Goal: Information Seeking & Learning: Learn about a topic

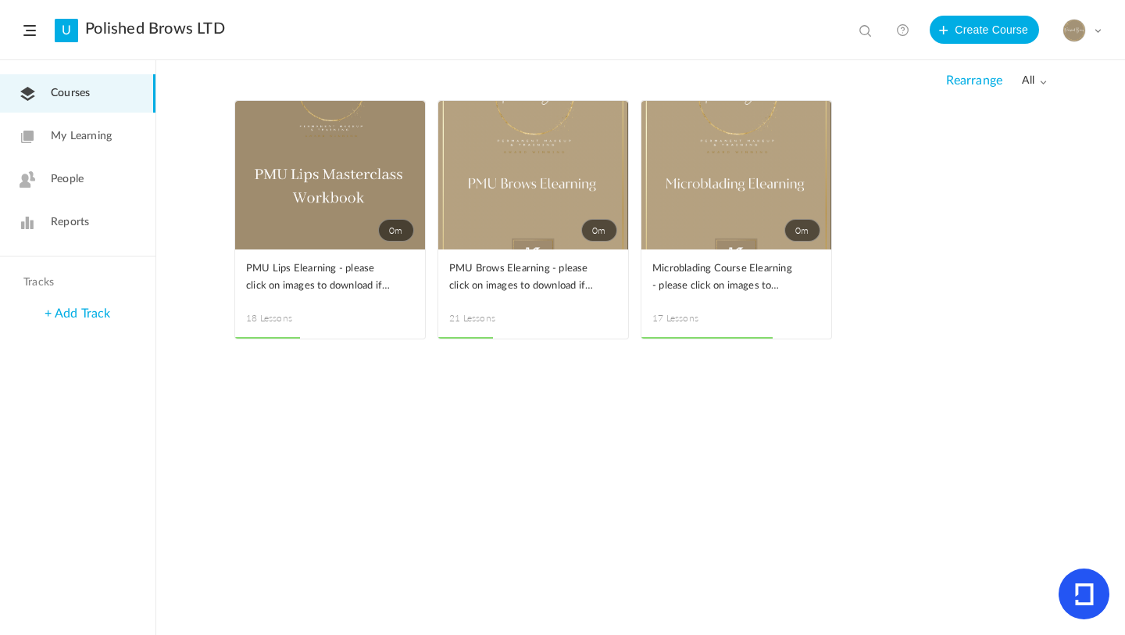
click at [0, 0] on span at bounding box center [0, 0] width 0 height 0
click at [0, 0] on link "Edit" at bounding box center [0, 0] width 0 height 0
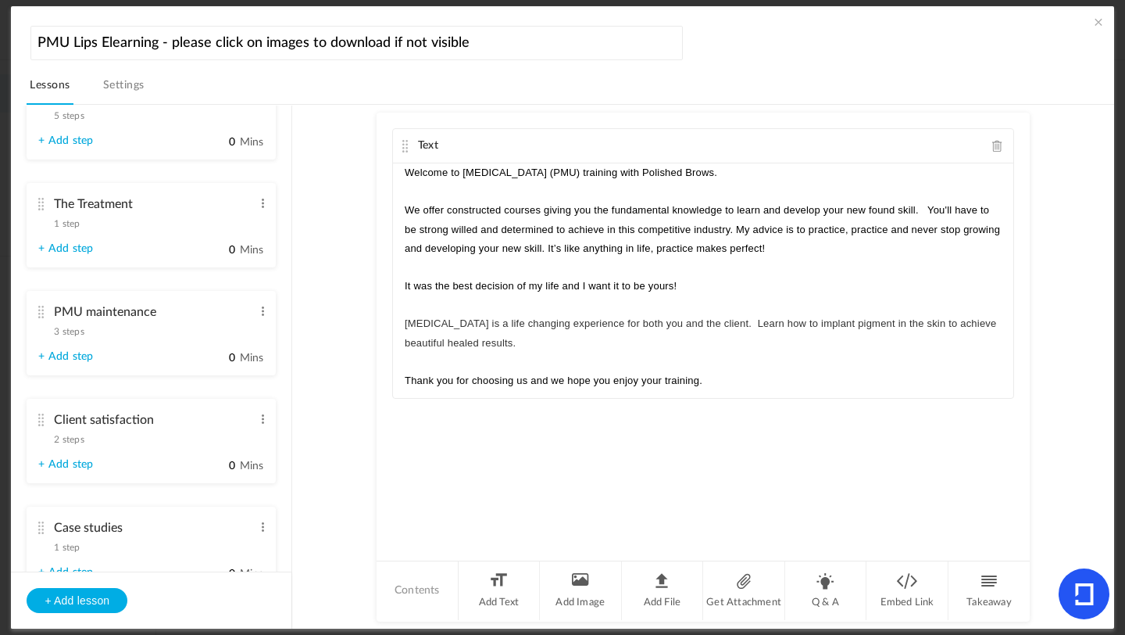
scroll to position [1491, 0]
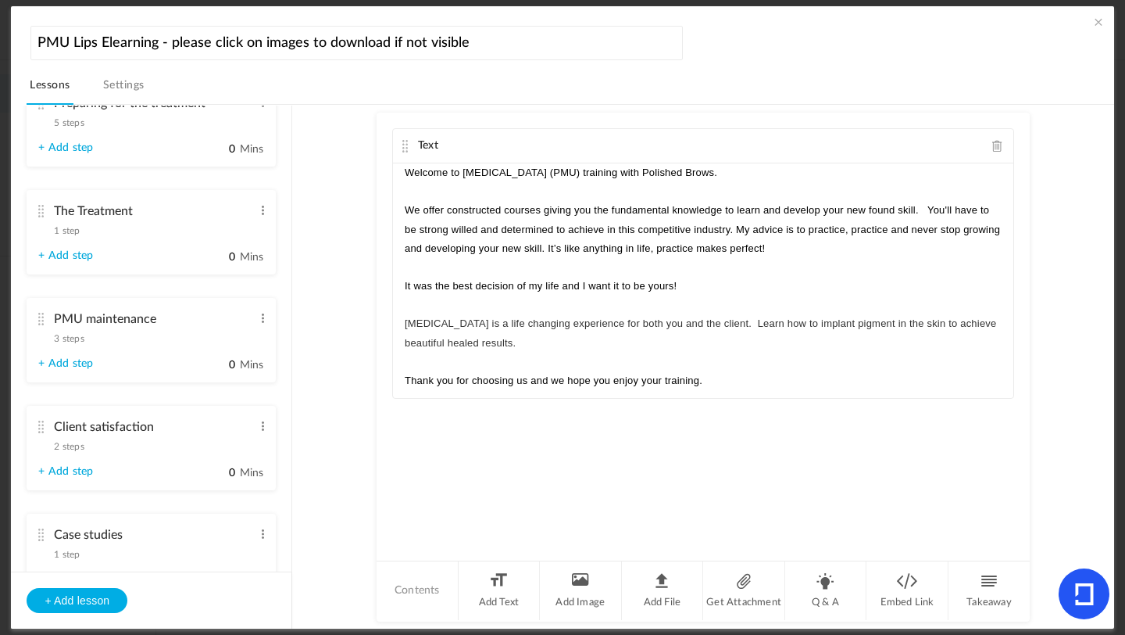
click at [65, 343] on span "3 steps" at bounding box center [69, 338] width 30 height 9
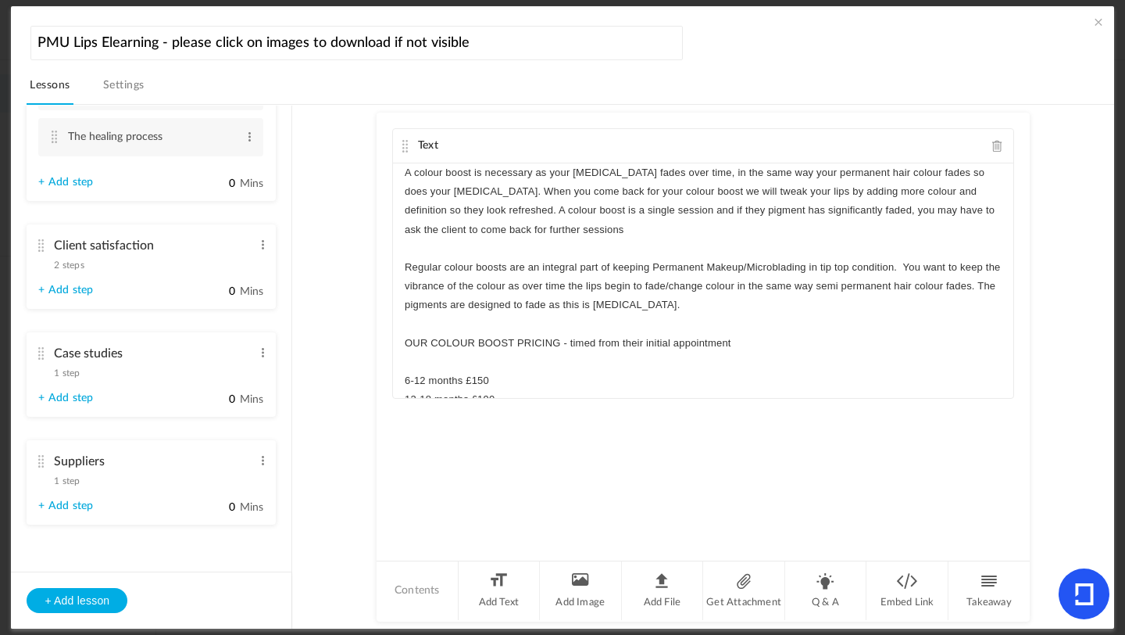
scroll to position [1687, 0]
click at [79, 264] on span "2 steps" at bounding box center [69, 264] width 30 height 9
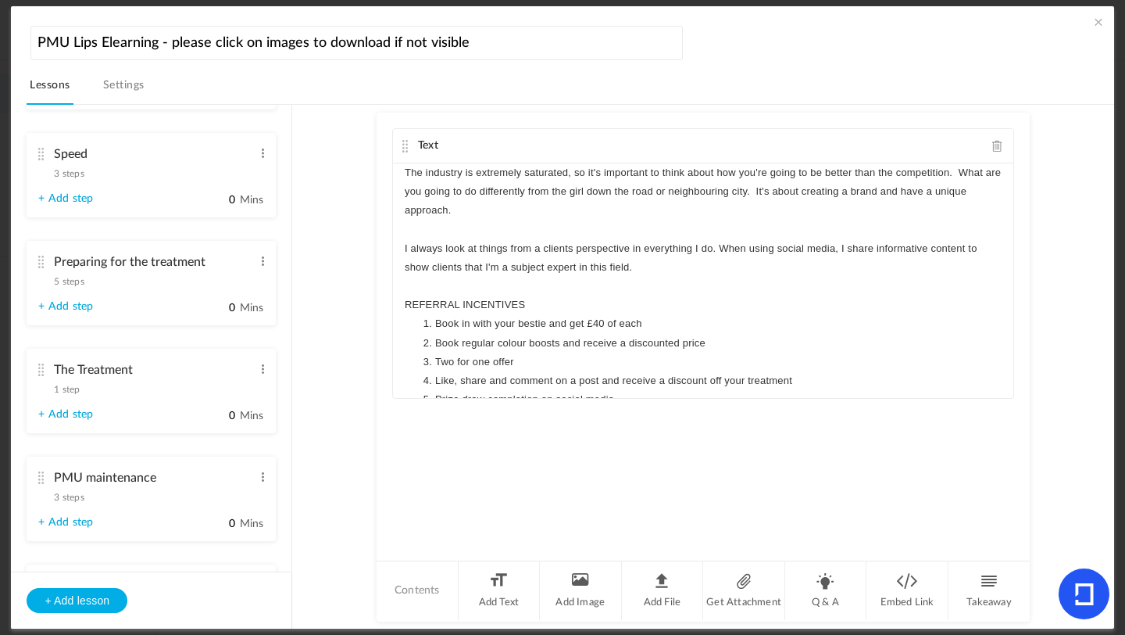
scroll to position [1181, 0]
click at [82, 288] on span "5 steps" at bounding box center [69, 282] width 30 height 9
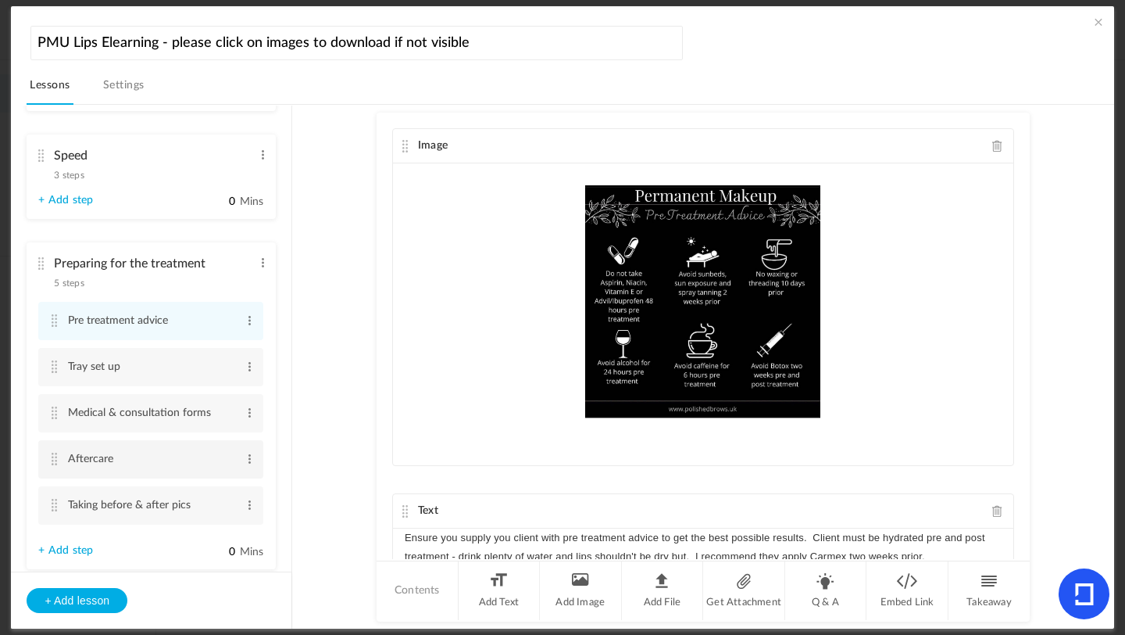
click at [54, 465] on cite at bounding box center [53, 459] width 11 height 13
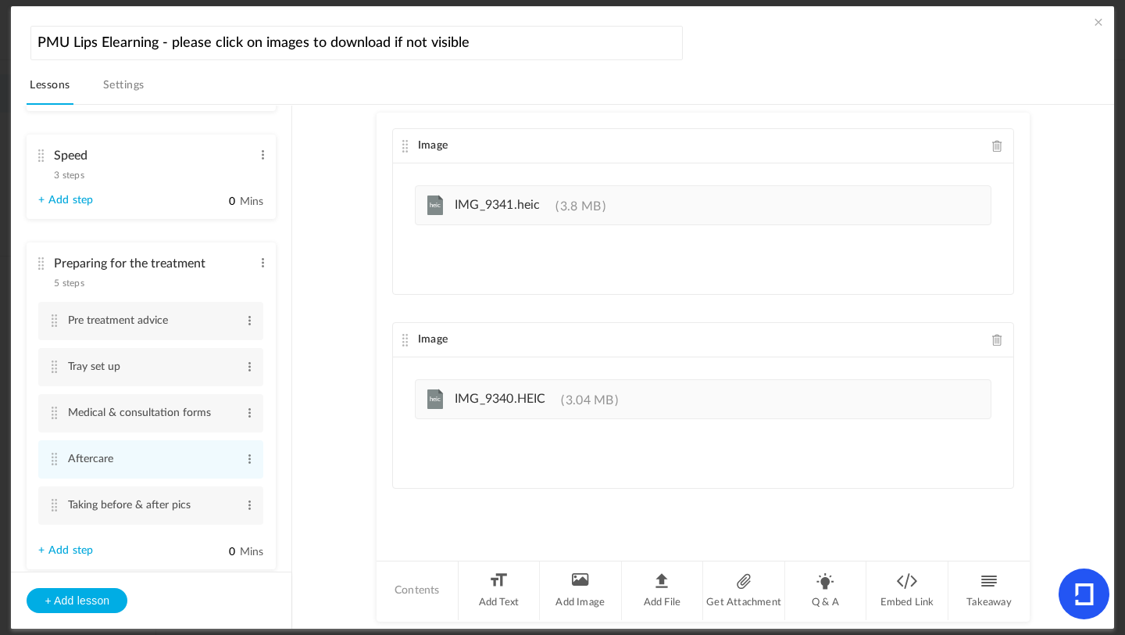
click at [995, 147] on span at bounding box center [998, 146] width 11 height 12
click at [993, 145] on span at bounding box center [998, 146] width 11 height 12
click at [578, 589] on li "Add Image" at bounding box center [581, 590] width 82 height 59
click at [573, 583] on li "Add Image" at bounding box center [581, 590] width 82 height 59
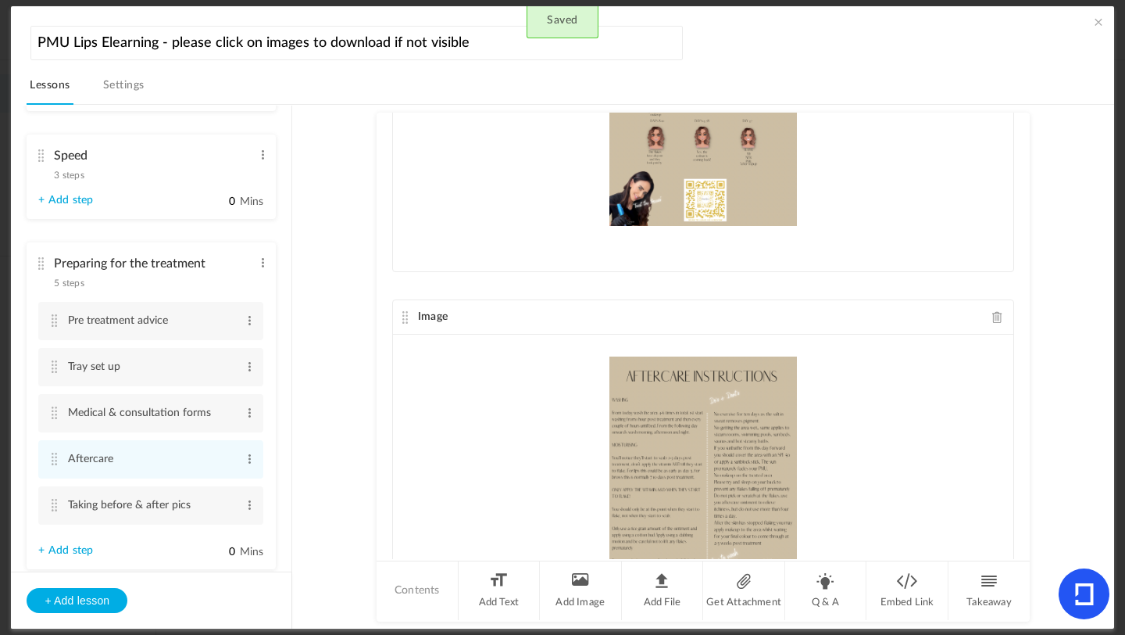
scroll to position [0, 0]
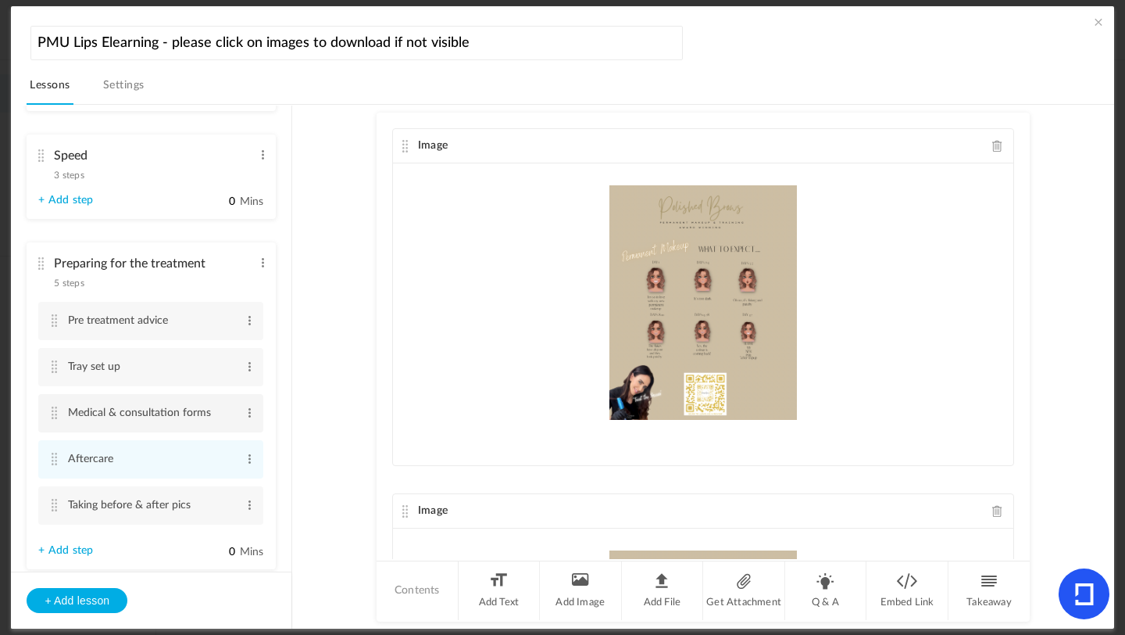
click at [56, 419] on cite at bounding box center [53, 412] width 11 height 13
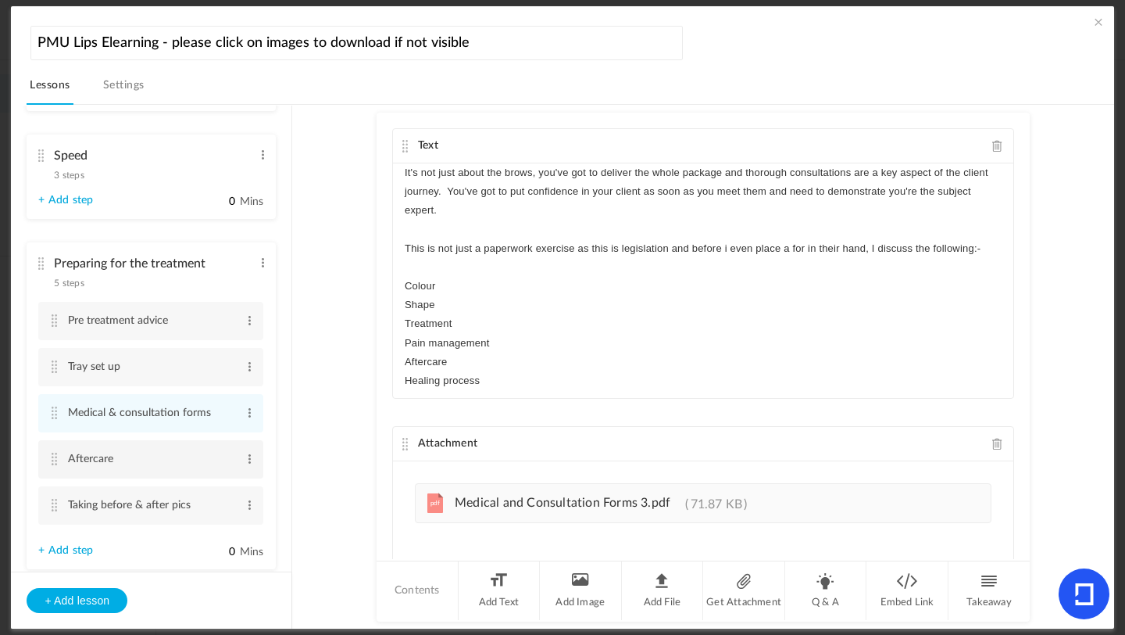
click at [55, 465] on cite at bounding box center [53, 459] width 11 height 13
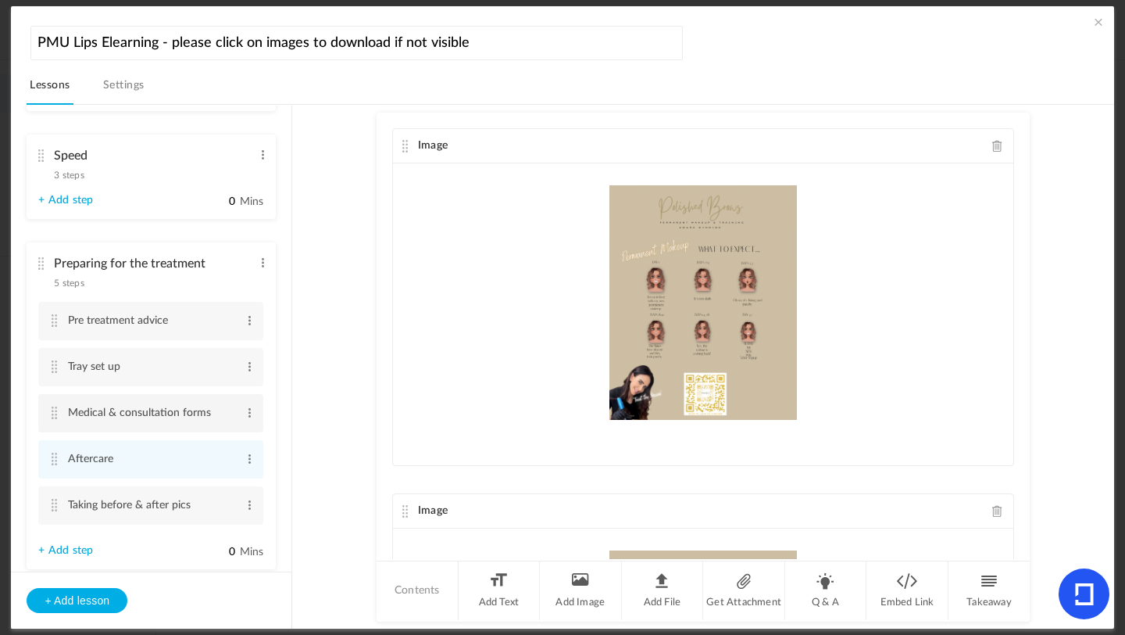
click at [57, 417] on cite at bounding box center [53, 412] width 11 height 13
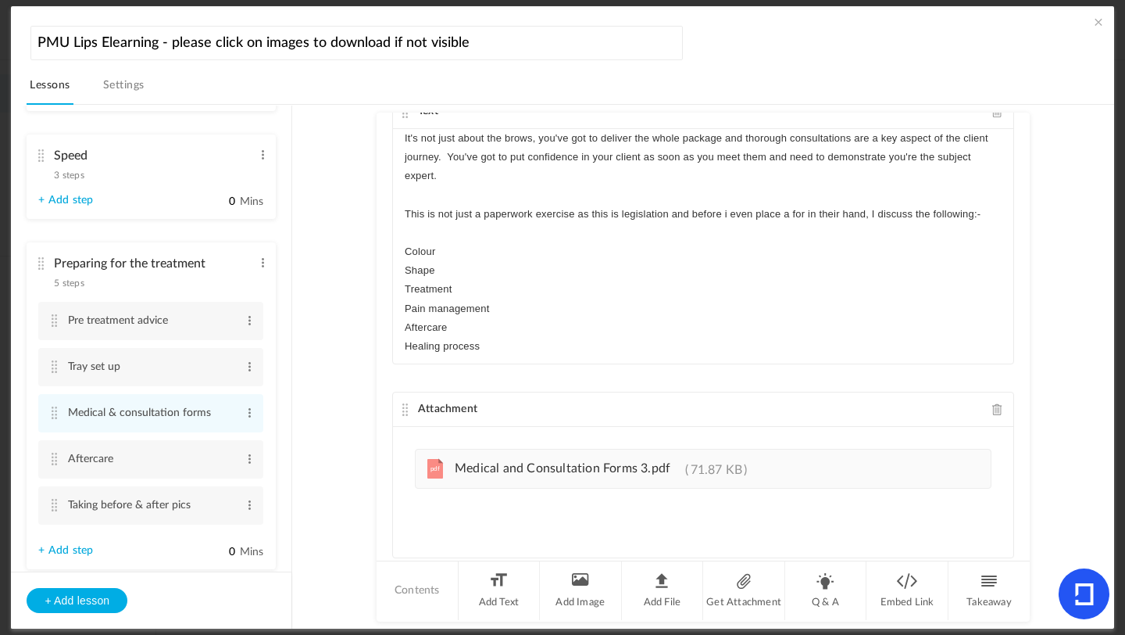
scroll to position [77, 0]
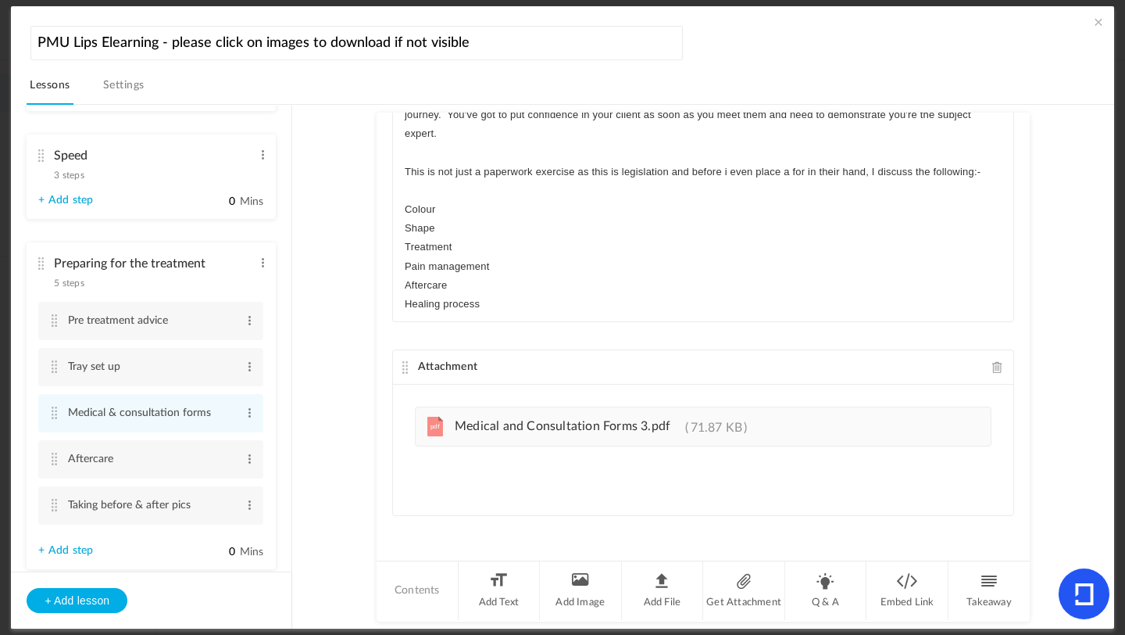
click at [993, 371] on span at bounding box center [998, 367] width 11 height 12
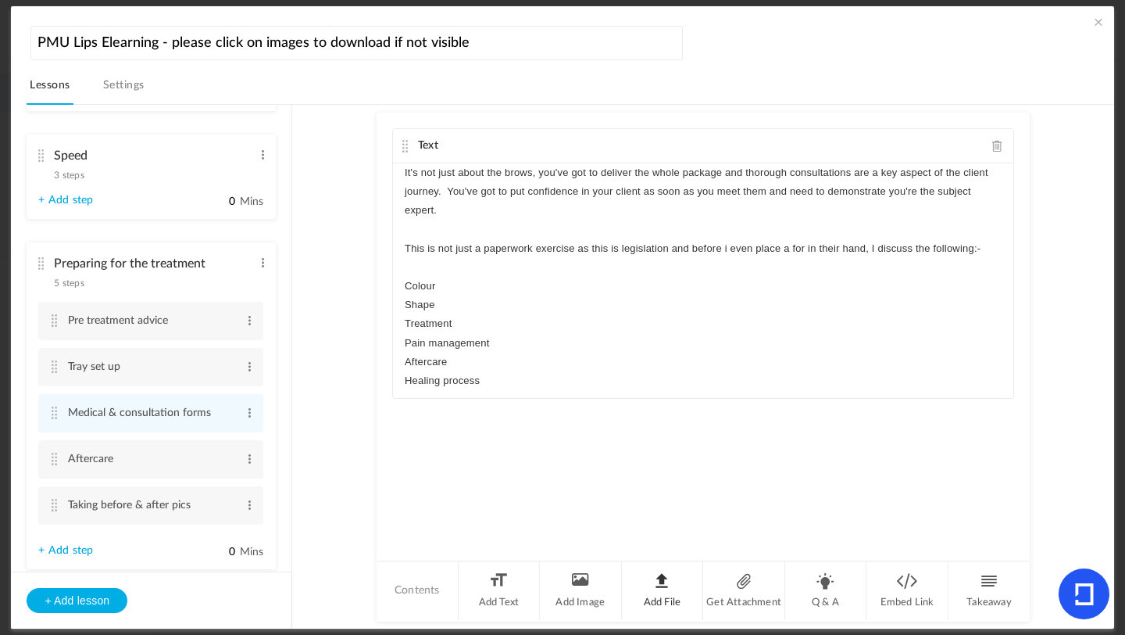
click at [678, 597] on li "Add File" at bounding box center [663, 590] width 82 height 59
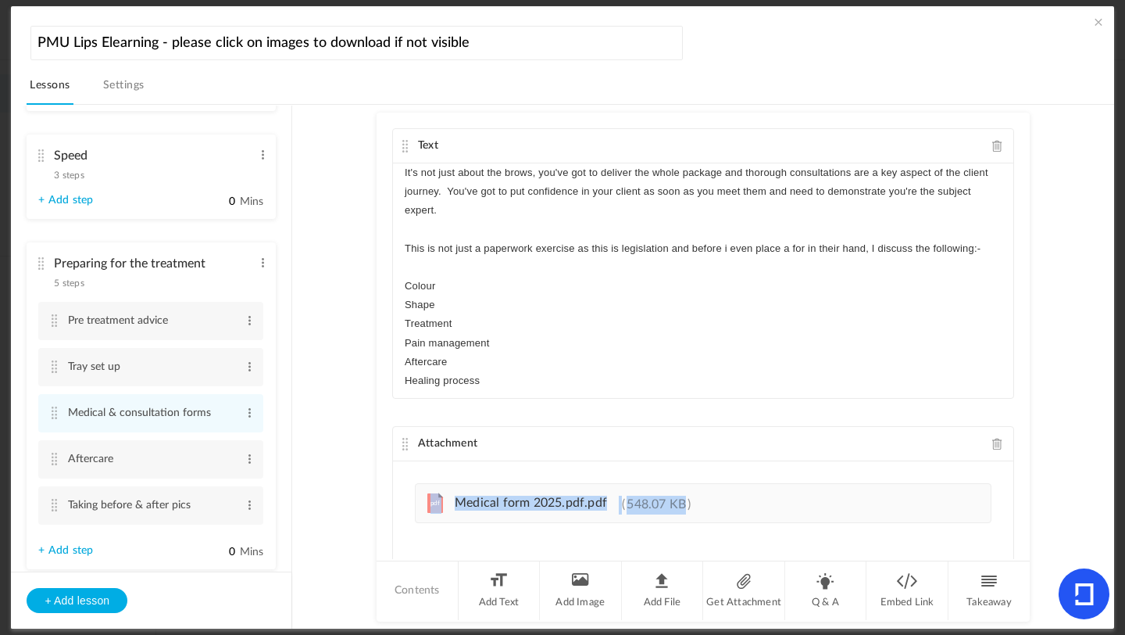
drag, startPoint x: 1021, startPoint y: 422, endPoint x: 1020, endPoint y: 521, distance: 99.3
click at [1020, 522] on div "Text It's not just about the brows, you've got to deliver the whole package and…" at bounding box center [703, 336] width 653 height 446
click at [1107, 454] on div "Introduction 3 steps Edit Delete Meet [PERSON_NAME] Edit Delete 0" at bounding box center [570, 367] width 1087 height 524
drag, startPoint x: 1028, startPoint y: 465, endPoint x: 1028, endPoint y: 512, distance: 46.9
click at [1028, 513] on au-course-substep "Text It's not just about the brows, you've got to deliver the whole package and…" at bounding box center [703, 367] width 784 height 524
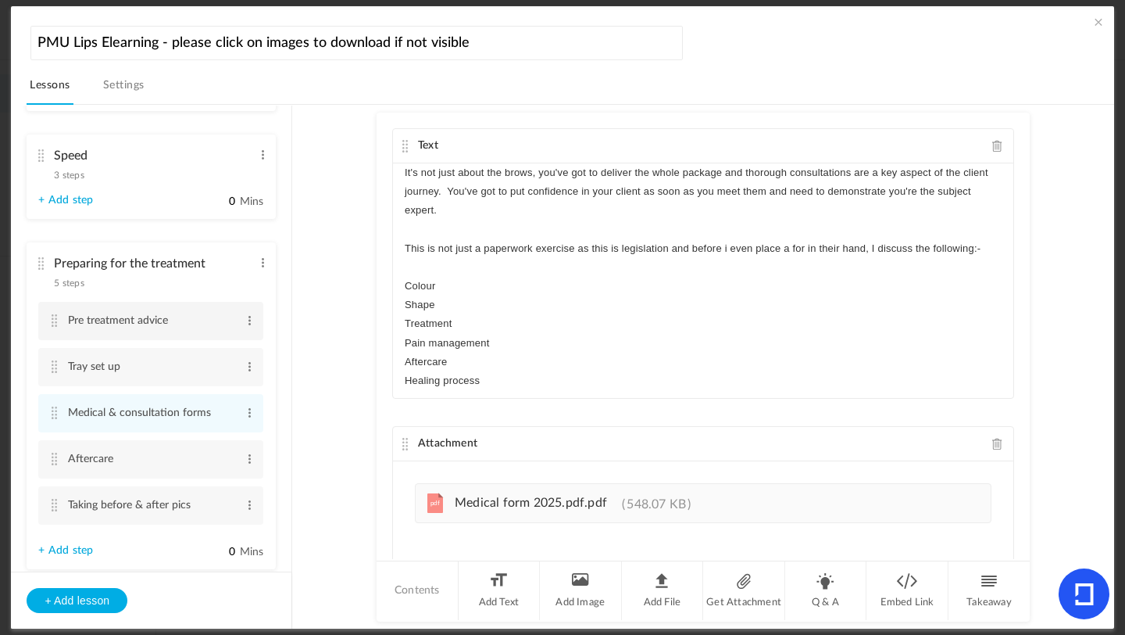
click at [59, 327] on cite at bounding box center [53, 320] width 11 height 13
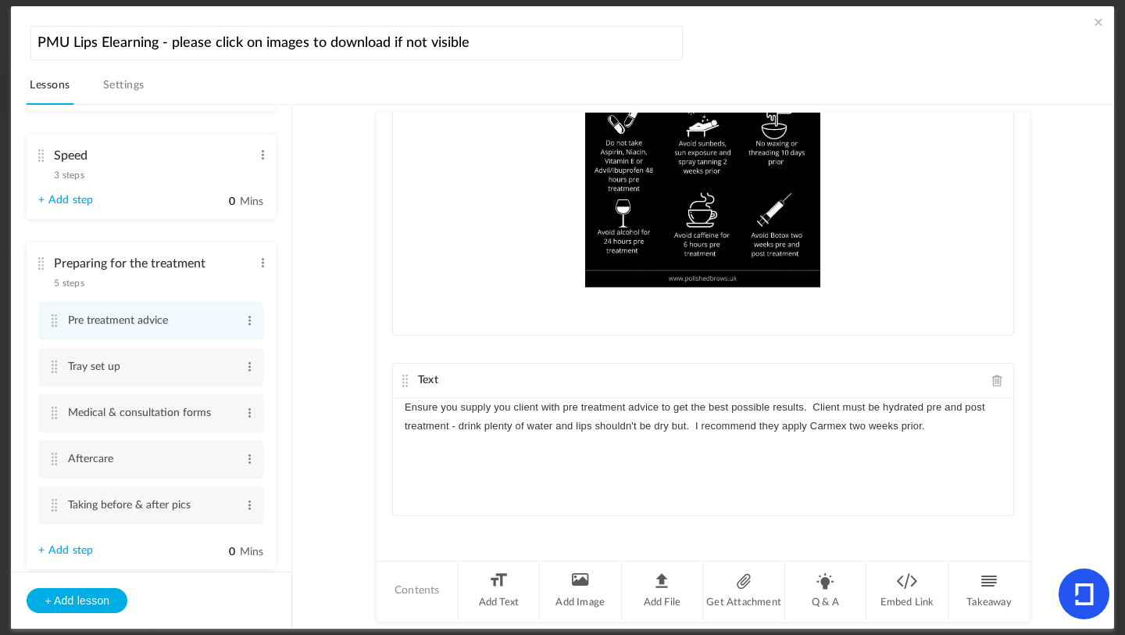
scroll to position [79, 0]
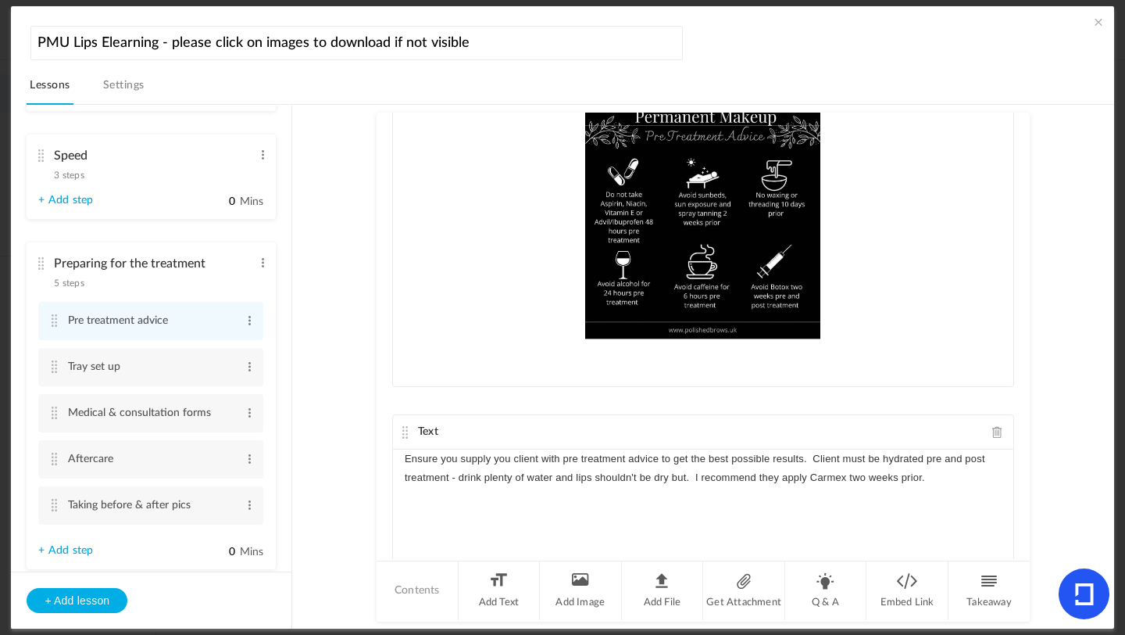
click at [839, 459] on p "Ensure you supply you client with pre treatment advice to get the best possible…" at bounding box center [703, 468] width 597 height 38
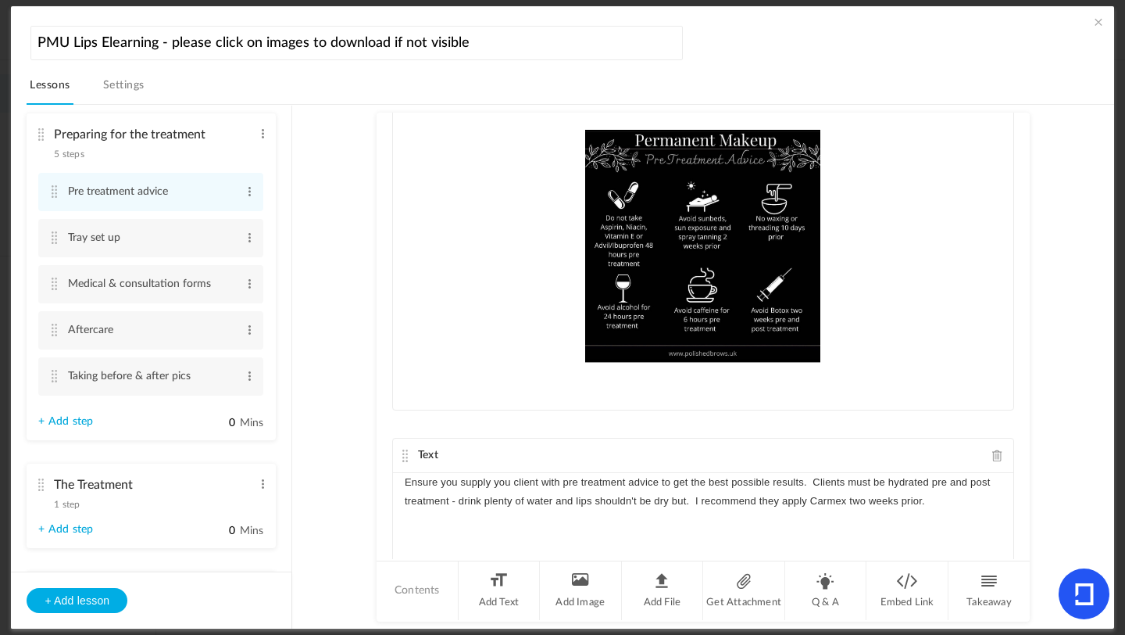
scroll to position [1325, 0]
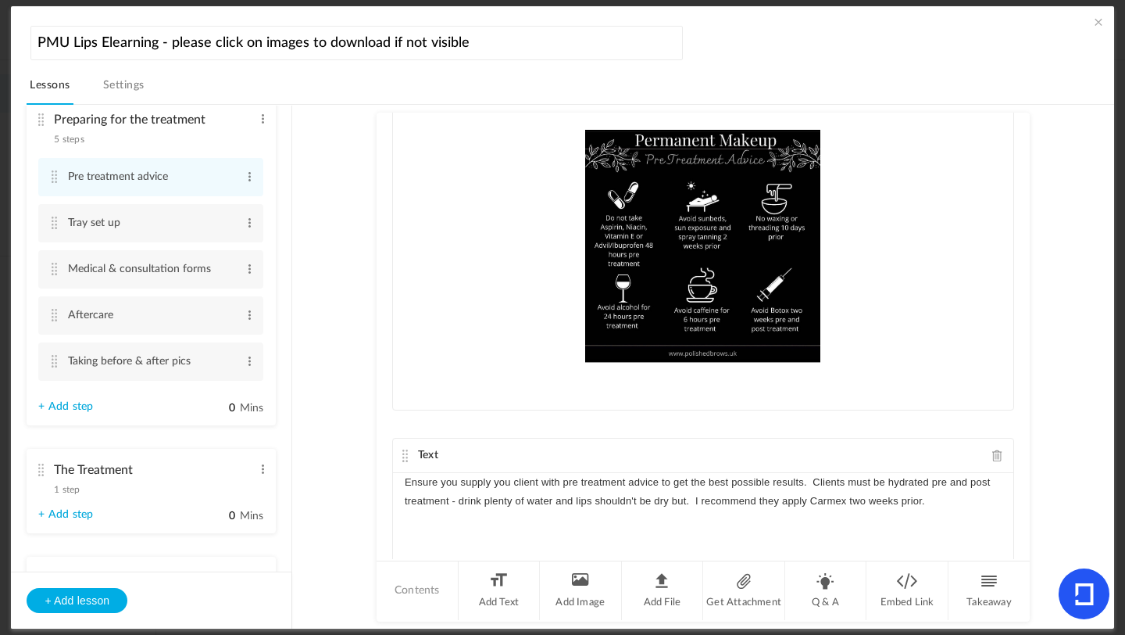
click at [76, 413] on link "+ Add step" at bounding box center [65, 406] width 55 height 13
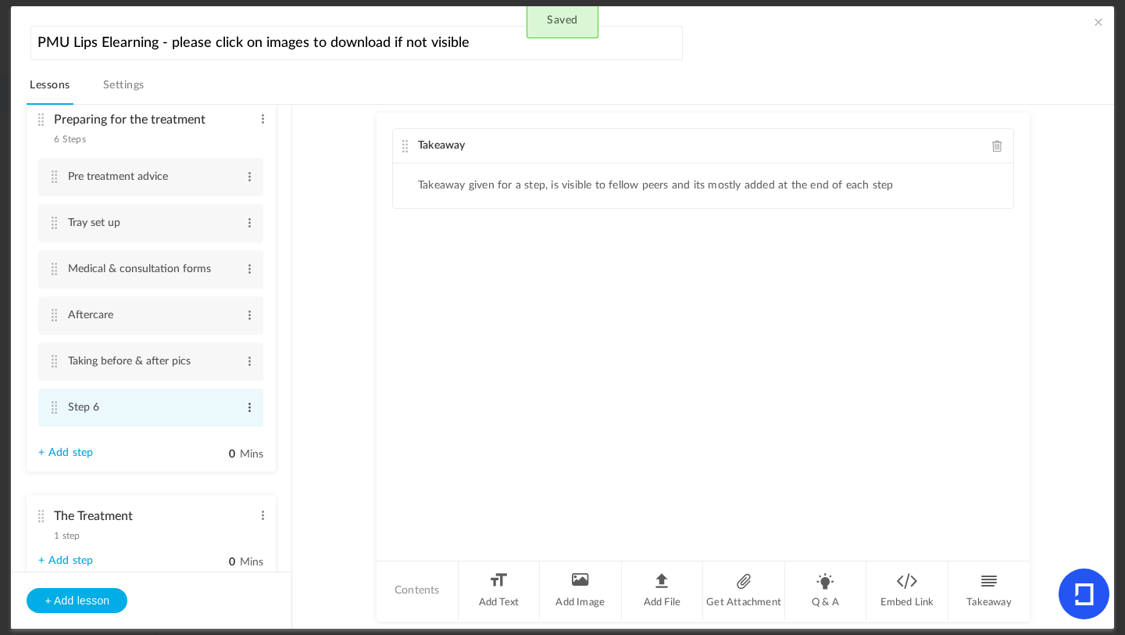
click at [244, 415] on span at bounding box center [250, 407] width 12 height 16
click at [224, 442] on link "Edit" at bounding box center [224, 433] width 61 height 19
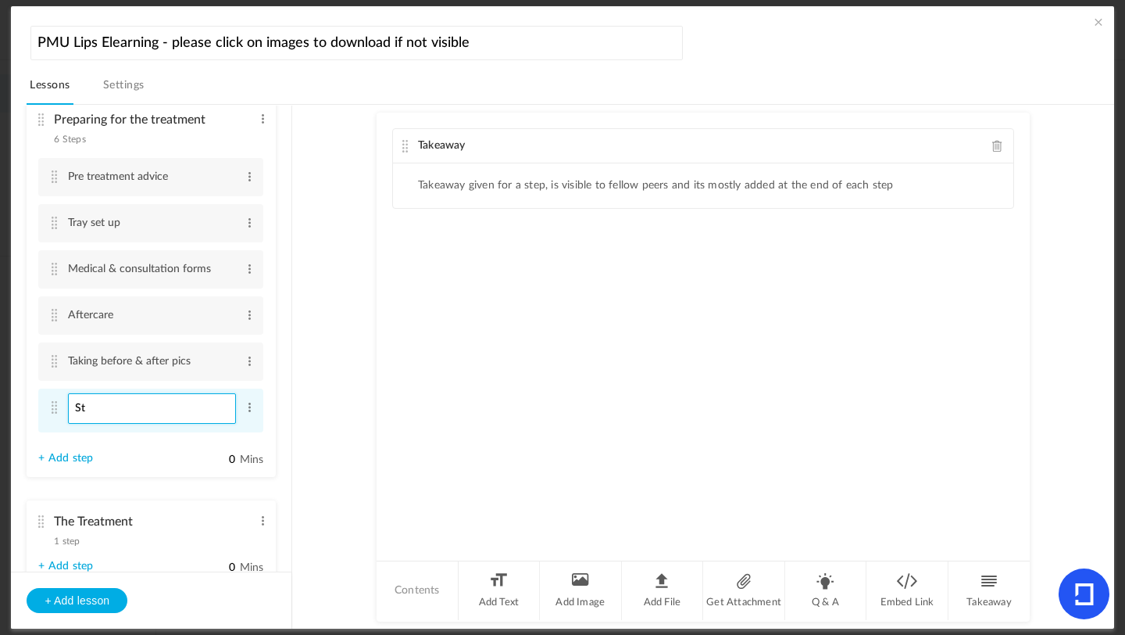
type input "S"
type input "Q&A"
click at [995, 141] on span at bounding box center [998, 146] width 11 height 12
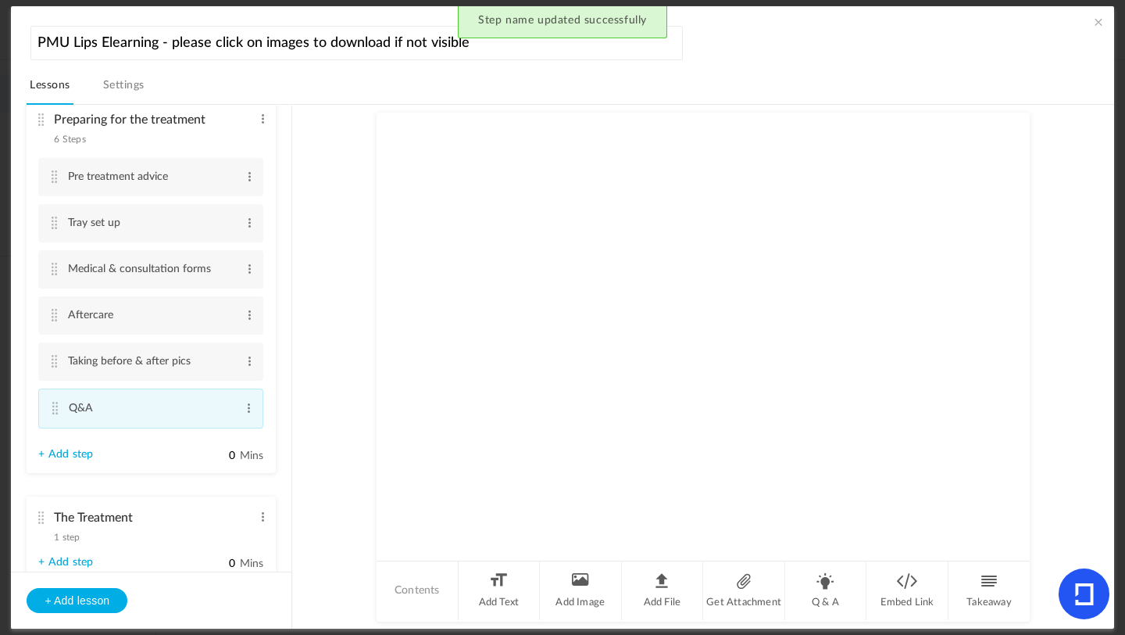
click at [58, 412] on cite at bounding box center [54, 408] width 11 height 13
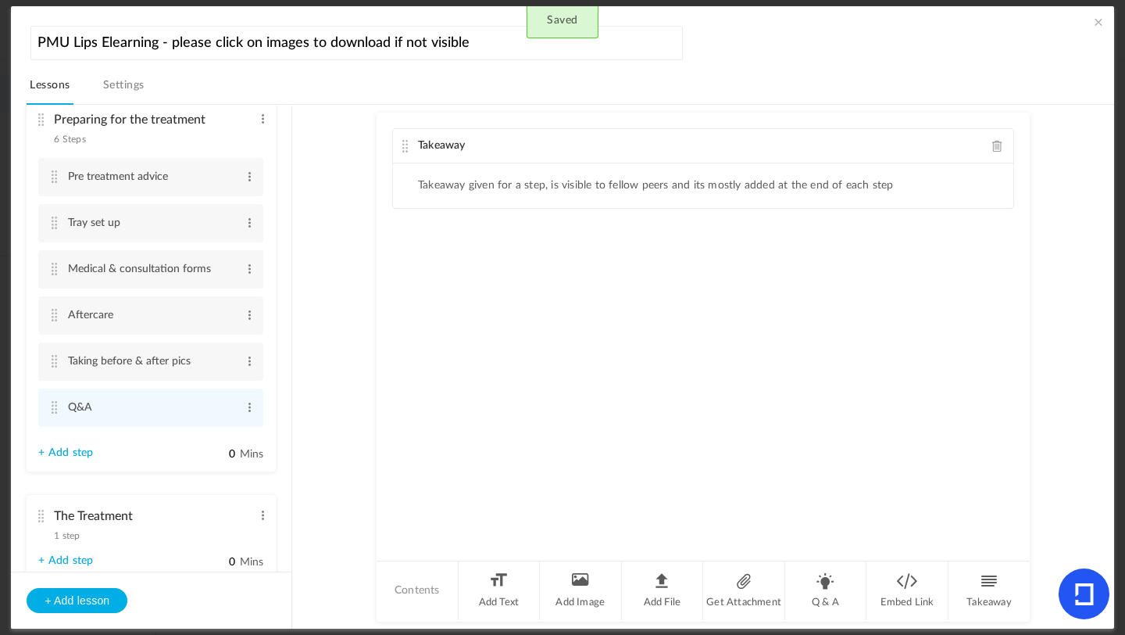
click at [996, 148] on span at bounding box center [998, 146] width 11 height 12
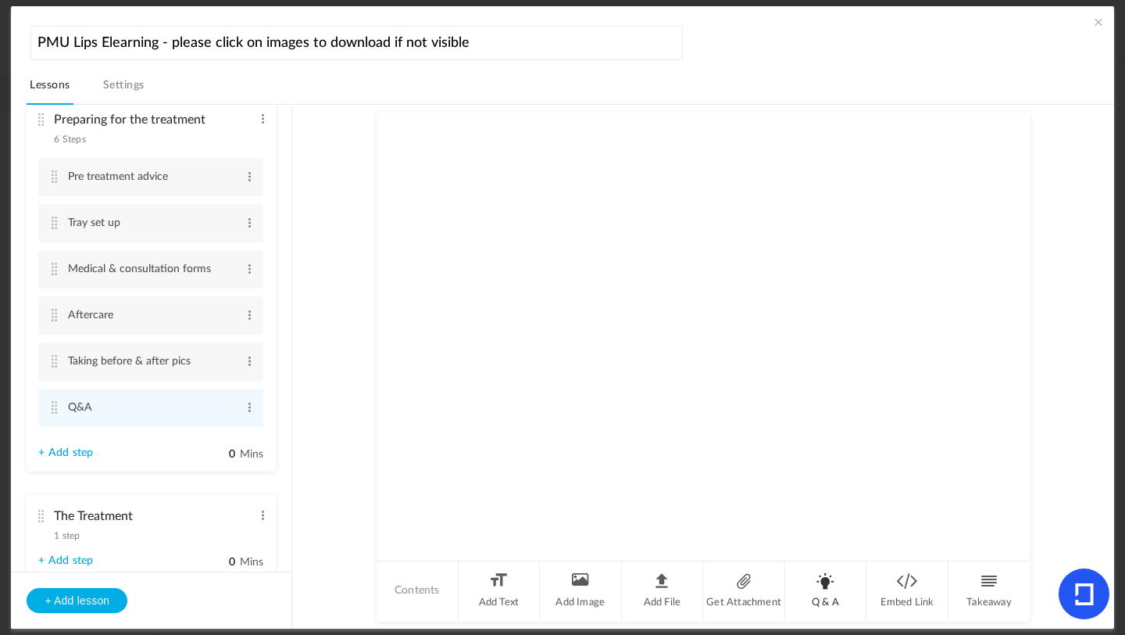
click at [828, 595] on li "Q & A" at bounding box center [826, 590] width 82 height 59
type textarea "I"
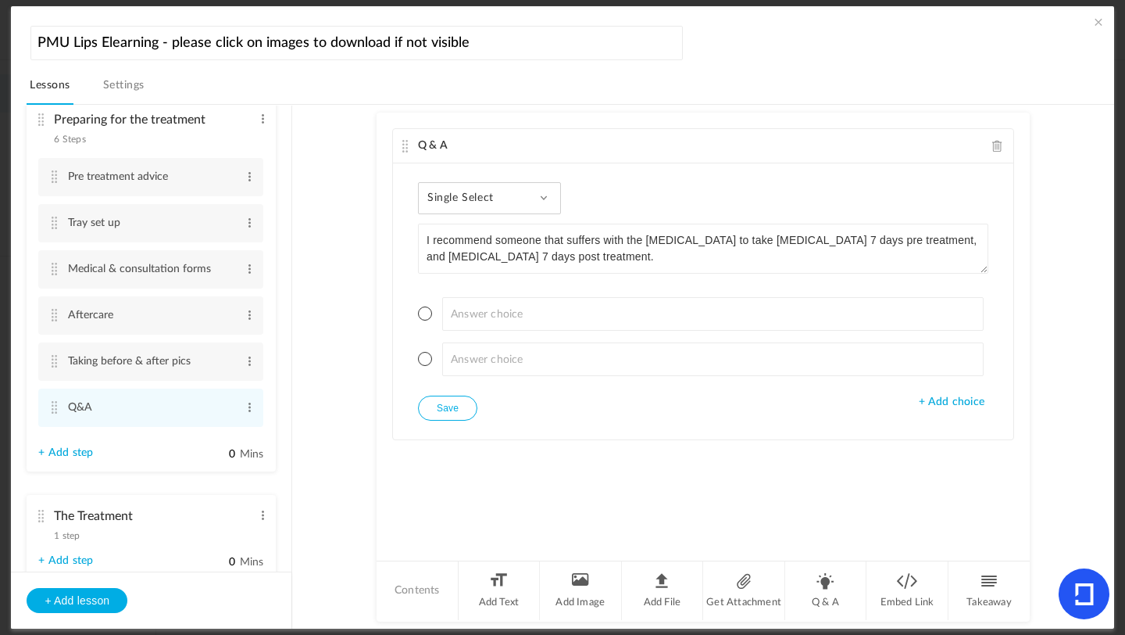
type textarea "I recommend someone that suffers with the [MEDICAL_DATA] to take [MEDICAL_DATA]…"
click at [549, 195] on div "Single Select Single Select Multi Select True or False Paragraph Answer" at bounding box center [489, 198] width 143 height 32
click at [484, 288] on link "True or False" at bounding box center [501, 298] width 147 height 29
click at [427, 317] on span at bounding box center [425, 313] width 14 height 14
click at [448, 402] on button "Save" at bounding box center [447, 407] width 59 height 25
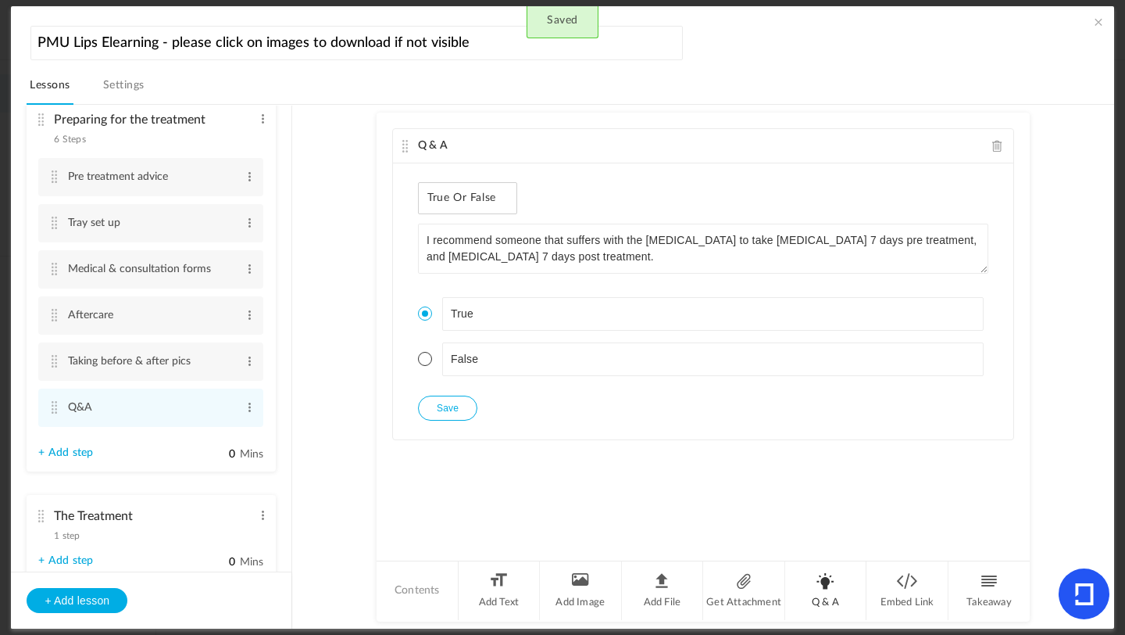
click at [828, 594] on li "Q & A" at bounding box center [826, 590] width 82 height 59
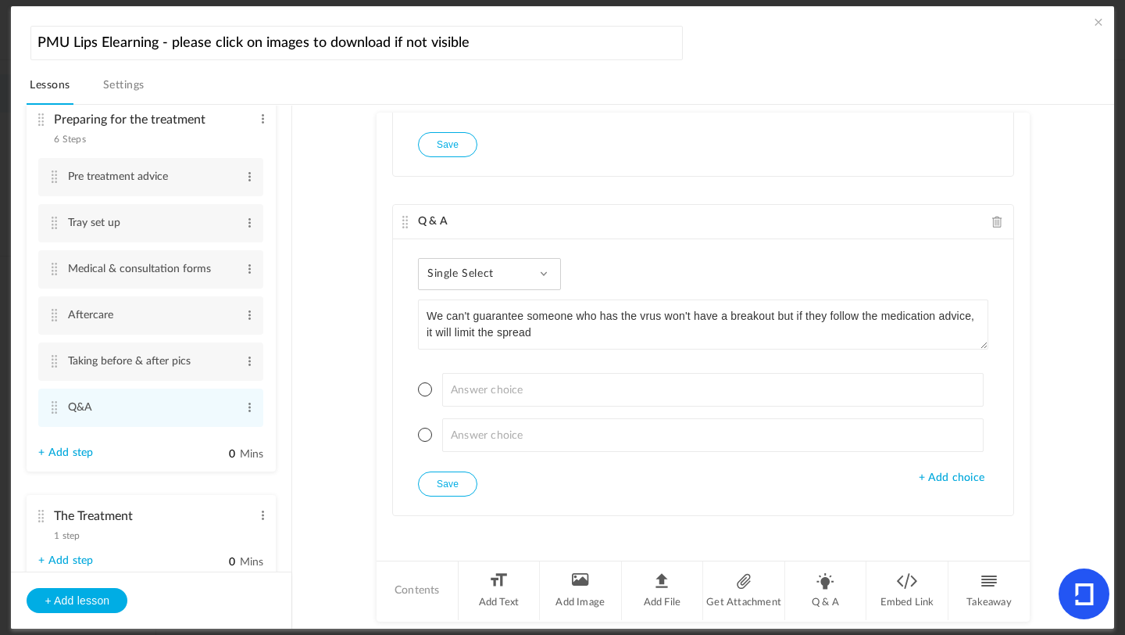
click at [644, 313] on textarea "We can't guarantee someone who has the vrus won't have a breakout but if they f…" at bounding box center [703, 324] width 571 height 50
click at [635, 317] on textarea "We can't guarantee someone who has the vrus won't have a breakout but if they f…" at bounding box center [703, 324] width 571 height 50
click at [724, 320] on textarea "We can't guarantee someone who has the [MEDICAL_DATA] vrus won't have a breakou…" at bounding box center [703, 324] width 571 height 50
click at [854, 317] on textarea "We can't guarantee someone who has the [MEDICAL_DATA] won't have a breakout but…" at bounding box center [703, 324] width 571 height 50
type textarea "We can't guarantee someone who has the [MEDICAL_DATA] won't have a breakout, bu…"
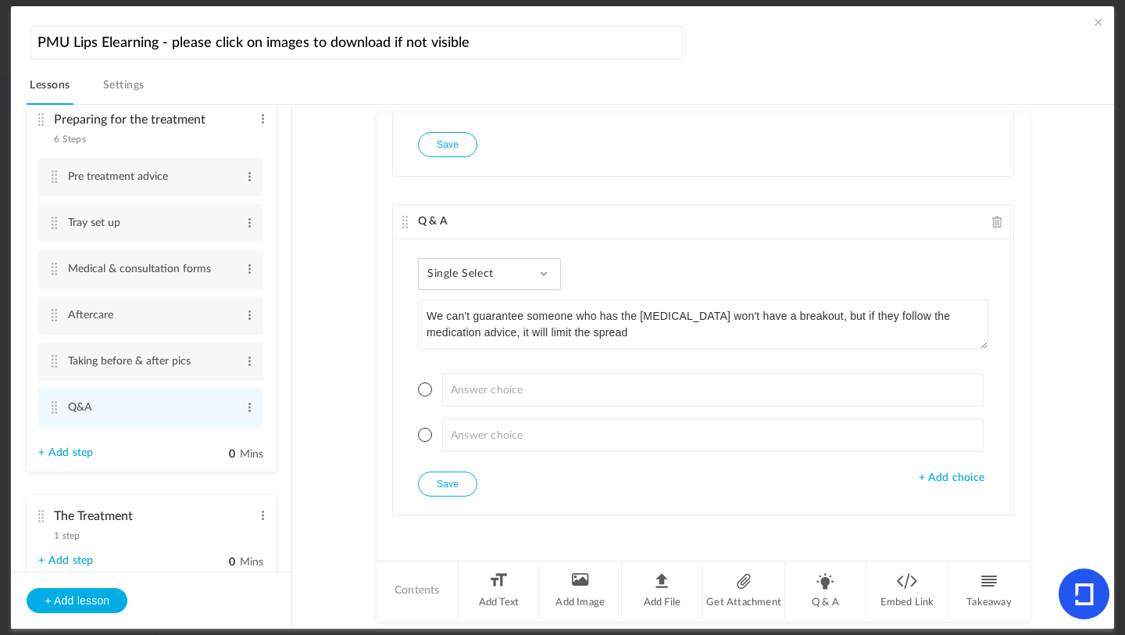
click at [523, 267] on div "Single Select Single Select Multi Select True or False Paragraph Answer" at bounding box center [489, 274] width 143 height 32
click at [489, 373] on link "True or False" at bounding box center [501, 374] width 147 height 29
click at [418, 390] on span at bounding box center [425, 389] width 14 height 14
click at [447, 485] on button "Save" at bounding box center [447, 483] width 59 height 25
click at [458, 488] on button "Save" at bounding box center [447, 483] width 59 height 25
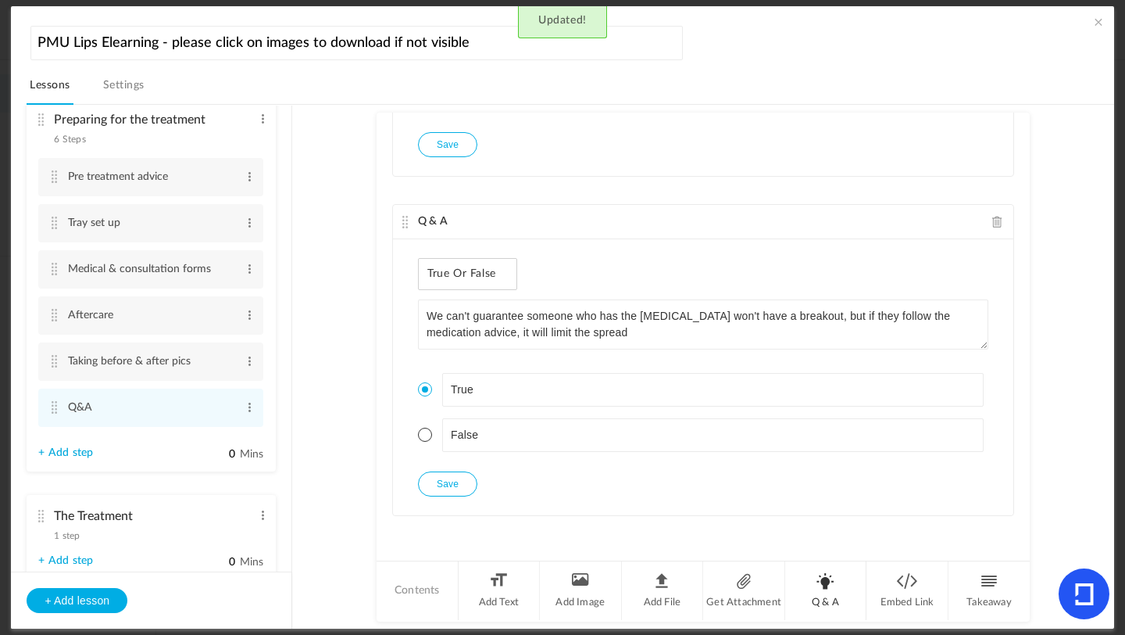
click at [828, 593] on li "Q & A" at bounding box center [826, 590] width 82 height 59
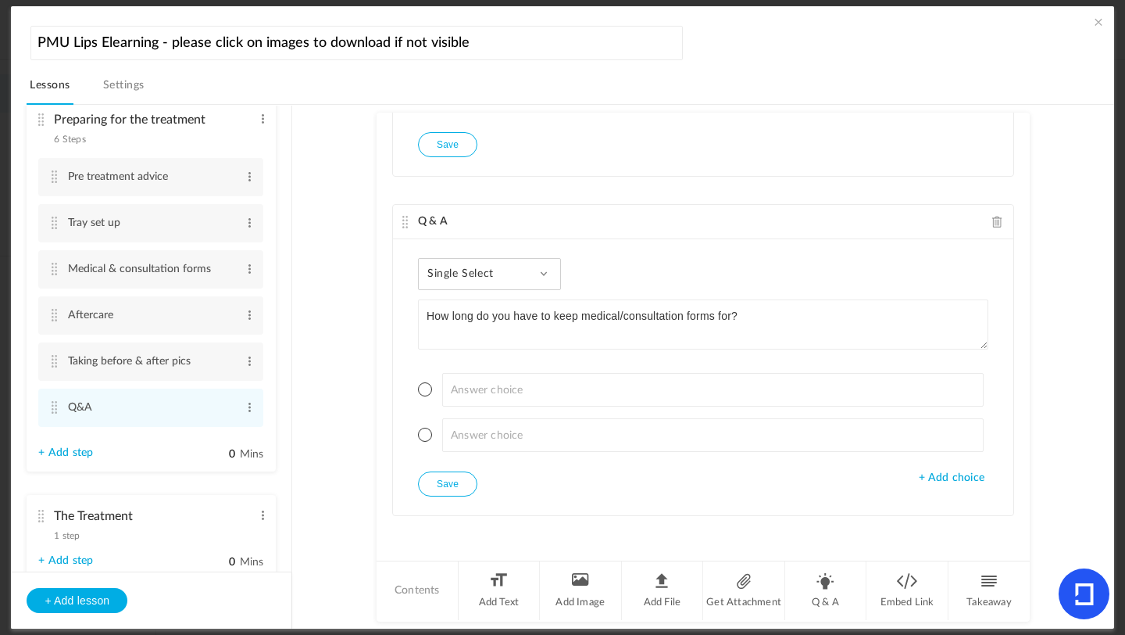
type textarea "How long do you have to keep medical/consultation forms for?"
click at [481, 273] on span "Single Select" at bounding box center [466, 273] width 78 height 13
click at [476, 309] on link "Single Select" at bounding box center [501, 316] width 147 height 29
click at [948, 476] on span "+ Add choice" at bounding box center [952, 477] width 66 height 13
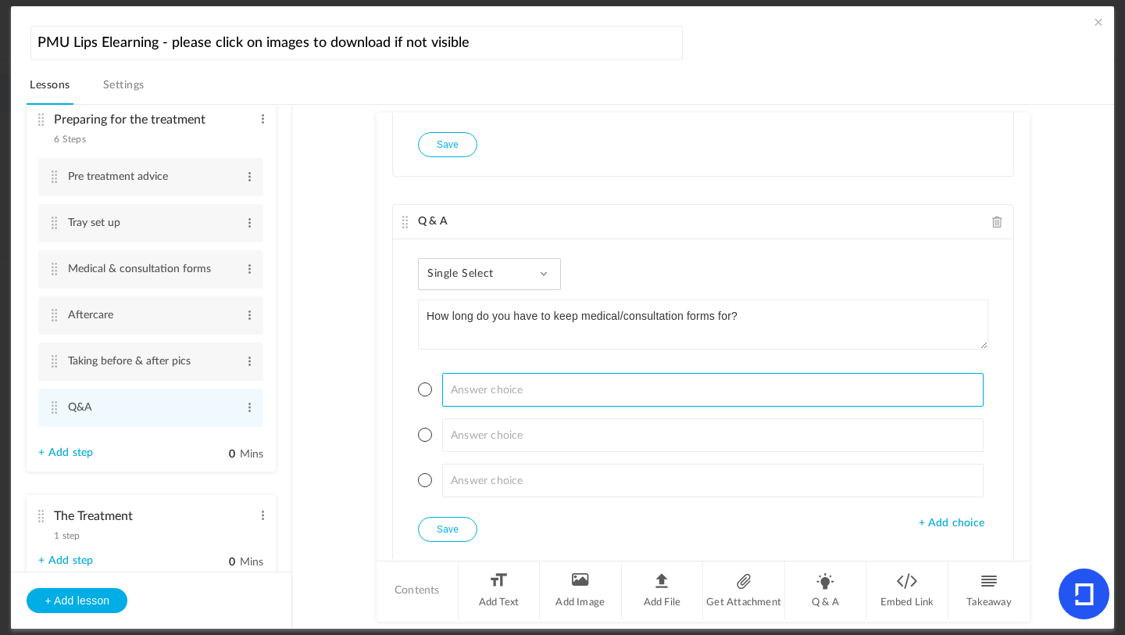
click at [542, 397] on input at bounding box center [713, 390] width 542 height 34
type input "3 years"
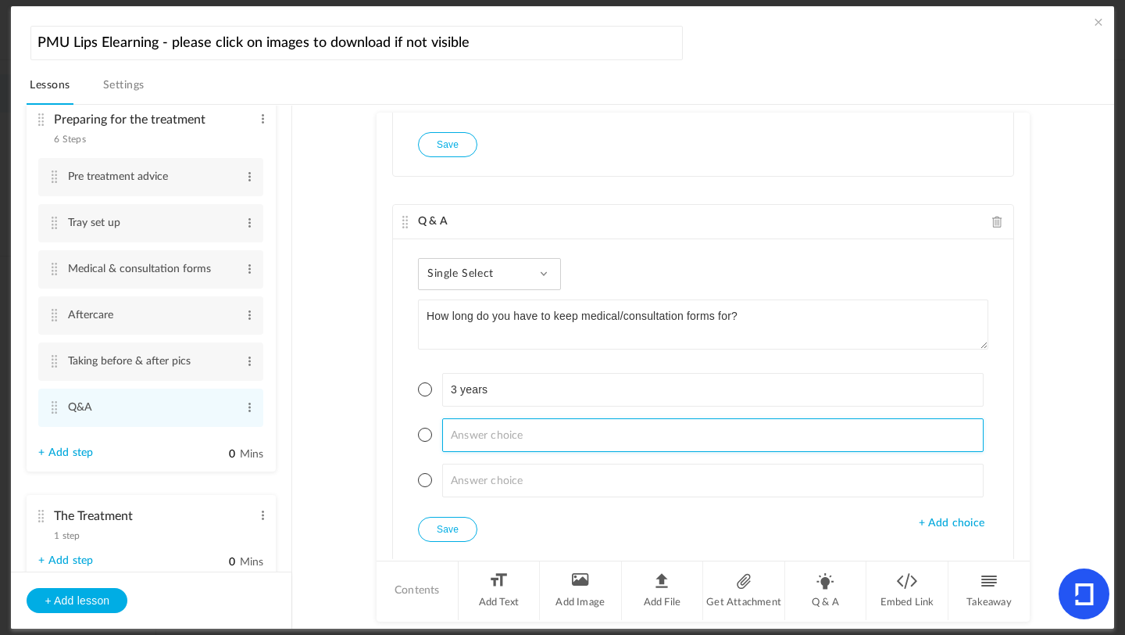
click at [531, 436] on input at bounding box center [713, 435] width 542 height 34
type input "5 years"
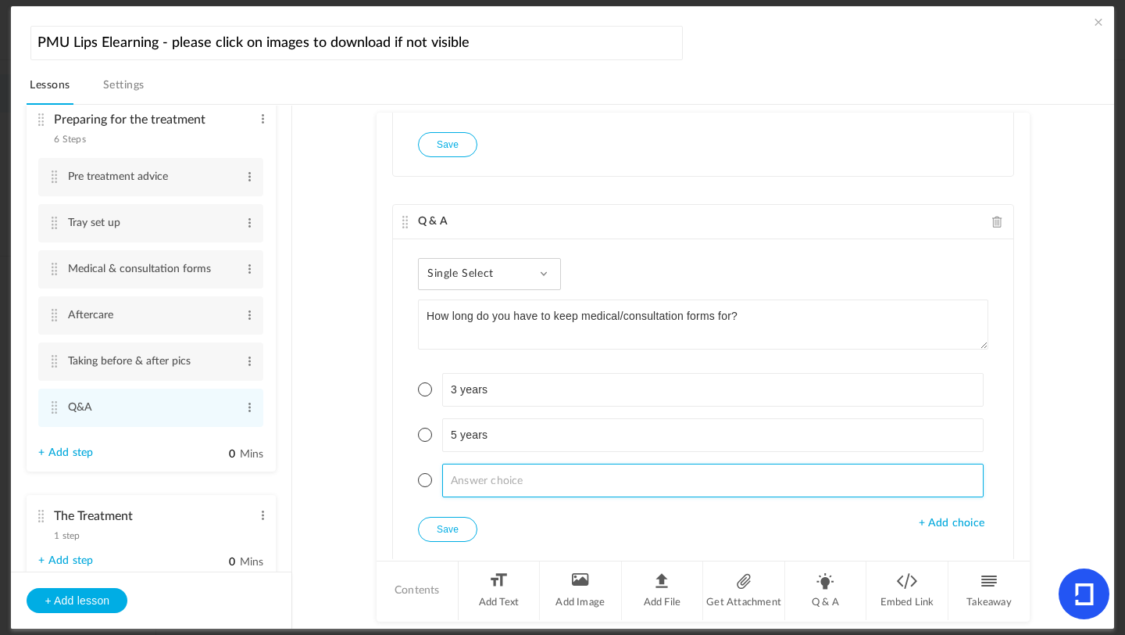
click at [506, 481] on input at bounding box center [713, 480] width 542 height 34
type input "7 years"
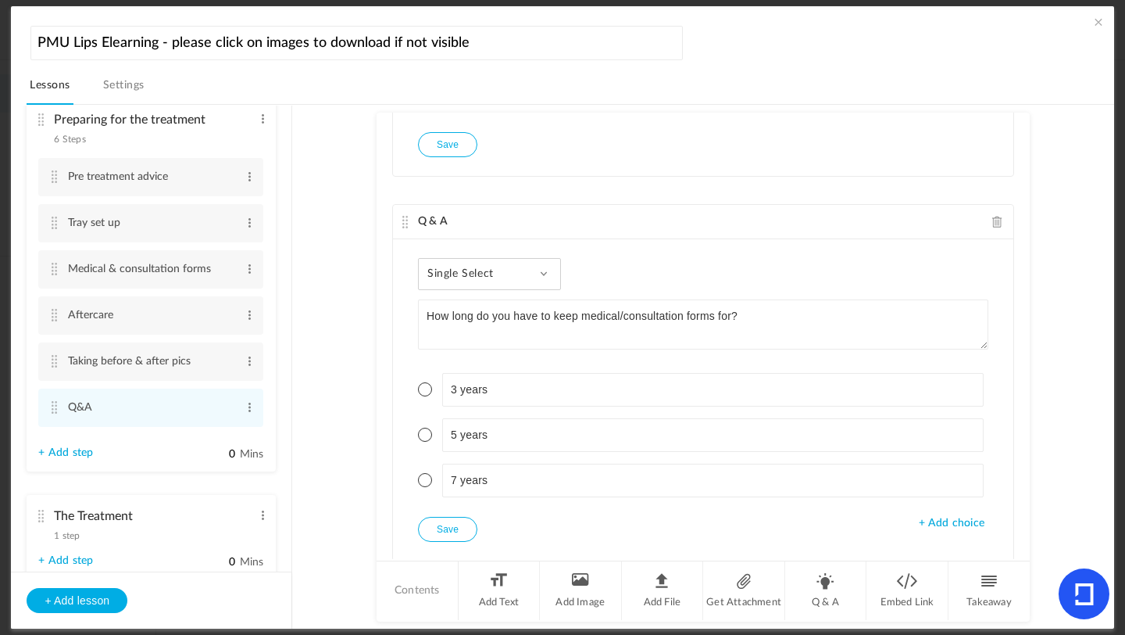
click at [421, 485] on span at bounding box center [425, 480] width 14 height 14
click at [444, 526] on button "Save" at bounding box center [447, 529] width 59 height 25
click at [459, 522] on button "Save" at bounding box center [447, 529] width 59 height 25
click at [835, 597] on li "Q & A" at bounding box center [826, 590] width 82 height 59
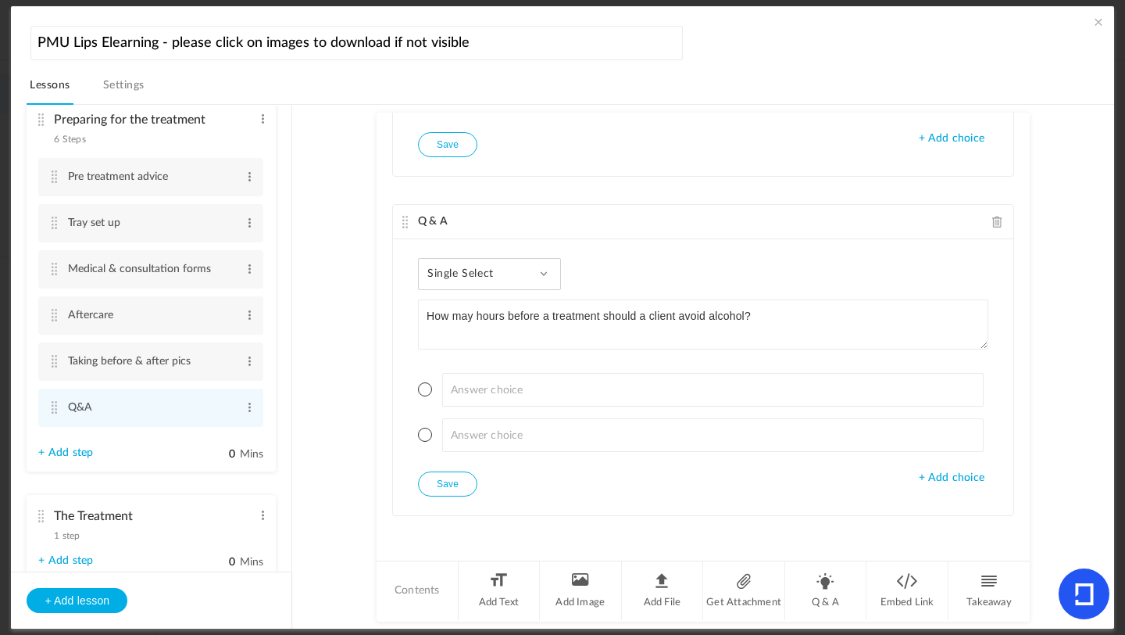
type textarea "How may hours before a treatment should a client avoid alcohol?"
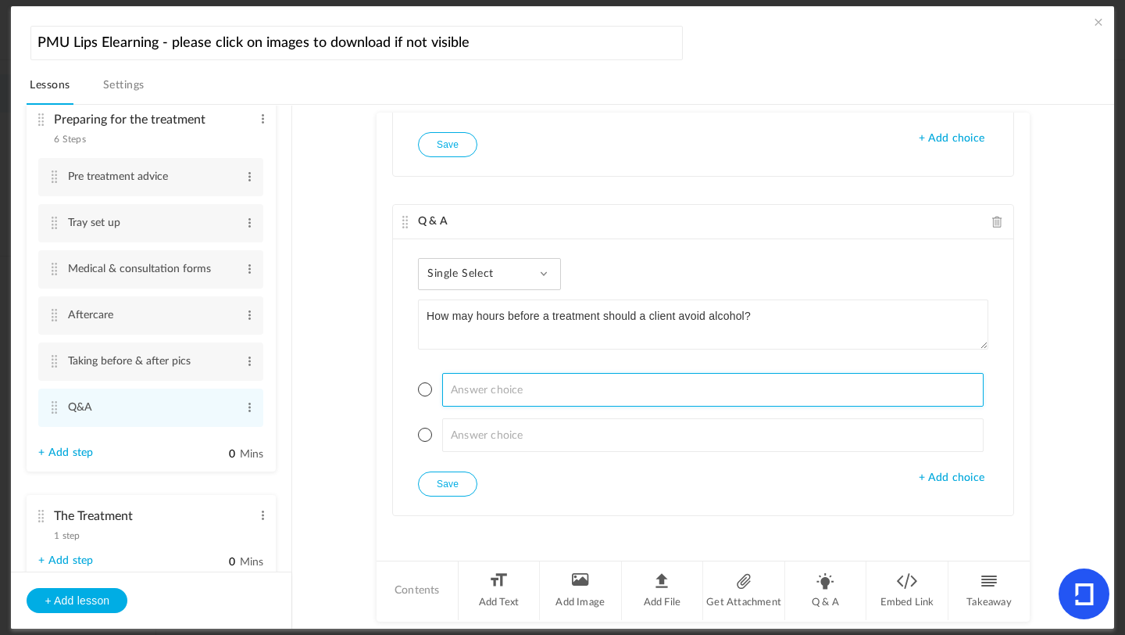
click at [471, 384] on input at bounding box center [713, 390] width 542 height 34
type input "12"
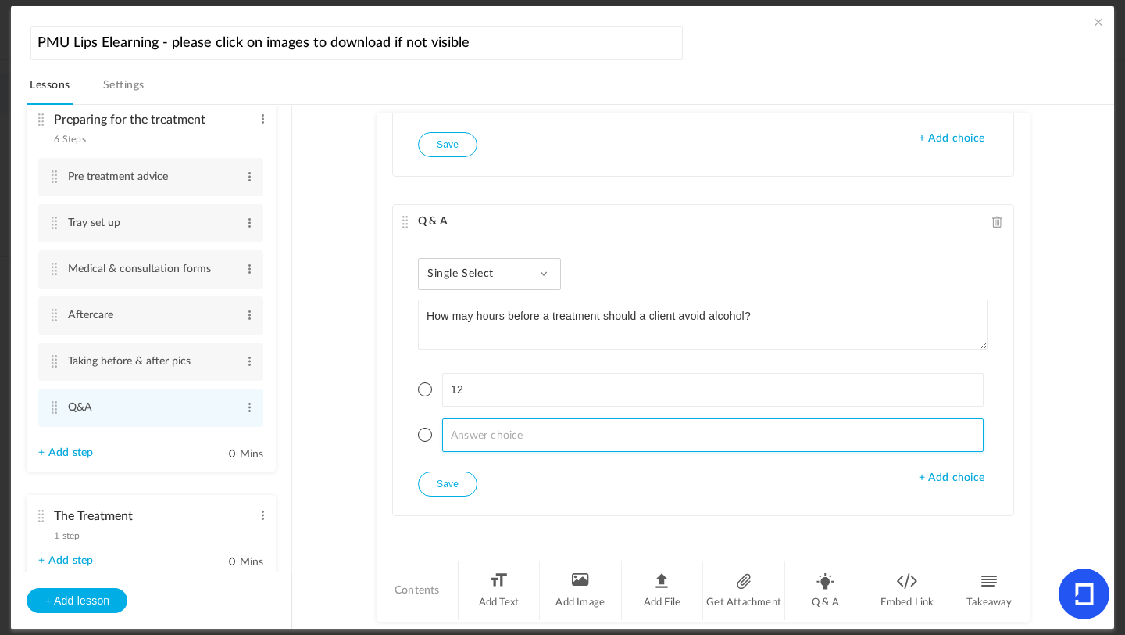
click at [453, 433] on input at bounding box center [713, 435] width 542 height 34
type input "24"
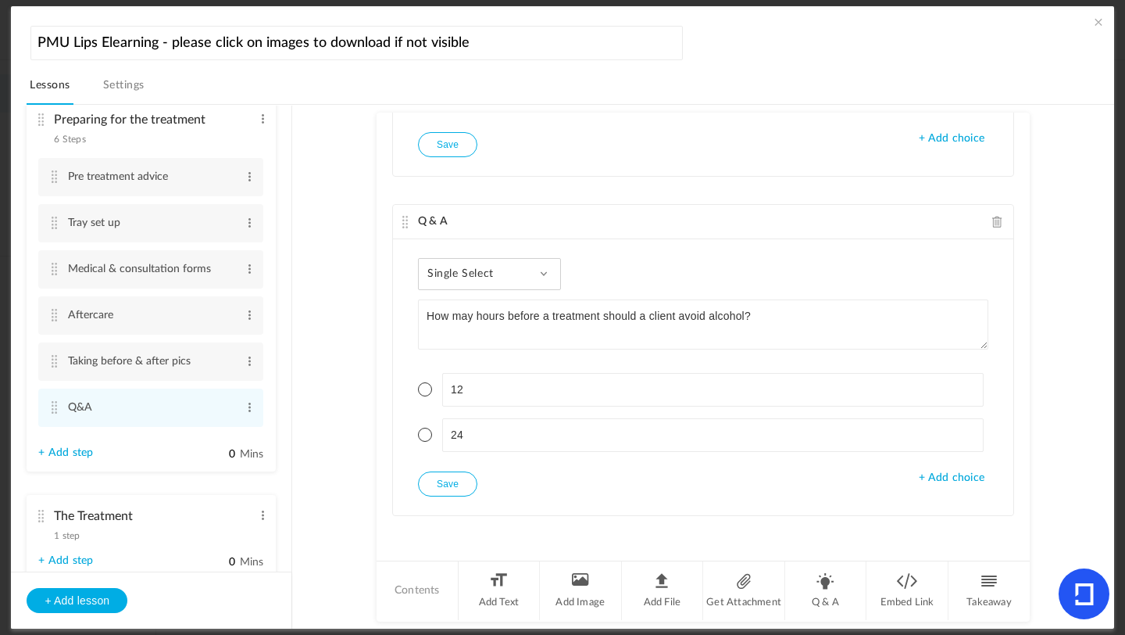
click at [424, 435] on span at bounding box center [425, 434] width 14 height 14
click at [438, 472] on button "Save" at bounding box center [447, 483] width 59 height 25
click at [814, 587] on li "Q & A" at bounding box center [826, 590] width 82 height 59
type textarea "A"
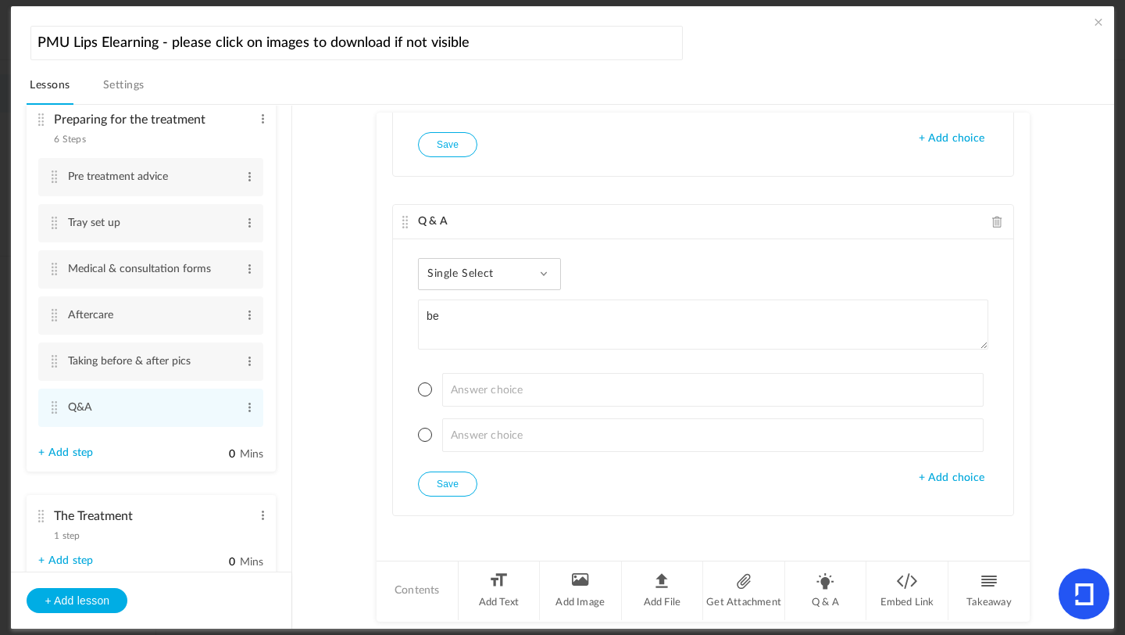
type textarea "b"
click at [591, 313] on textarea "Before clearing and cleaning up after a client" at bounding box center [703, 324] width 571 height 50
click at [588, 317] on textarea "Before clearing and cleaning up after a client" at bounding box center [703, 324] width 571 height 50
click at [760, 322] on textarea "Before clearing and cleaning up the treatment area, after a client" at bounding box center [703, 324] width 571 height 50
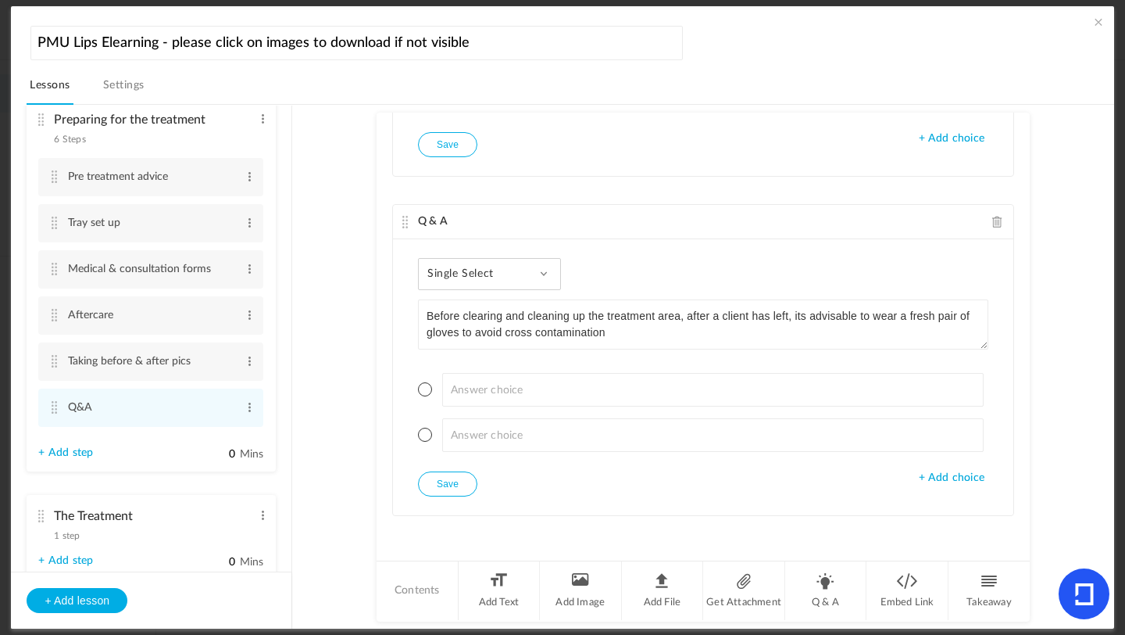
type textarea "Before clearing and cleaning up the treatment area, after a client has left, it…"
click at [485, 268] on span "Single Select" at bounding box center [466, 273] width 78 height 13
click at [470, 370] on link "True or False" at bounding box center [501, 374] width 147 height 29
click at [429, 393] on li "True" at bounding box center [703, 390] width 571 height 34
click at [427, 391] on span at bounding box center [425, 389] width 14 height 14
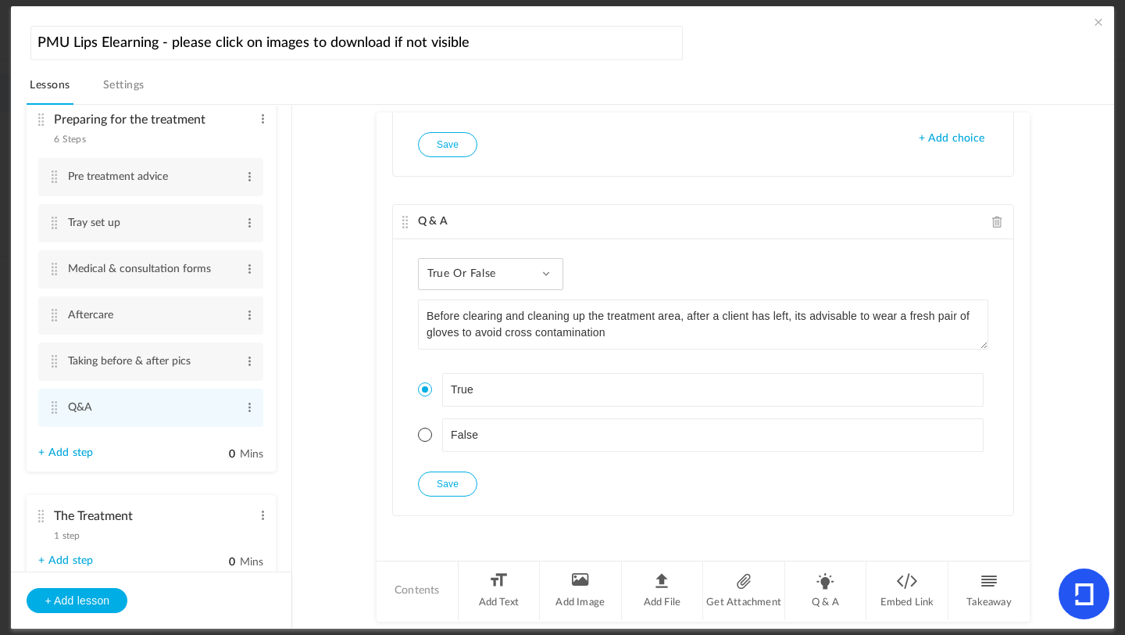
click at [453, 483] on button "Save" at bounding box center [447, 483] width 59 height 25
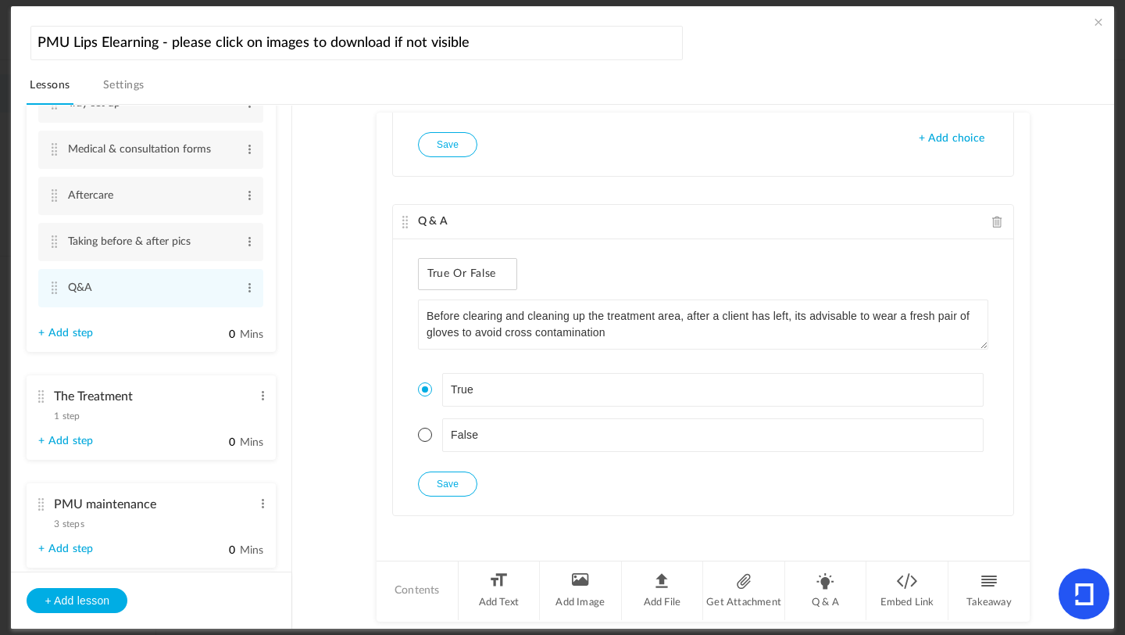
scroll to position [1456, 0]
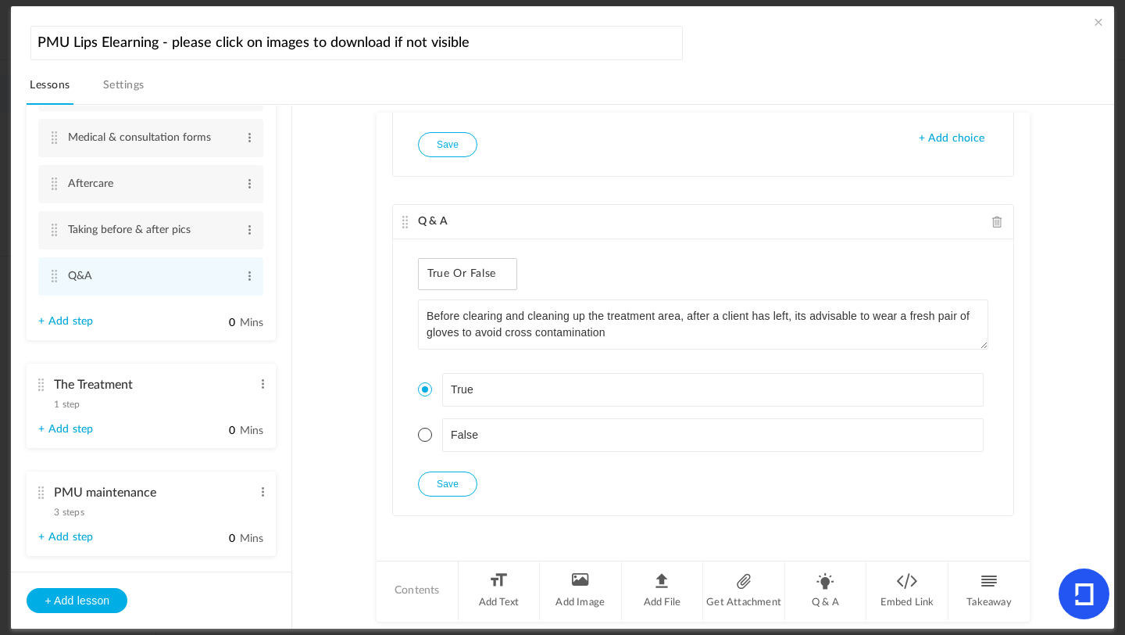
click at [71, 409] on span "1 step" at bounding box center [67, 403] width 26 height 9
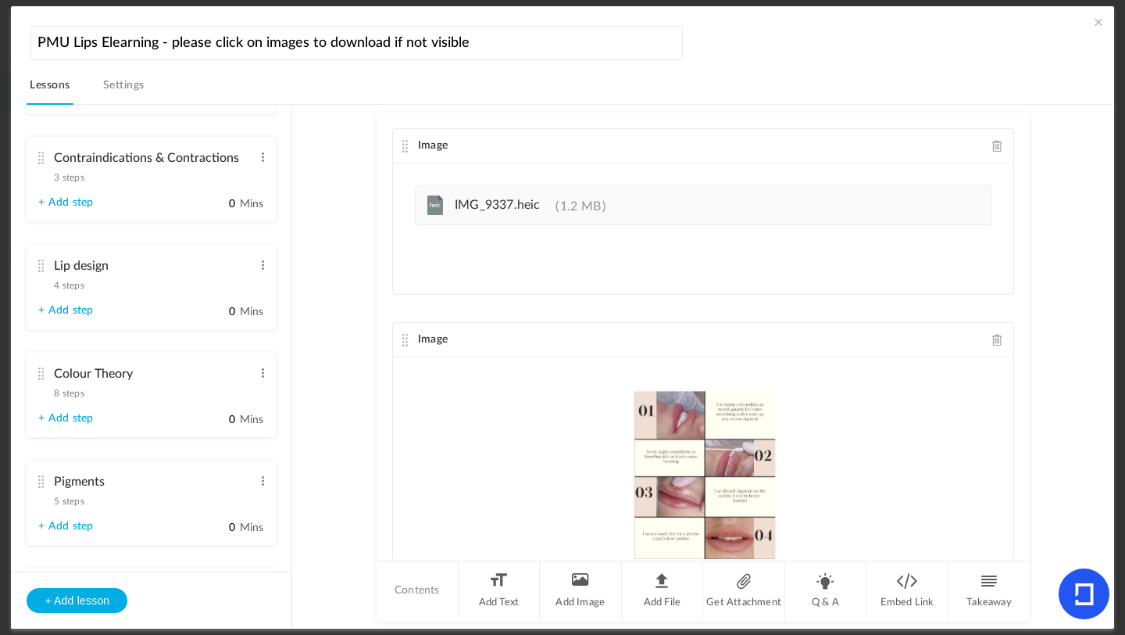
scroll to position [418, 0]
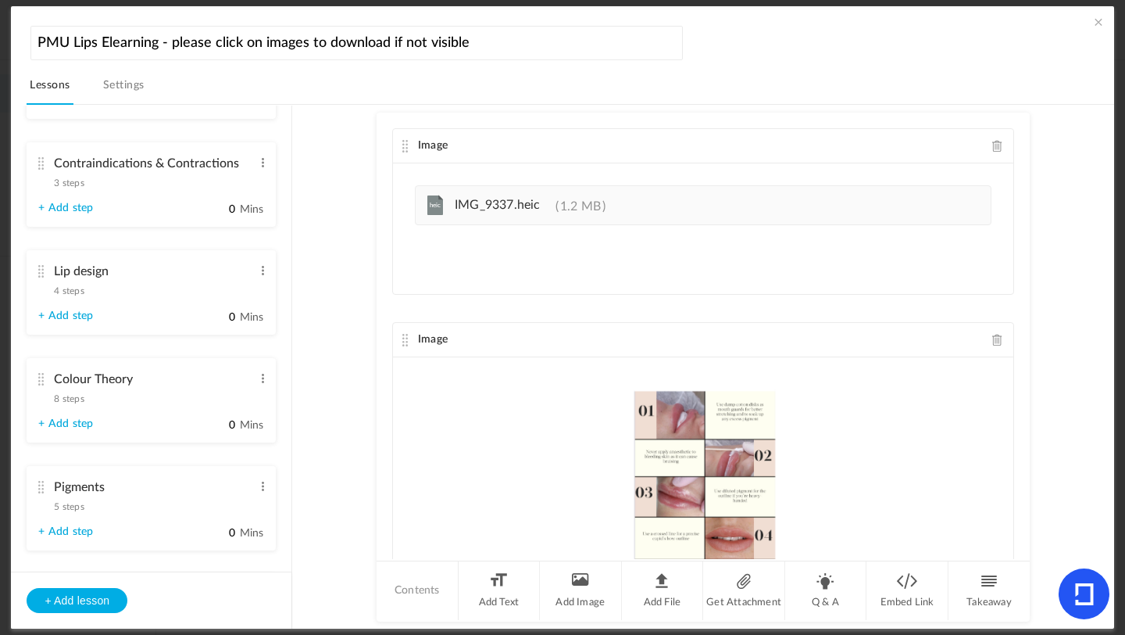
click at [65, 292] on span "4 steps" at bounding box center [69, 290] width 30 height 9
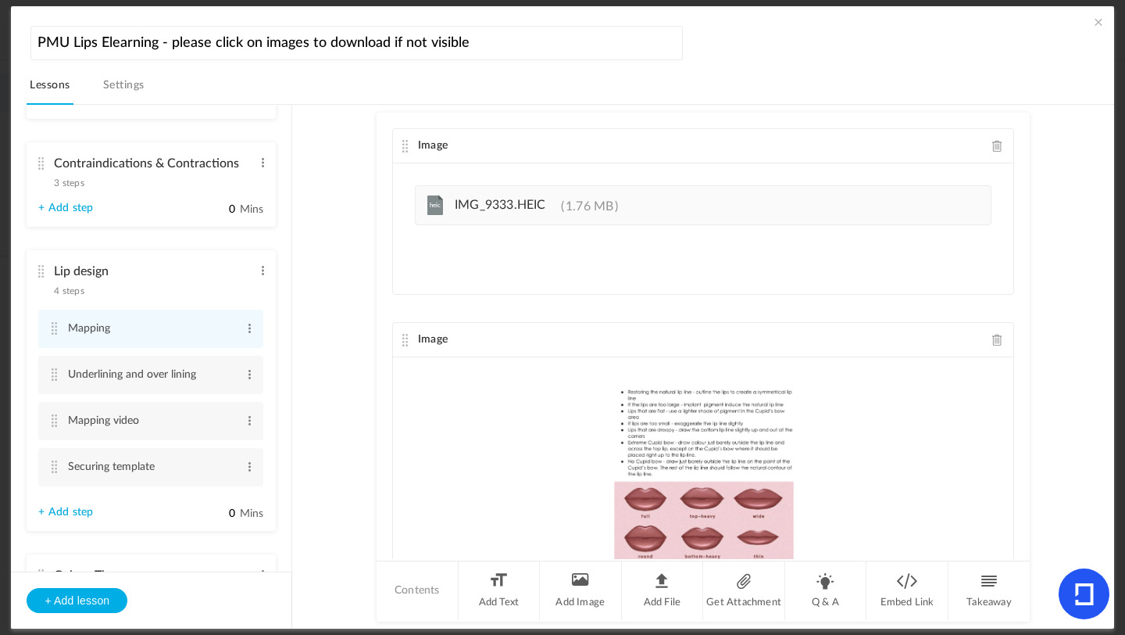
drag, startPoint x: 292, startPoint y: 288, endPoint x: 288, endPoint y: 299, distance: 12.1
click at [288, 300] on aside "Introduction 3 steps Edit Delete Meet [PERSON_NAME] Edit Delete Edit Delete Edit" at bounding box center [151, 367] width 281 height 523
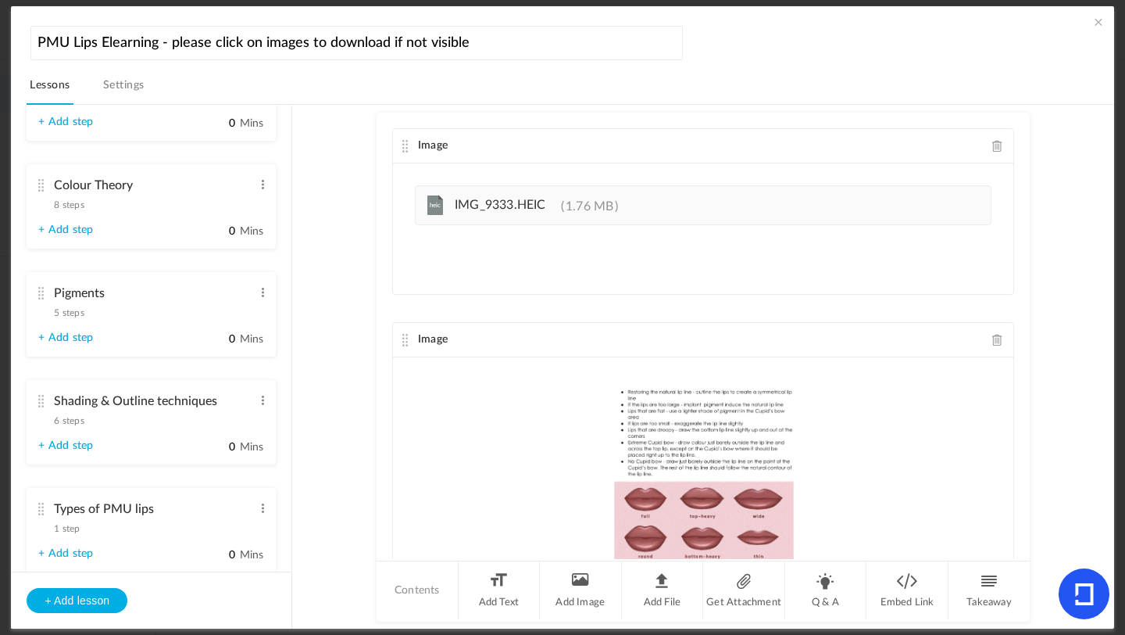
scroll to position [799, 0]
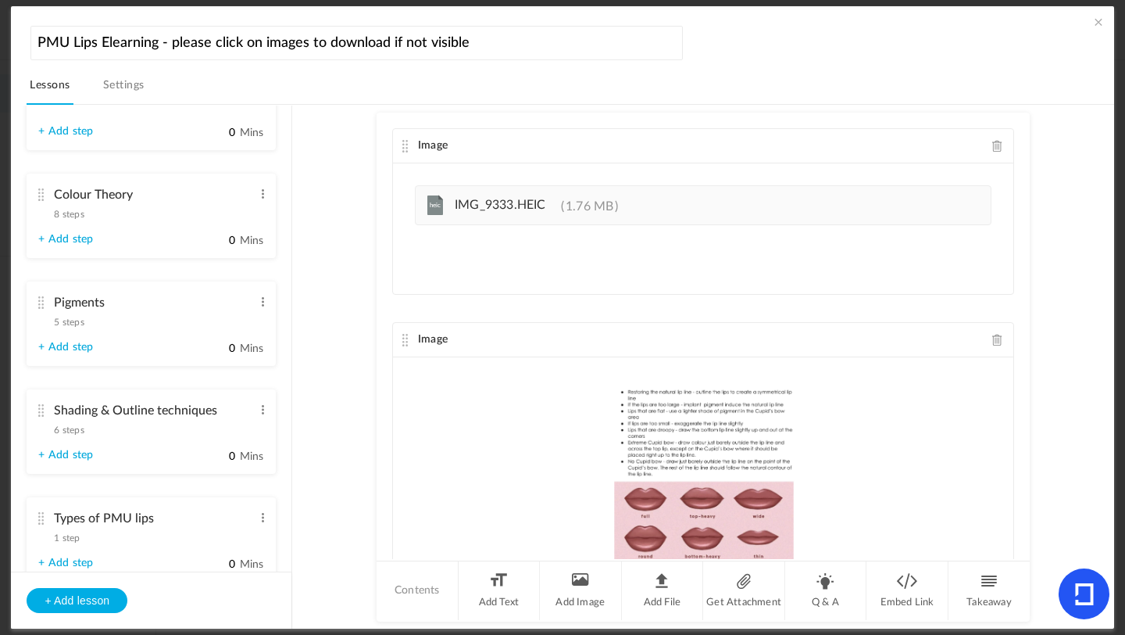
click at [79, 327] on span "5 steps" at bounding box center [69, 321] width 30 height 9
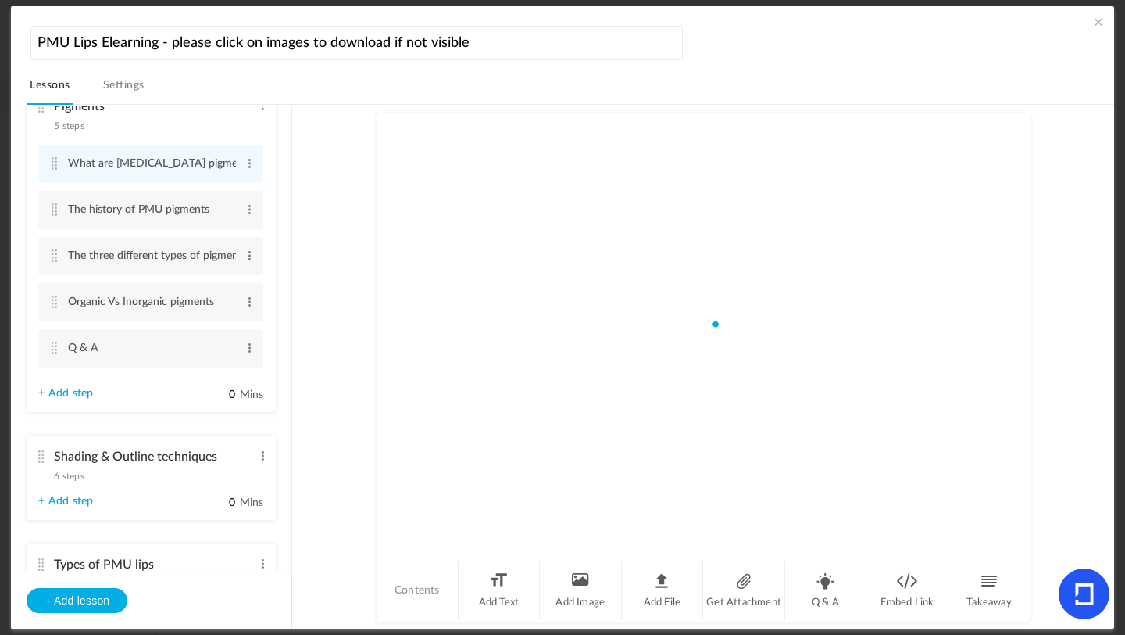
scroll to position [794, 0]
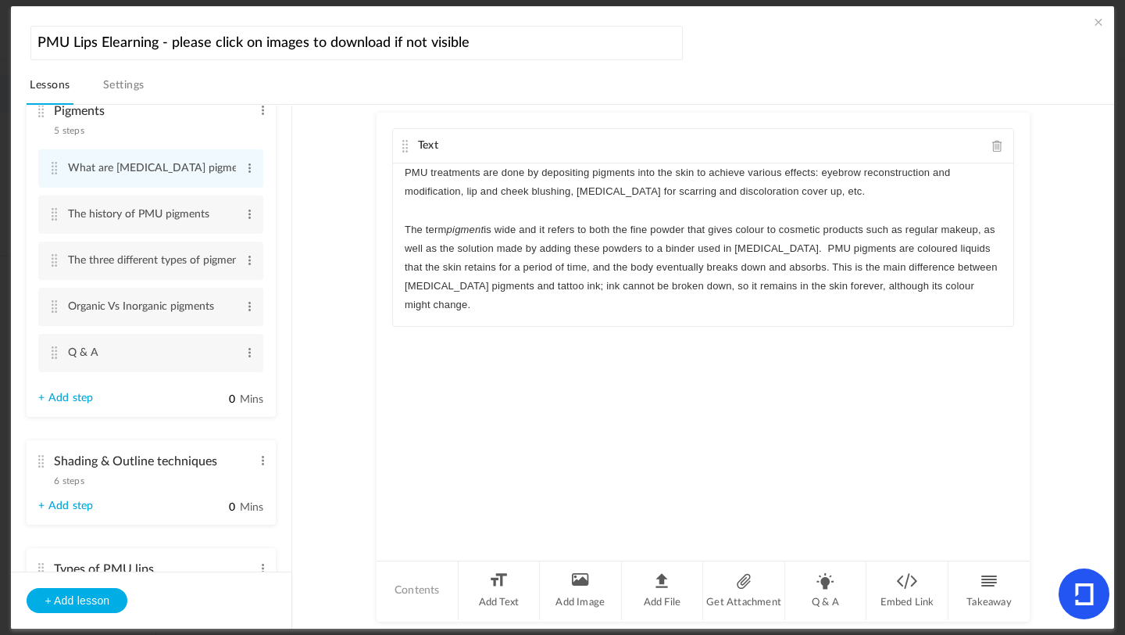
click at [77, 404] on link "+ Add step" at bounding box center [65, 398] width 55 height 13
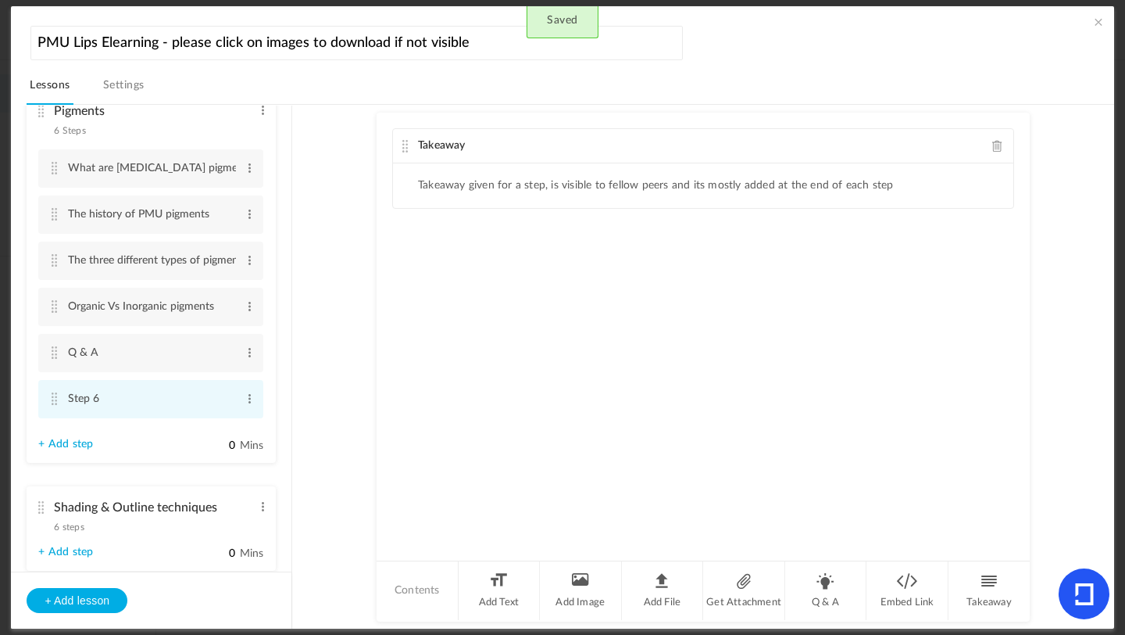
click at [46, 404] on li "Step 6 Edit Delete" at bounding box center [150, 399] width 225 height 38
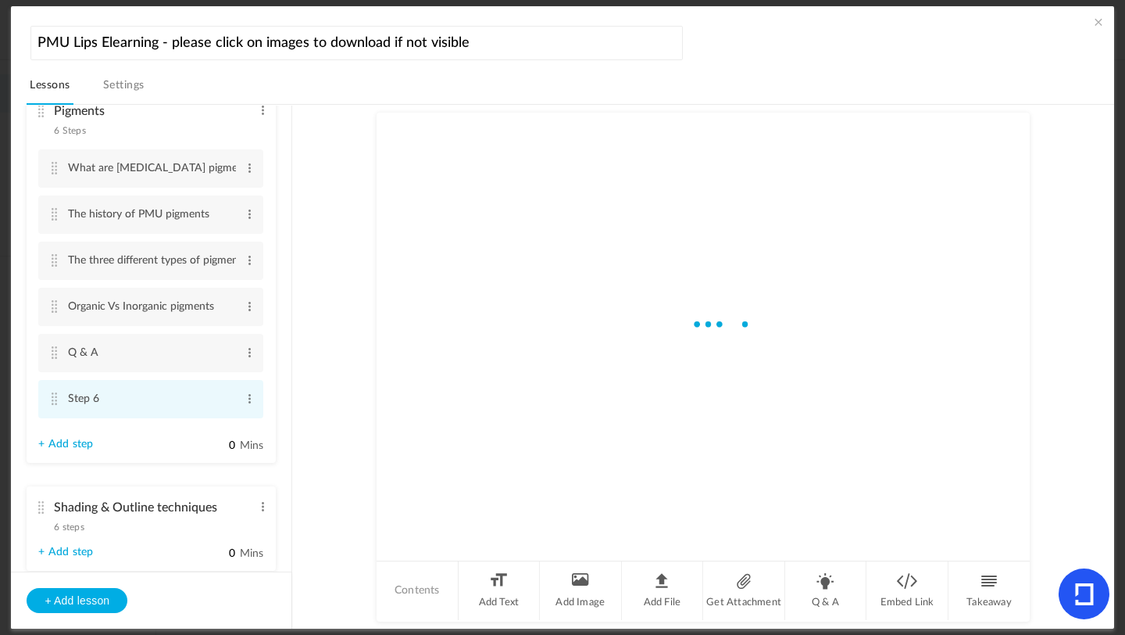
click at [54, 405] on cite at bounding box center [53, 398] width 11 height 13
click at [248, 406] on span at bounding box center [250, 399] width 12 height 16
click at [221, 427] on link "Edit" at bounding box center [224, 424] width 61 height 19
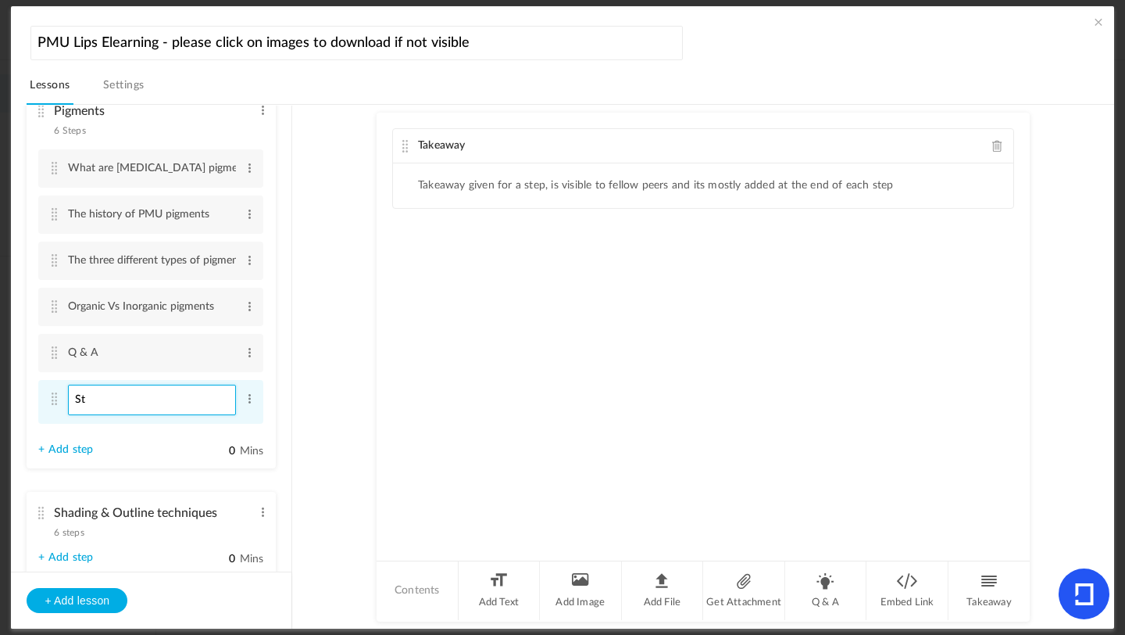
type input "S"
type input "Tips"
click at [54, 411] on li "Tips Edit Delete" at bounding box center [150, 402] width 225 height 44
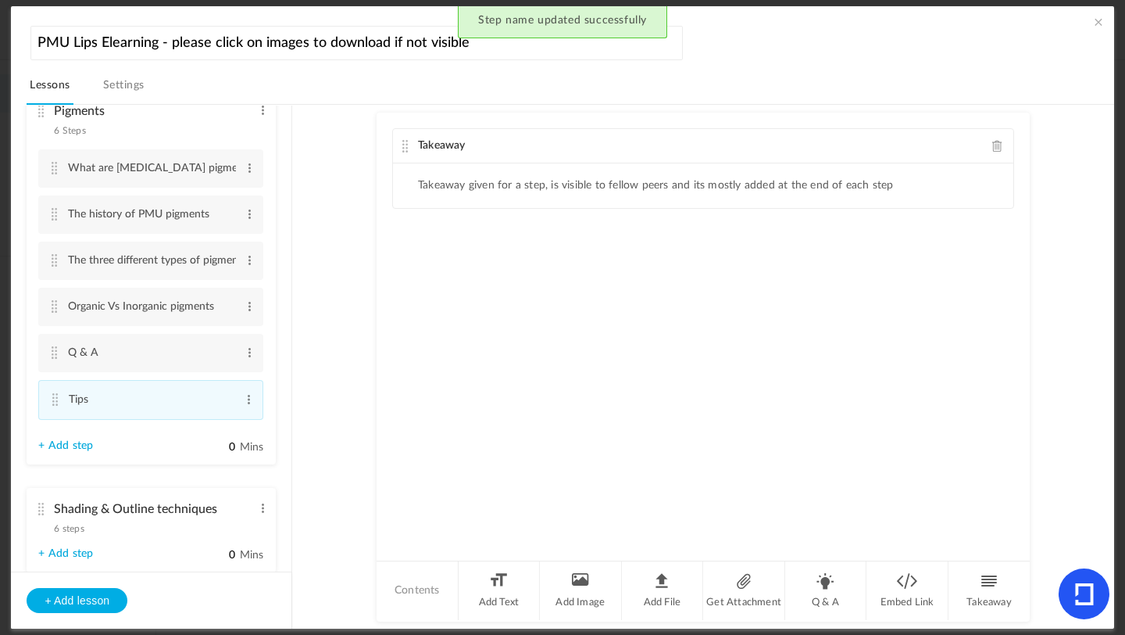
click at [993, 145] on span at bounding box center [998, 146] width 11 height 12
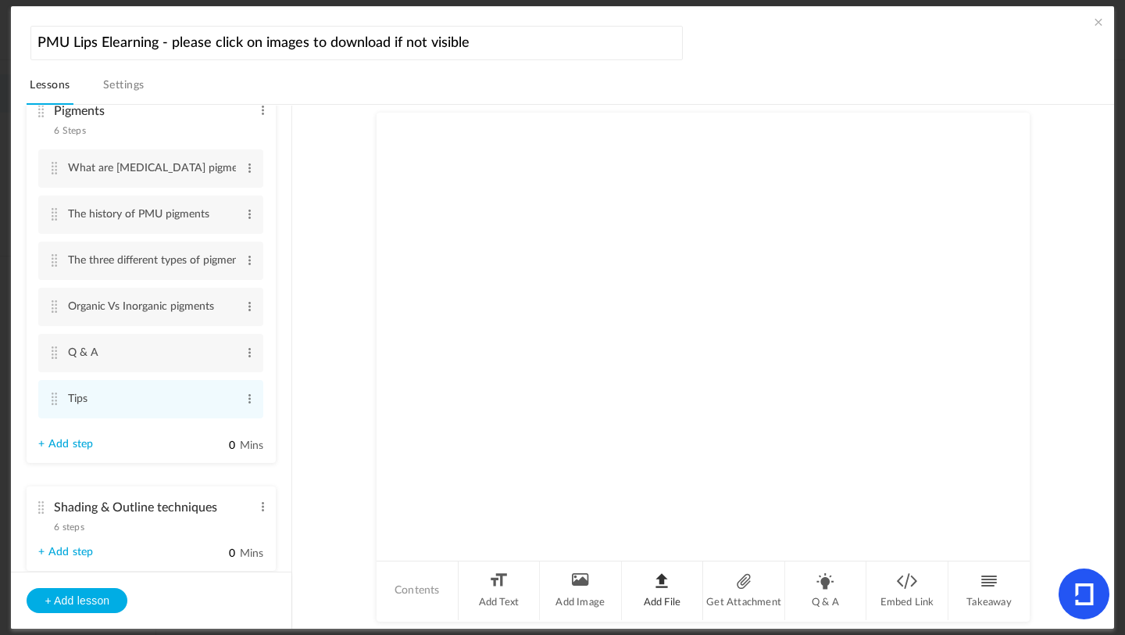
click at [667, 597] on li "Add File" at bounding box center [663, 590] width 82 height 59
click at [989, 142] on div "Attachment" at bounding box center [703, 146] width 621 height 34
click at [993, 143] on span at bounding box center [998, 146] width 11 height 12
click at [244, 405] on span at bounding box center [250, 399] width 12 height 16
click at [213, 453] on link "Delete" at bounding box center [224, 443] width 61 height 19
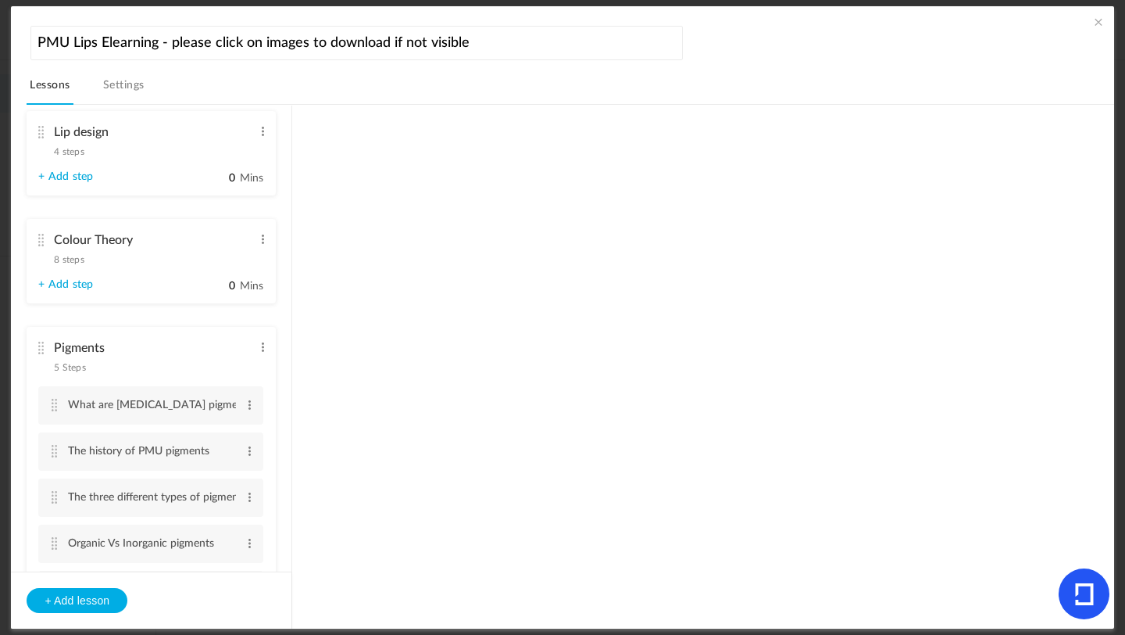
scroll to position [549, 0]
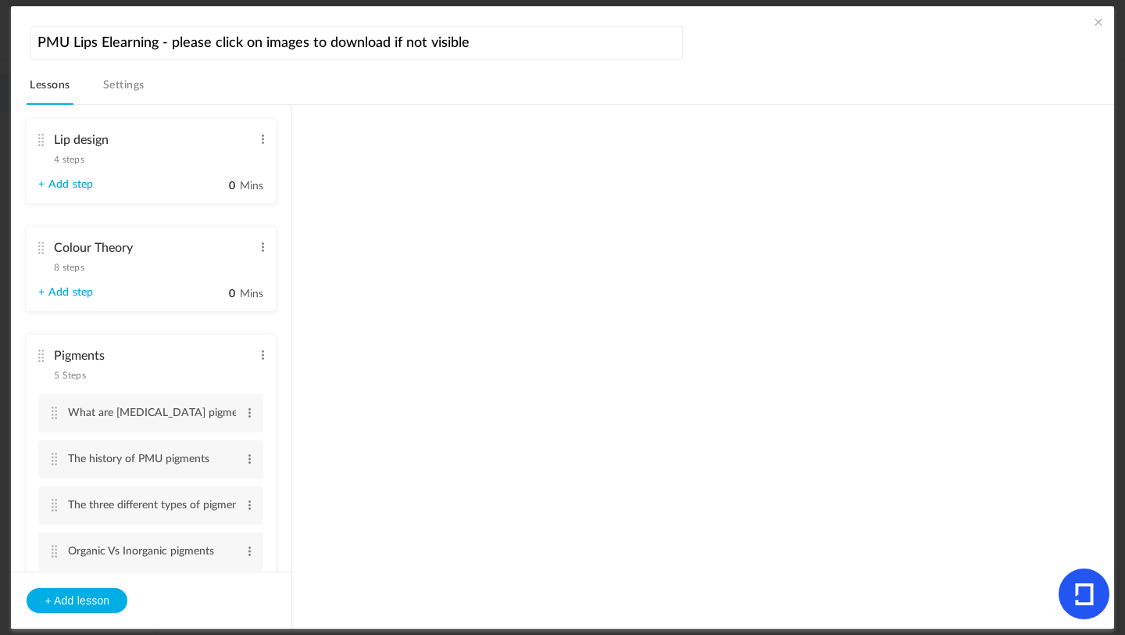
click at [293, 309] on div "Introduction 3 steps Edit Delete Meet [PERSON_NAME] Edit Delete 0" at bounding box center [570, 367] width 1087 height 524
click at [80, 164] on span "4 steps" at bounding box center [69, 159] width 30 height 9
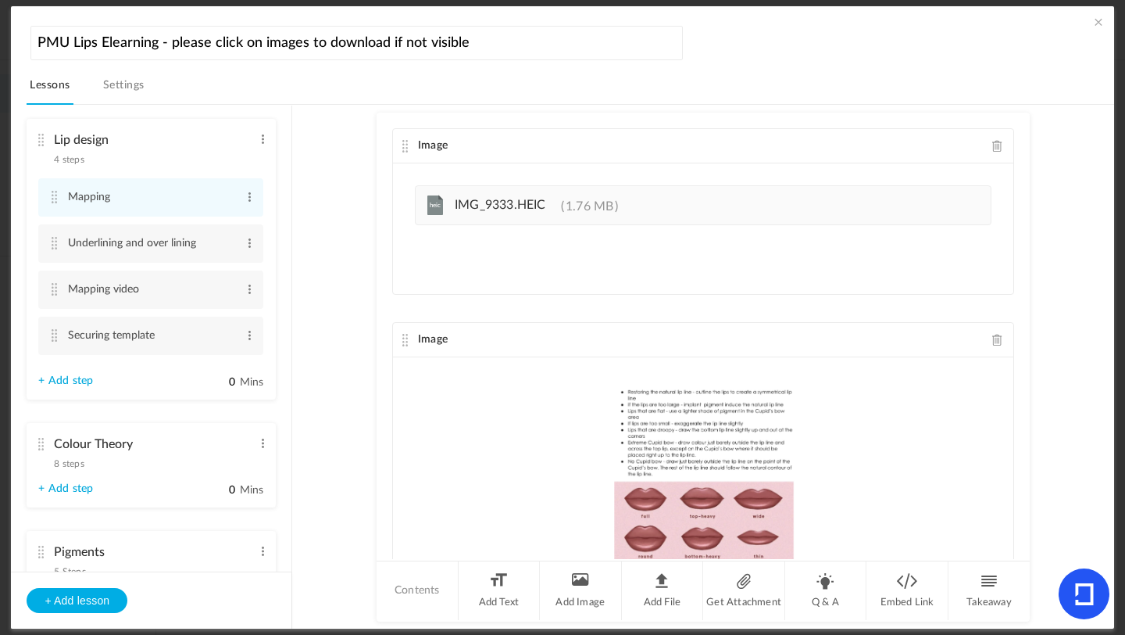
drag, startPoint x: 1027, startPoint y: 391, endPoint x: 1024, endPoint y: 401, distance: 10.6
click at [1025, 402] on div "Image heic IMG_9333.HEIC 1.76 MB Image" at bounding box center [703, 336] width 653 height 446
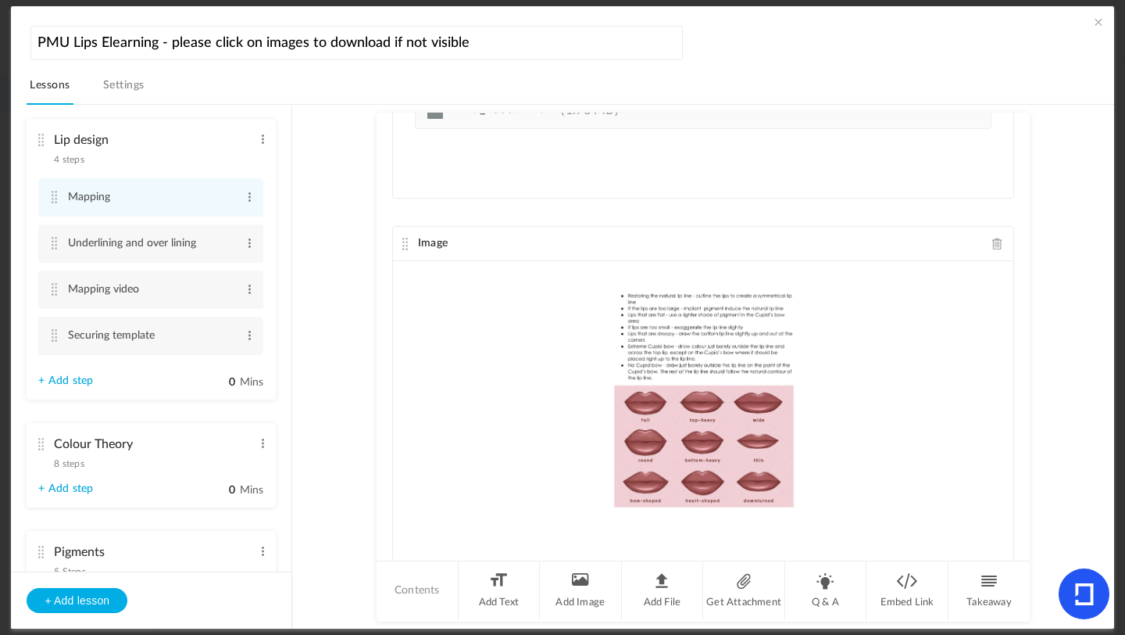
scroll to position [144, 0]
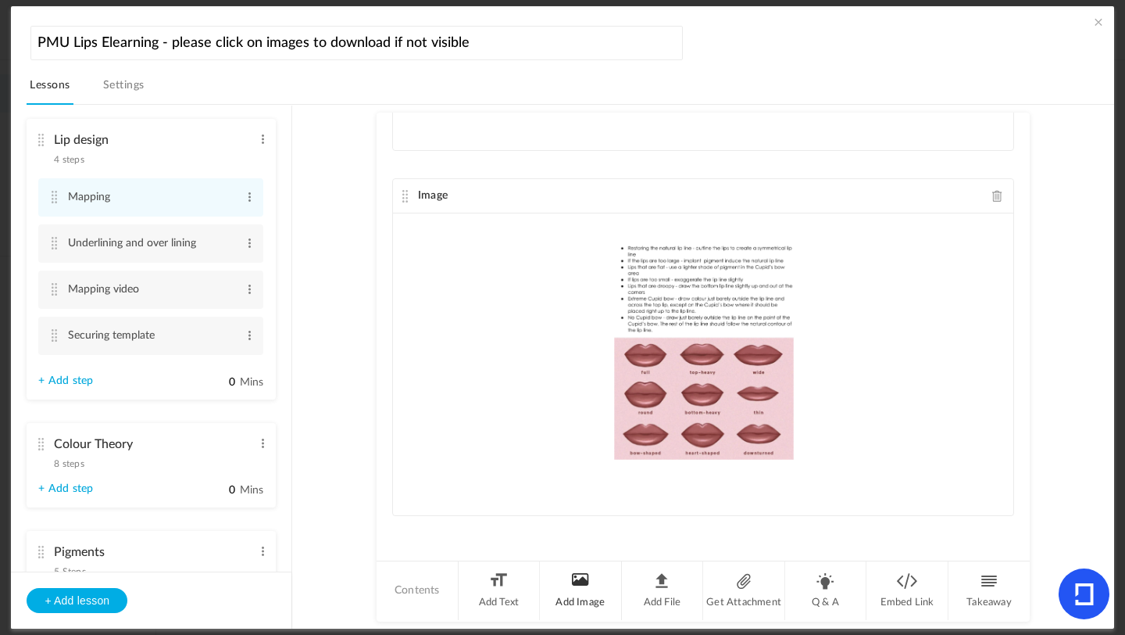
click at [573, 585] on li "Add Image" at bounding box center [581, 590] width 82 height 59
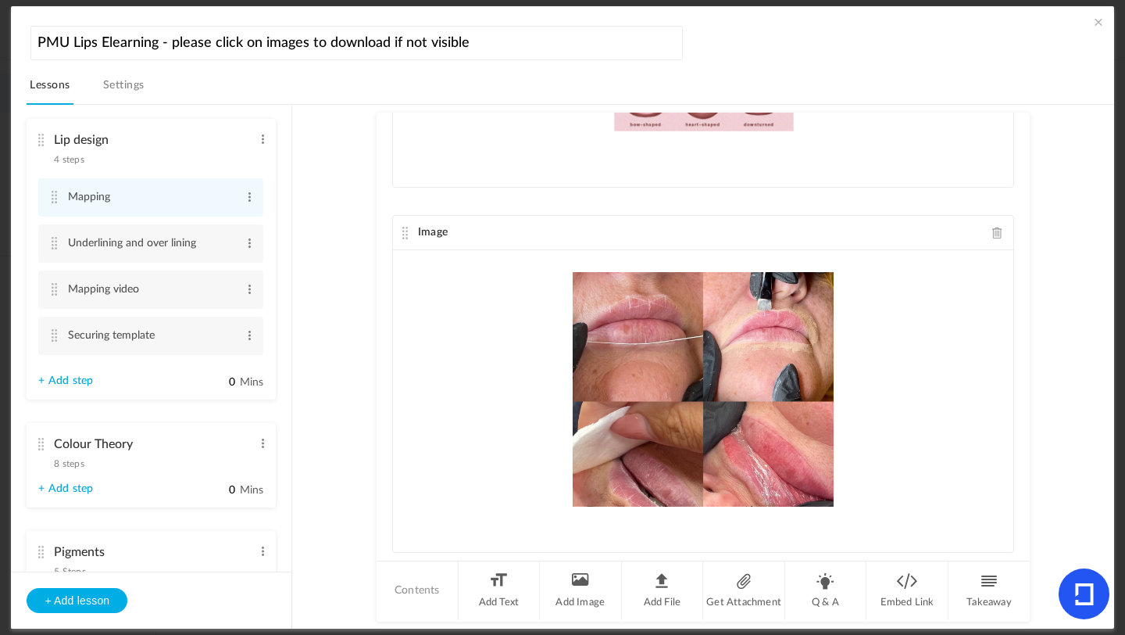
scroll to position [509, 0]
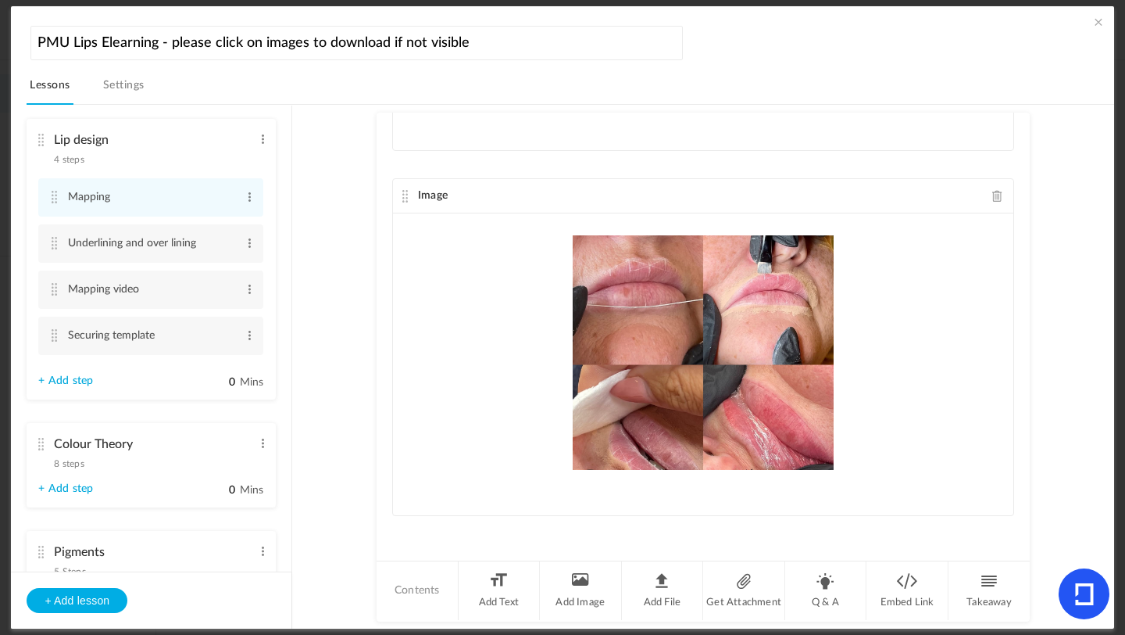
click at [322, 431] on au-course-substep "Image heic IMG_9333.HEIC 1.76 MB Image Image Contents" at bounding box center [703, 367] width 784 height 524
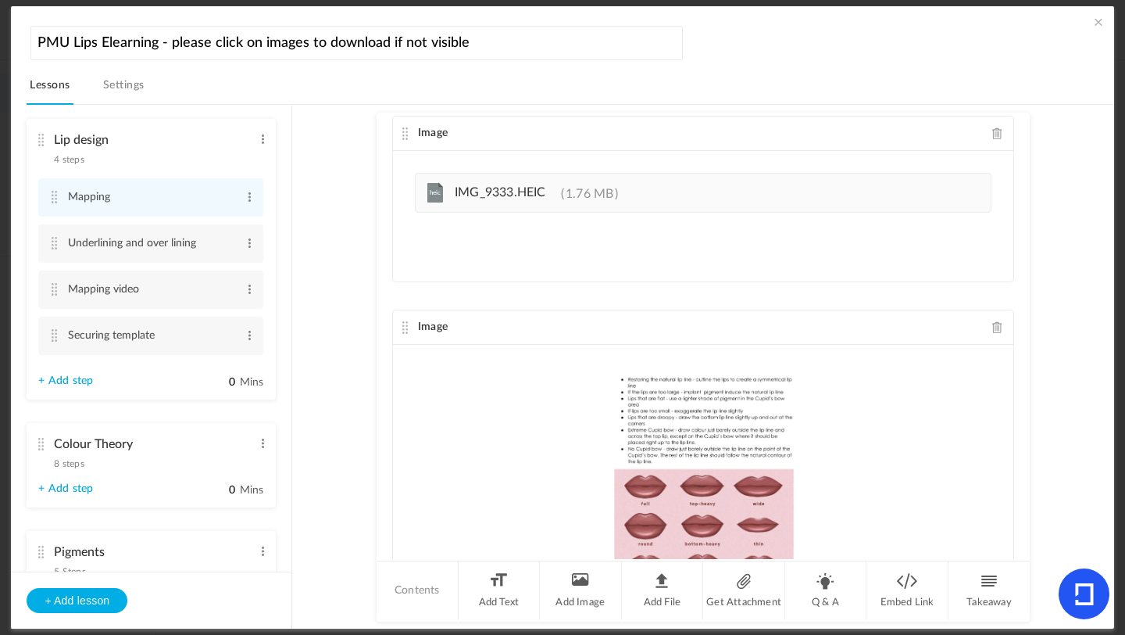
scroll to position [0, 0]
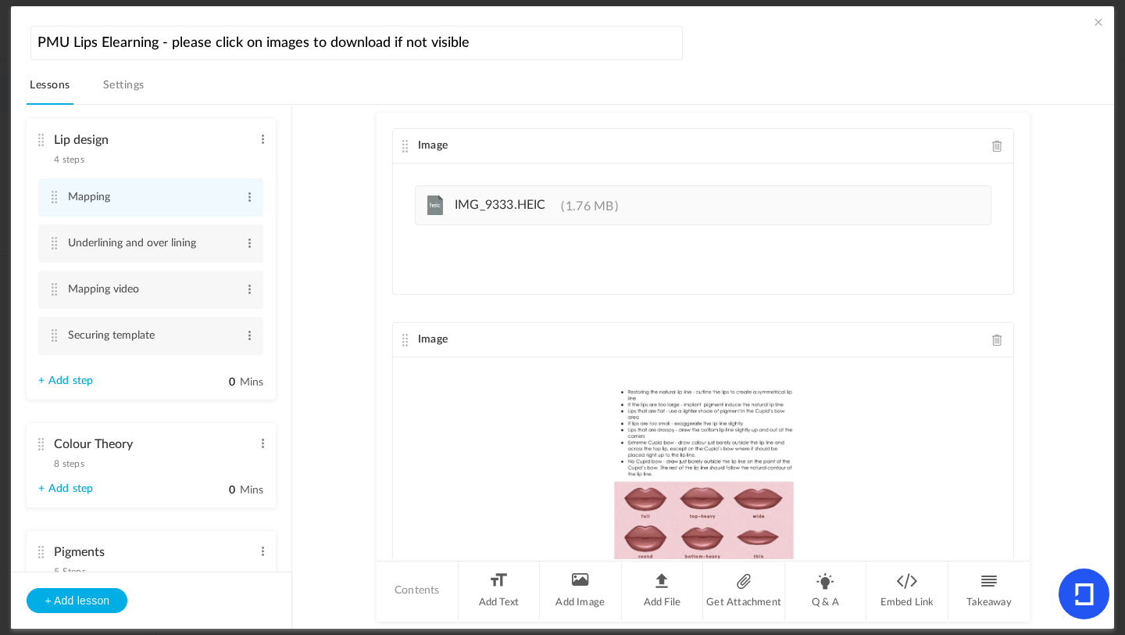
click at [332, 236] on au-course-substep "Image heic IMG_9333.HEIC 1.76 MB Image Image Contents" at bounding box center [703, 367] width 784 height 524
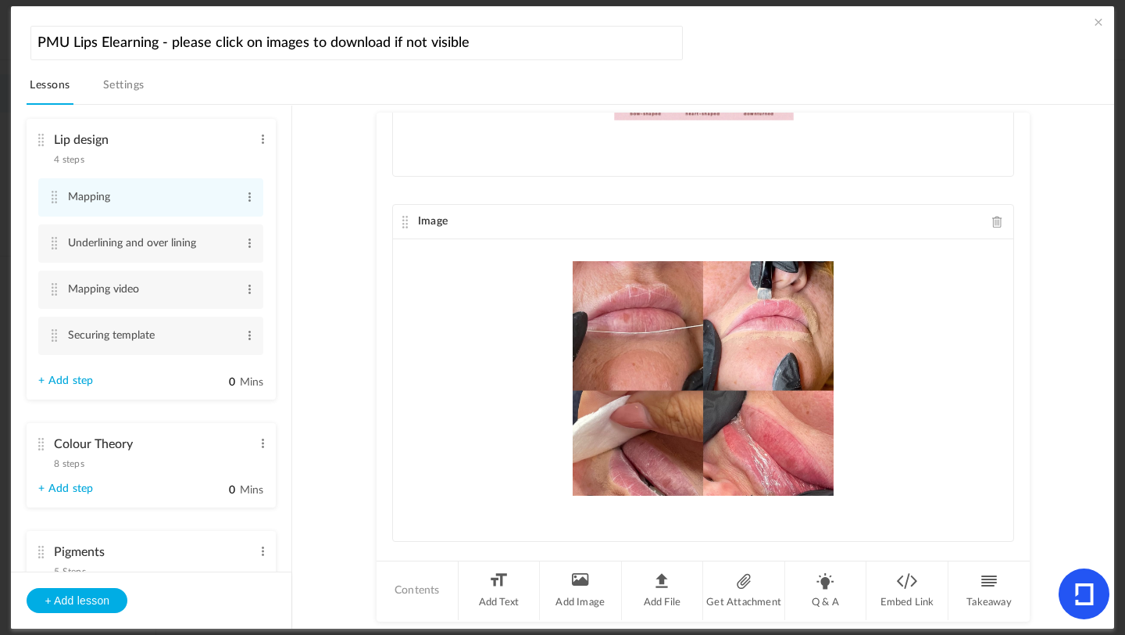
scroll to position [509, 0]
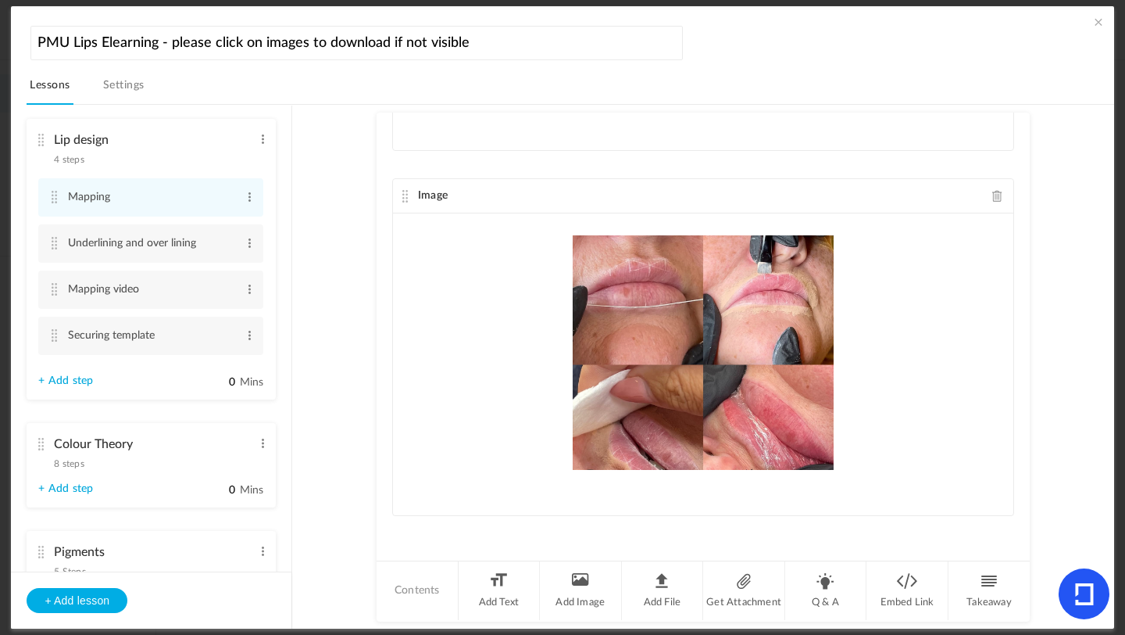
click at [307, 374] on section "Introduction 3 steps Edit Delete Meet [PERSON_NAME] Edit Delete Edit Edit" at bounding box center [570, 367] width 1050 height 524
click at [516, 77] on nav "Lessons Settings" at bounding box center [570, 89] width 1087 height 30
click at [75, 598] on button "+ Add lesson" at bounding box center [77, 600] width 101 height 25
type input "Lesson 19"
type input "0"
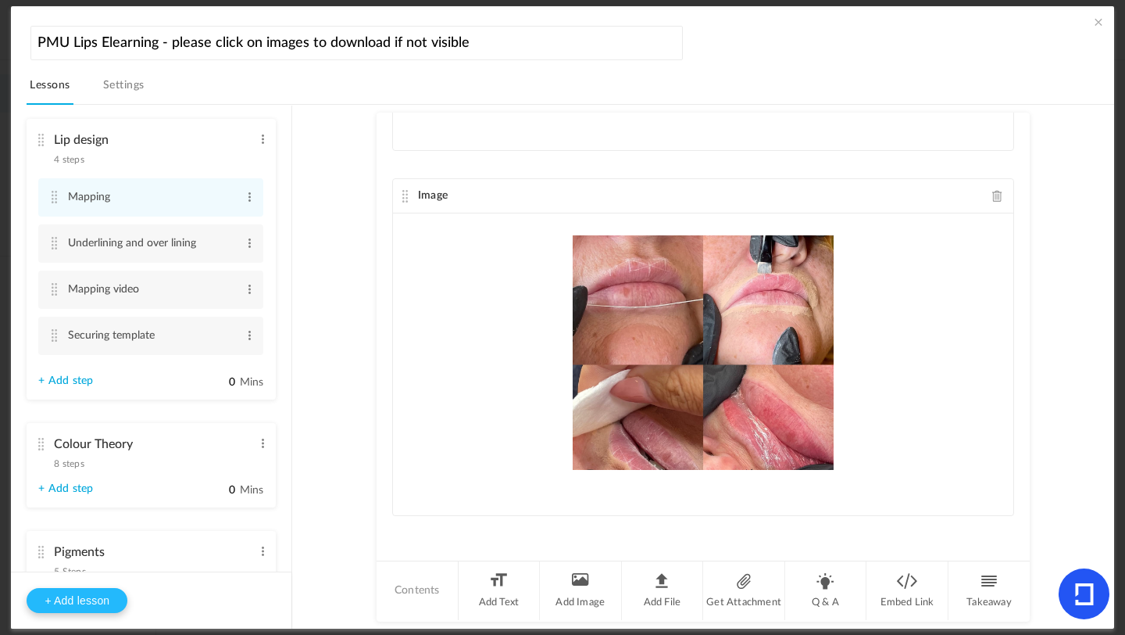
type input "Step 1"
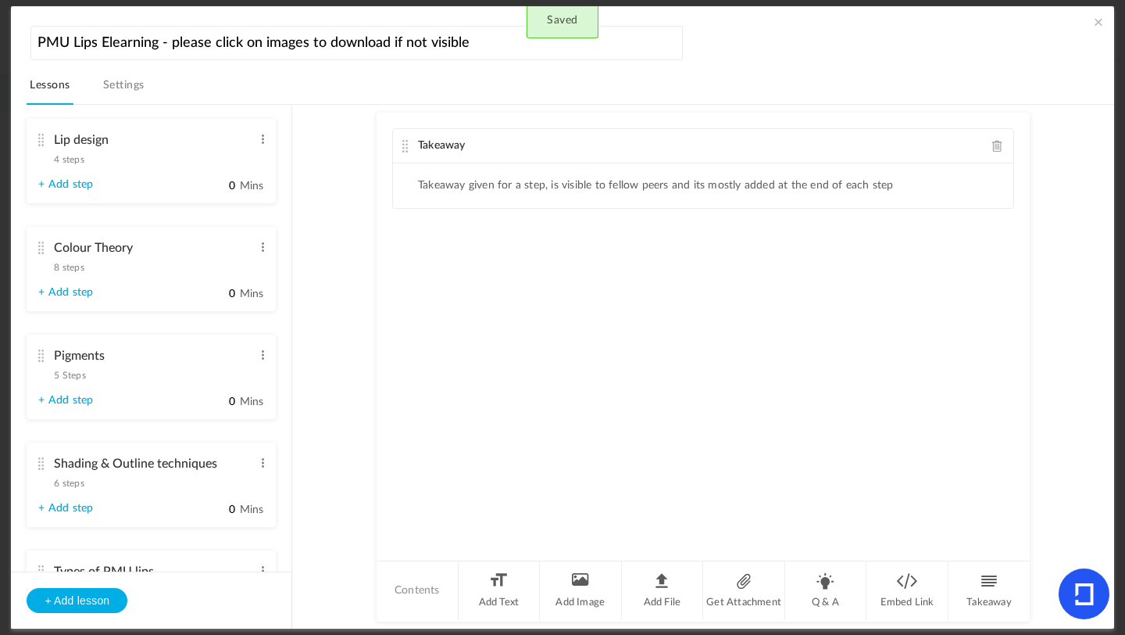
click at [993, 145] on span at bounding box center [998, 146] width 11 height 12
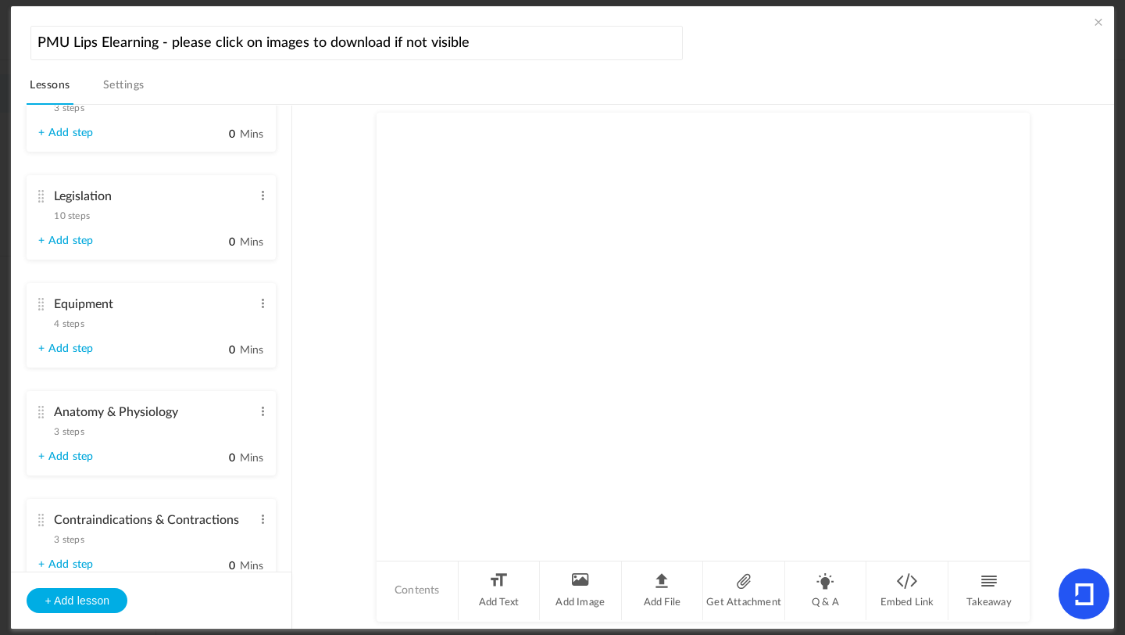
scroll to position [58, 0]
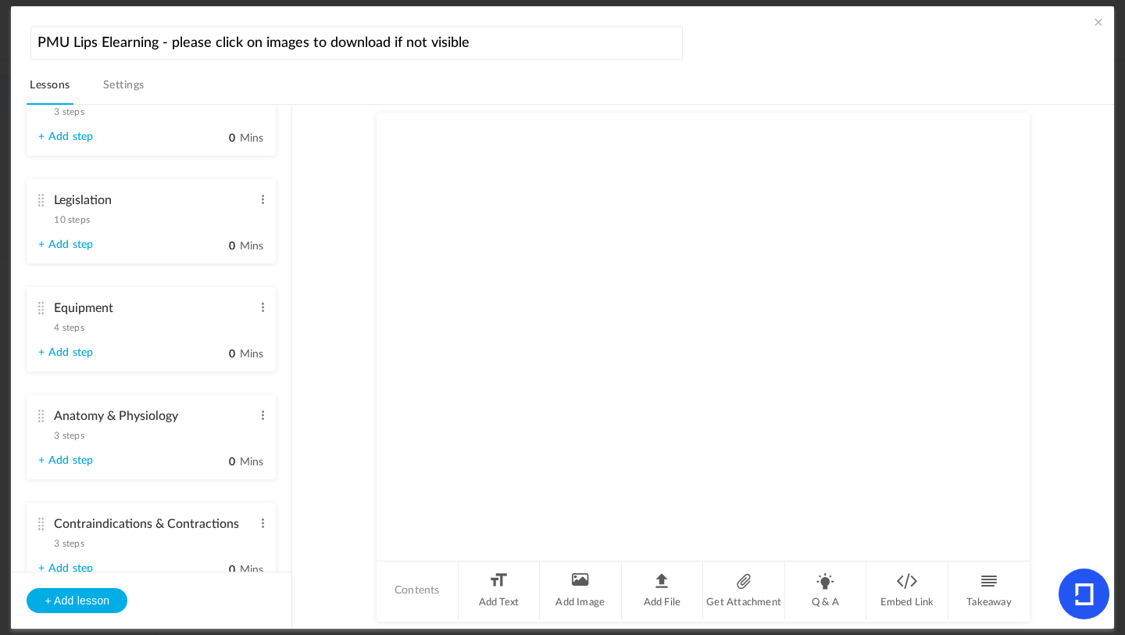
click at [134, 89] on link "Settings" at bounding box center [124, 90] width 48 height 30
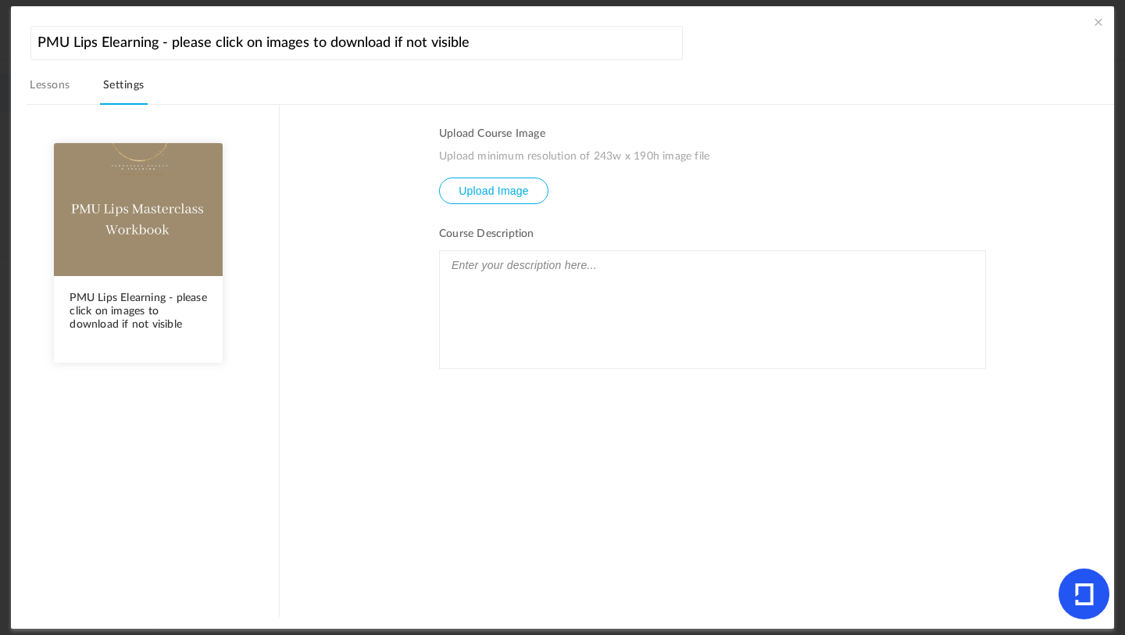
click at [51, 80] on link "Lessons" at bounding box center [50, 90] width 46 height 30
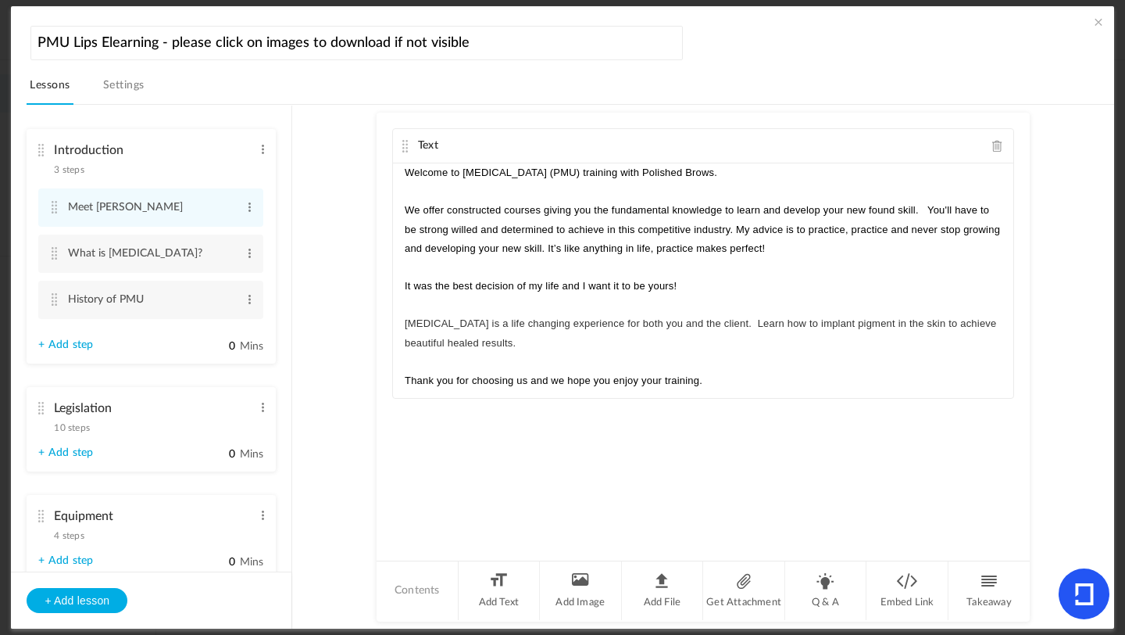
click at [1095, 25] on span at bounding box center [1099, 22] width 16 height 16
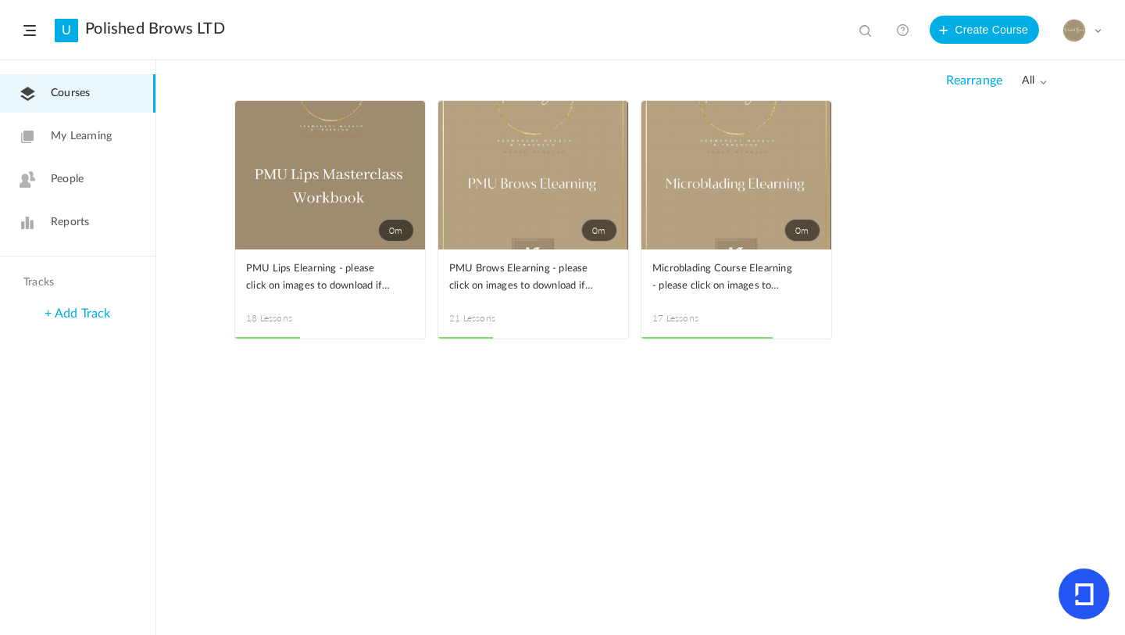
click at [371, 190] on link "0m" at bounding box center [330, 175] width 190 height 148
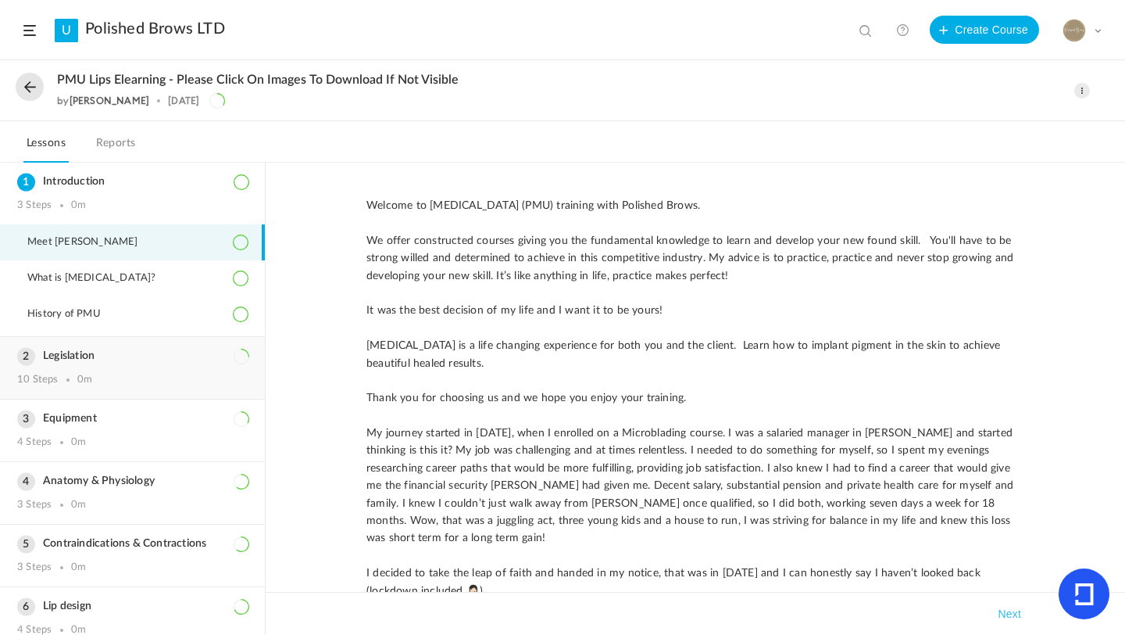
click at [97, 352] on h3 "Legislation" at bounding box center [132, 355] width 231 height 13
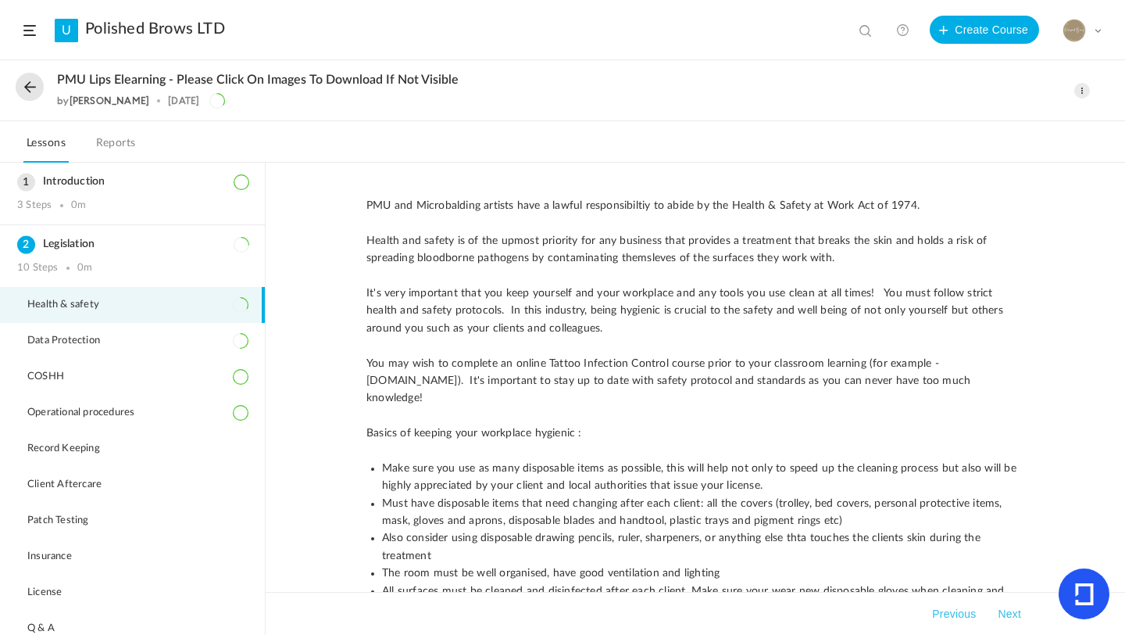
click at [91, 301] on span "Health & safety" at bounding box center [72, 305] width 91 height 13
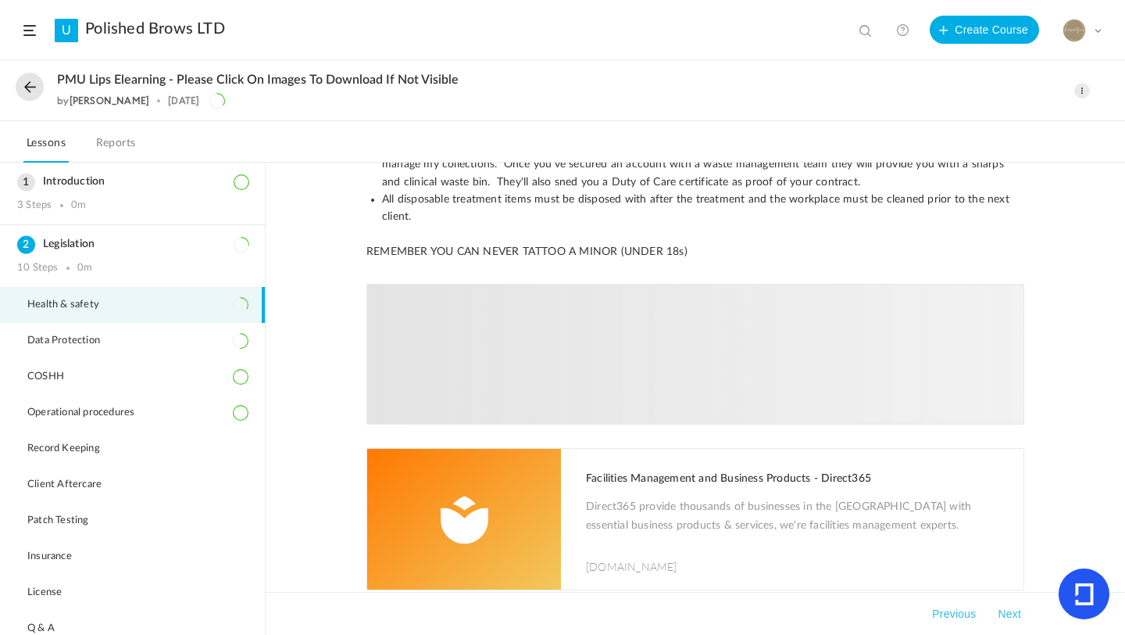
scroll to position [648, 0]
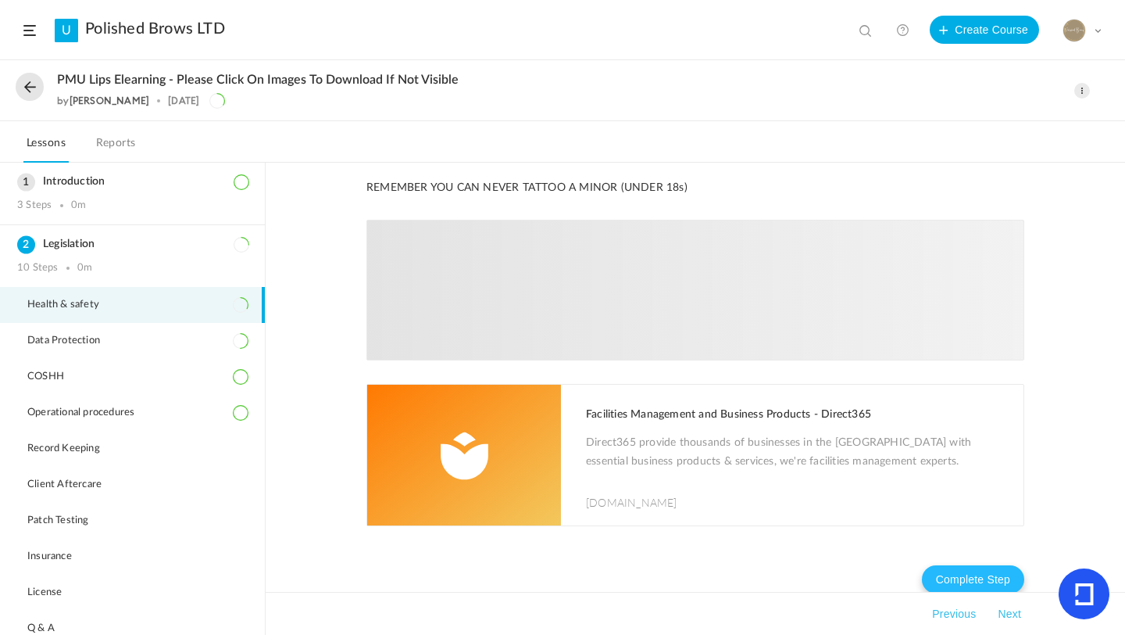
click at [993, 566] on button "Complete Step" at bounding box center [973, 579] width 102 height 28
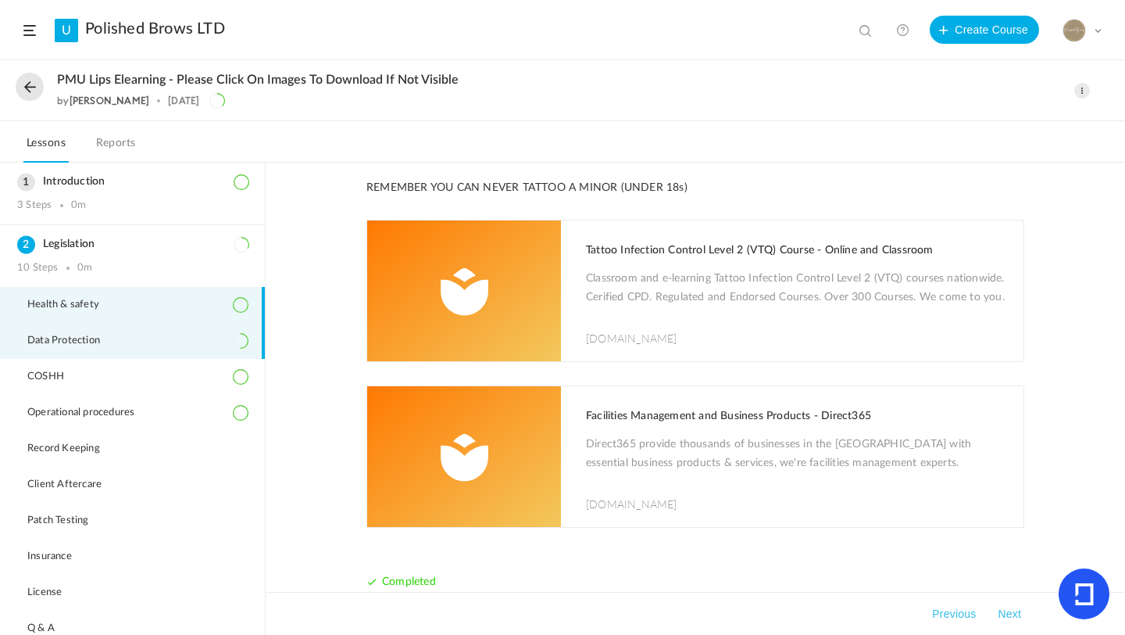
click at [115, 338] on span "Data Protection" at bounding box center [73, 340] width 92 height 13
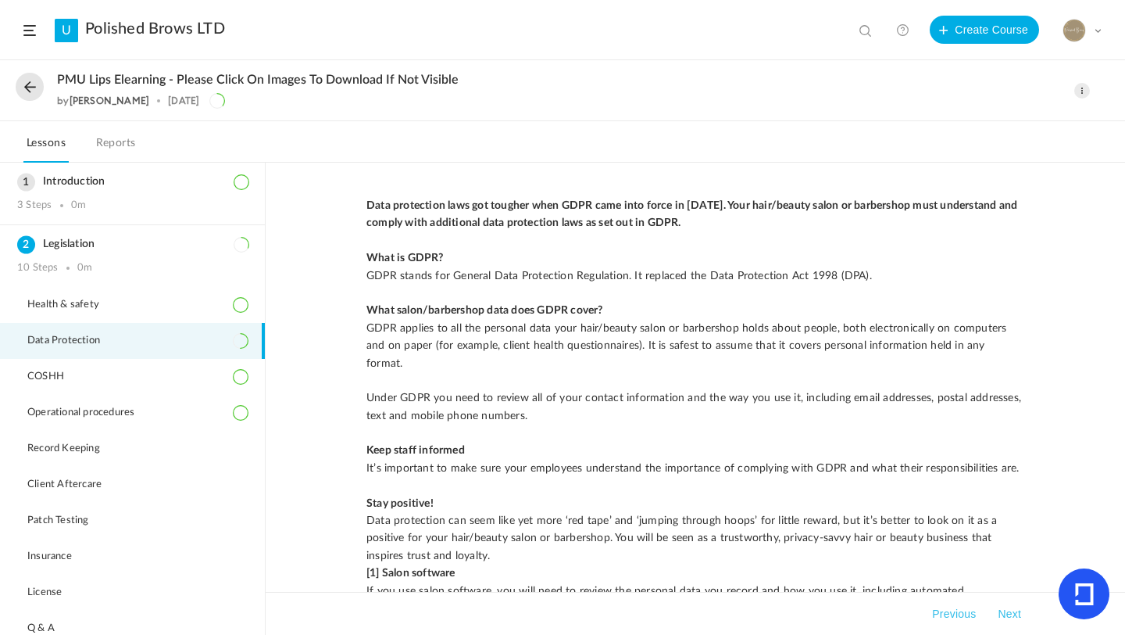
click at [1010, 617] on button "Next" at bounding box center [1010, 613] width 30 height 19
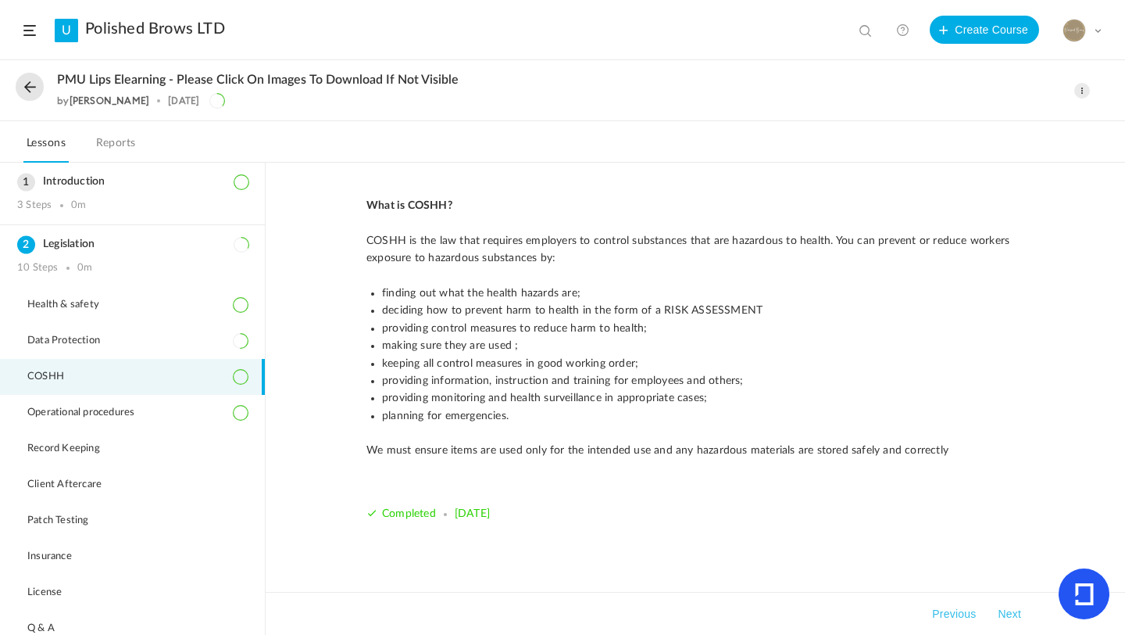
click at [1010, 617] on button "Next" at bounding box center [1010, 613] width 30 height 19
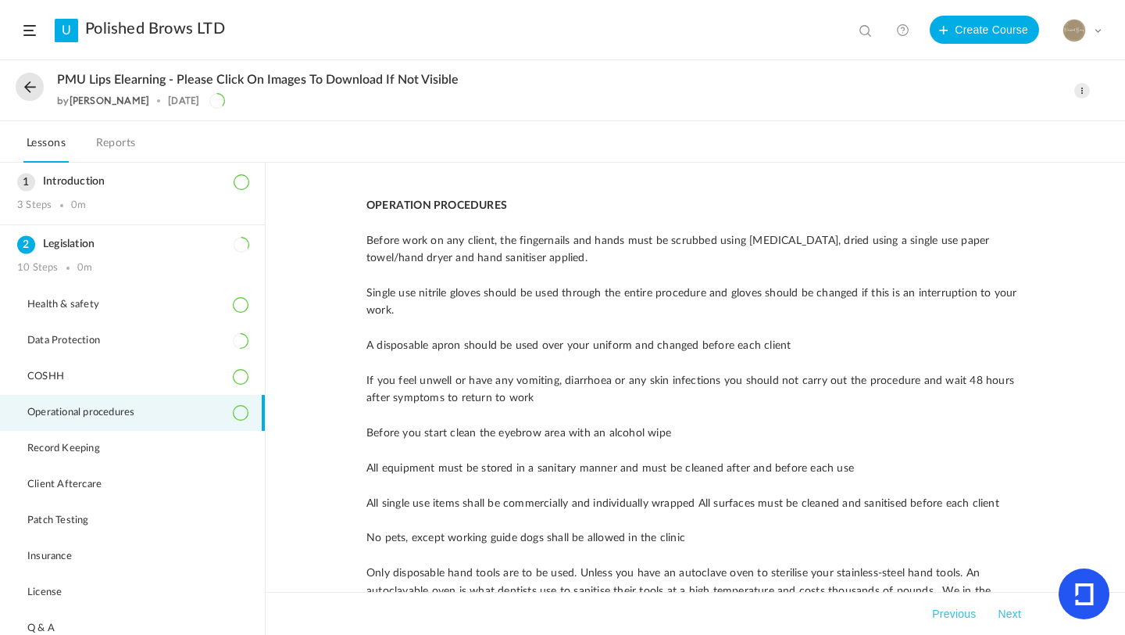
click at [1009, 618] on button "Next" at bounding box center [1010, 613] width 30 height 19
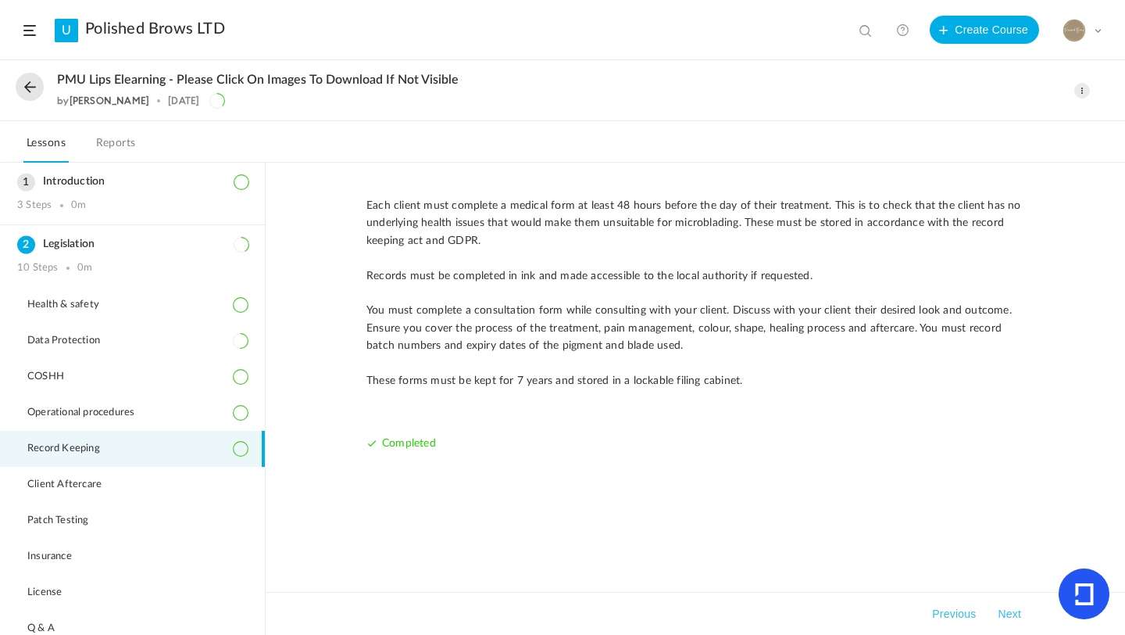
click at [1010, 618] on button "Next" at bounding box center [1010, 613] width 30 height 19
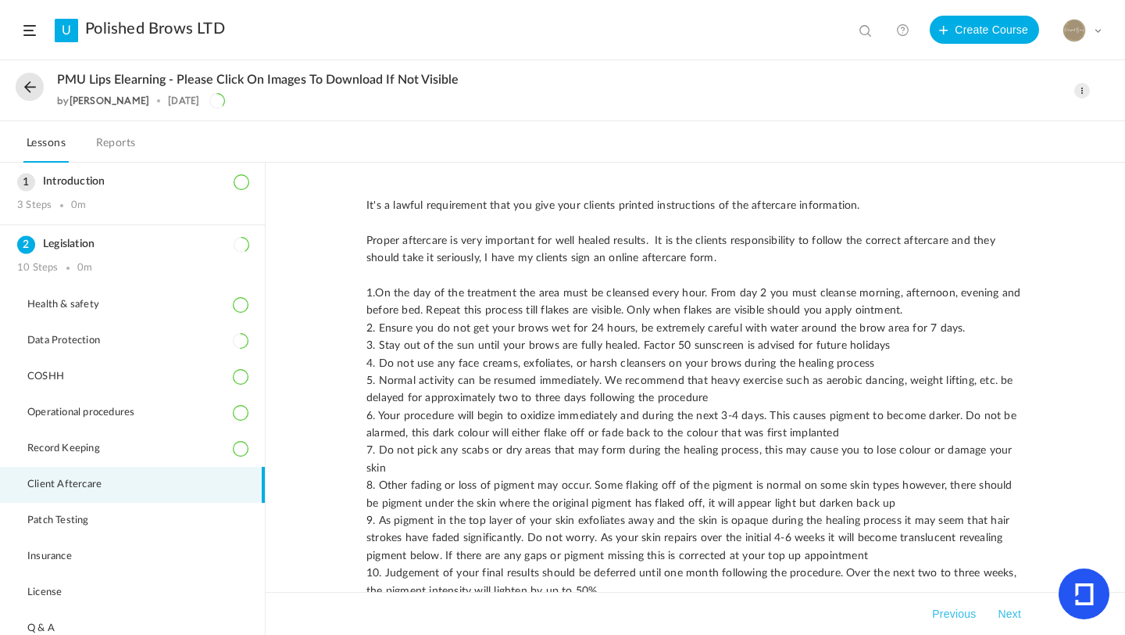
click at [1011, 621] on button "Next" at bounding box center [1010, 613] width 30 height 19
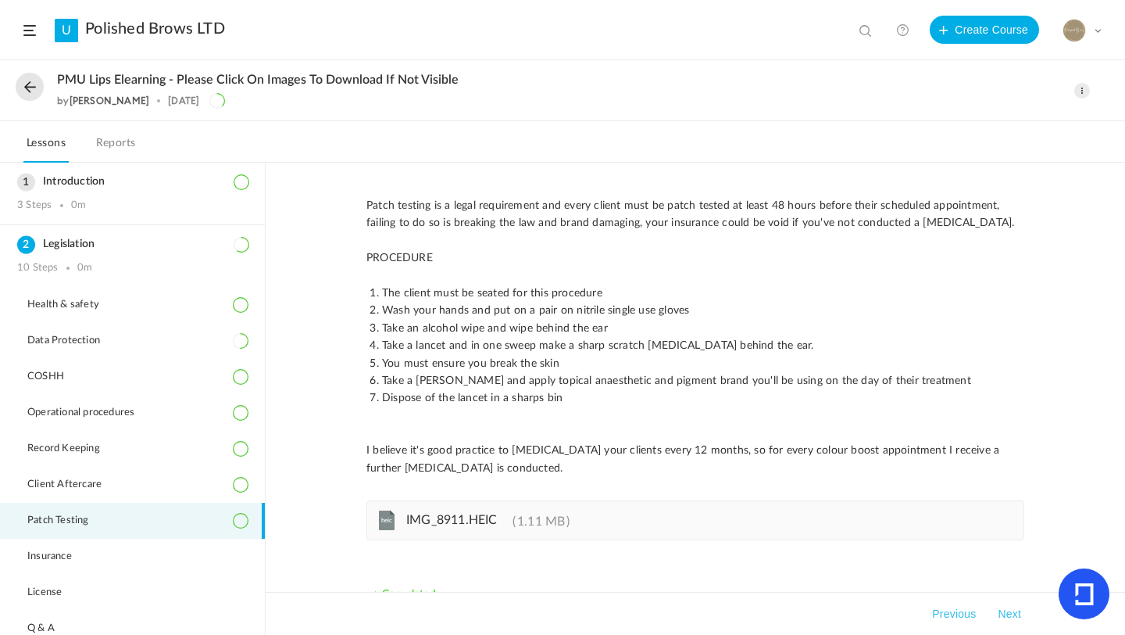
click at [1012, 614] on button "Next" at bounding box center [1010, 613] width 30 height 19
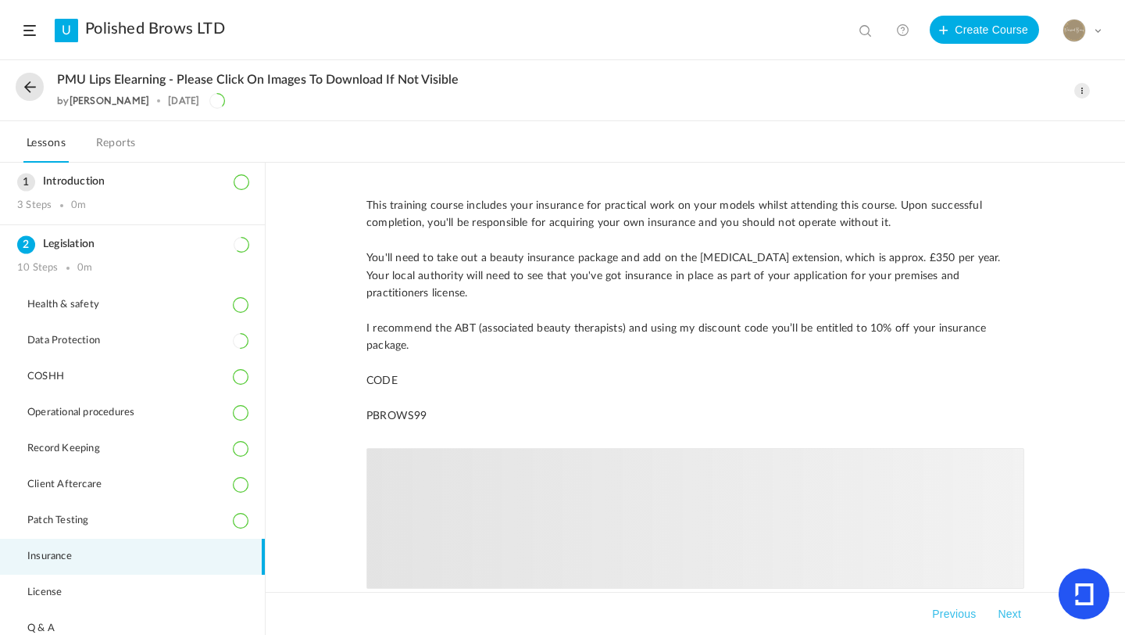
click at [1012, 615] on button "Next" at bounding box center [1010, 613] width 30 height 19
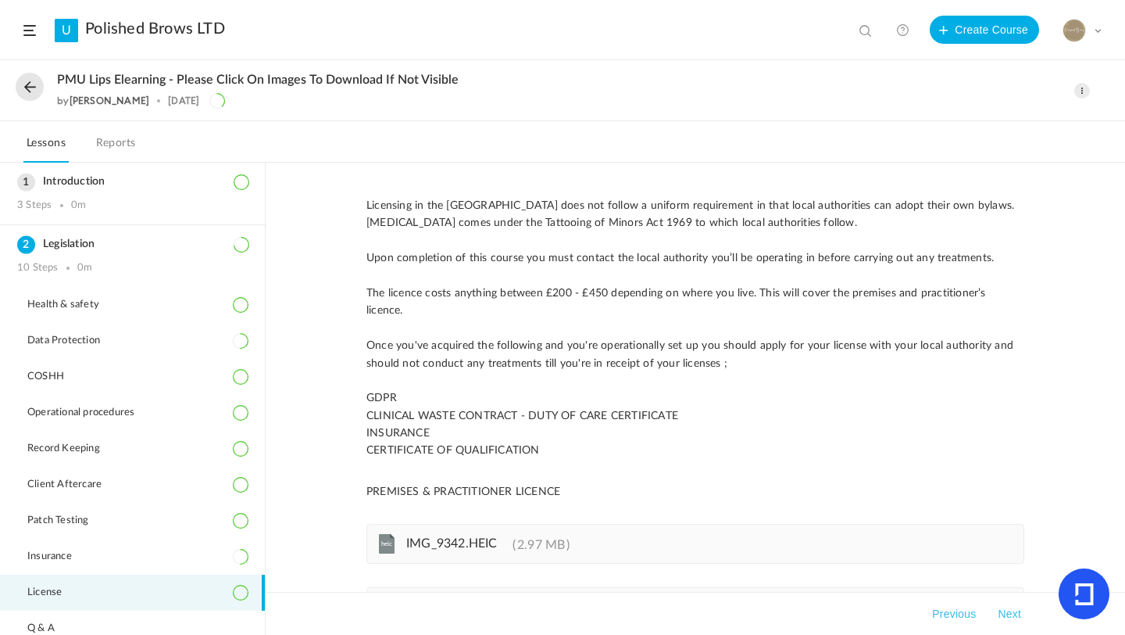
click at [953, 611] on button "Previous" at bounding box center [954, 613] width 50 height 19
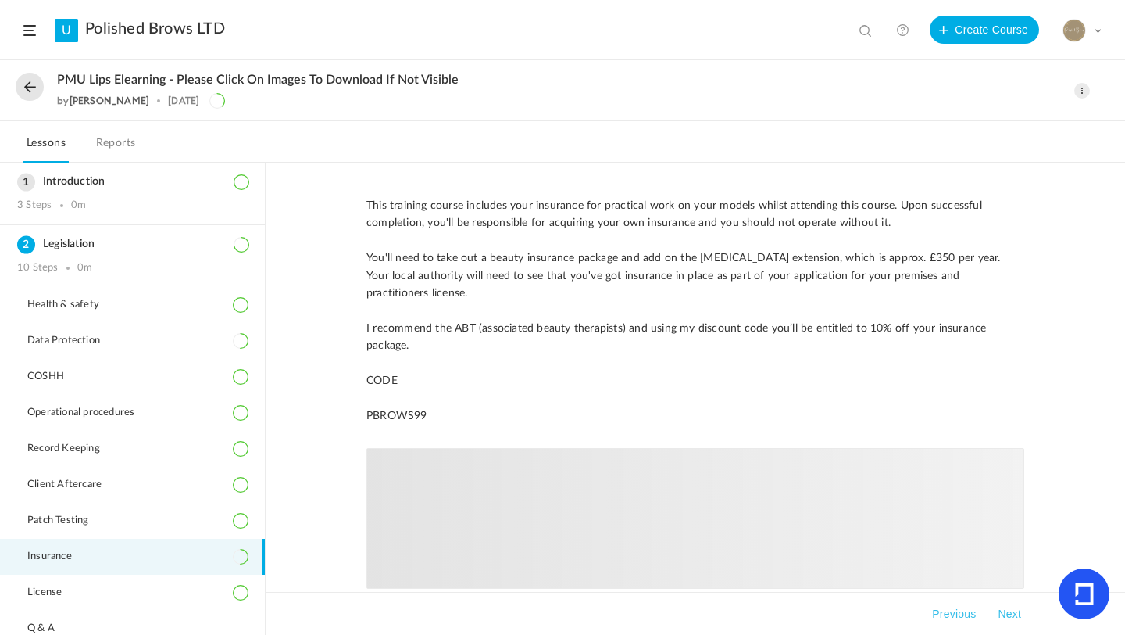
click at [935, 381] on p "CODE" at bounding box center [696, 380] width 658 height 17
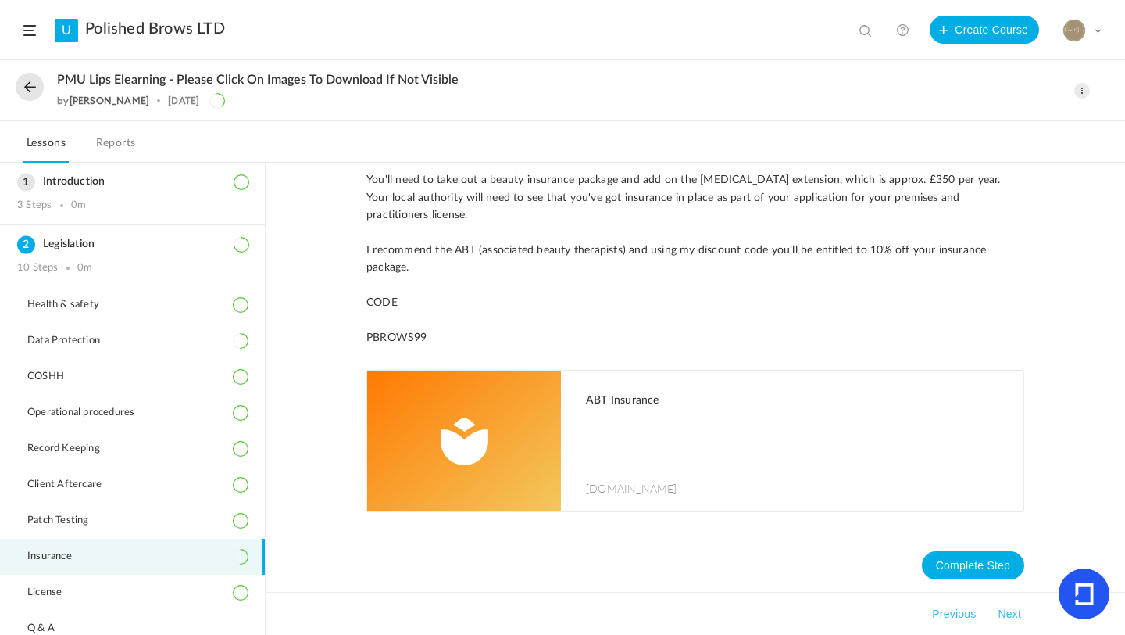
scroll to position [81, 0]
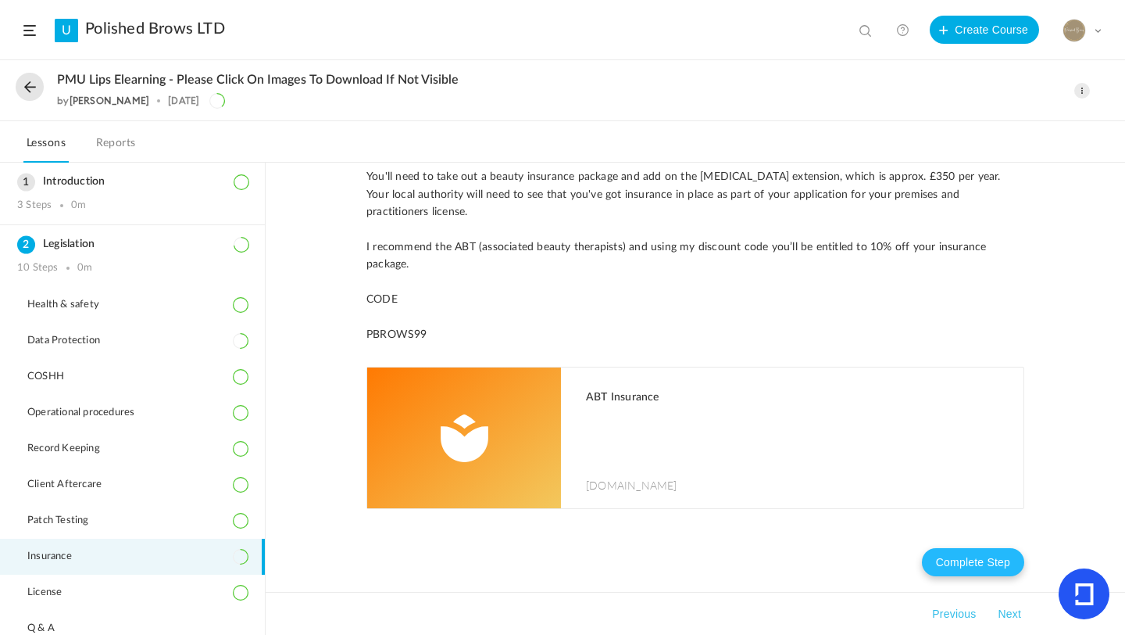
click at [950, 566] on button "Complete Step" at bounding box center [973, 562] width 102 height 28
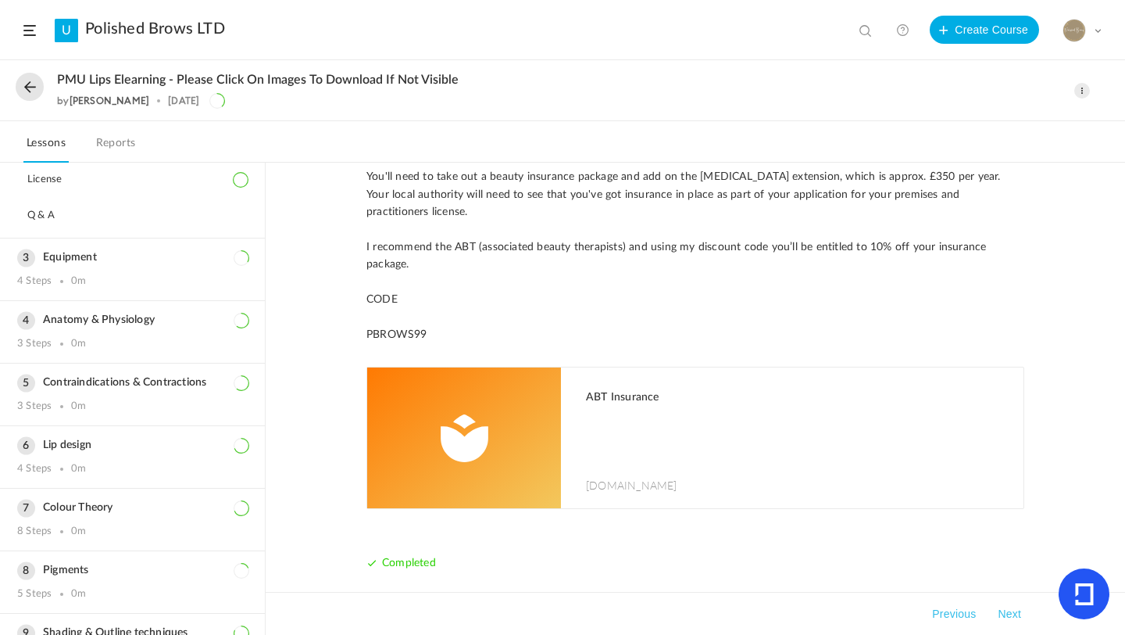
click at [266, 416] on div "This training course includes your insurance for practical work on your models …" at bounding box center [696, 399] width 860 height 472
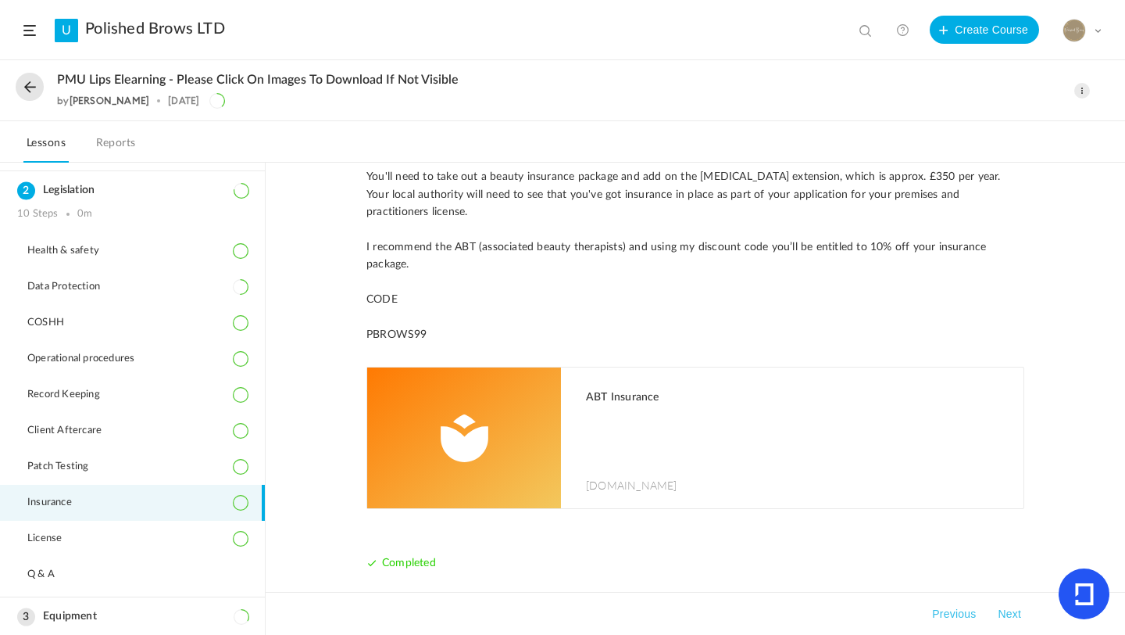
scroll to position [56, 0]
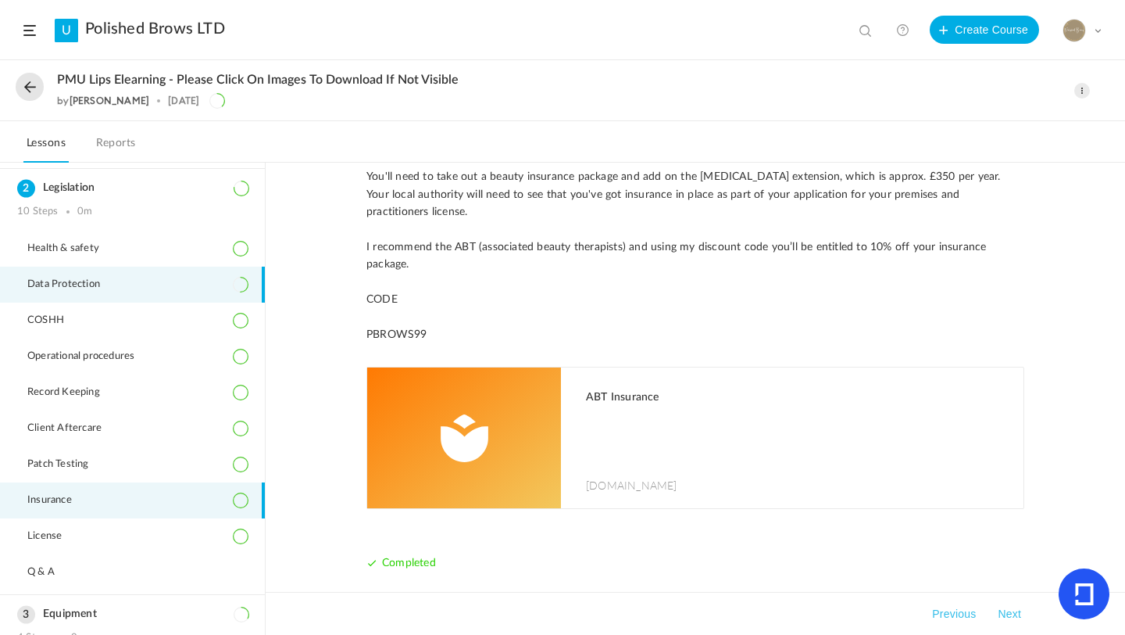
click at [145, 277] on li "Data Protection" at bounding box center [132, 285] width 265 height 36
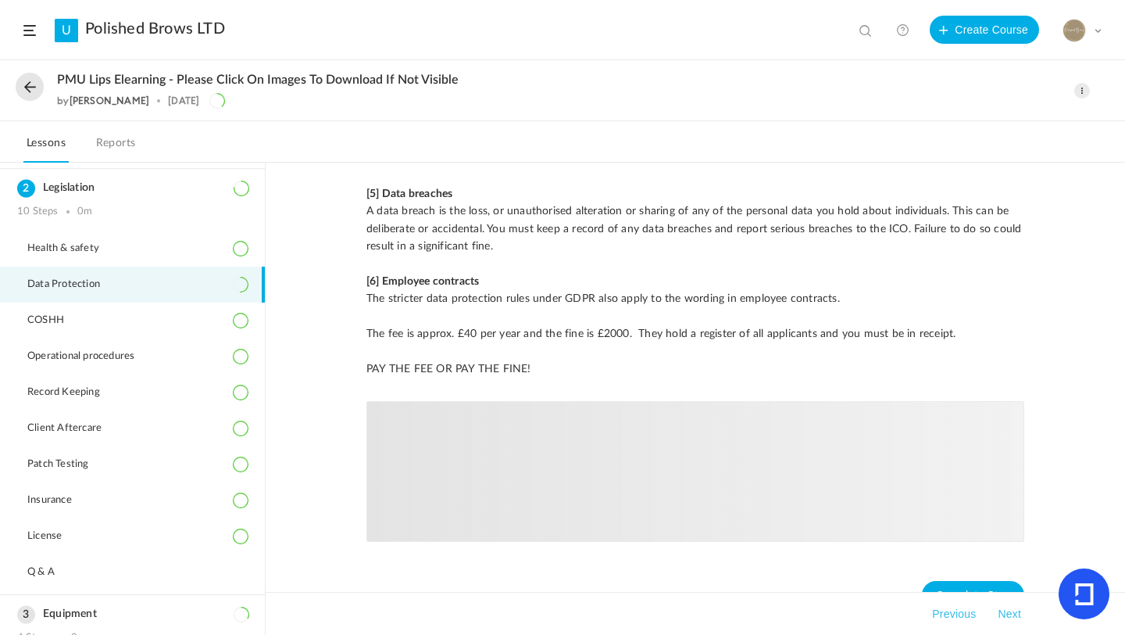
scroll to position [920, 0]
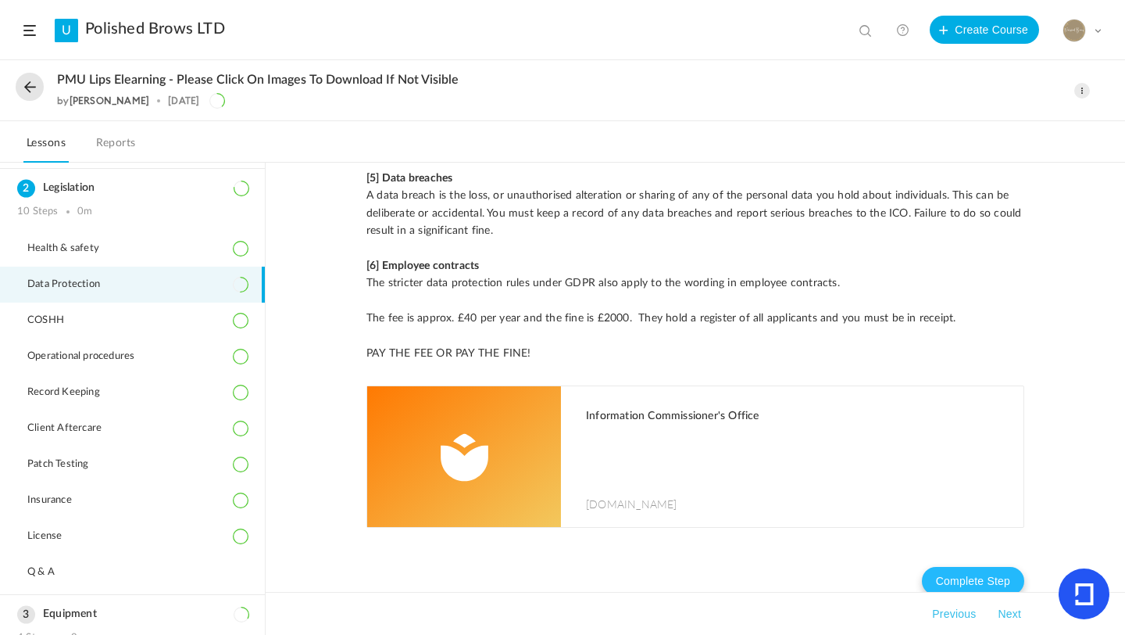
click at [987, 567] on button "Complete Step" at bounding box center [973, 581] width 102 height 28
click at [85, 192] on h3 "Legislation" at bounding box center [132, 187] width 231 height 13
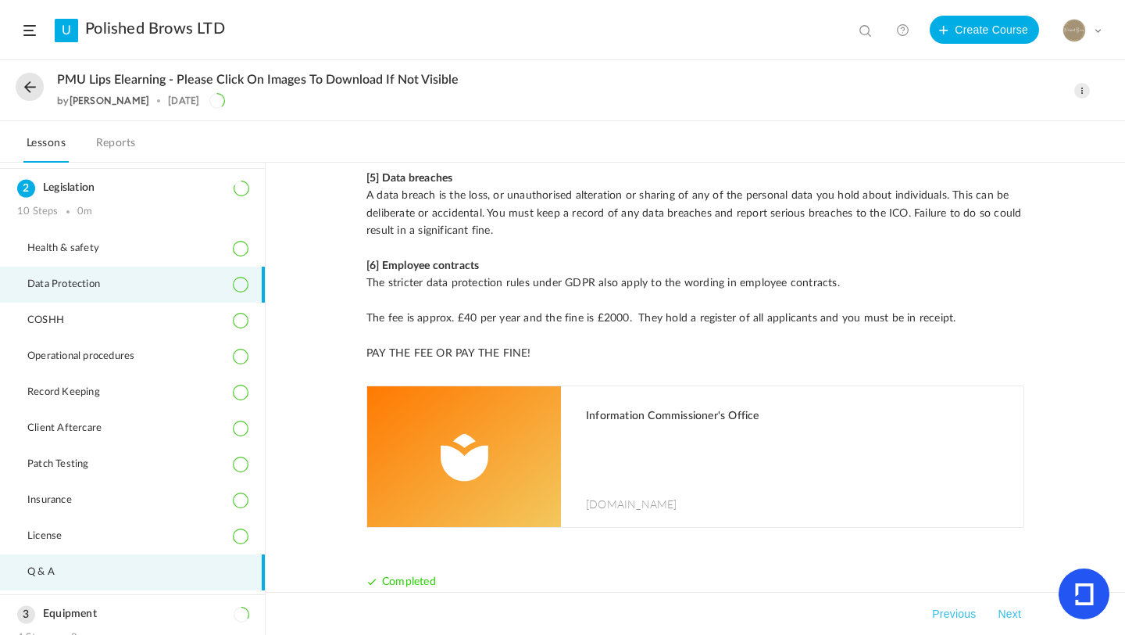
click at [57, 575] on span "Q & A" at bounding box center [50, 572] width 47 height 13
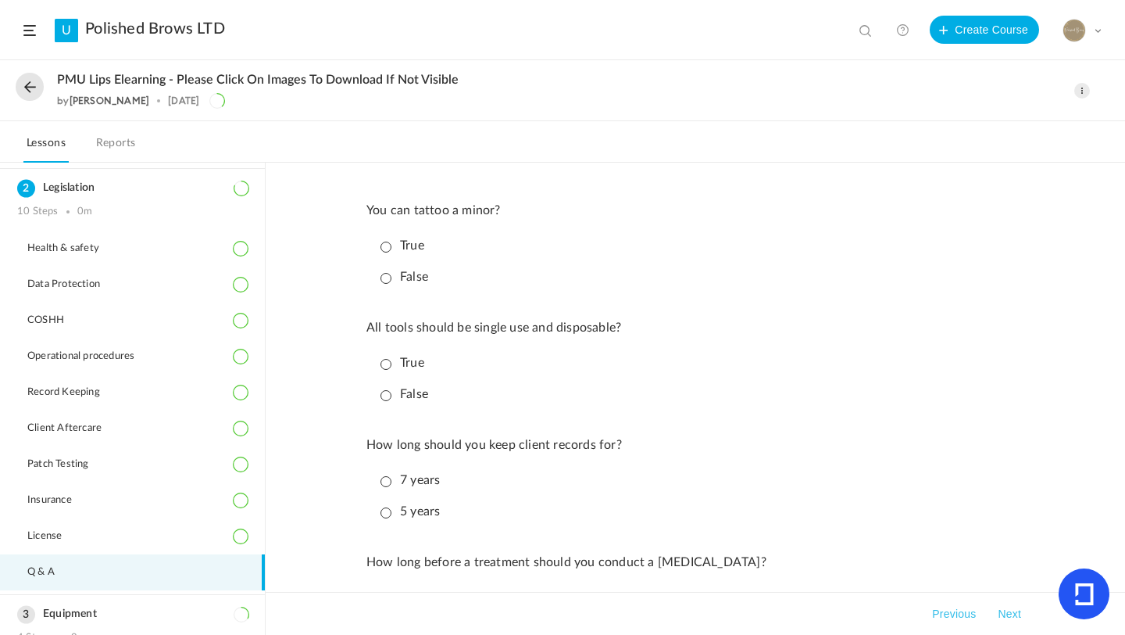
click at [386, 277] on p "False" at bounding box center [405, 277] width 48 height 15
click at [383, 362] on p "True" at bounding box center [403, 363] width 44 height 15
click at [385, 479] on p "7 years" at bounding box center [410, 480] width 59 height 15
click at [803, 524] on li "5 years" at bounding box center [699, 511] width 650 height 27
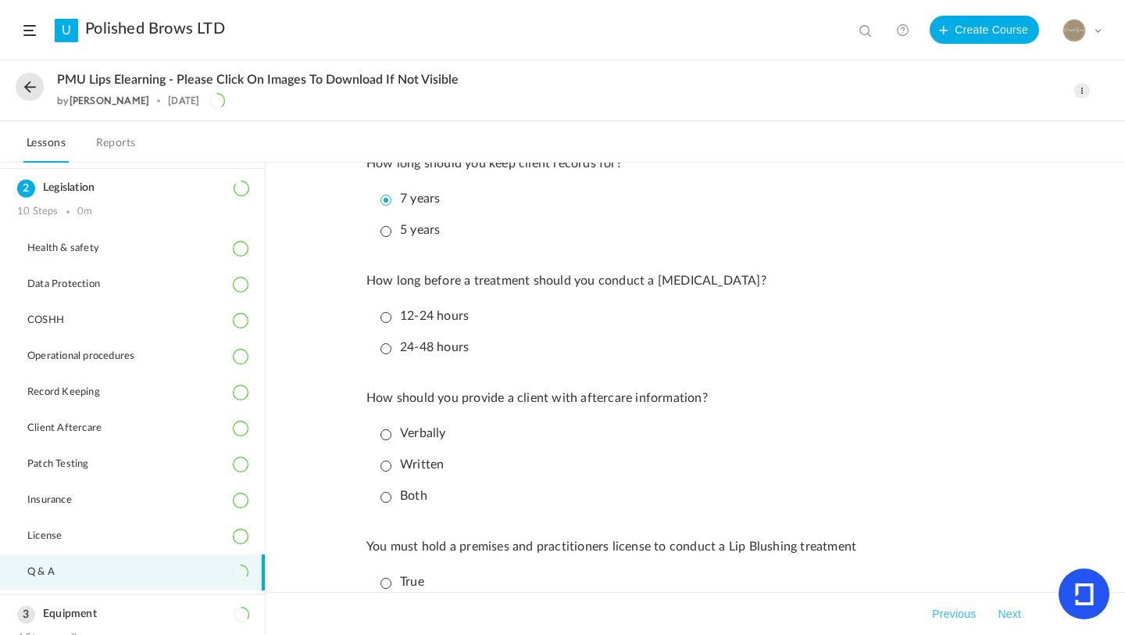
scroll to position [313, 0]
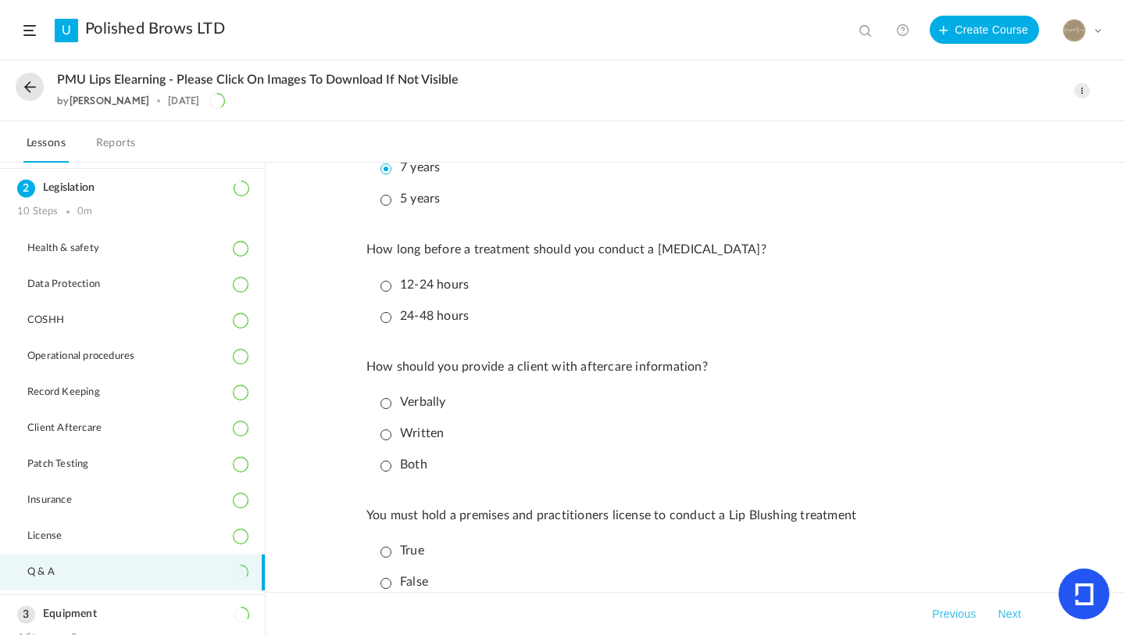
click at [384, 324] on p "24-48 hours" at bounding box center [425, 316] width 88 height 15
click at [385, 470] on p "Both" at bounding box center [404, 464] width 47 height 15
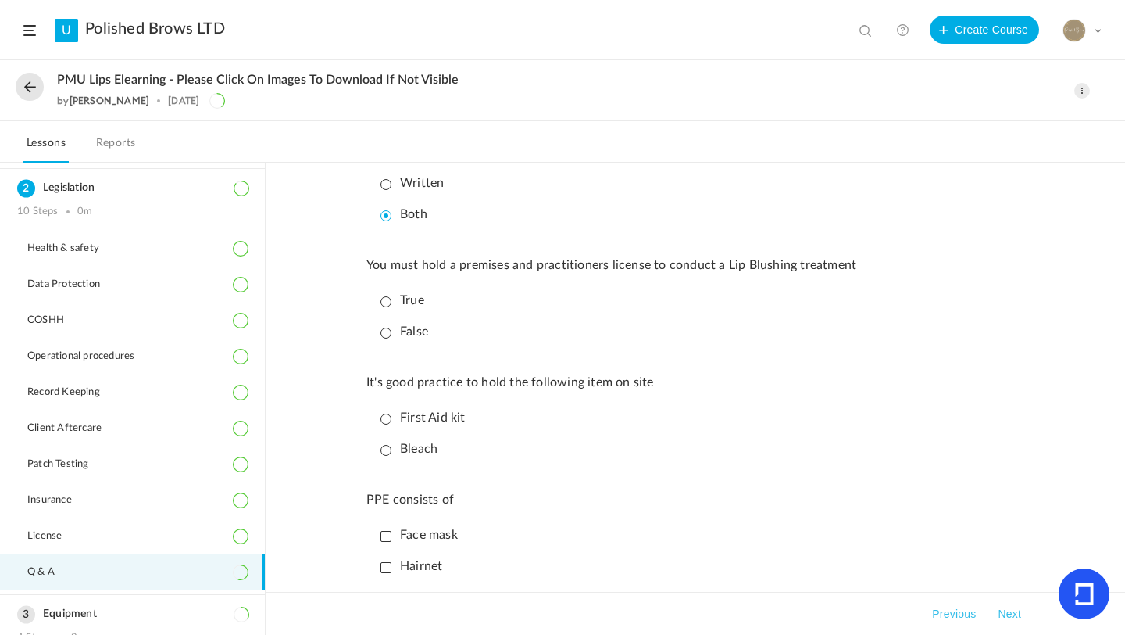
scroll to position [594, 0]
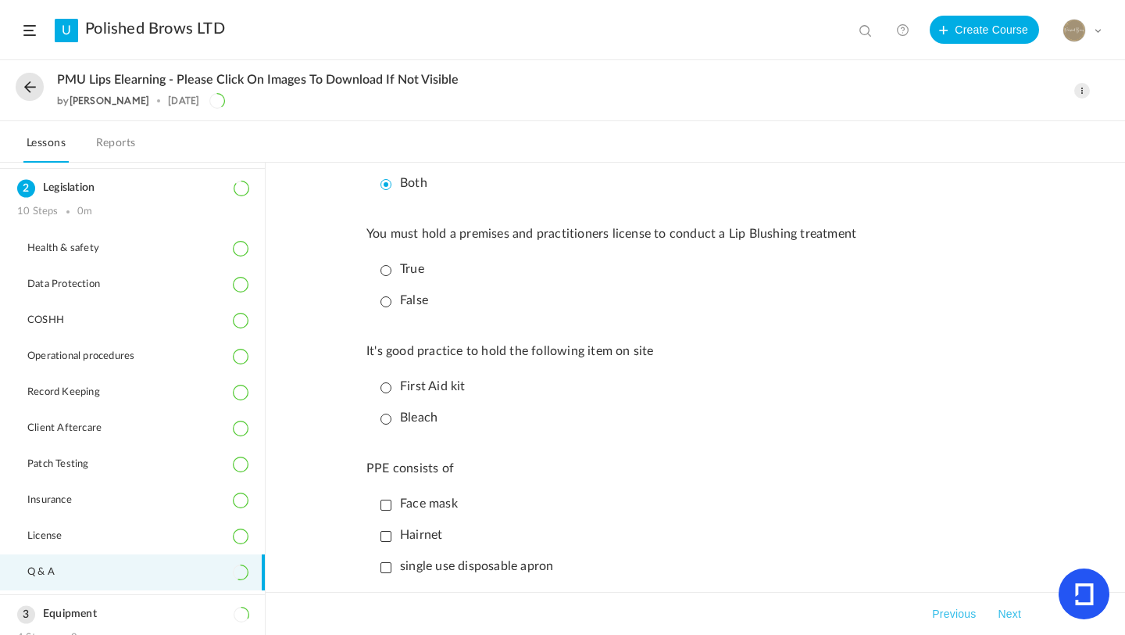
click at [384, 277] on p "True" at bounding box center [403, 269] width 44 height 15
click at [385, 394] on p "First Aid kit" at bounding box center [423, 386] width 85 height 15
click at [577, 482] on div "PPE consists of" at bounding box center [696, 468] width 658 height 27
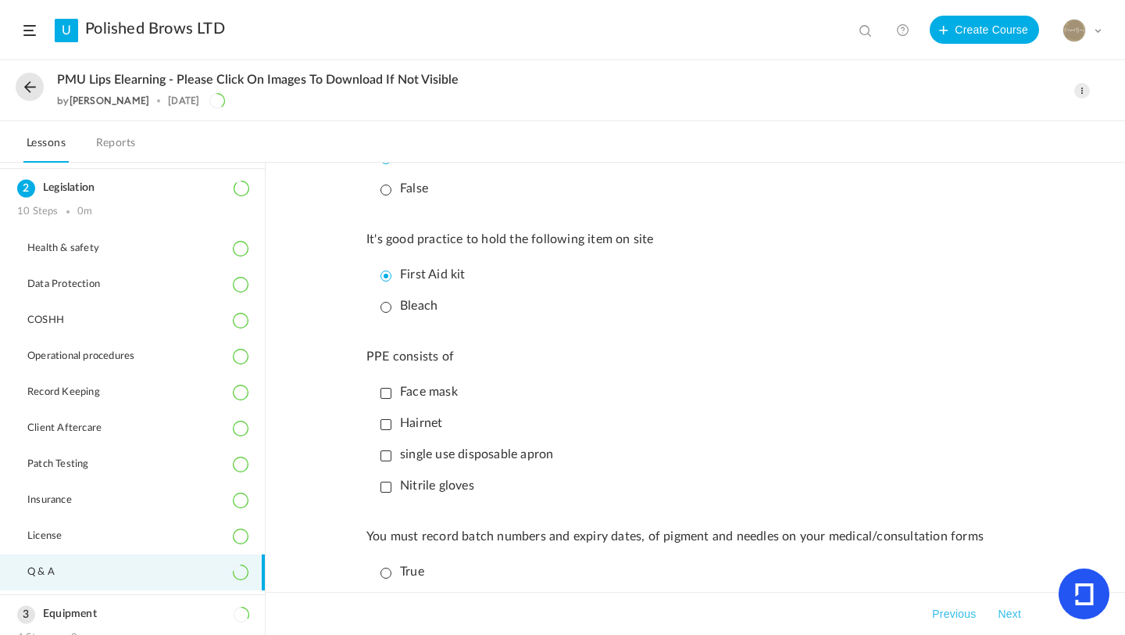
scroll to position [719, 0]
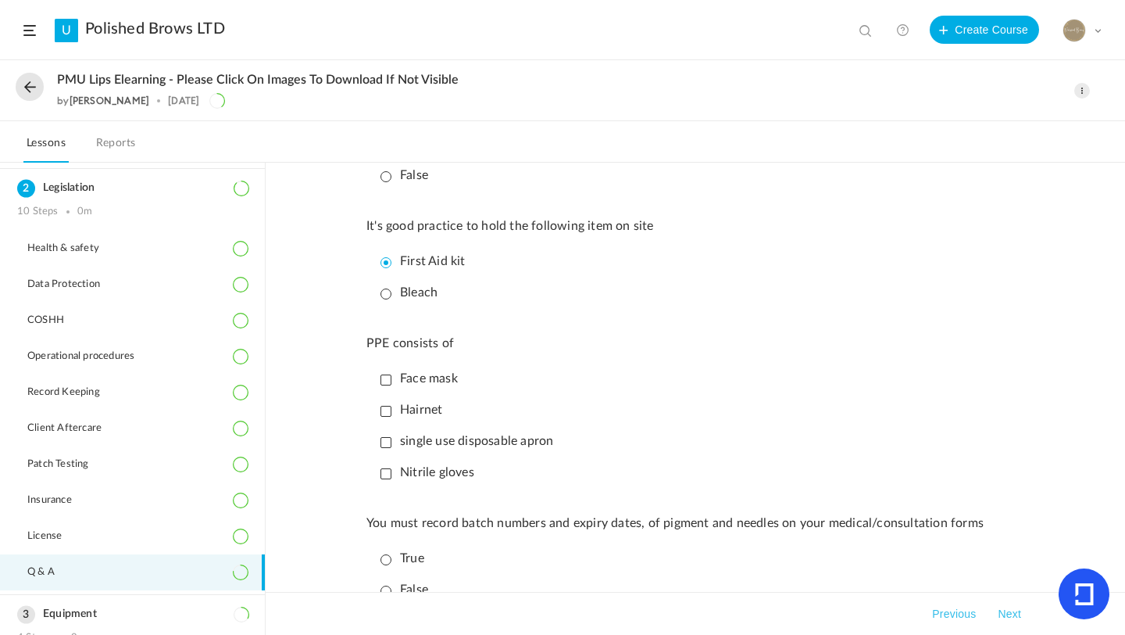
click at [386, 386] on p "Face mask" at bounding box center [419, 378] width 77 height 15
click at [381, 449] on p "single use disposable apron" at bounding box center [467, 441] width 173 height 15
click at [381, 480] on p "Nitrile gloves" at bounding box center [428, 472] width 94 height 15
click at [705, 513] on div "You can tattoo a minor? True False All tools should be single use and disposabl…" at bounding box center [696, 40] width 658 height 1125
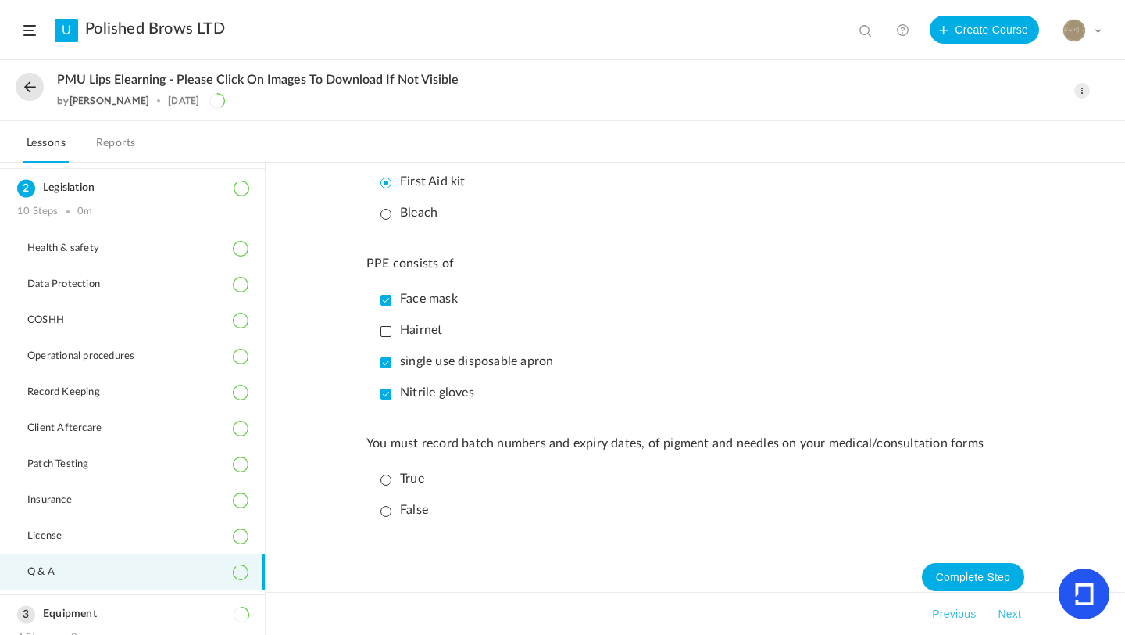
scroll to position [825, 0]
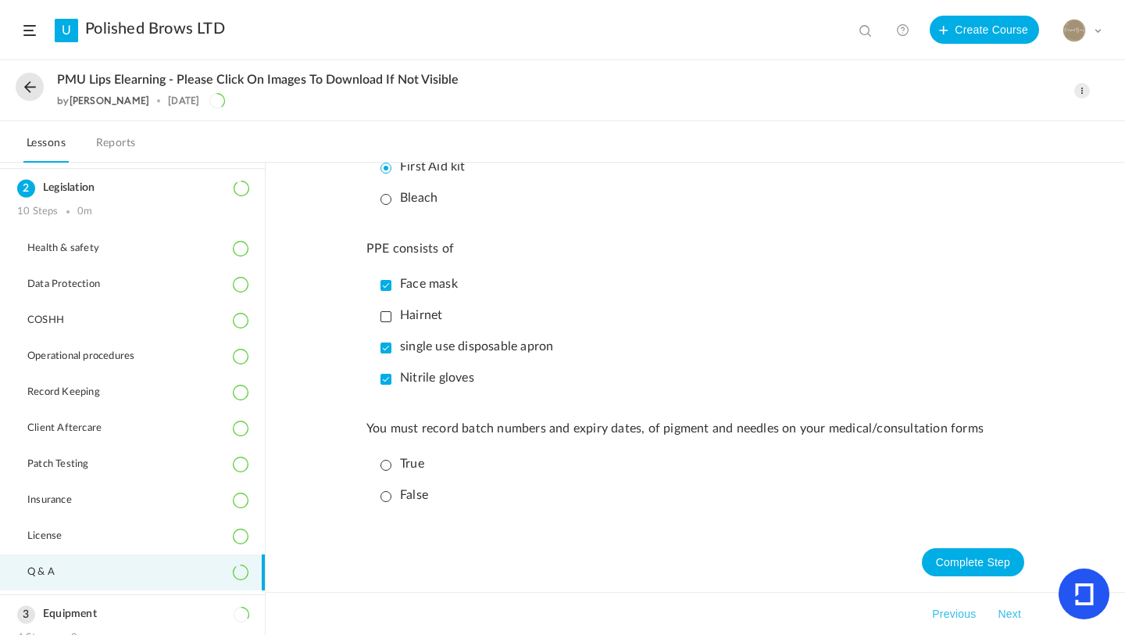
click at [384, 460] on p "True" at bounding box center [403, 463] width 44 height 15
click at [977, 561] on button "Complete Step" at bounding box center [973, 562] width 102 height 28
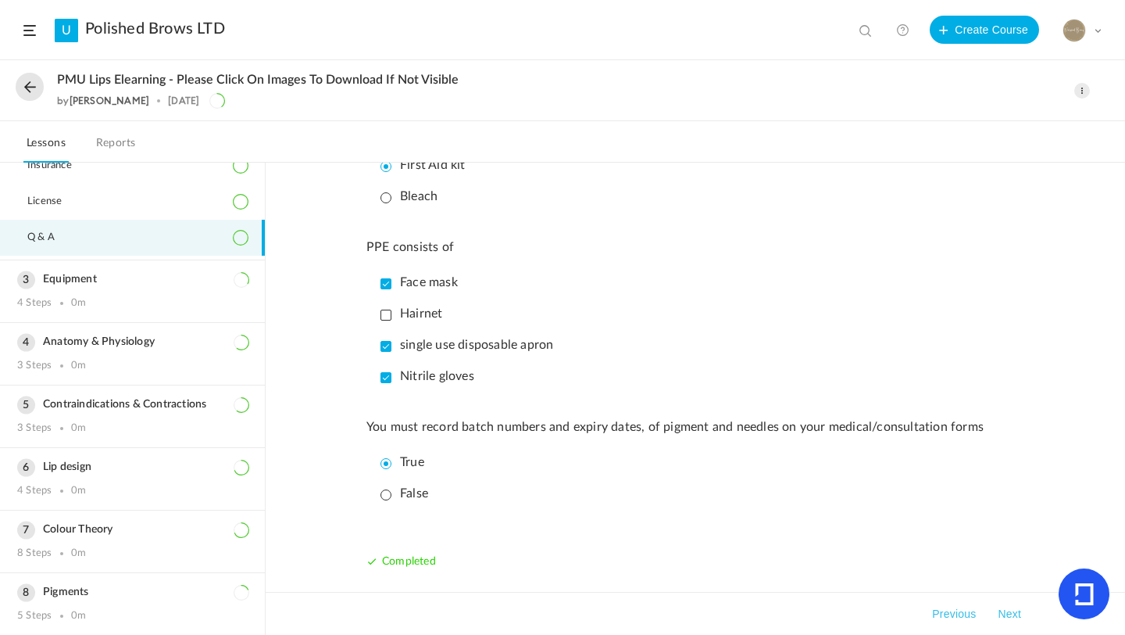
scroll to position [389, 0]
click at [74, 283] on h3 "Equipment" at bounding box center [132, 280] width 231 height 13
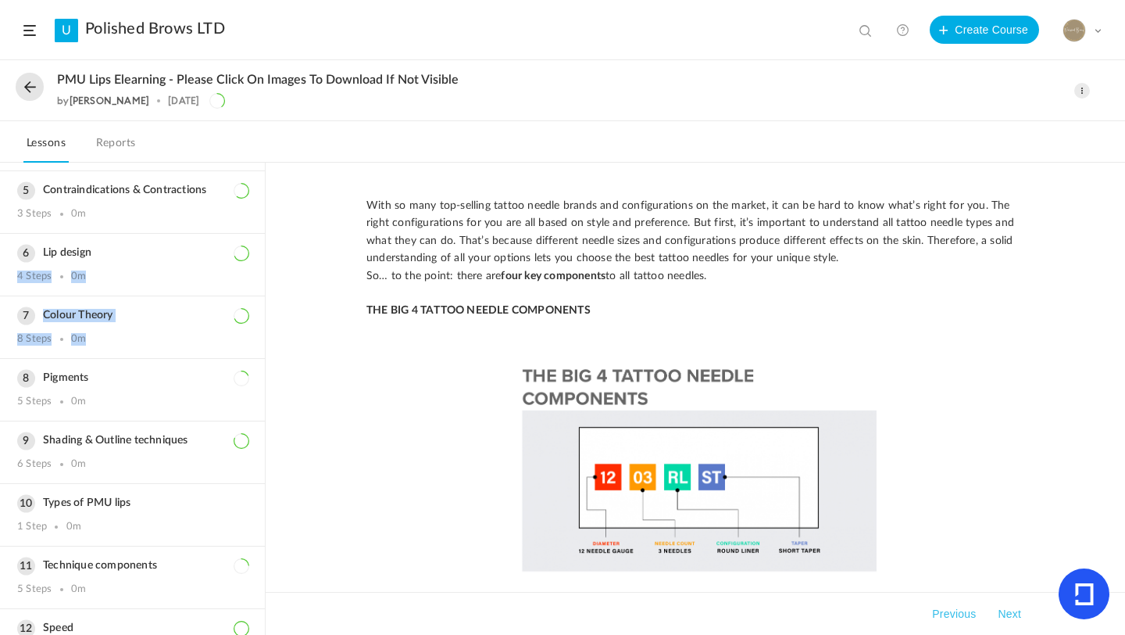
drag, startPoint x: 259, startPoint y: 339, endPoint x: 260, endPoint y: 264, distance: 75.0
click at [260, 263] on ol "Introduction 3 Steps 0m Meet [PERSON_NAME] What is [MEDICAL_DATA]? History of P…" at bounding box center [132, 399] width 265 height 472
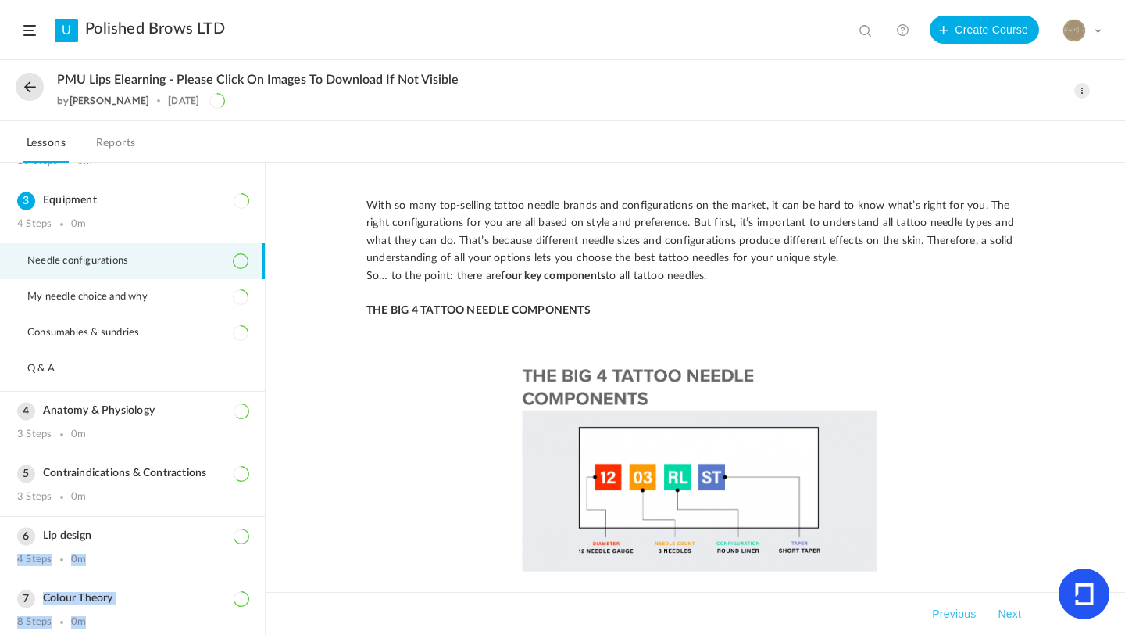
scroll to position [80, 0]
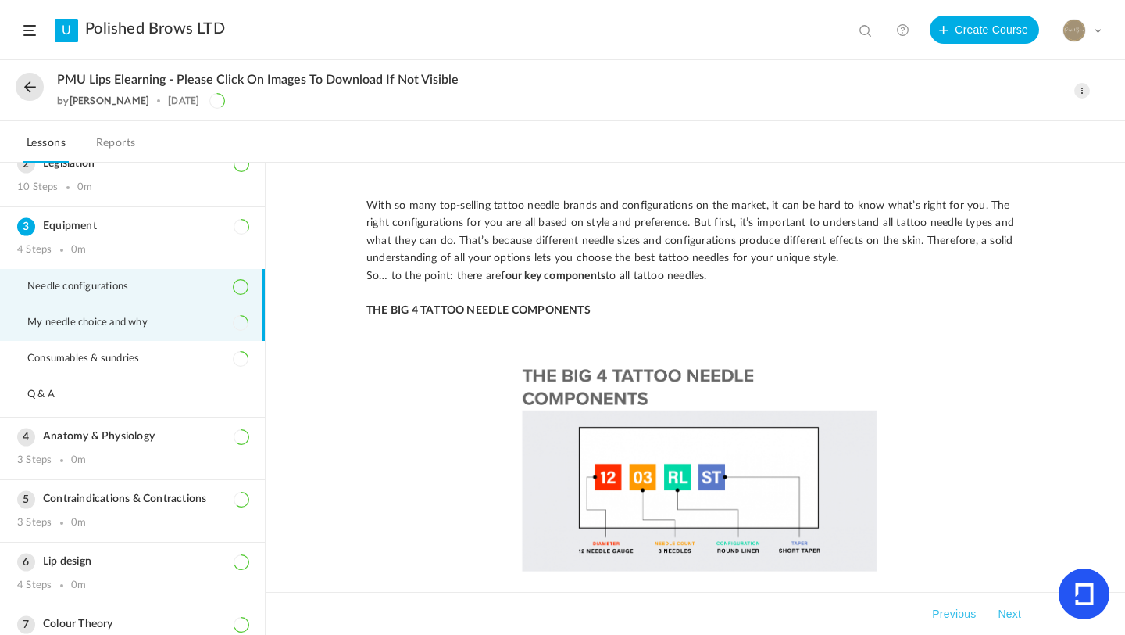
click at [217, 317] on li "My needle choice and why" at bounding box center [132, 323] width 265 height 36
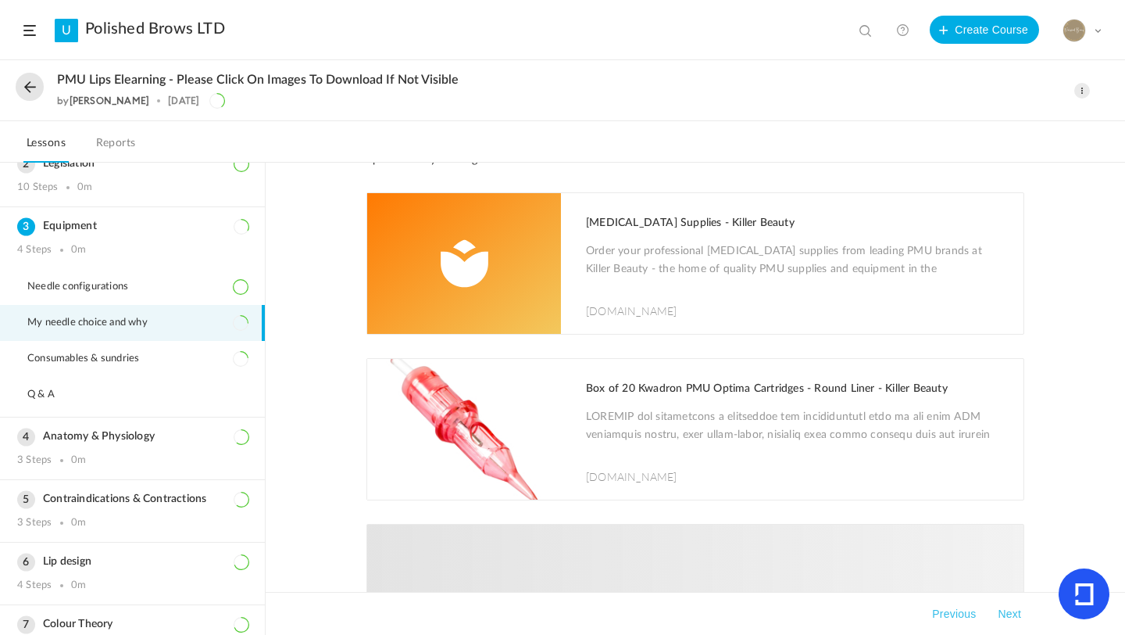
scroll to position [709, 0]
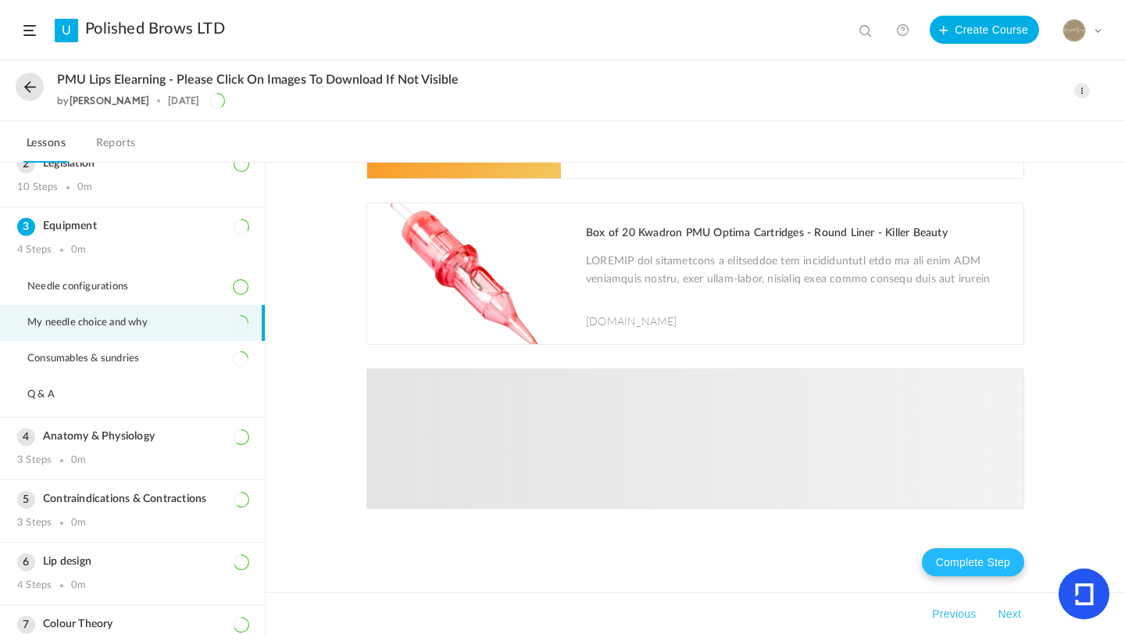
click at [988, 560] on button "Complete Step" at bounding box center [973, 562] width 102 height 28
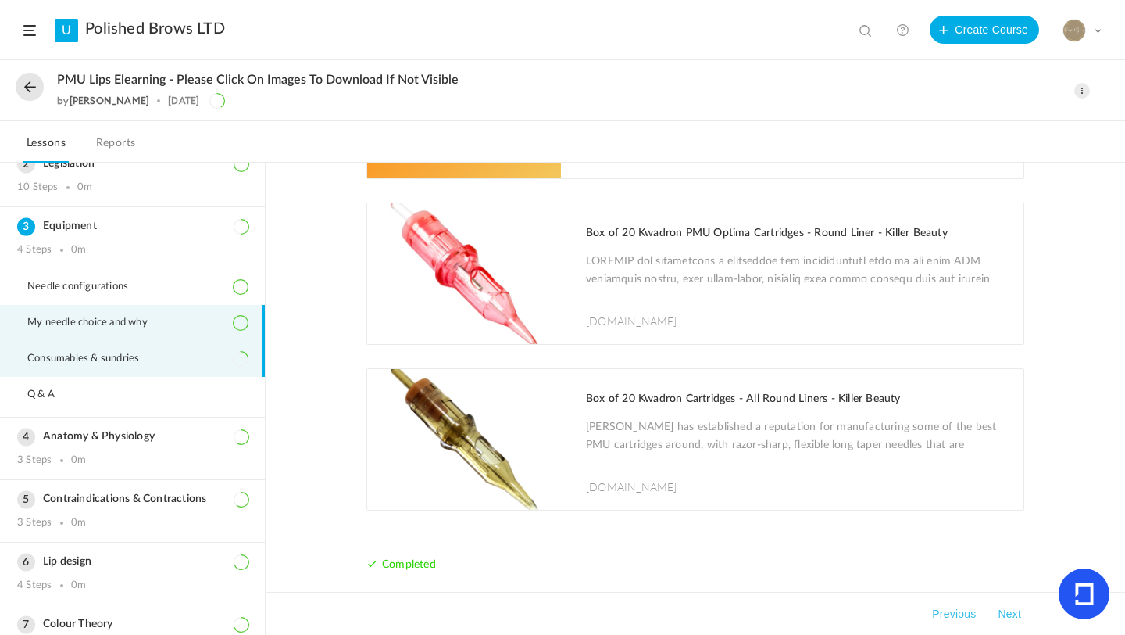
click at [153, 348] on li "Consumables & sundries" at bounding box center [132, 359] width 265 height 36
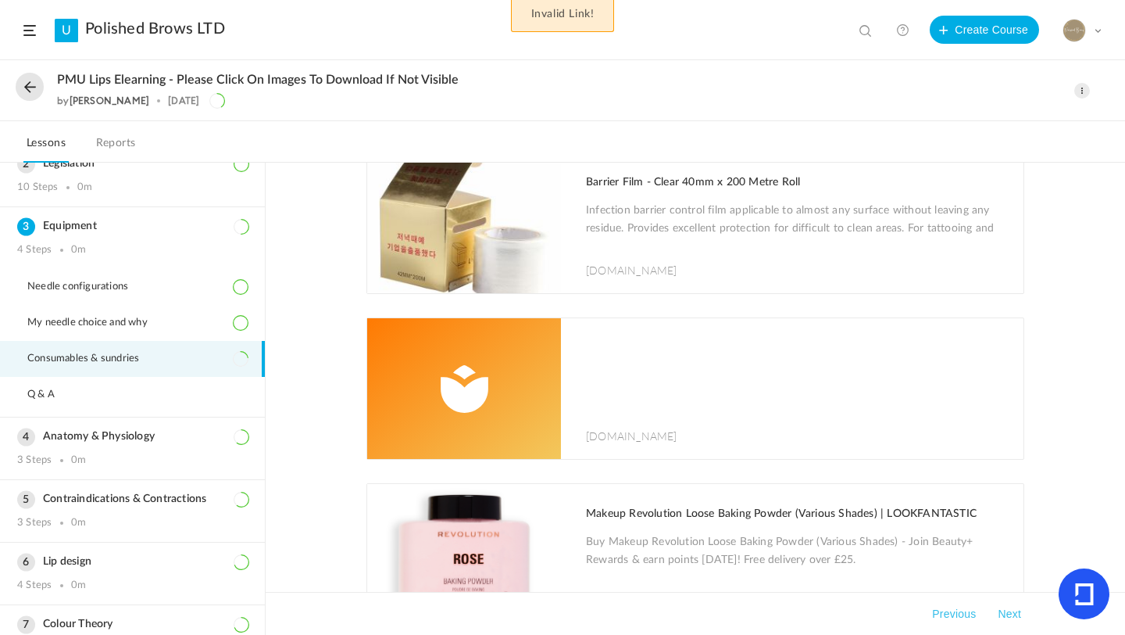
scroll to position [1497, 0]
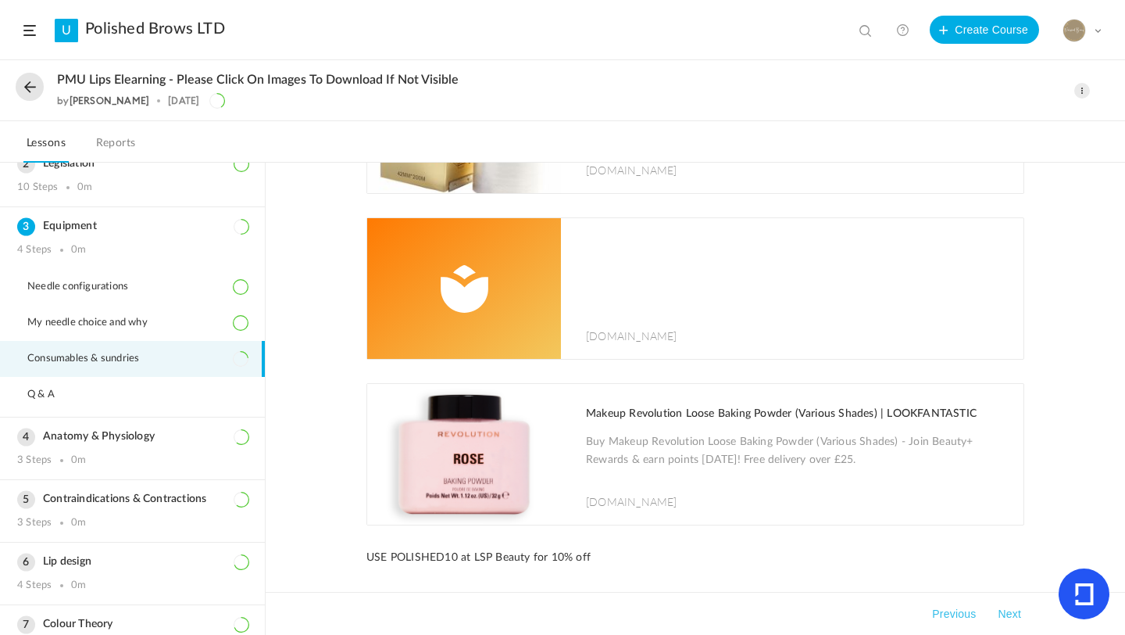
click at [1125, 557] on div "The range of equipment used for [MEDICAL_DATA]: - Beauty/massage bed Side troll…" at bounding box center [696, 399] width 860 height 472
click at [1125, 544] on div "The range of equipment used for [MEDICAL_DATA]: - Beauty/massage bed Side troll…" at bounding box center [696, 399] width 860 height 472
drag, startPoint x: 1125, startPoint y: 544, endPoint x: 1125, endPoint y: 477, distance: 67.2
click at [1125, 477] on div "The range of equipment used for [MEDICAL_DATA]: - Beauty/massage bed Side troll…" at bounding box center [696, 399] width 860 height 472
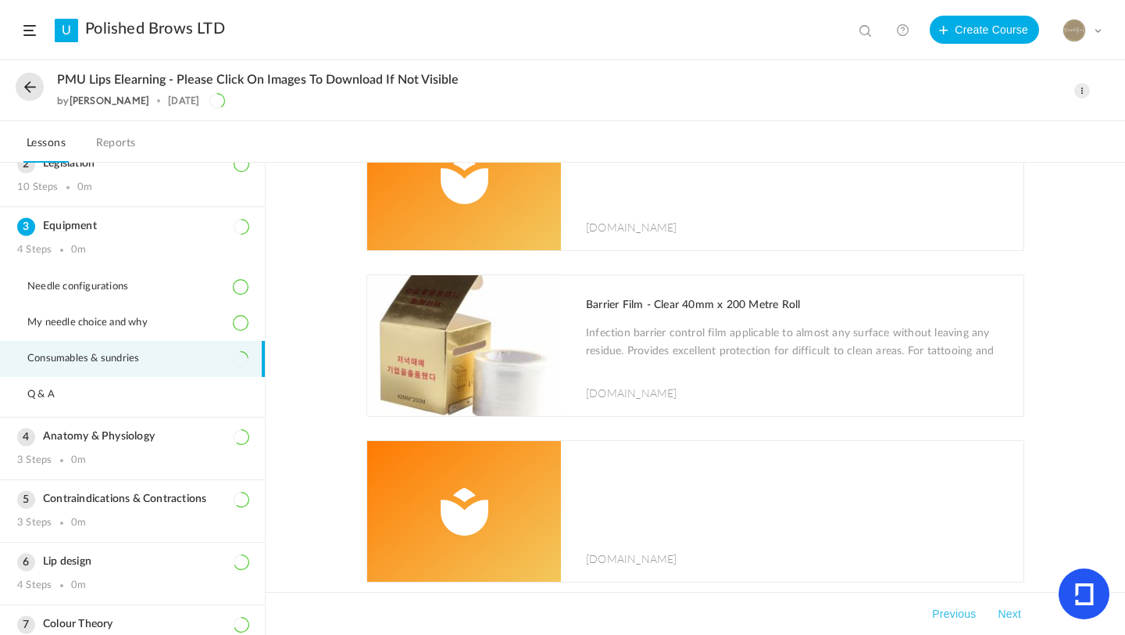
scroll to position [1554, 0]
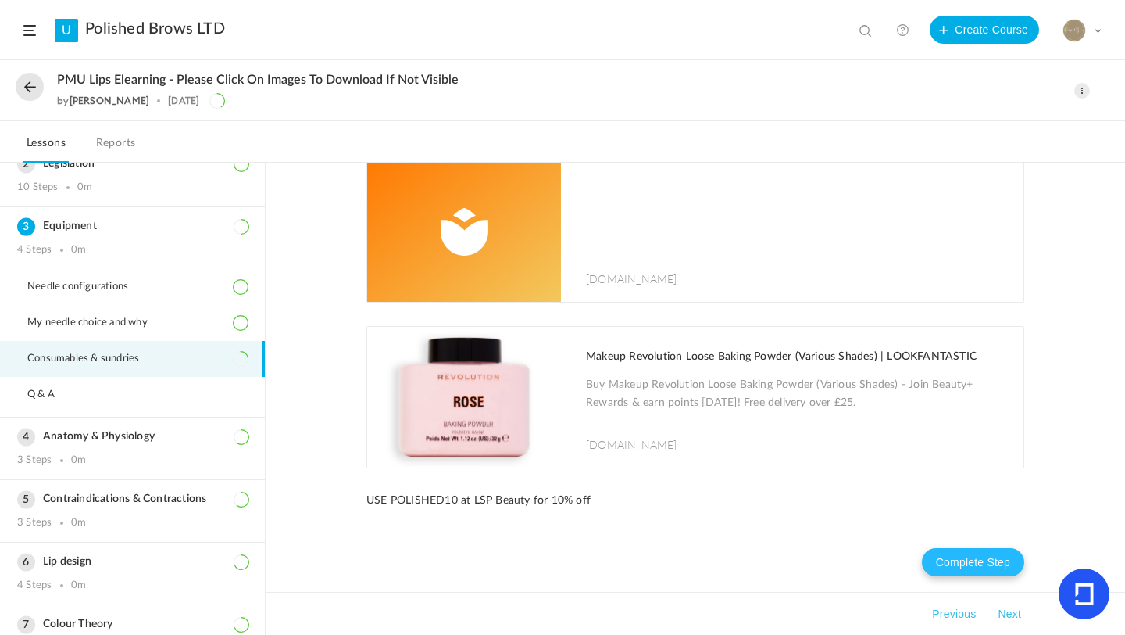
click at [1000, 563] on button "Complete Step" at bounding box center [973, 562] width 102 height 28
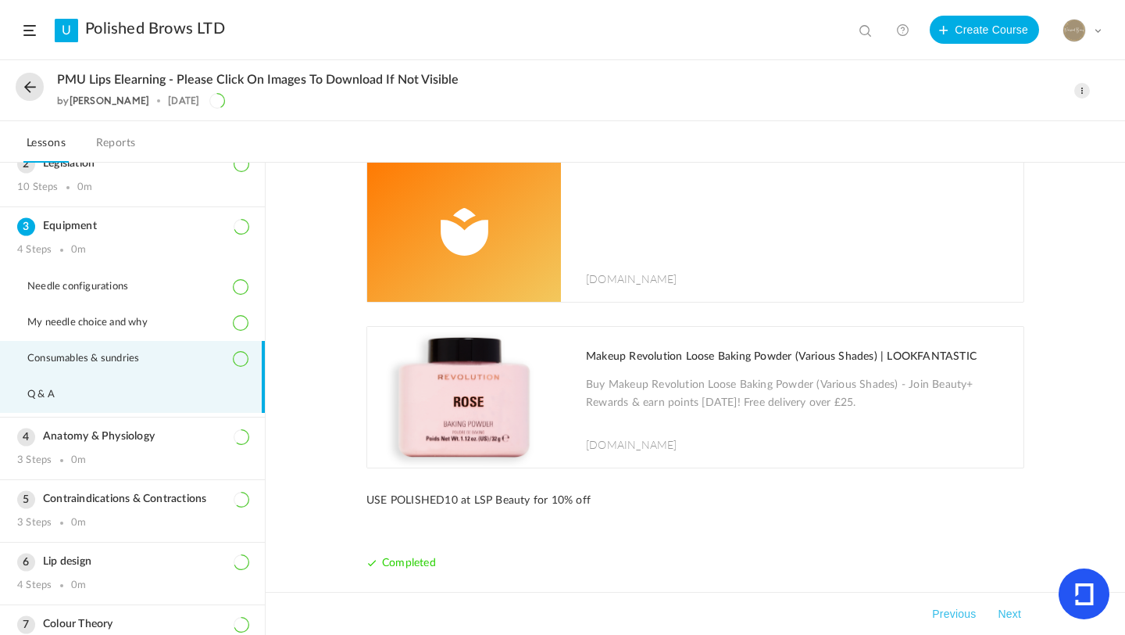
click at [66, 385] on li "Q & A" at bounding box center [132, 395] width 265 height 36
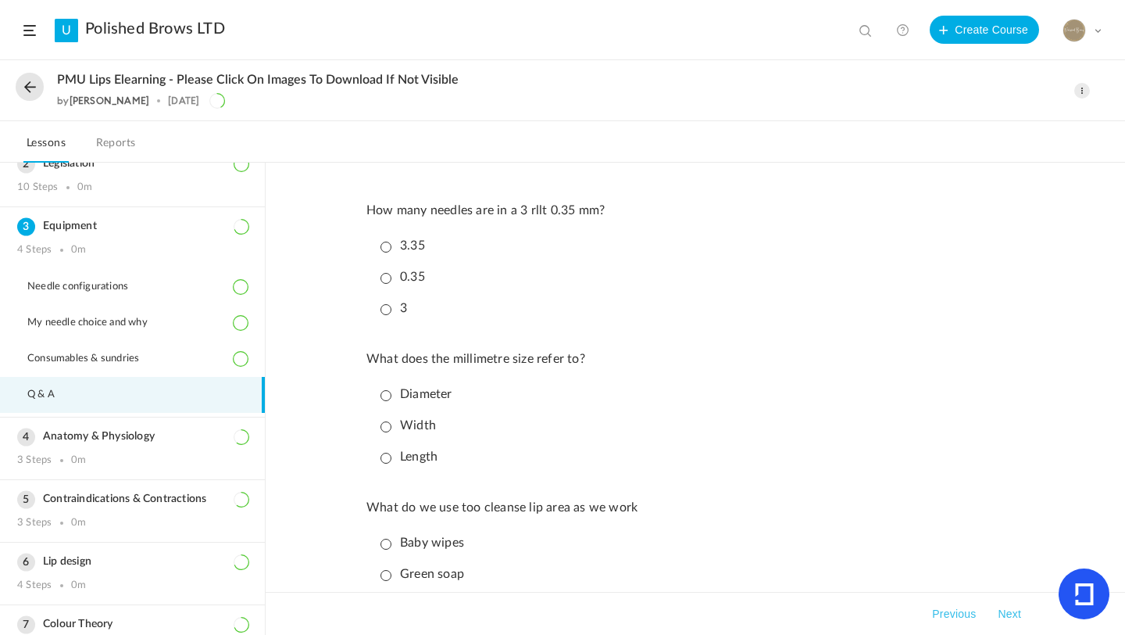
click at [382, 311] on p "3" at bounding box center [394, 308] width 27 height 15
click at [383, 392] on p "Diameter" at bounding box center [417, 394] width 72 height 15
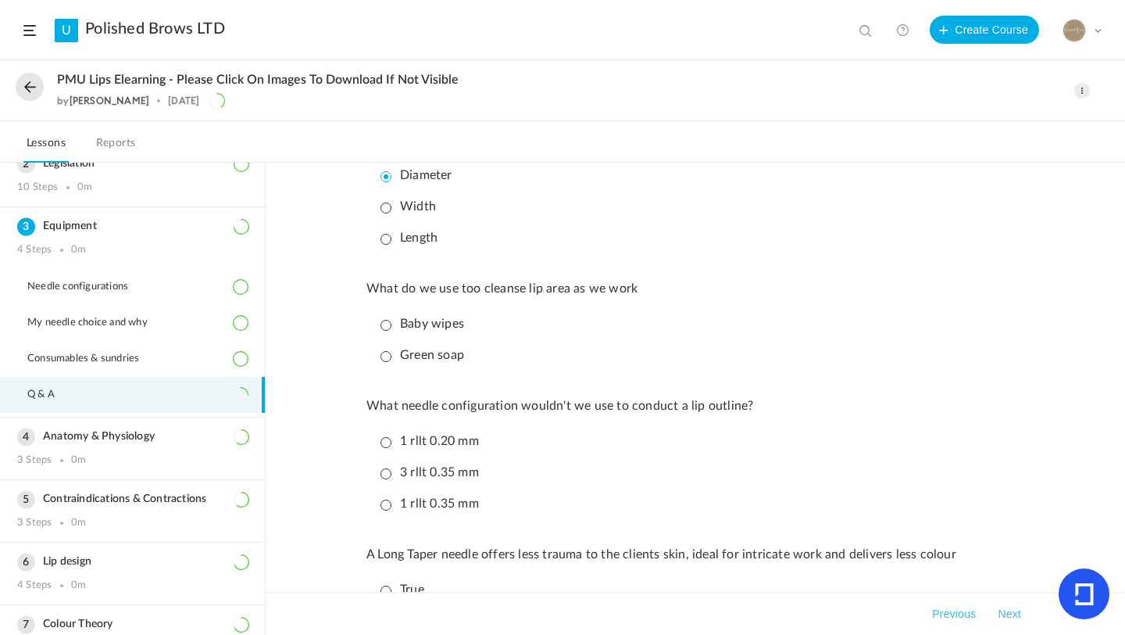
scroll to position [188, 0]
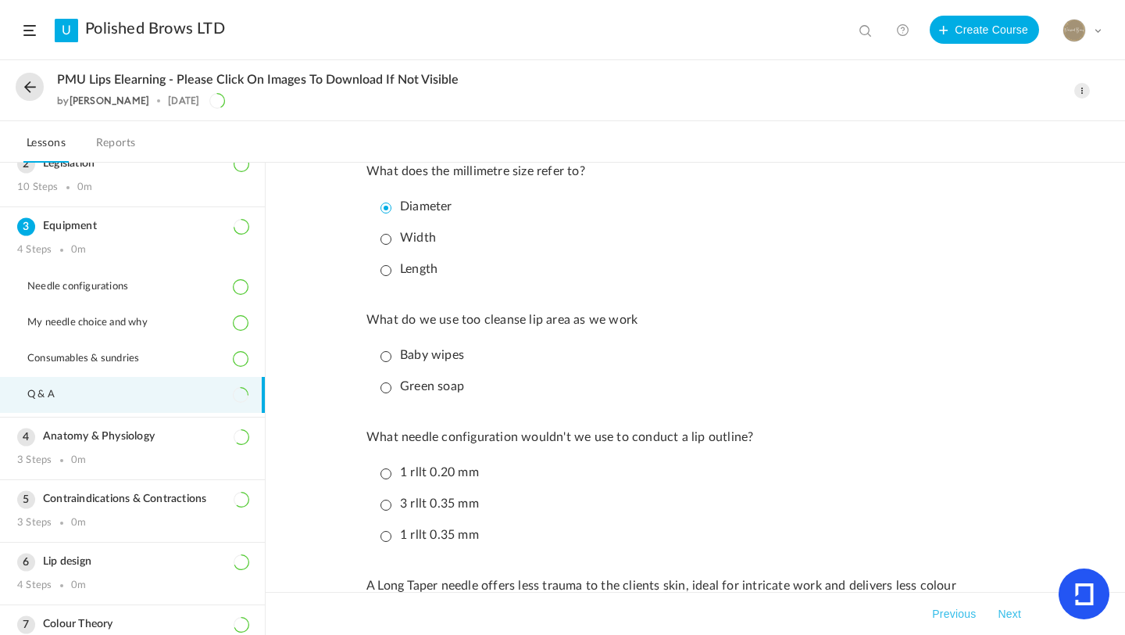
click at [385, 390] on p "Green soap" at bounding box center [423, 386] width 84 height 15
click at [385, 537] on p "1 rllt 0.35 mm" at bounding box center [430, 535] width 98 height 15
click at [710, 528] on li "1 rllt 0.35 mm" at bounding box center [699, 534] width 650 height 27
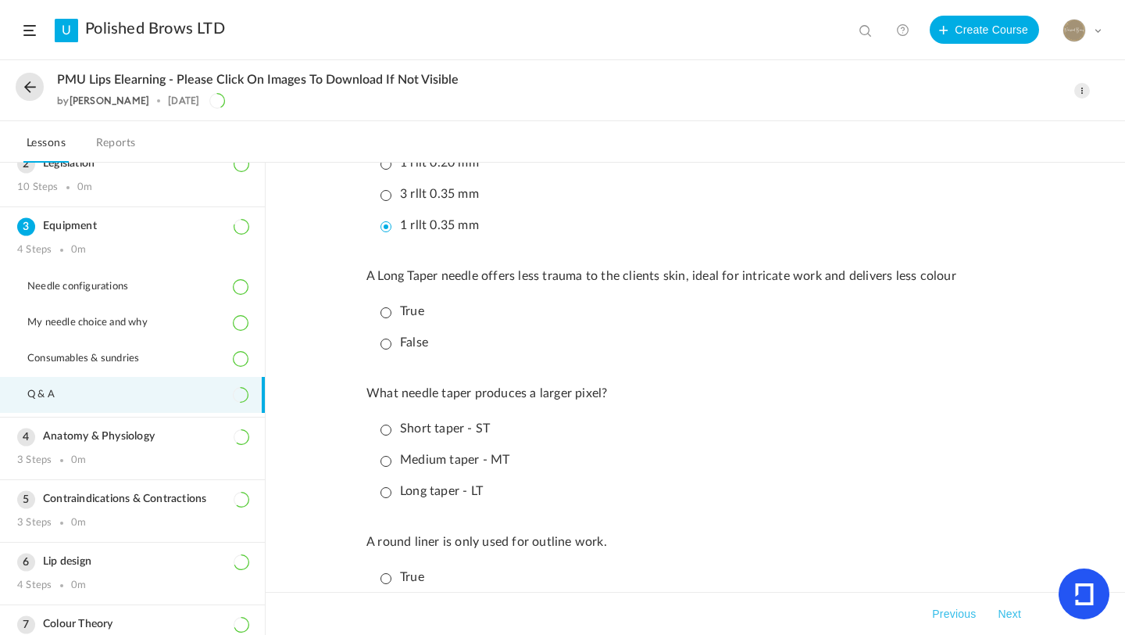
scroll to position [500, 0]
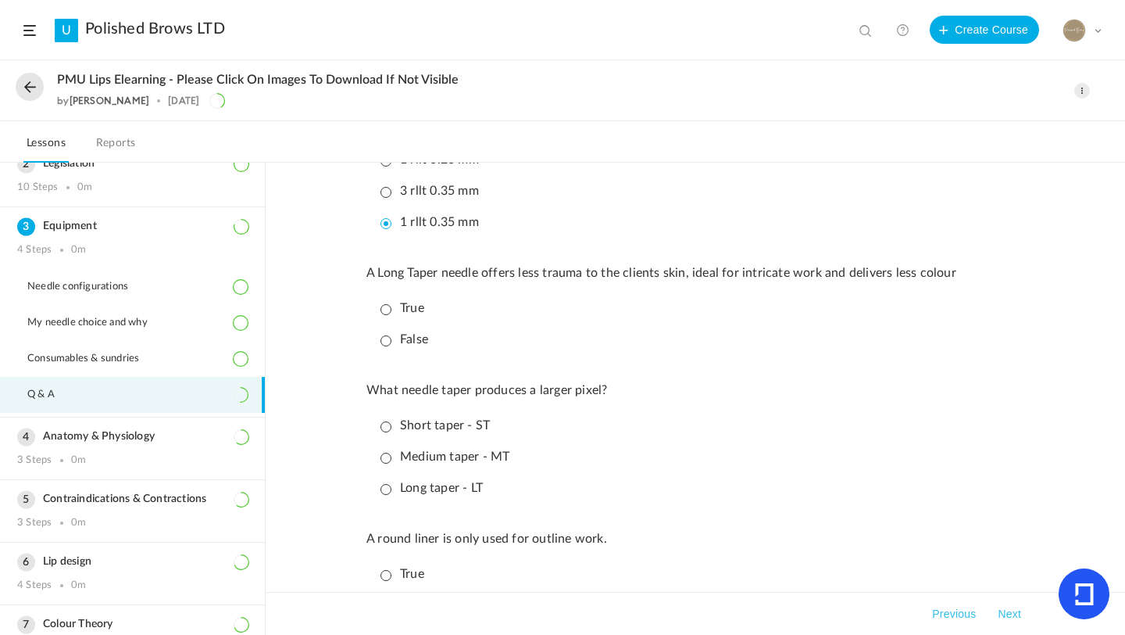
click at [384, 313] on p "True" at bounding box center [403, 308] width 44 height 15
click at [385, 432] on p "Short taper - ST" at bounding box center [435, 425] width 109 height 15
click at [711, 527] on div "How many needles are in a 3 rllt 0.35 mm? 3.35 0.35 3 What does the millimetre …" at bounding box center [696, 216] width 658 height 1039
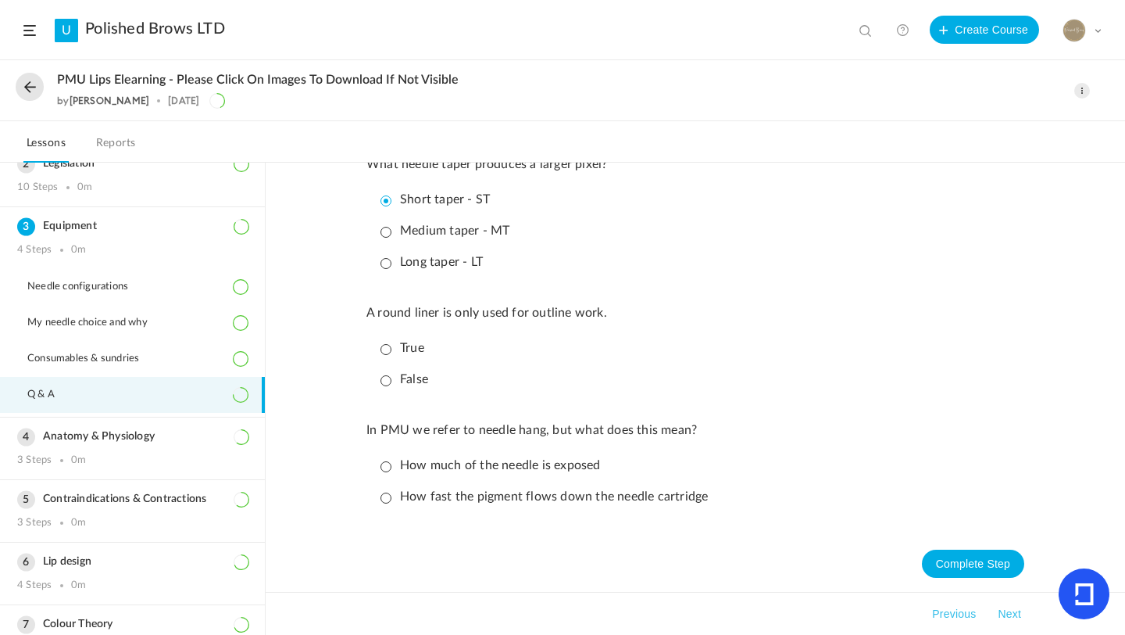
scroll to position [739, 0]
click at [387, 372] on p "False" at bounding box center [405, 377] width 48 height 15
click at [386, 460] on p "How much of the needle is exposed" at bounding box center [491, 463] width 220 height 15
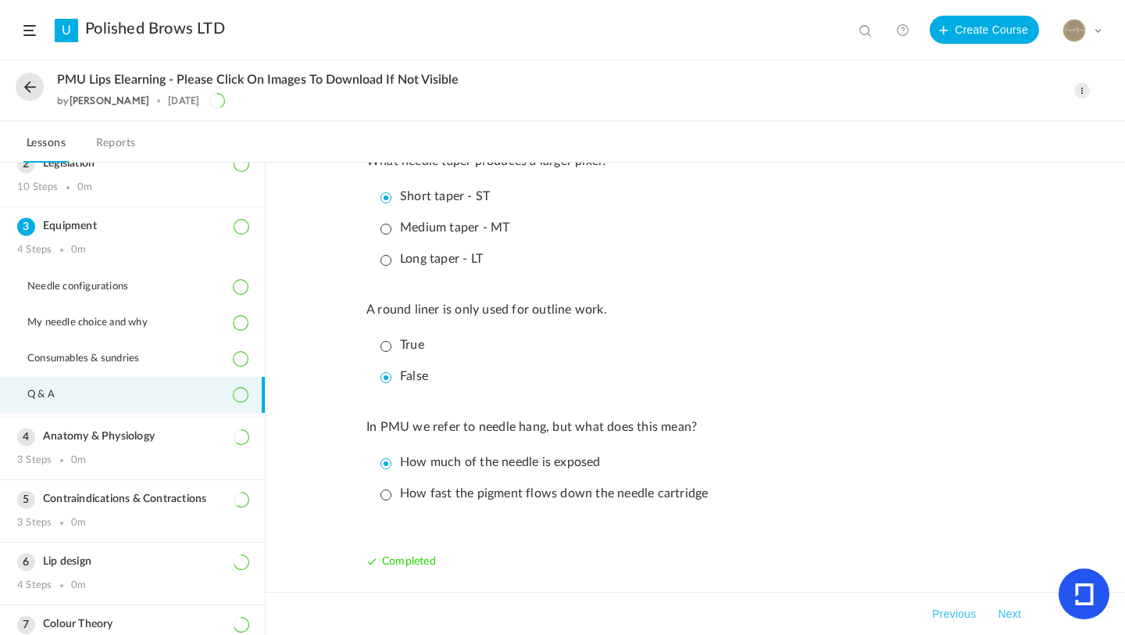
click at [1010, 610] on button "Next" at bounding box center [1010, 613] width 30 height 19
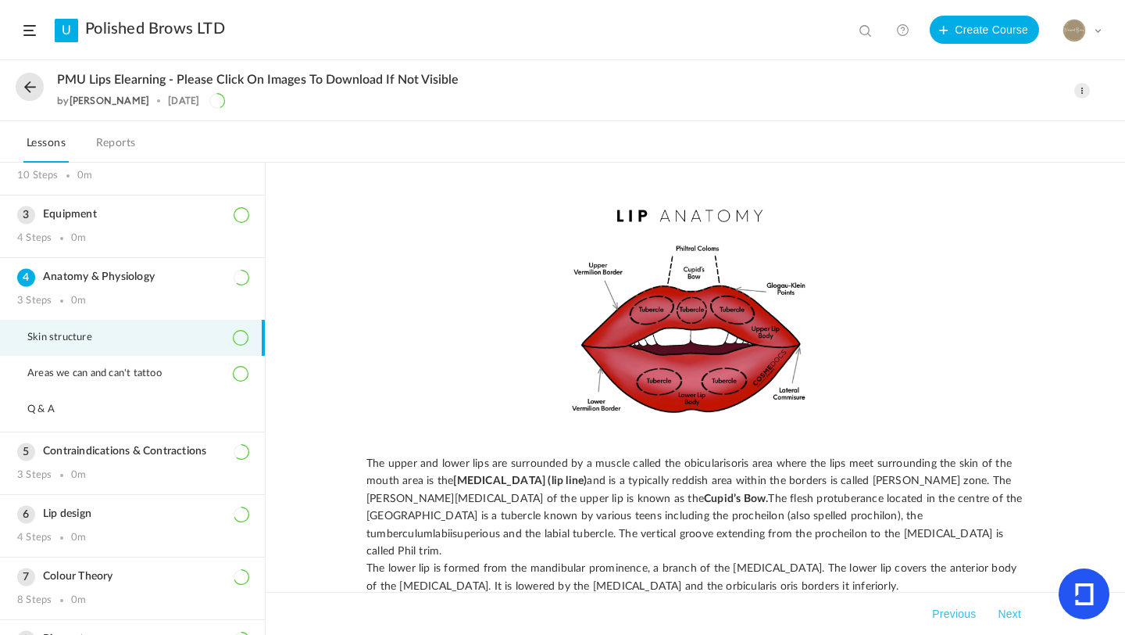
scroll to position [91, 0]
click at [75, 406] on li "Q & A" at bounding box center [132, 410] width 265 height 36
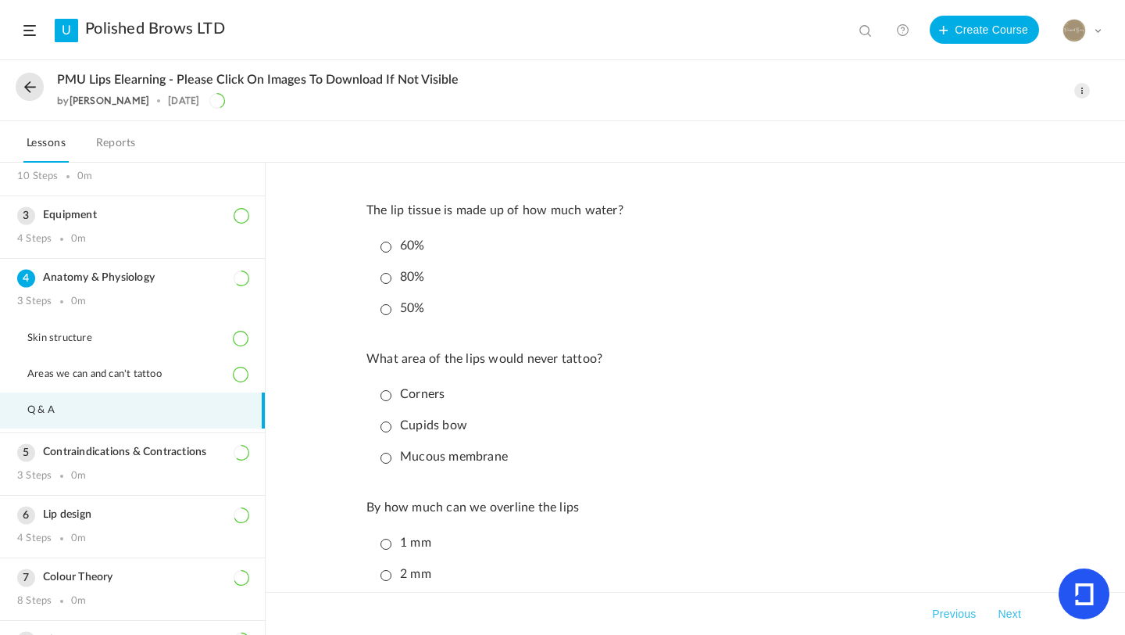
click at [384, 279] on p "80%" at bounding box center [403, 277] width 45 height 15
click at [381, 396] on p "Corners" at bounding box center [413, 394] width 64 height 15
click at [643, 506] on p "By how much can we overline the lips" at bounding box center [696, 507] width 658 height 15
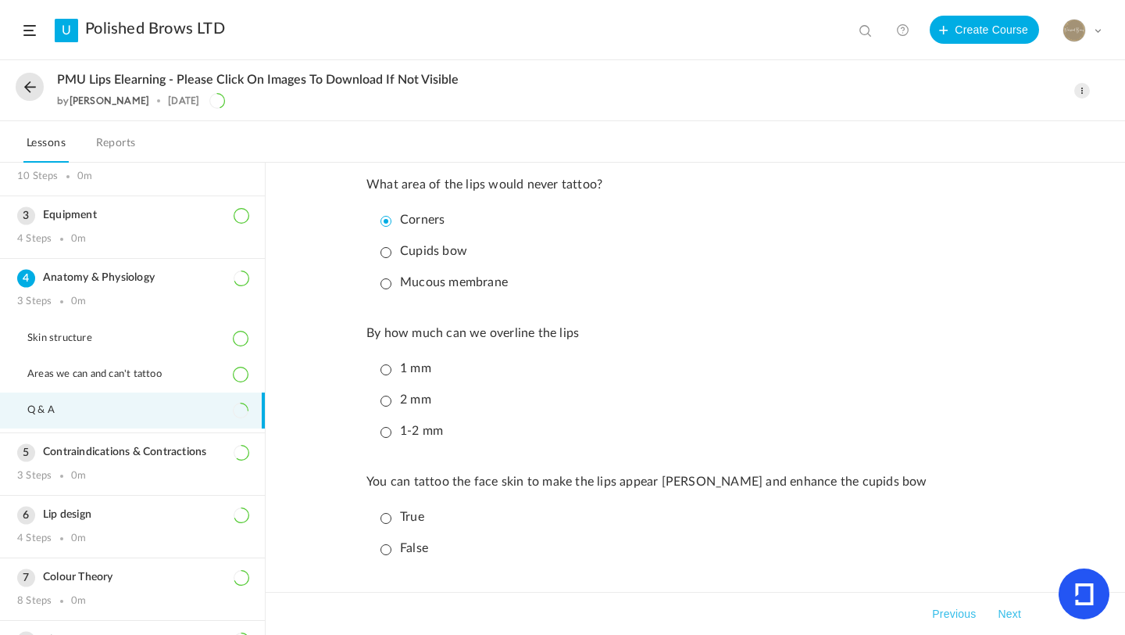
scroll to position [188, 0]
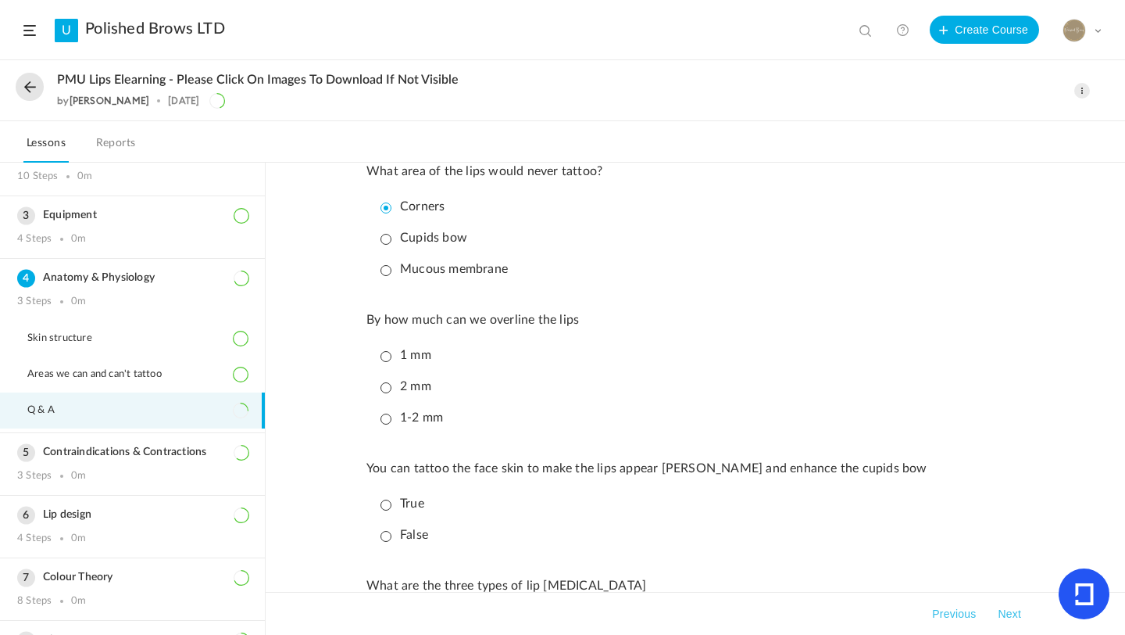
click at [385, 421] on p "1-2 mm" at bounding box center [412, 417] width 63 height 15
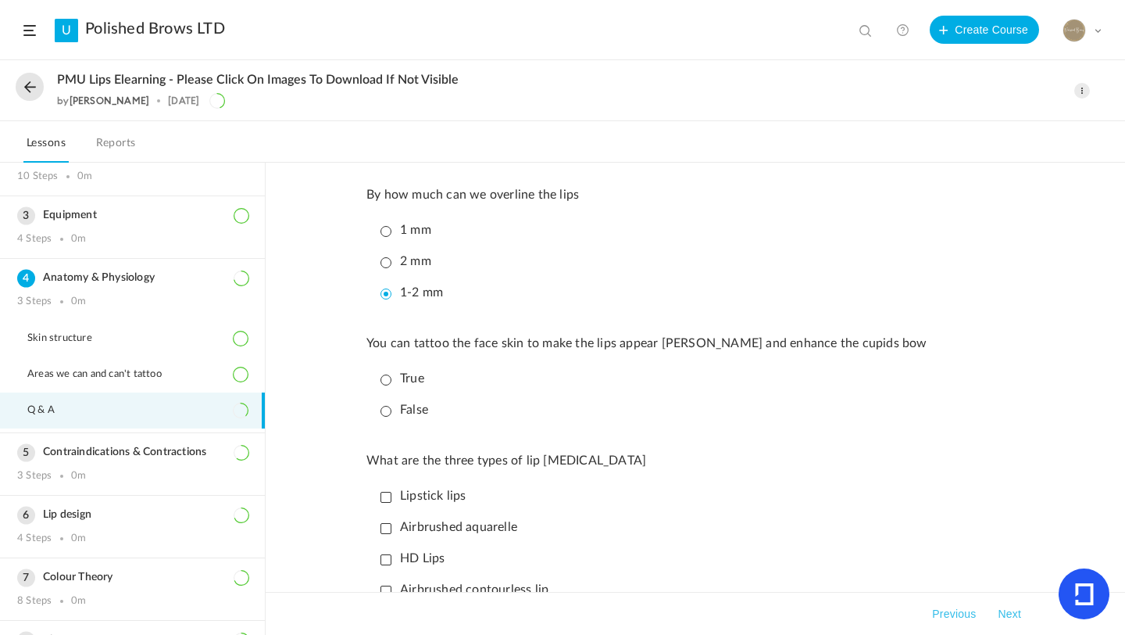
scroll to position [344, 0]
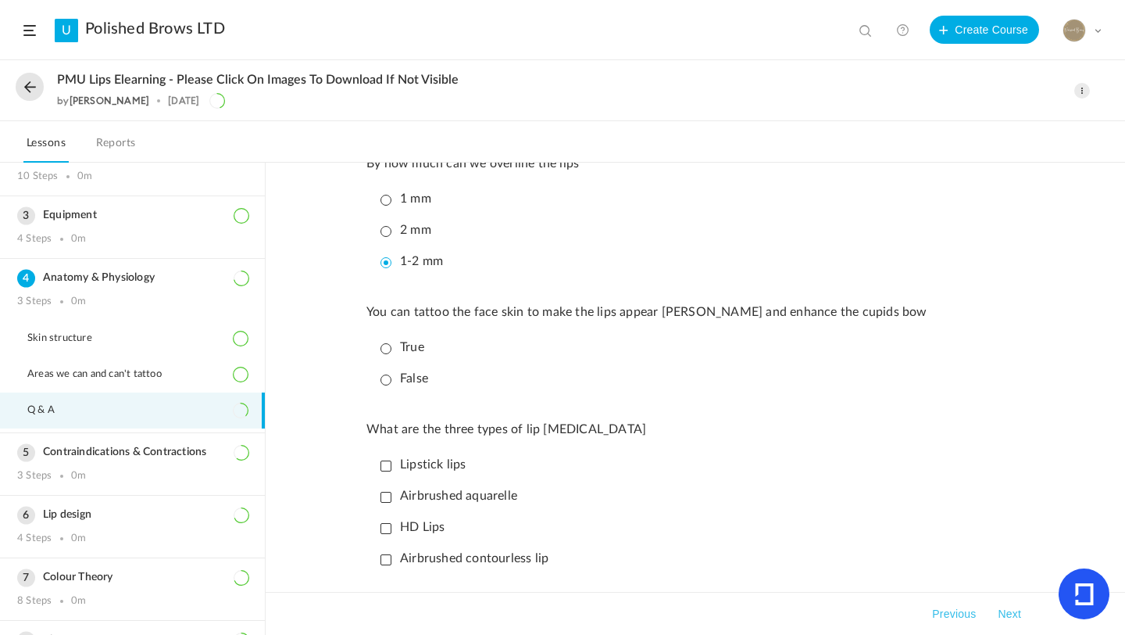
click at [385, 385] on p "False" at bounding box center [405, 378] width 48 height 15
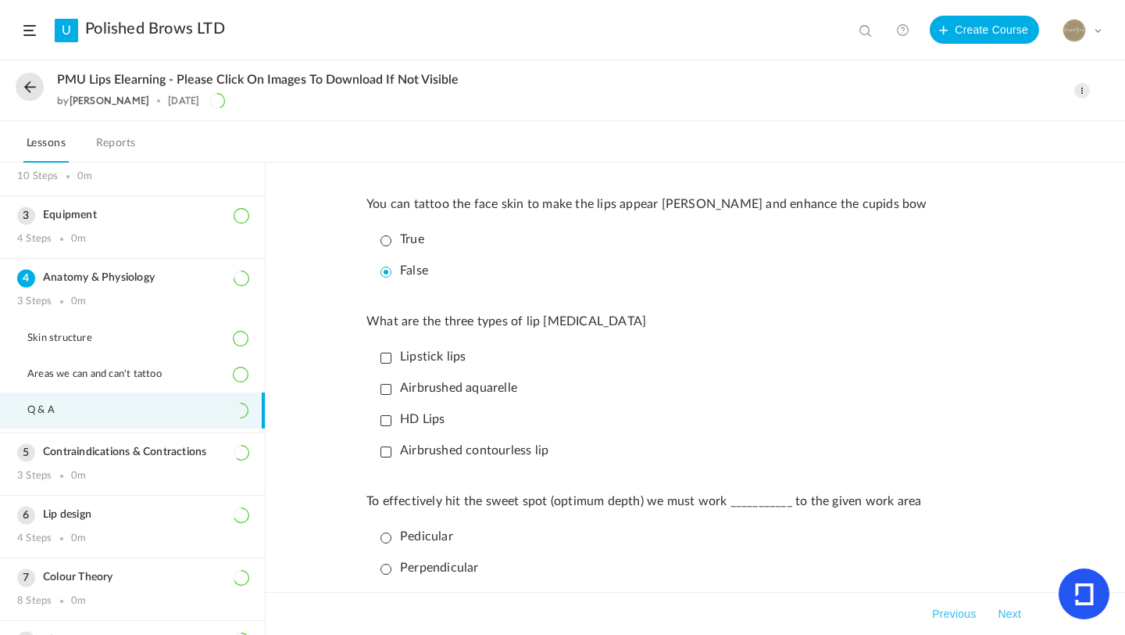
scroll to position [469, 0]
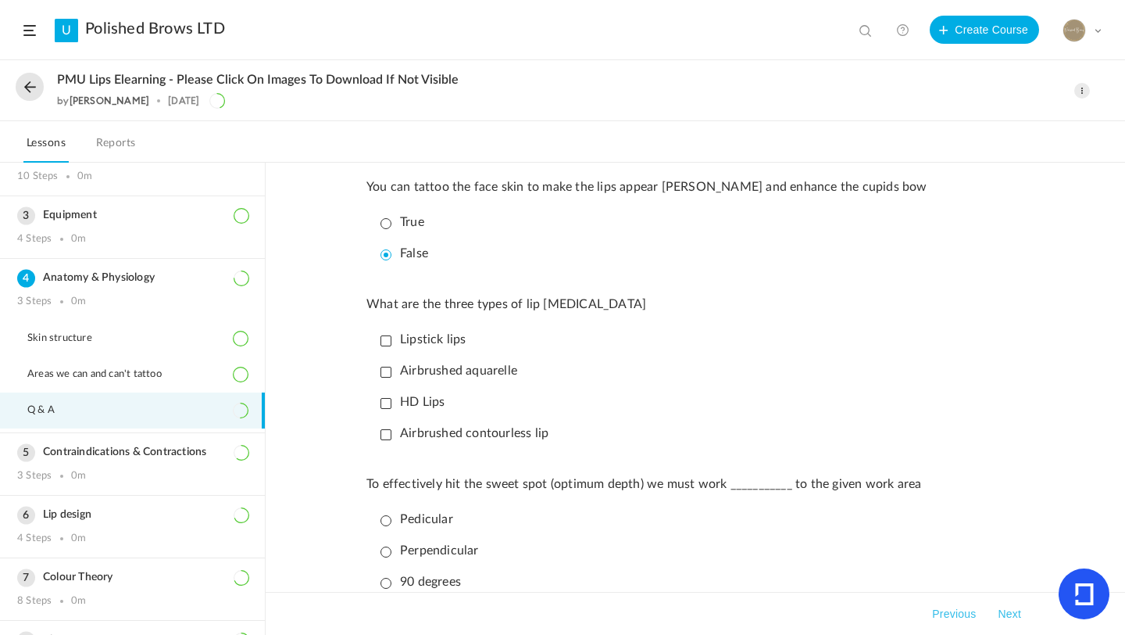
click at [388, 346] on p "Lipstick lips" at bounding box center [424, 339] width 86 height 15
click at [379, 394] on ul "Lipstick lips Airbrushed aquarelle HD Lips Airbrushed contourless lip" at bounding box center [699, 386] width 650 height 121
click at [379, 385] on li "Airbrushed aquarelle" at bounding box center [699, 370] width 650 height 27
click at [385, 378] on p "Airbrushed aquarelle" at bounding box center [449, 370] width 137 height 15
click at [387, 441] on p "Airbrushed contourless lip" at bounding box center [465, 433] width 168 height 15
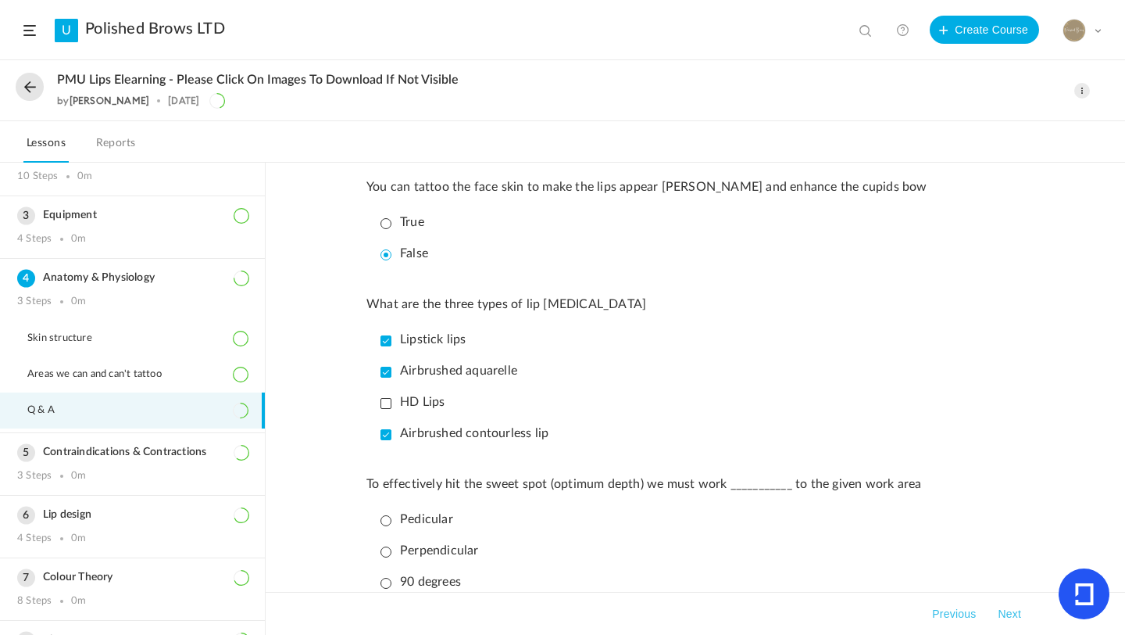
click at [817, 443] on li "Airbrushed contourless lip" at bounding box center [699, 433] width 650 height 27
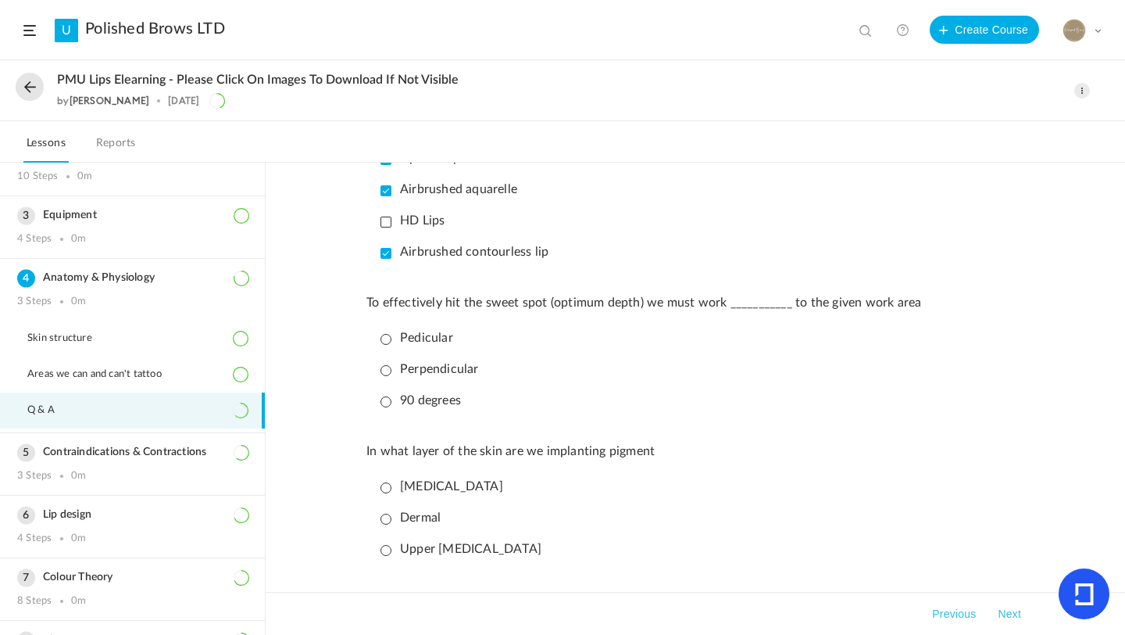
scroll to position [656, 0]
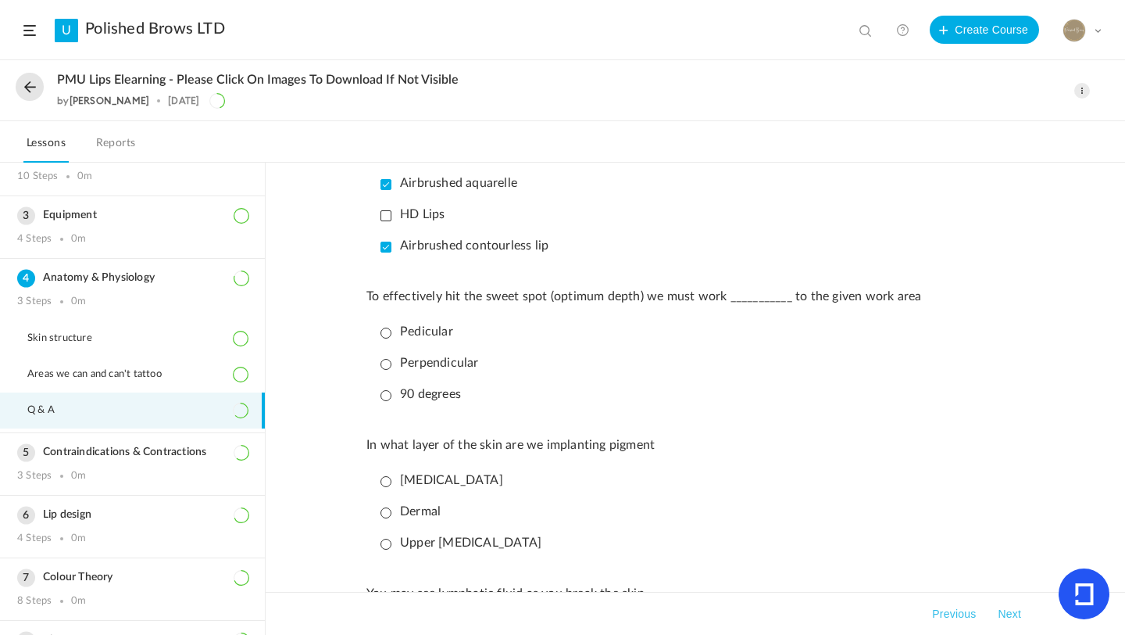
click at [383, 370] on p "Perpendicular" at bounding box center [430, 363] width 98 height 15
click at [385, 546] on p "Upper [MEDICAL_DATA]" at bounding box center [461, 542] width 161 height 15
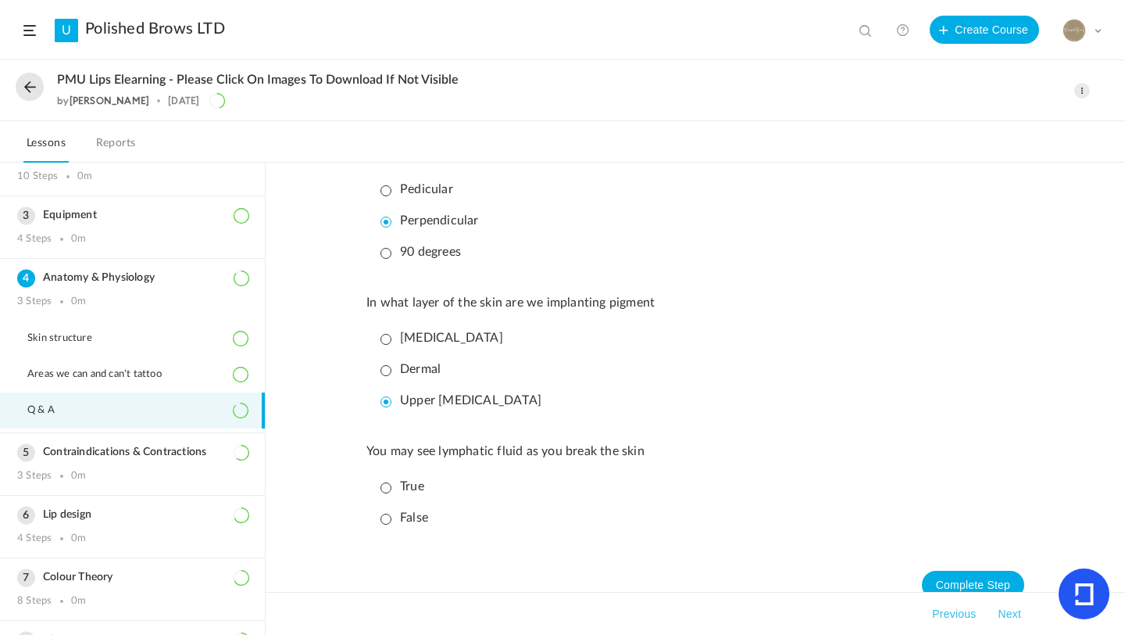
scroll to position [833, 0]
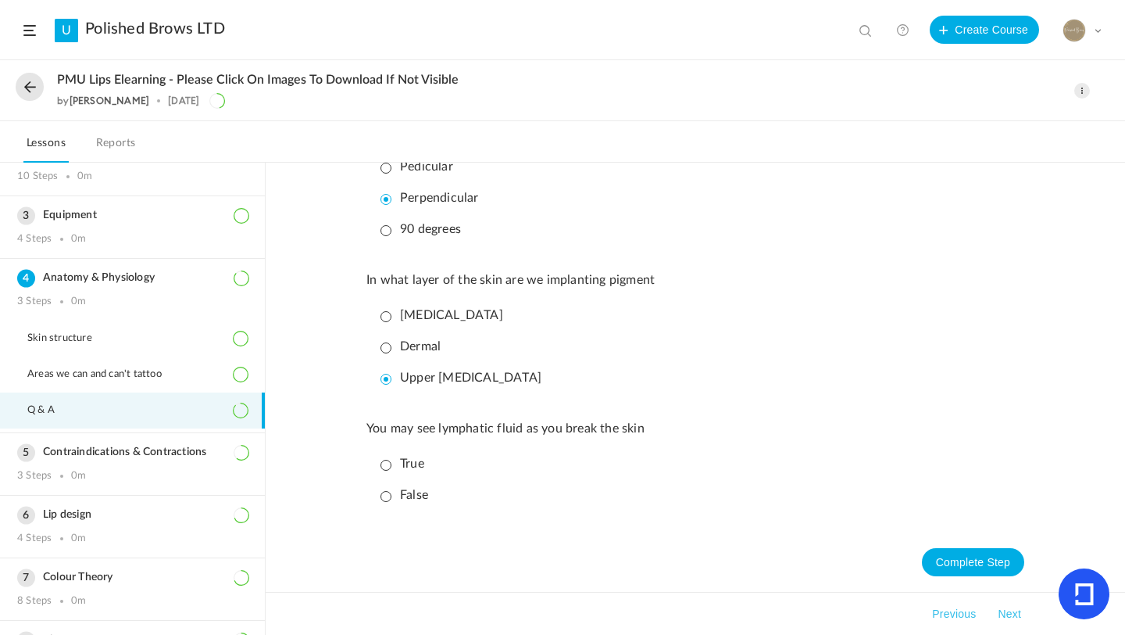
click at [393, 461] on p "True" at bounding box center [403, 463] width 44 height 15
click at [1014, 612] on button "Next" at bounding box center [1010, 613] width 30 height 19
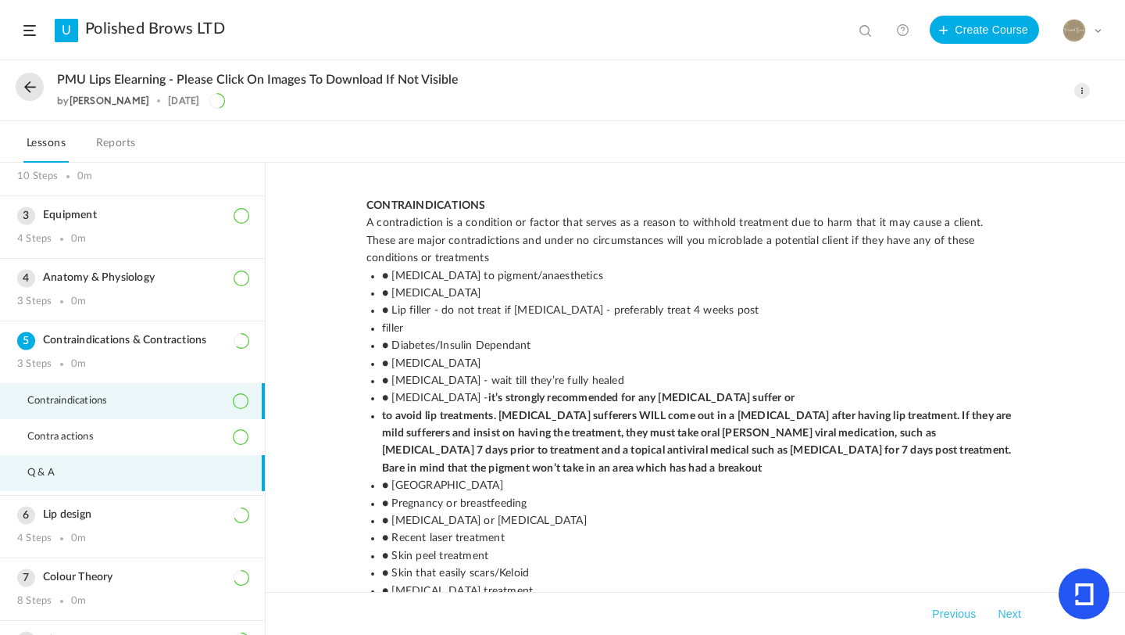
click at [48, 469] on span "Q & A" at bounding box center [50, 473] width 47 height 13
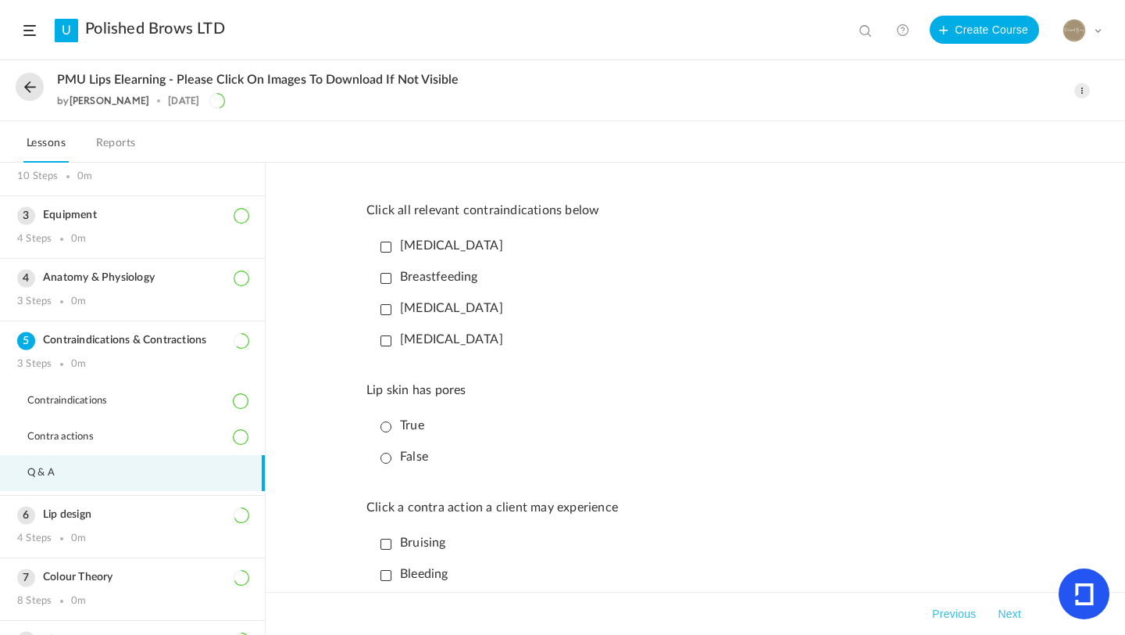
click at [388, 245] on p "[MEDICAL_DATA]" at bounding box center [442, 245] width 123 height 15
click at [386, 274] on p "Breastfeeding" at bounding box center [430, 277] width 98 height 15
click at [386, 306] on p "[MEDICAL_DATA]" at bounding box center [442, 308] width 123 height 15
click at [386, 456] on p "False" at bounding box center [405, 456] width 48 height 15
click at [792, 431] on li "True" at bounding box center [699, 425] width 650 height 27
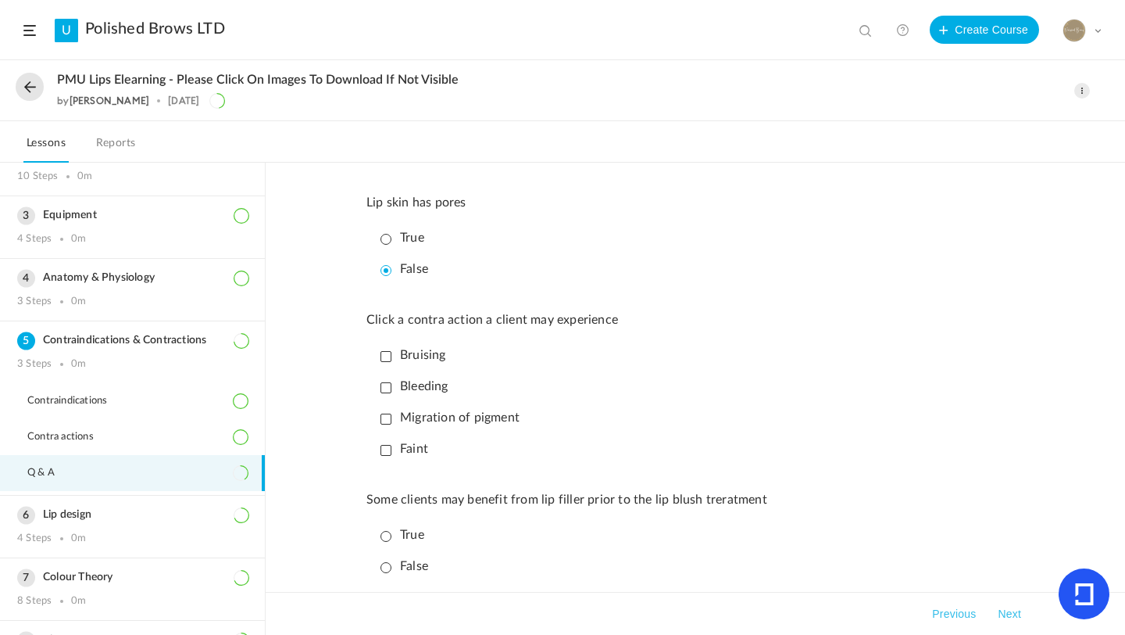
scroll to position [219, 0]
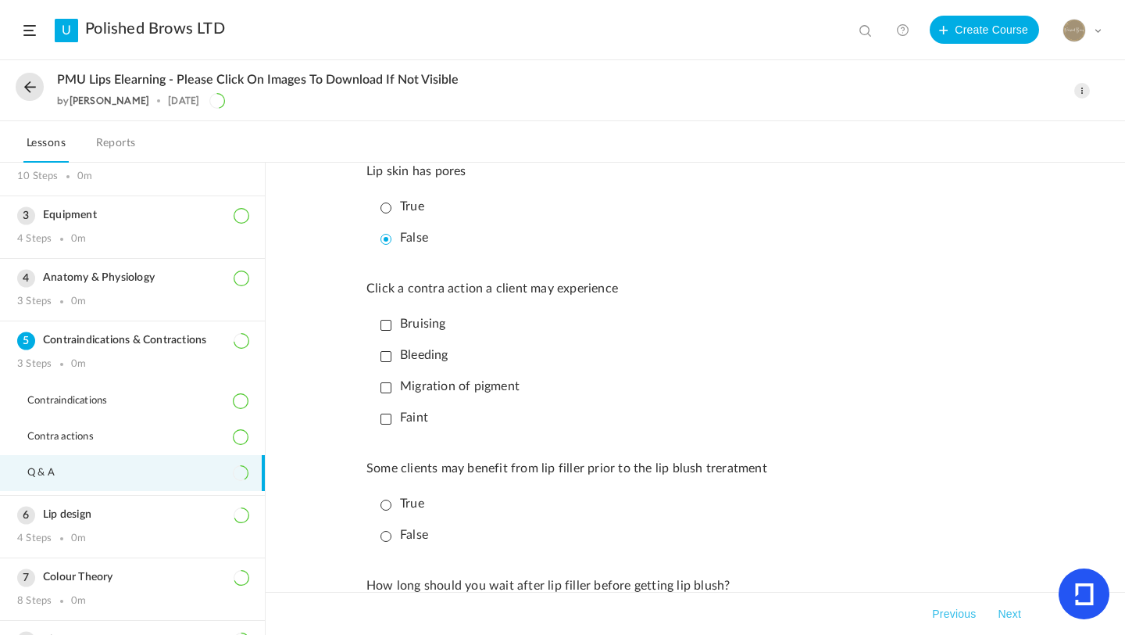
click at [386, 331] on p "Bruising" at bounding box center [414, 324] width 66 height 15
click at [387, 362] on p "Bleeding" at bounding box center [415, 355] width 68 height 15
click at [387, 393] on p "Migration of pigment" at bounding box center [450, 386] width 139 height 15
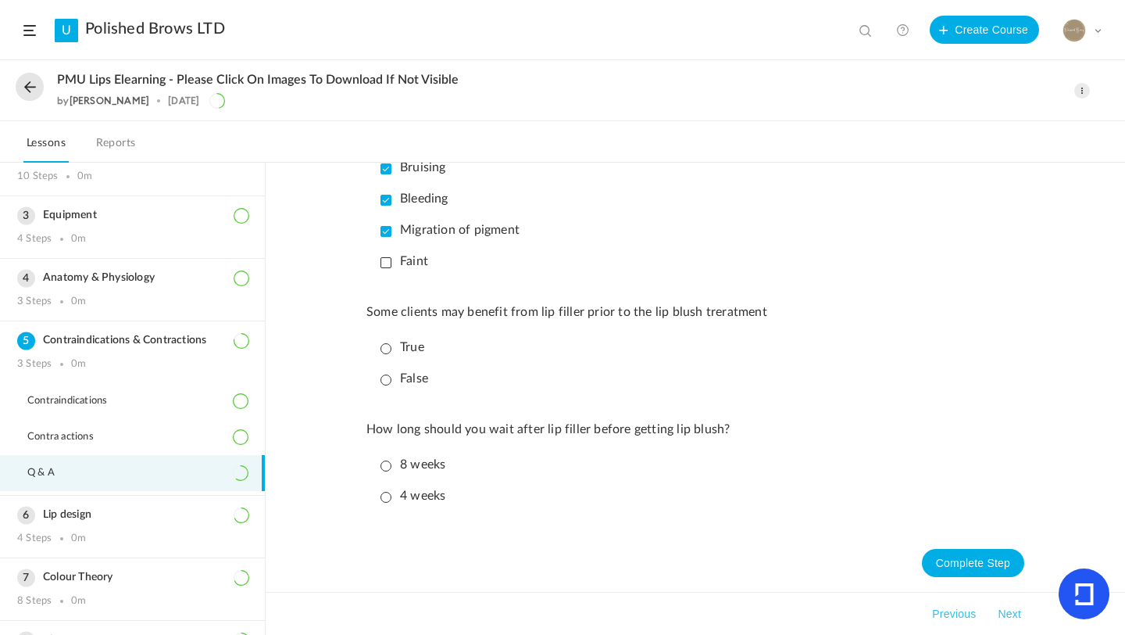
scroll to position [383, 0]
click at [394, 344] on p "True" at bounding box center [403, 346] width 44 height 15
click at [395, 469] on p "8 weeks" at bounding box center [413, 463] width 65 height 15
click at [988, 557] on button "Complete Step" at bounding box center [973, 562] width 102 height 28
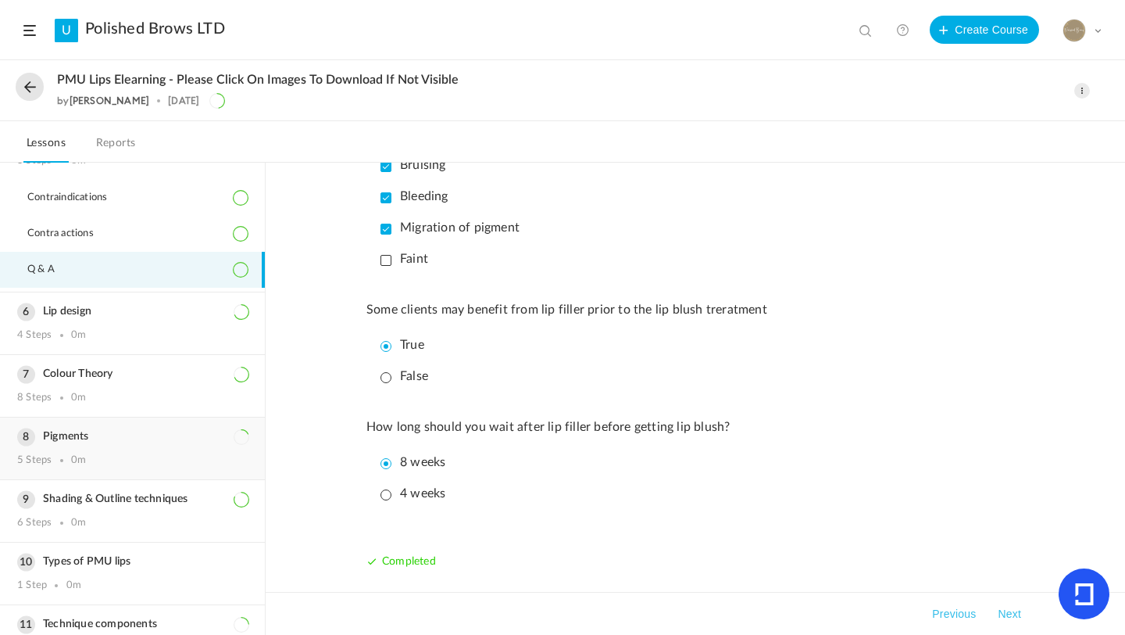
scroll to position [296, 0]
click at [77, 306] on h3 "Lip design" at bounding box center [132, 309] width 231 height 13
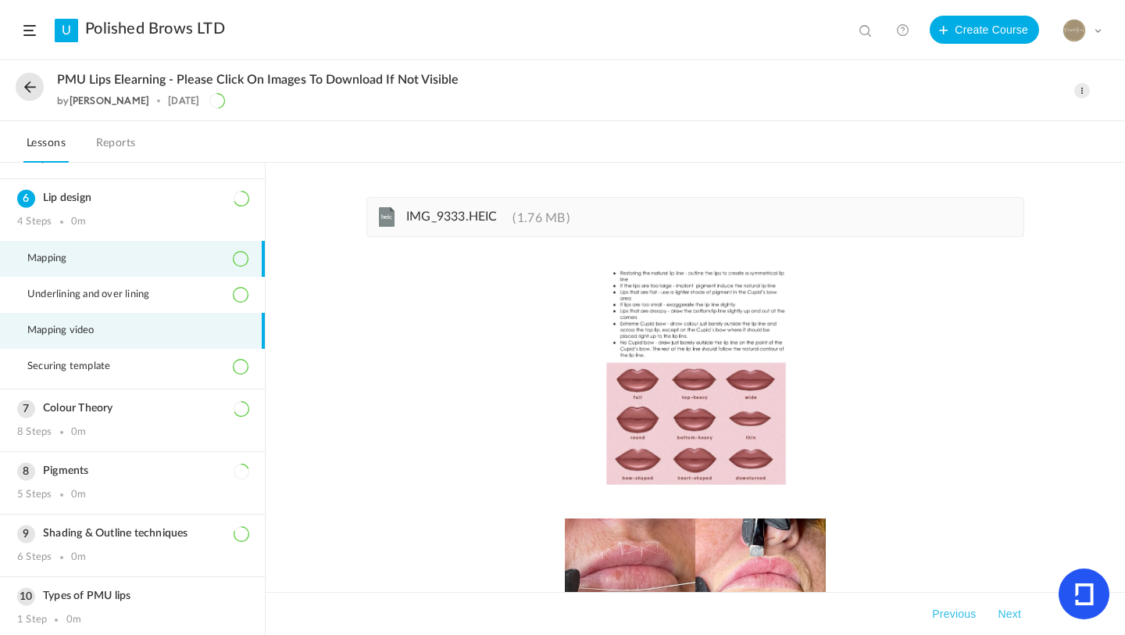
click at [120, 338] on li "Mapping video" at bounding box center [132, 331] width 265 height 36
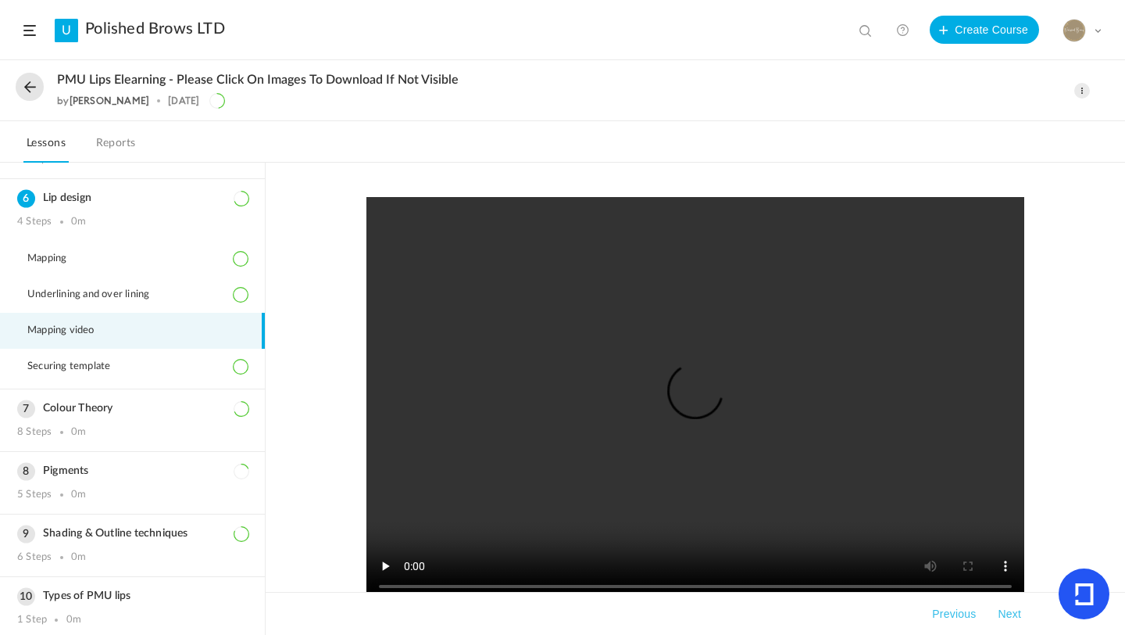
click at [1084, 415] on div "Complete Step Takeaways Previous Next" at bounding box center [696, 399] width 860 height 472
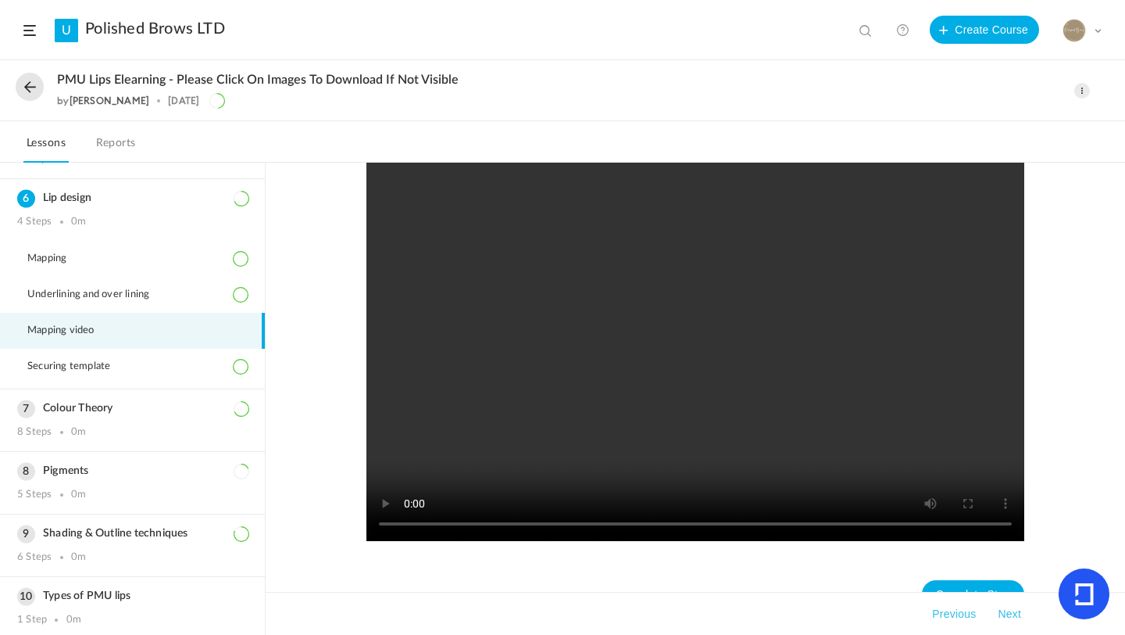
scroll to position [95, 0]
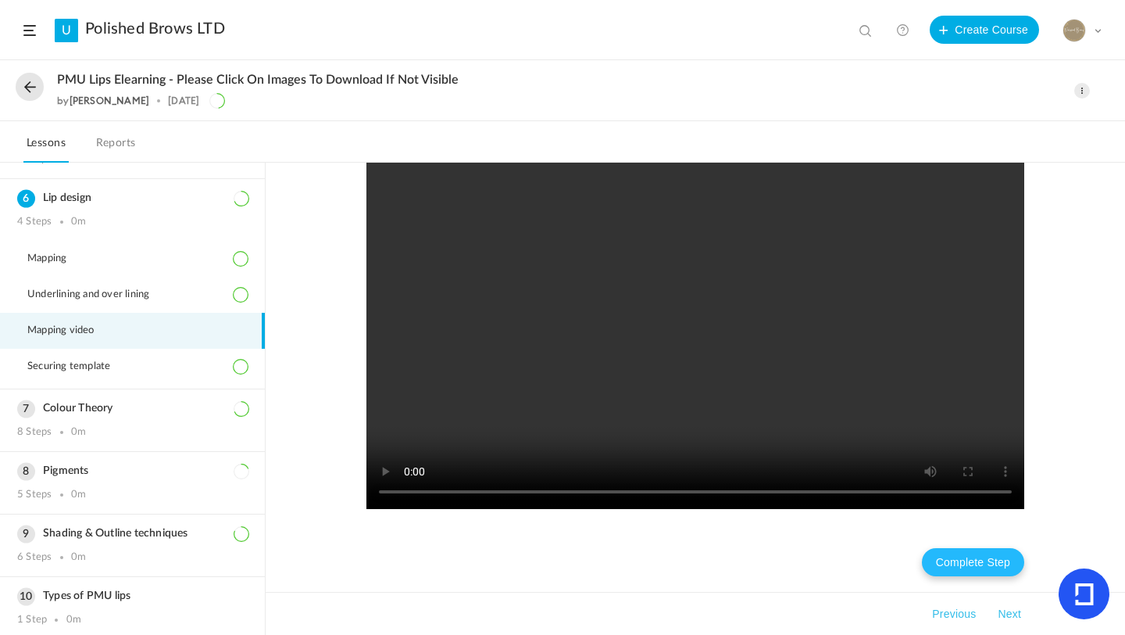
click at [963, 556] on button "Complete Step" at bounding box center [973, 562] width 102 height 28
click at [1019, 614] on button "Next" at bounding box center [1010, 613] width 30 height 19
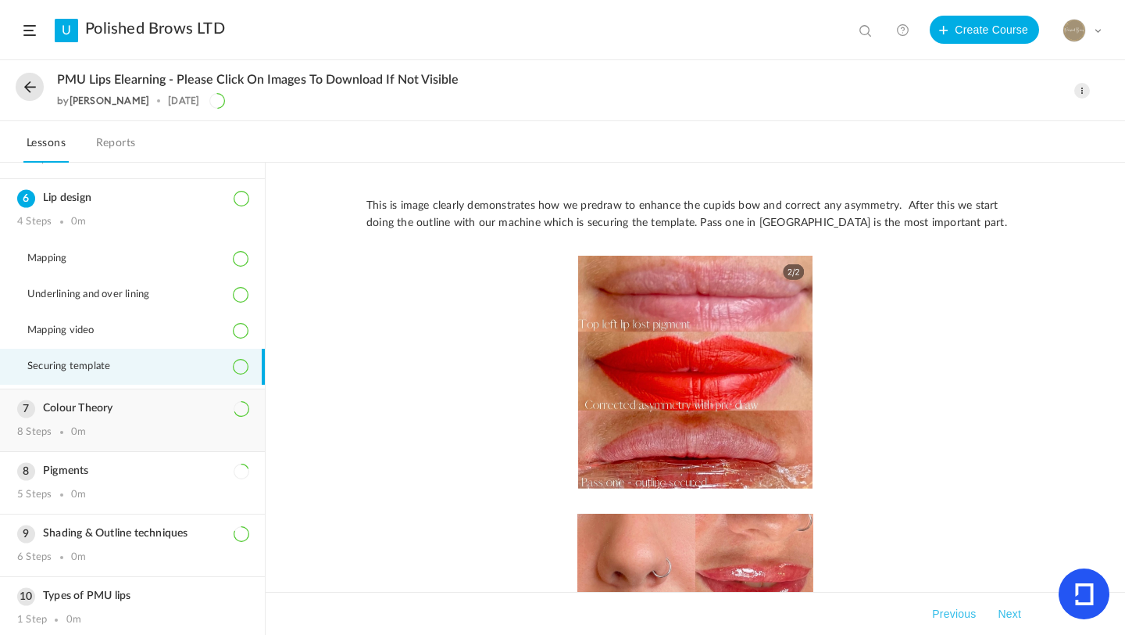
click at [37, 431] on div "8 Steps" at bounding box center [34, 432] width 34 height 13
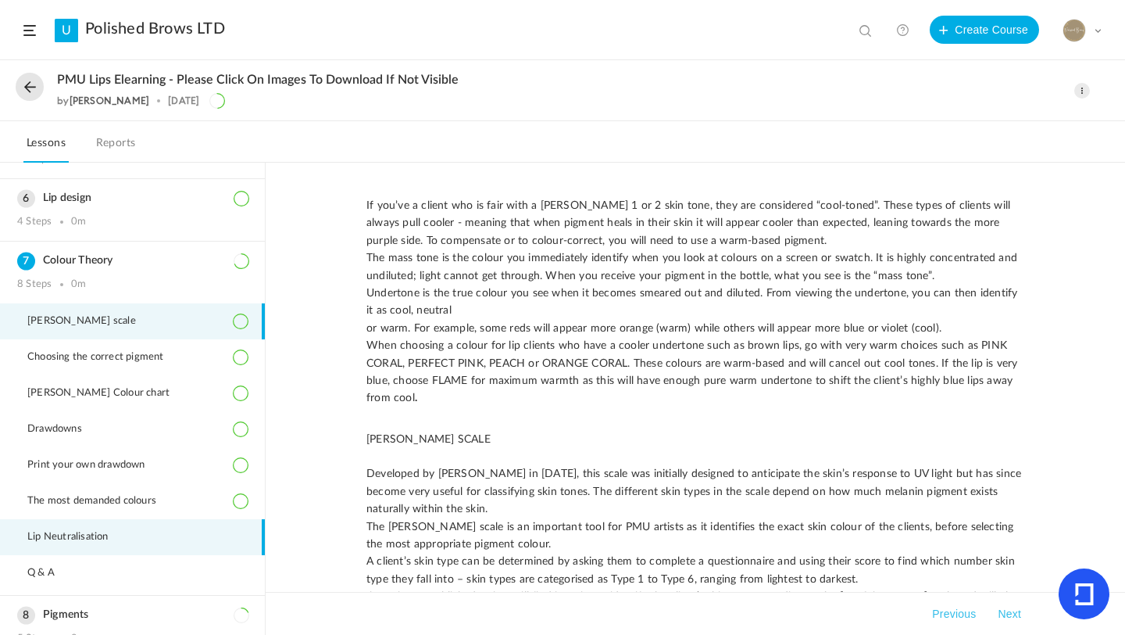
click at [97, 546] on li "Lip Neutralisation" at bounding box center [132, 537] width 265 height 36
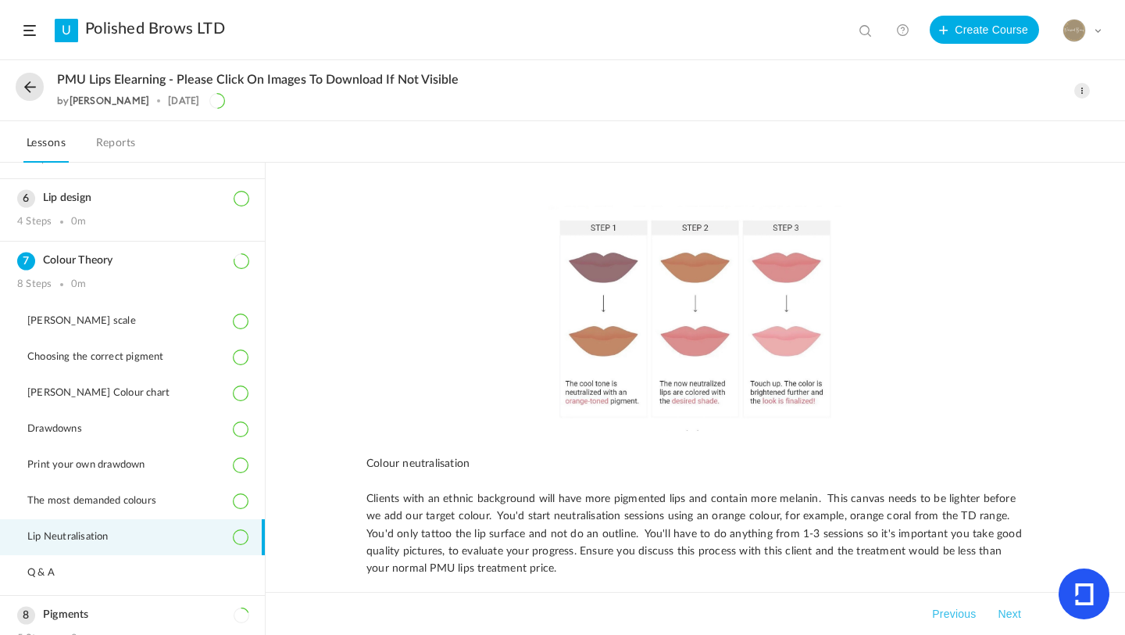
click at [1041, 407] on div "Colour neutralisation Clients with an ethnic background will have more pigmente…" at bounding box center [696, 399] width 860 height 472
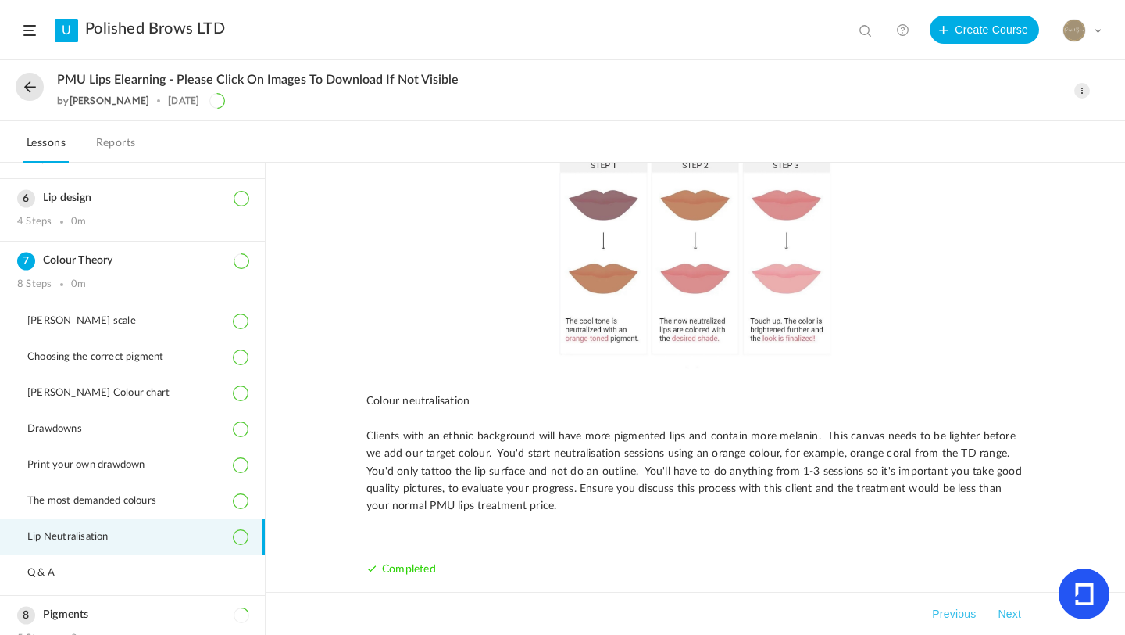
scroll to position [70, 0]
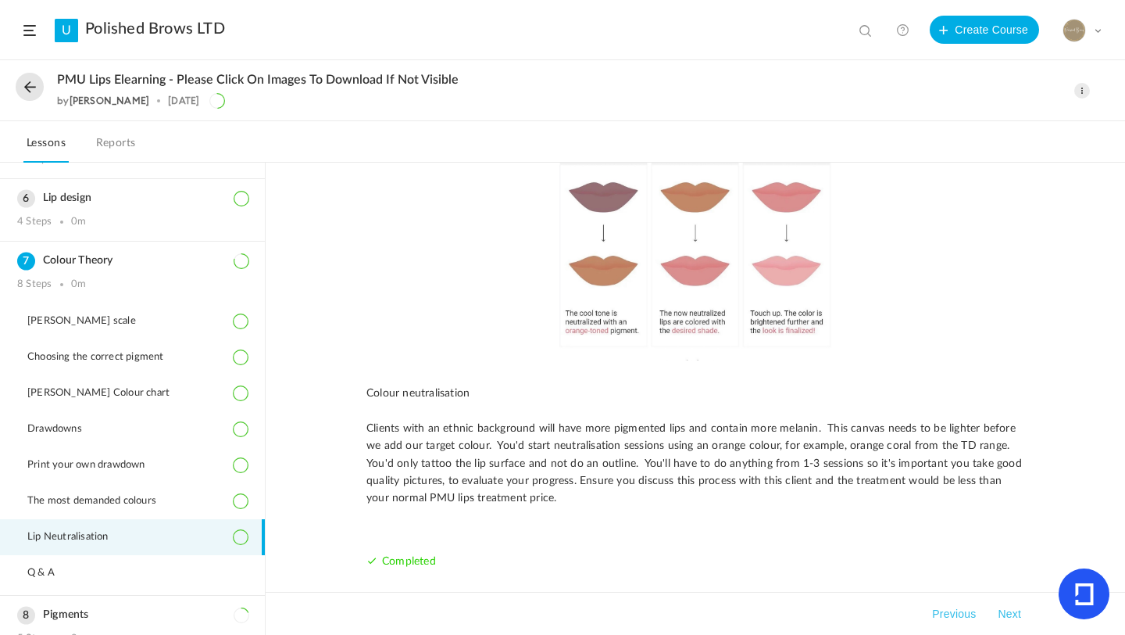
click at [1003, 613] on button "Next" at bounding box center [1010, 613] width 30 height 19
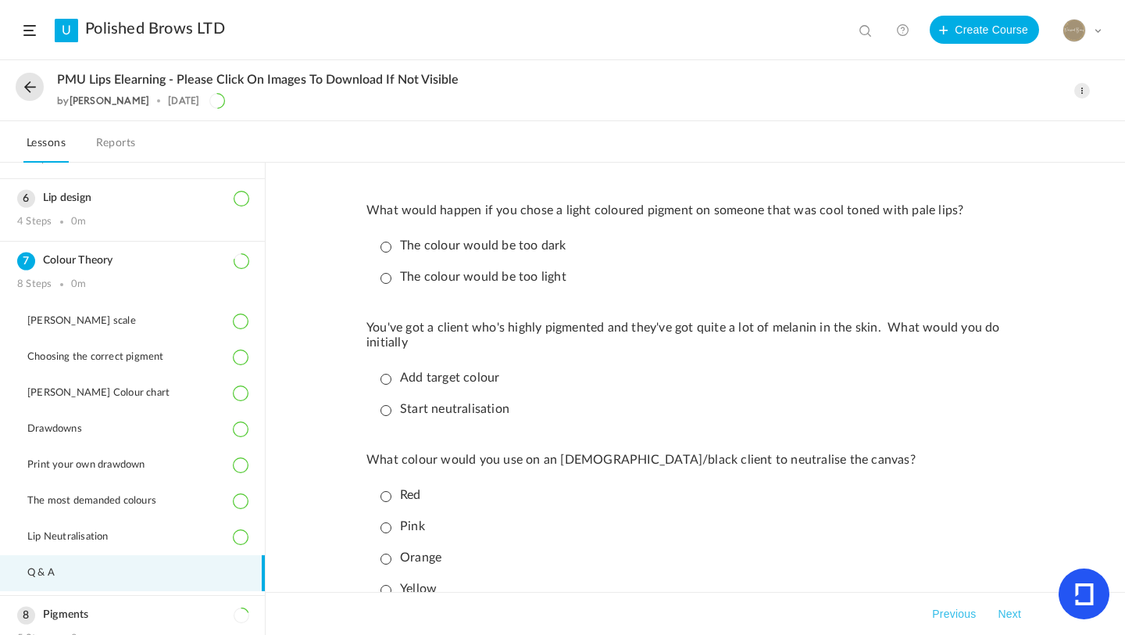
click at [57, 568] on span "Q & A" at bounding box center [50, 573] width 47 height 13
click at [395, 277] on p "The colour would be too light" at bounding box center [474, 277] width 186 height 15
click at [388, 413] on p "Start neutralisation" at bounding box center [445, 409] width 129 height 15
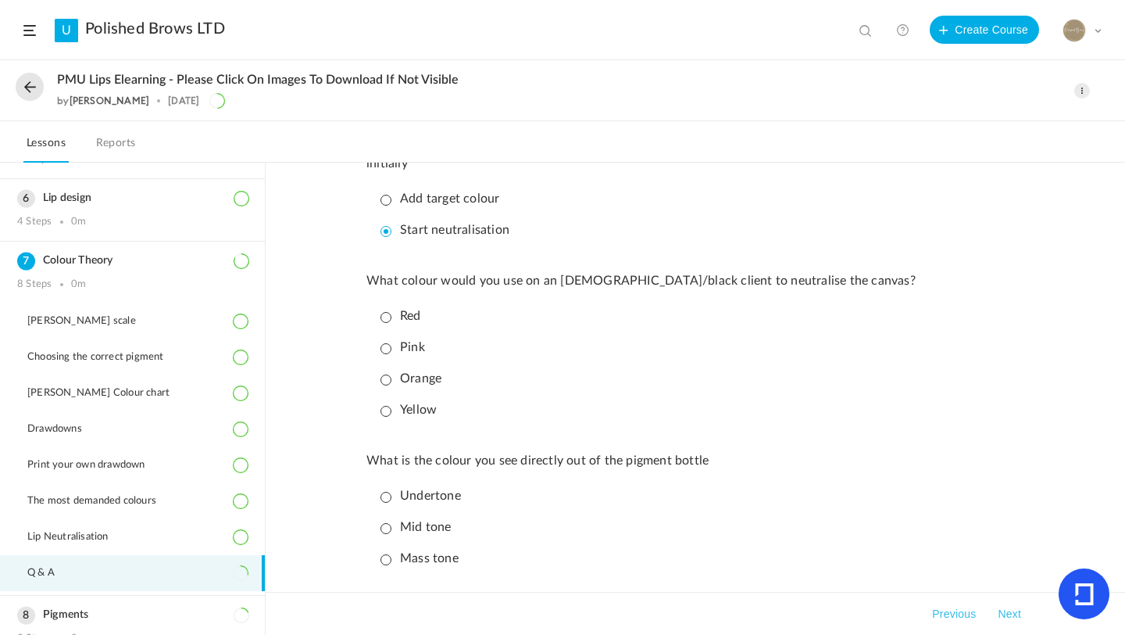
scroll to position [188, 0]
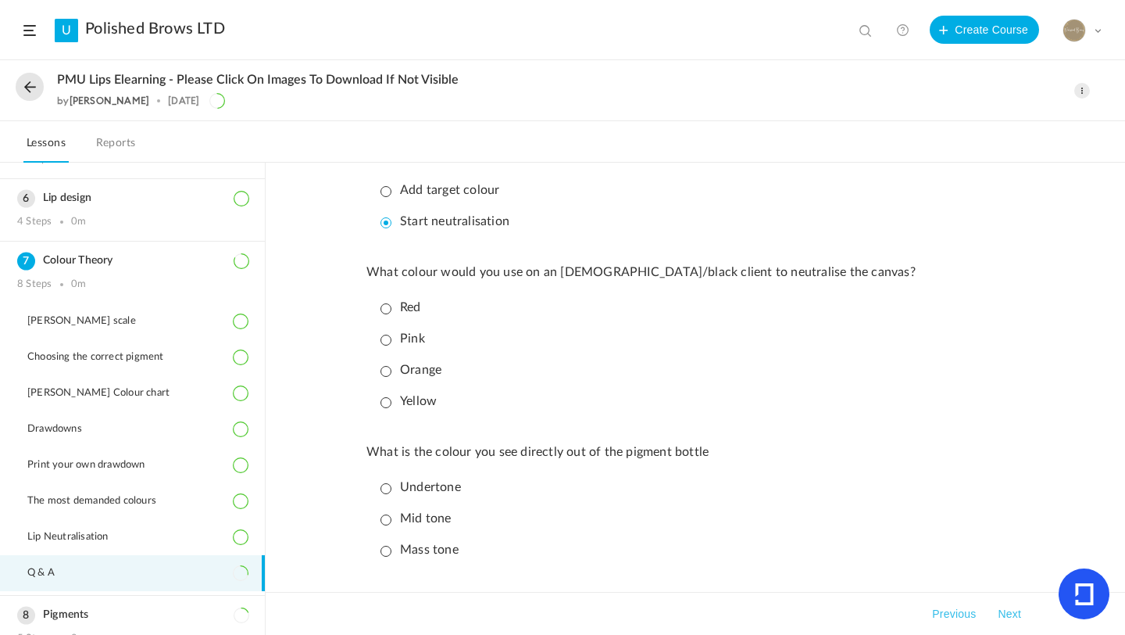
click at [386, 376] on p "Orange" at bounding box center [411, 370] width 61 height 15
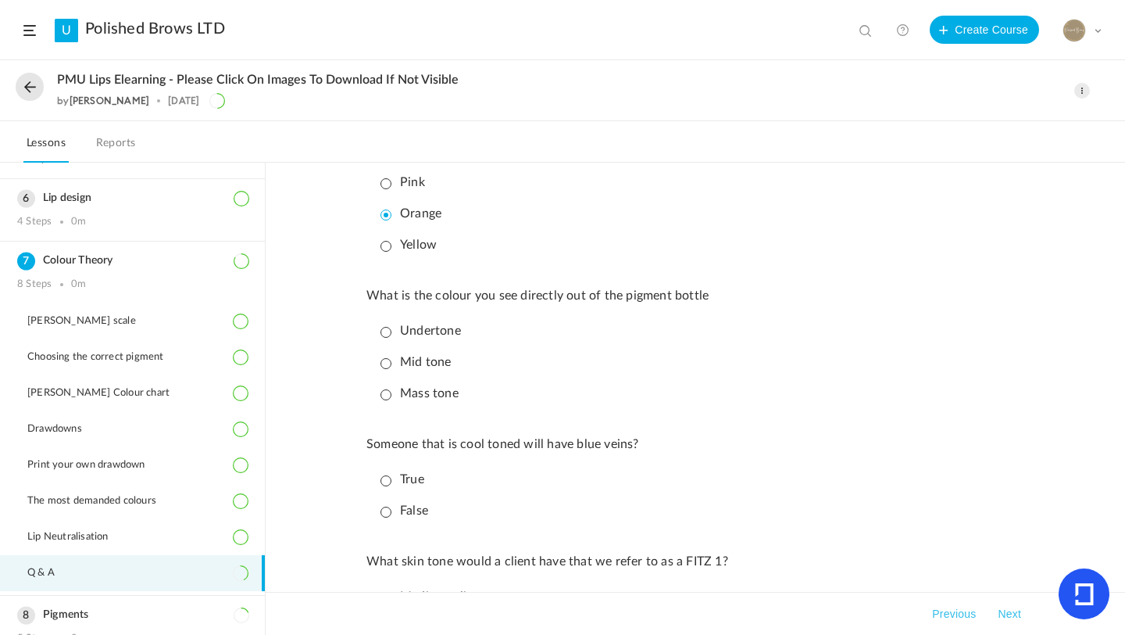
scroll to position [375, 0]
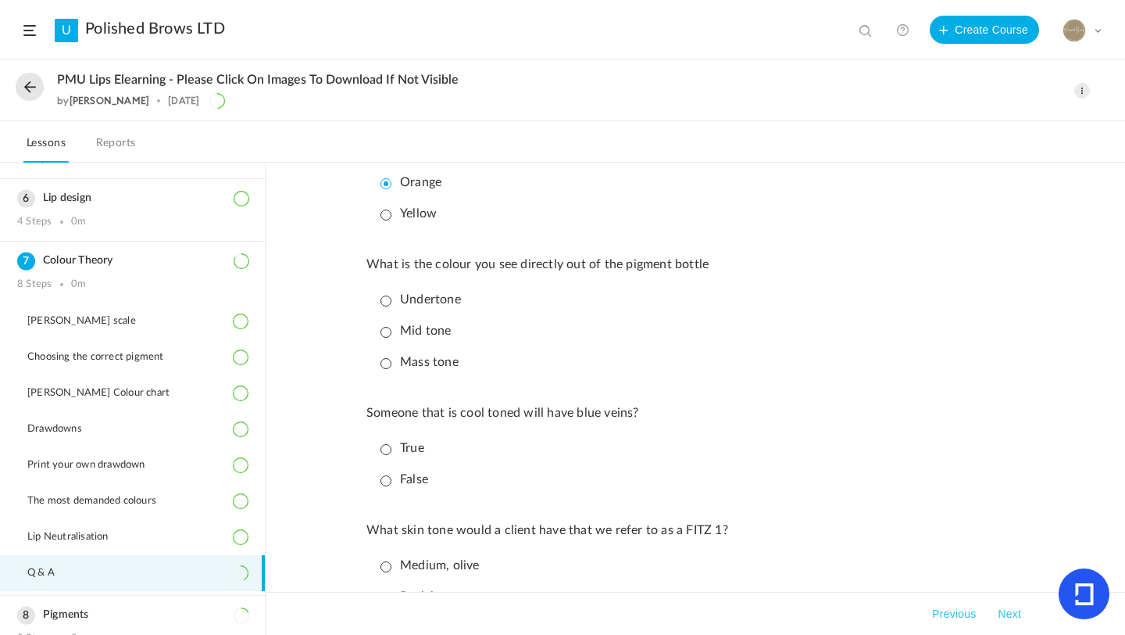
click at [383, 367] on p "Mass tone" at bounding box center [420, 362] width 78 height 15
click at [383, 456] on p "True" at bounding box center [403, 448] width 44 height 15
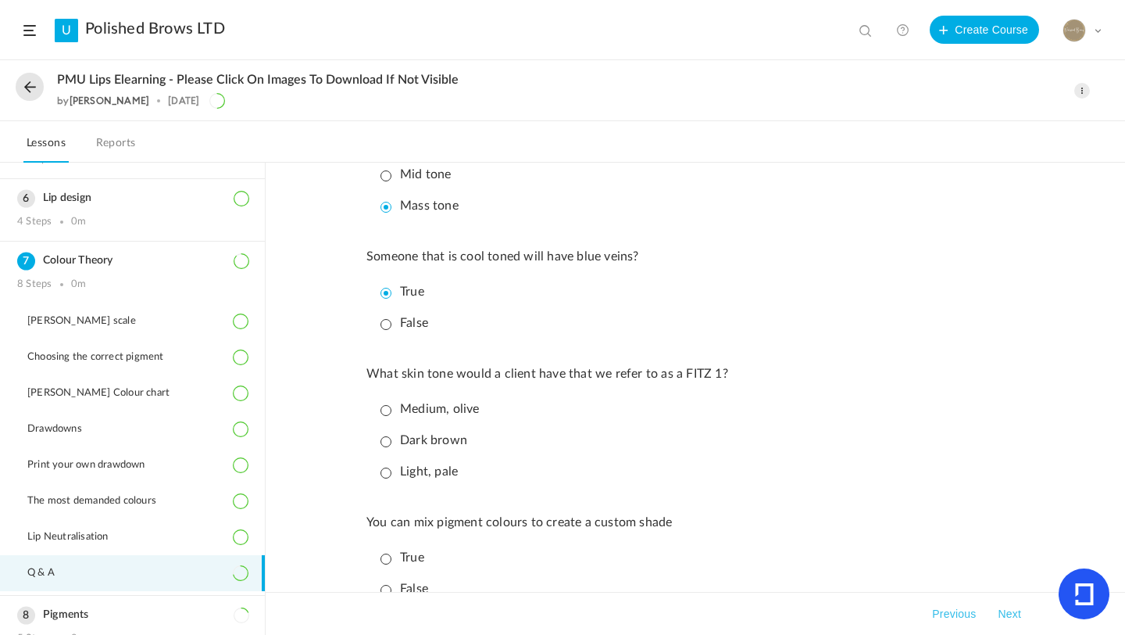
scroll to position [563, 0]
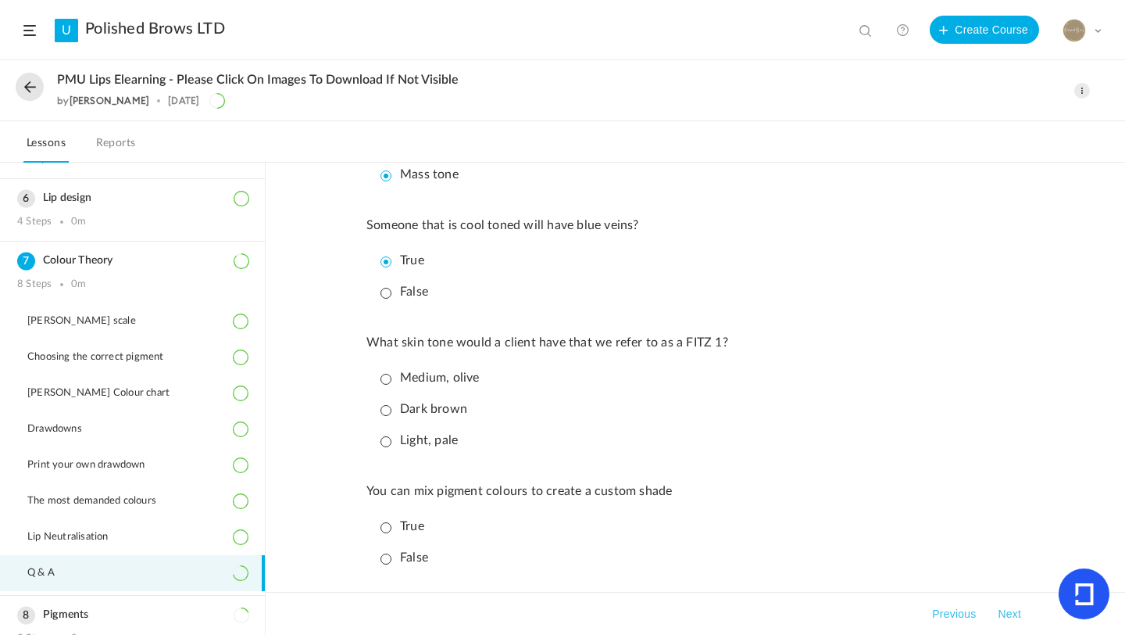
click at [388, 448] on p "Light, pale" at bounding box center [419, 440] width 77 height 15
click at [384, 531] on p "True" at bounding box center [403, 526] width 44 height 15
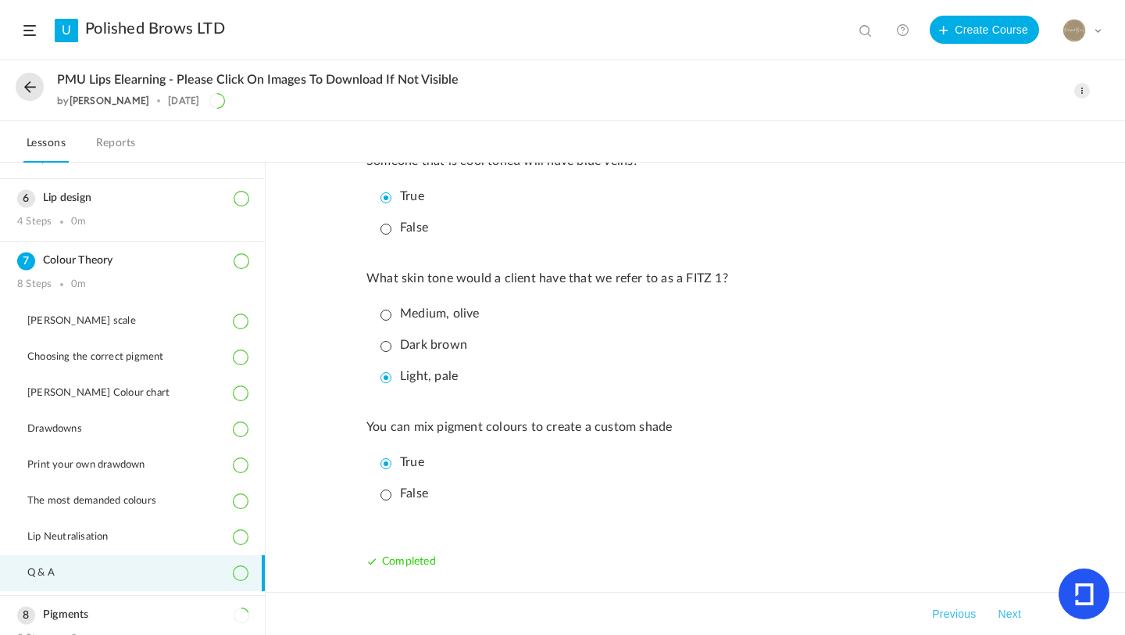
scroll to position [637, 0]
click at [1002, 612] on button "Next" at bounding box center [1010, 613] width 30 height 19
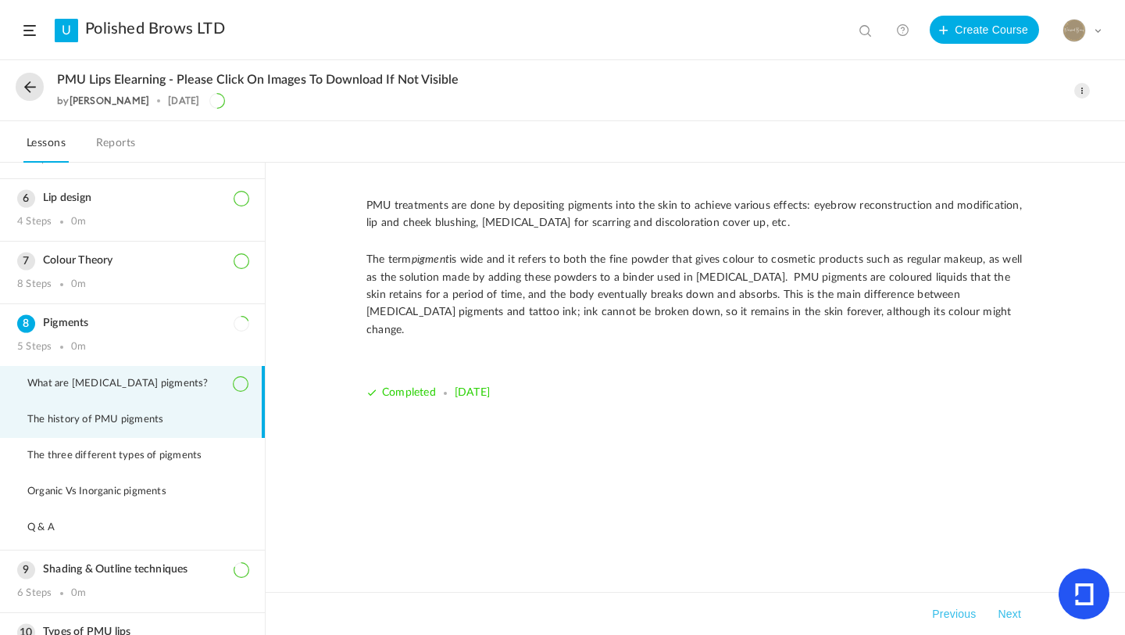
click at [206, 410] on li "The history of PMU pigments" at bounding box center [132, 420] width 265 height 36
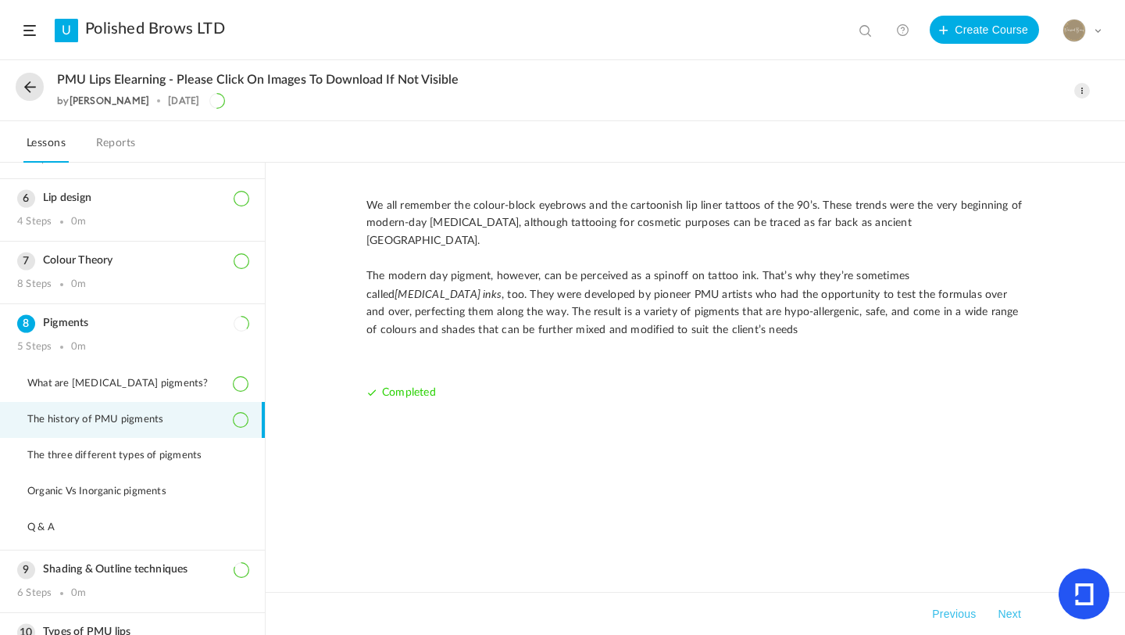
click at [1019, 381] on div "We all remember the colour-block eyebrows and the cartoonish lip liner tattoos …" at bounding box center [696, 310] width 658 height 226
click at [1021, 617] on button "Next" at bounding box center [1010, 613] width 30 height 19
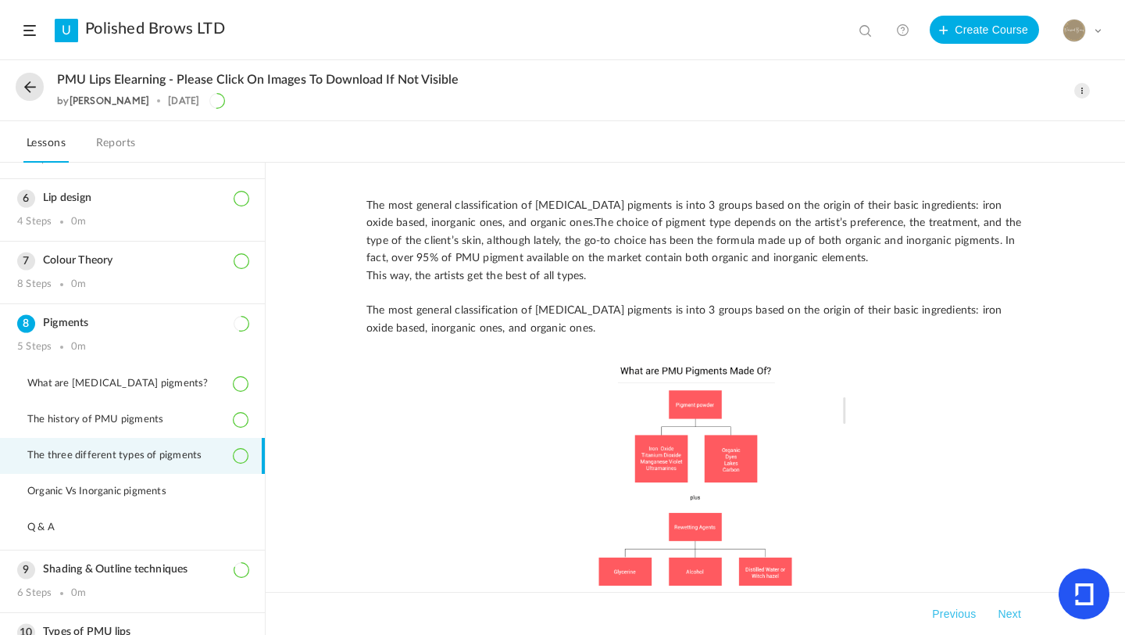
click at [1017, 553] on img at bounding box center [696, 477] width 658 height 234
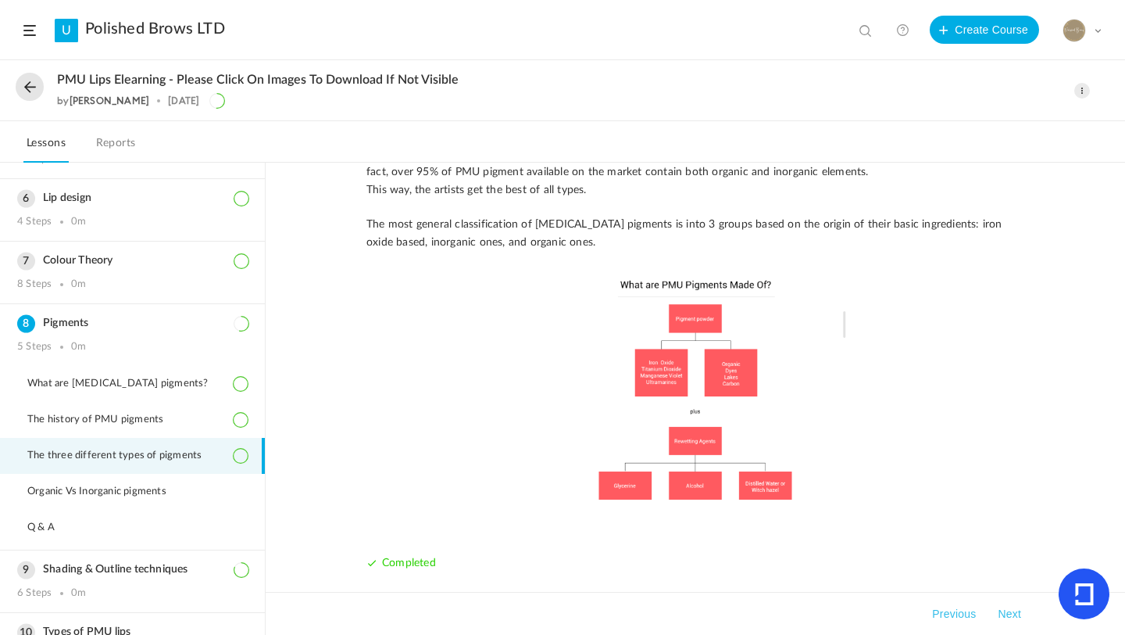
scroll to position [88, 0]
click at [1003, 620] on button "Next" at bounding box center [1010, 613] width 30 height 19
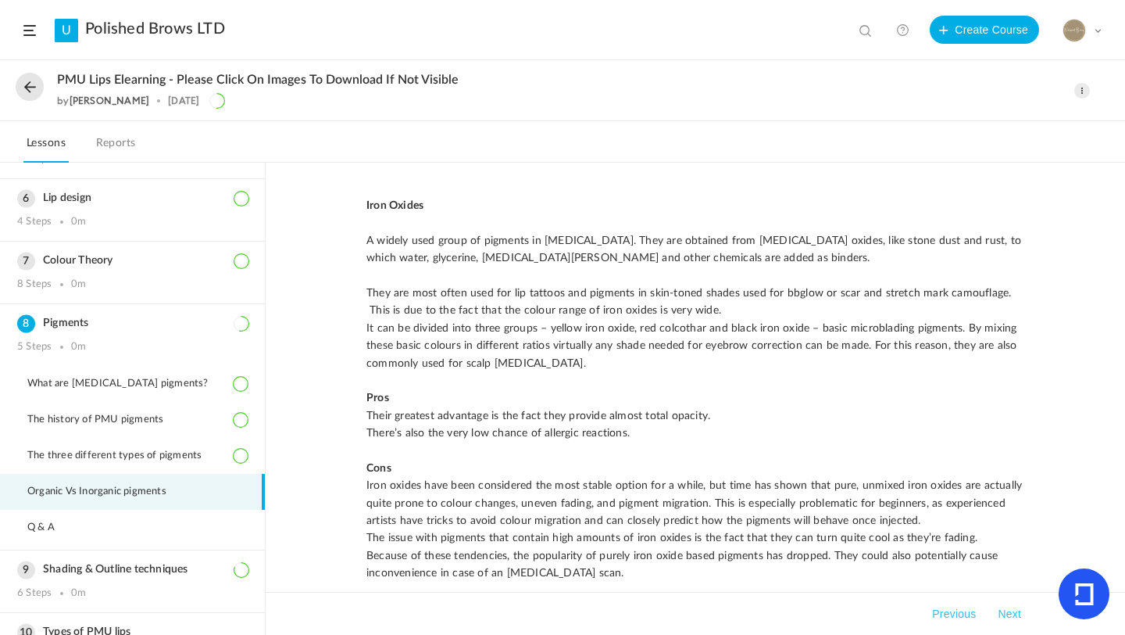
click at [1007, 614] on button "Next" at bounding box center [1010, 613] width 30 height 19
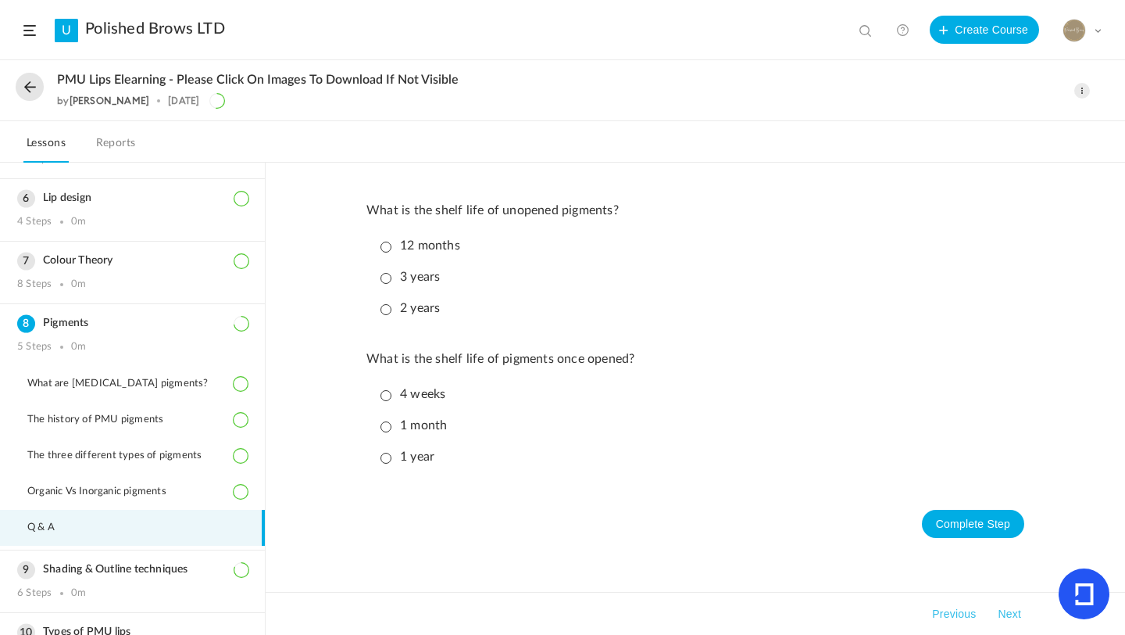
click at [389, 273] on p "3 years" at bounding box center [410, 277] width 59 height 15
click at [385, 461] on p "1 year" at bounding box center [408, 456] width 54 height 15
click at [950, 521] on button "Complete Step" at bounding box center [973, 524] width 102 height 28
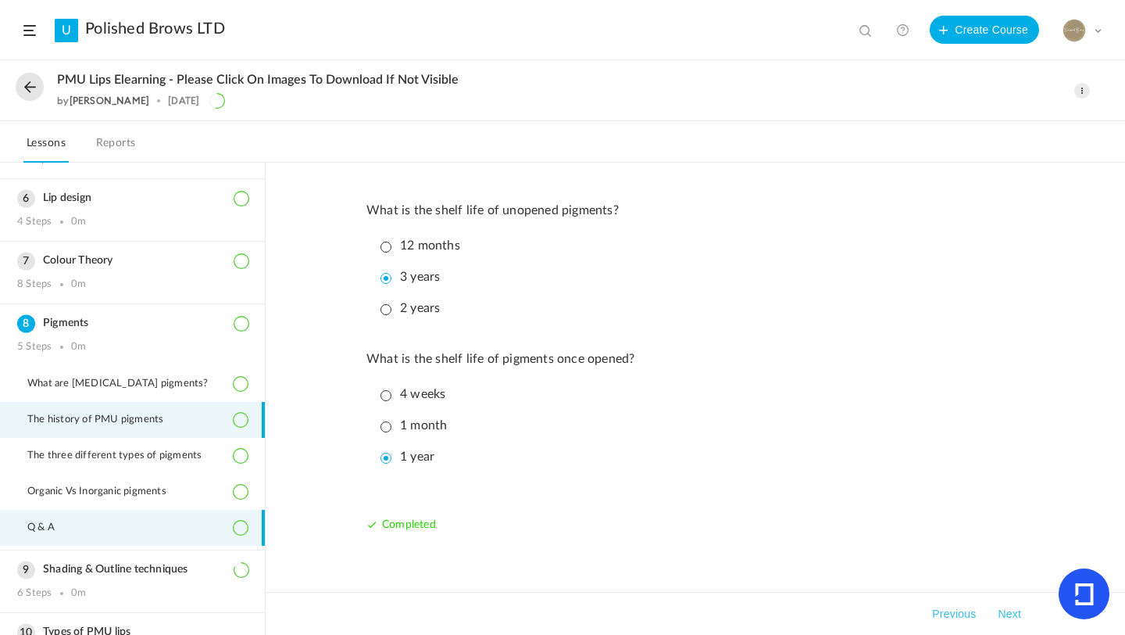
click at [259, 413] on li "The history of PMU pigments" at bounding box center [132, 420] width 265 height 36
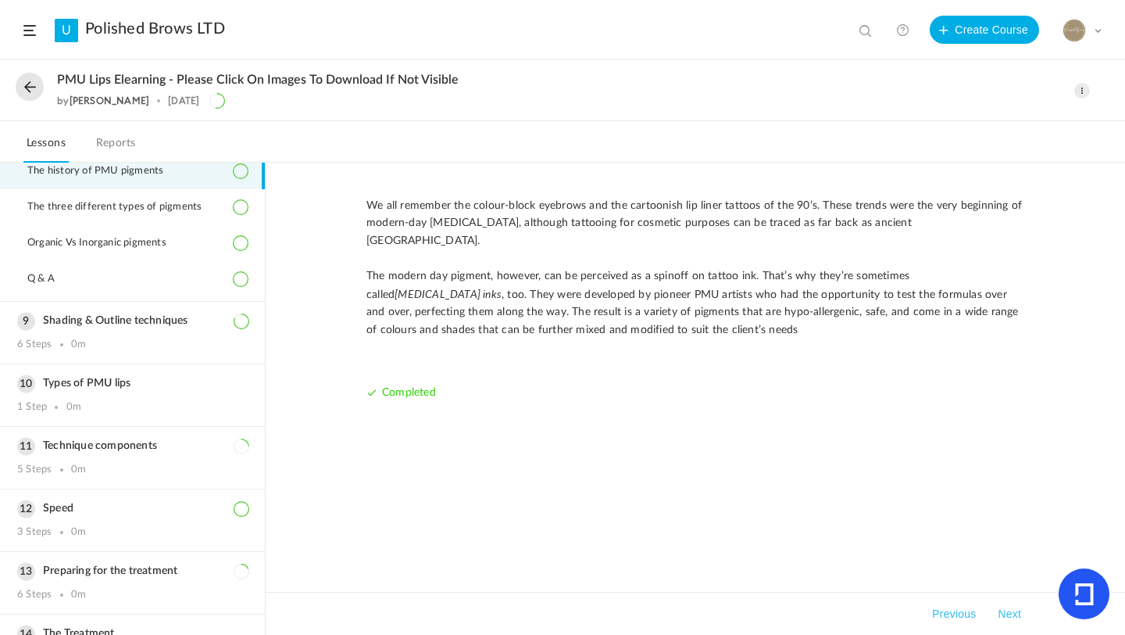
scroll to position [553, 0]
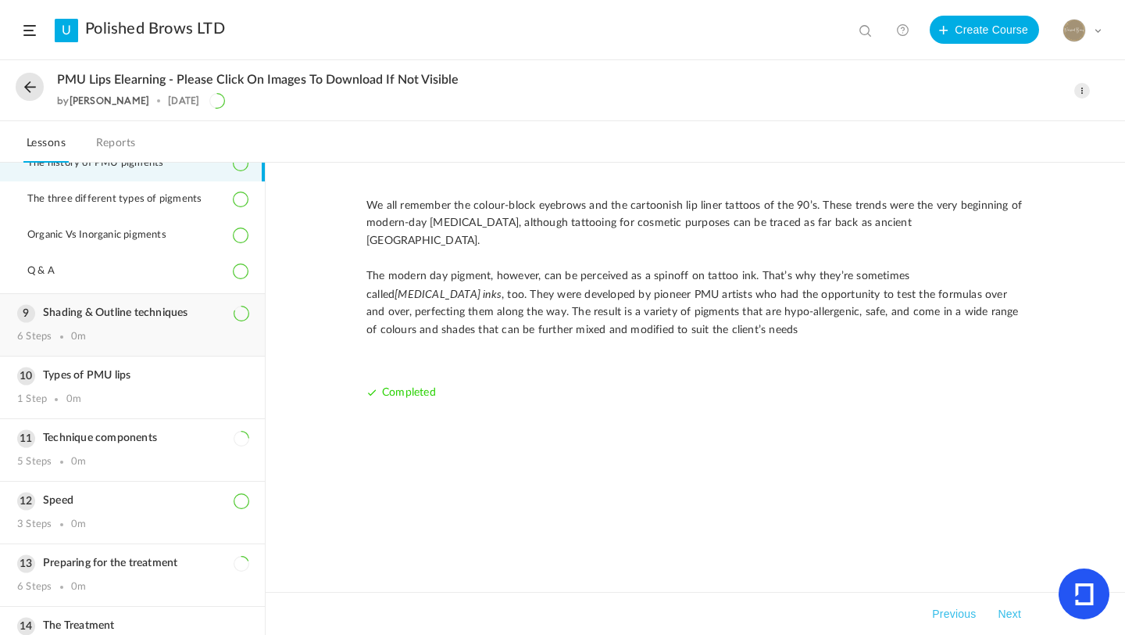
click at [123, 317] on h3 "Shading & Outline techniques" at bounding box center [132, 312] width 231 height 13
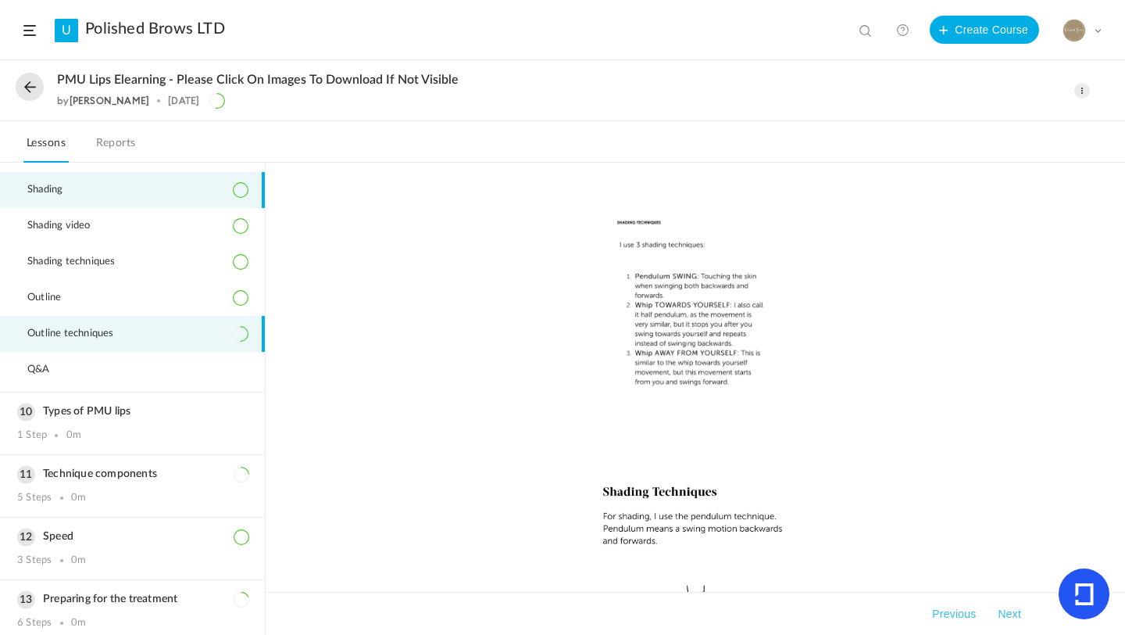
click at [141, 333] on li "Outline techniques" at bounding box center [132, 334] width 265 height 36
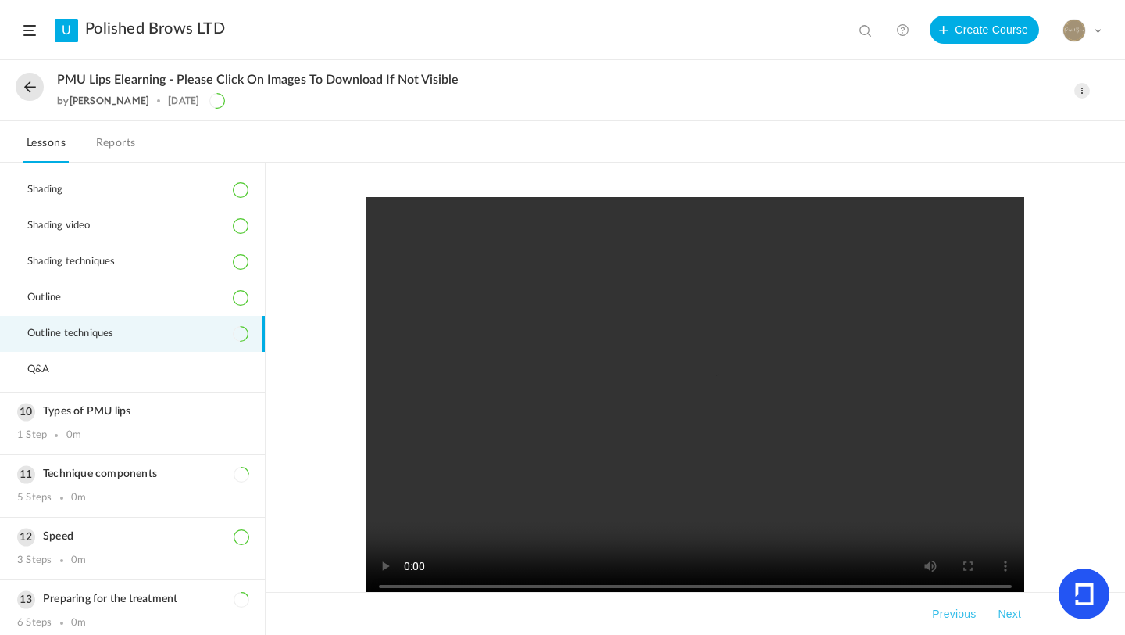
click at [1005, 618] on button "Next" at bounding box center [1010, 613] width 30 height 19
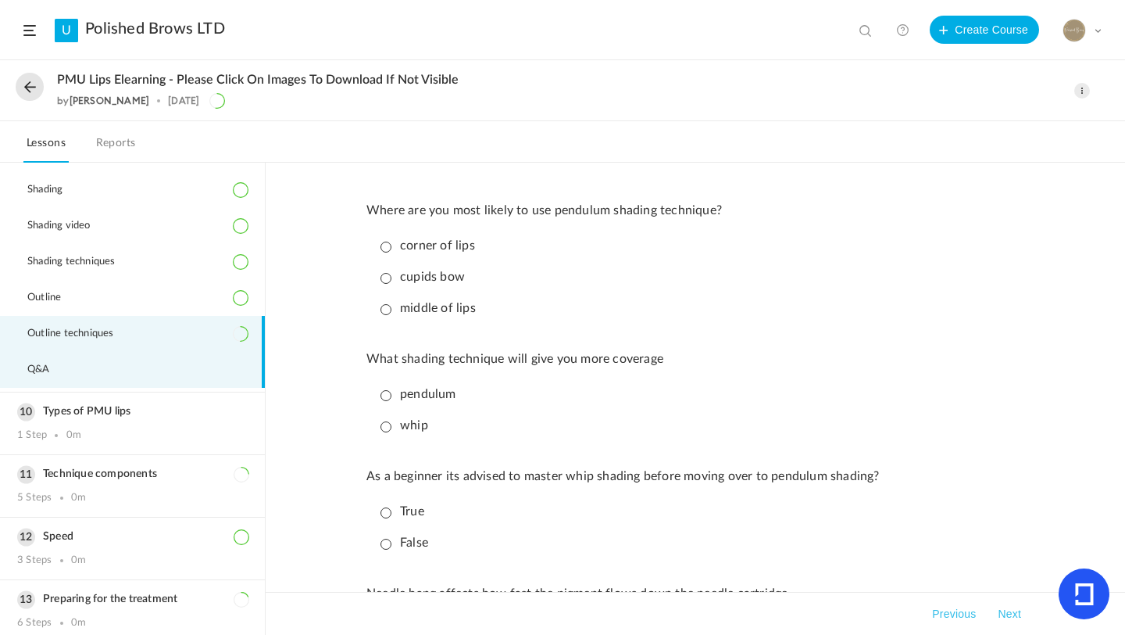
click at [131, 331] on span "Outline techniques" at bounding box center [80, 333] width 106 height 13
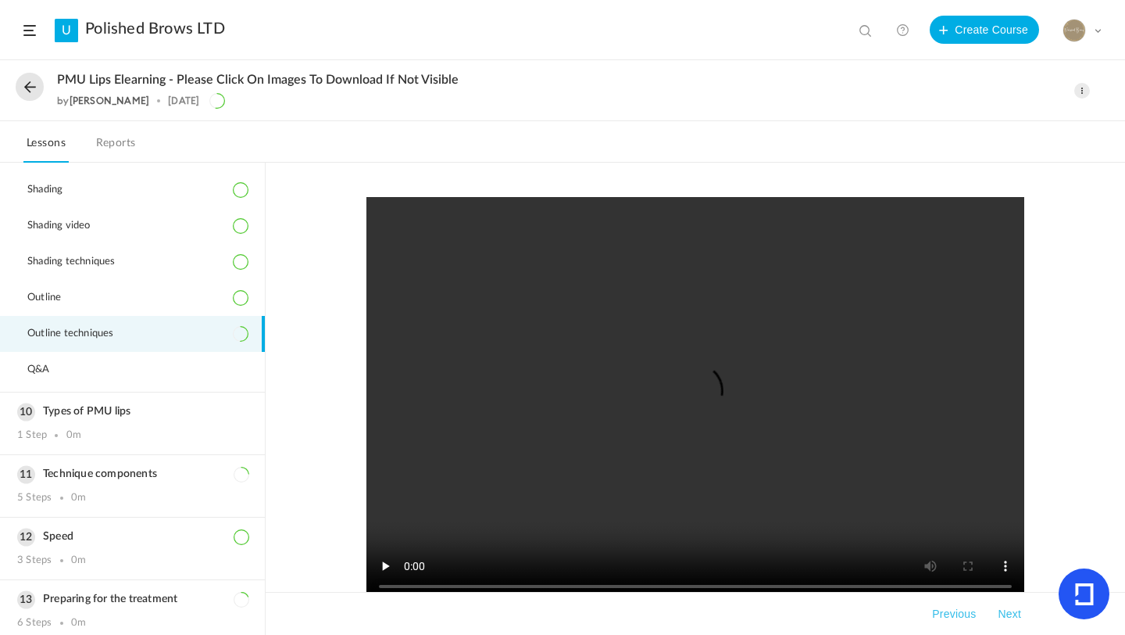
click at [1082, 441] on div "heic IMG_9390.HEIC 2.48 MB Complete Step Takeaways Previous Next" at bounding box center [696, 399] width 860 height 472
click at [1062, 560] on div "heic IMG_9390.HEIC 2.48 MB Completed Takeaways Previous Next" at bounding box center [696, 399] width 860 height 472
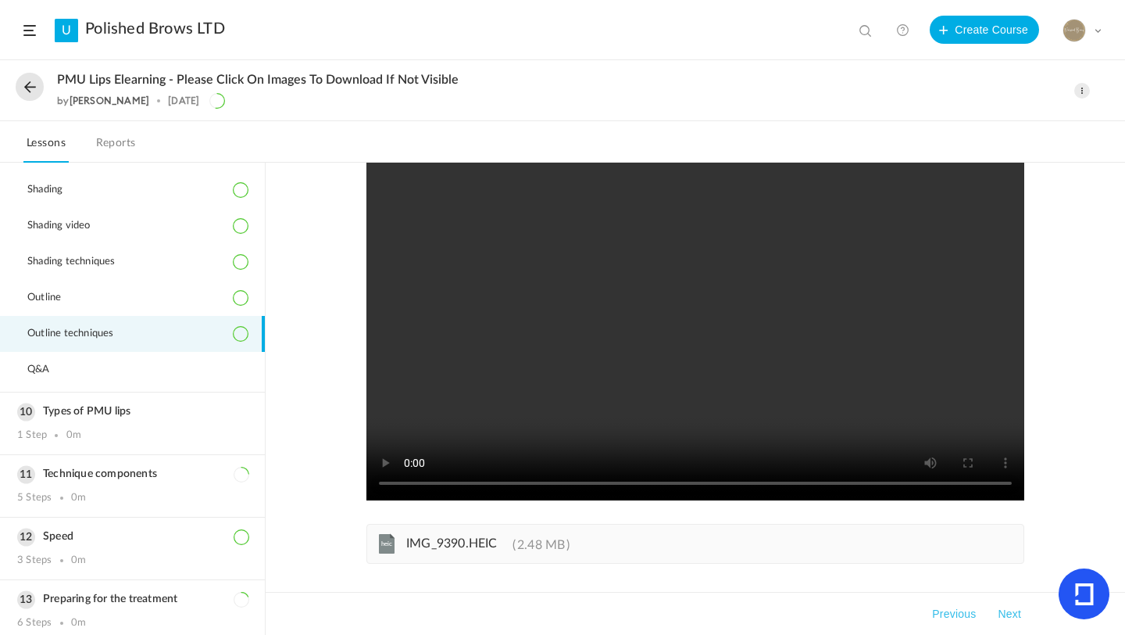
scroll to position [159, 0]
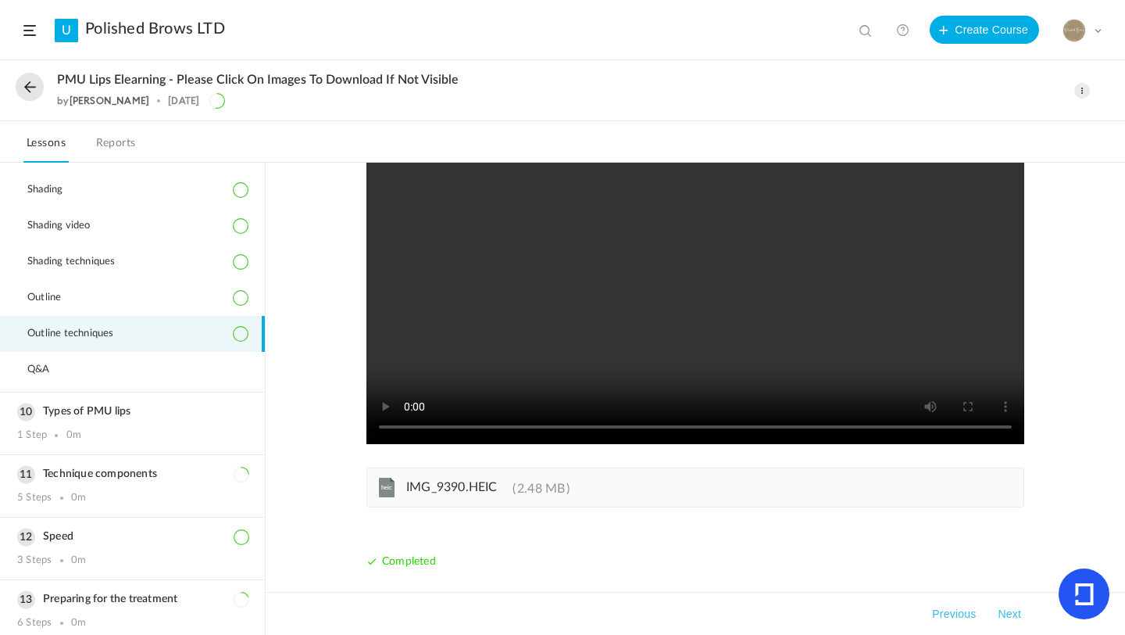
click at [1000, 617] on button "Next" at bounding box center [1010, 613] width 30 height 19
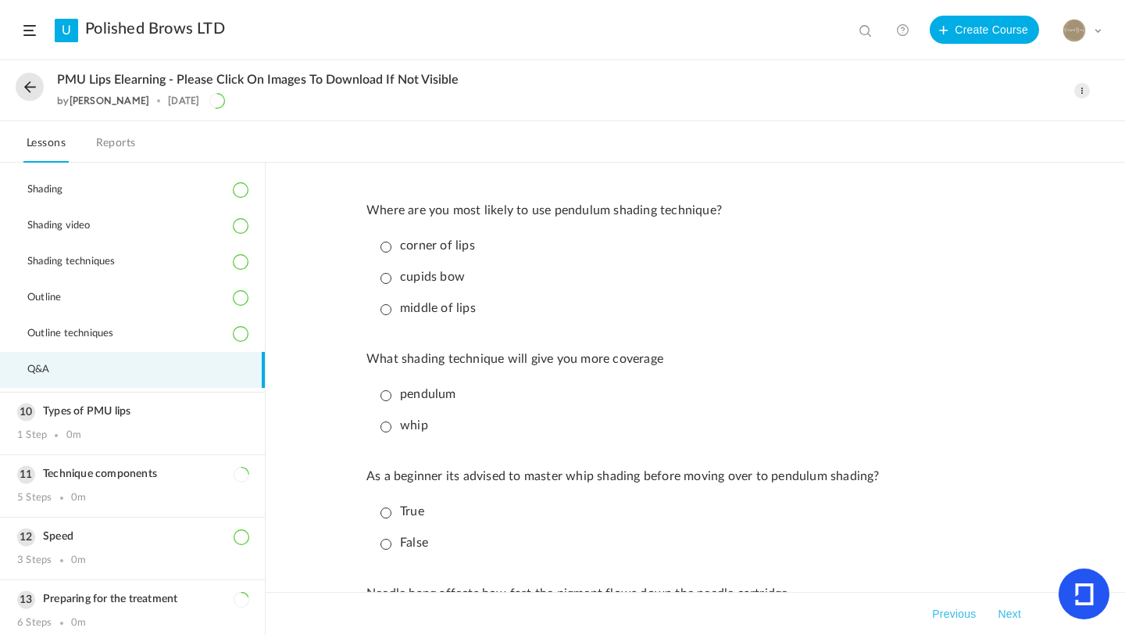
click at [386, 309] on p "middle of lips" at bounding box center [428, 308] width 95 height 15
click at [392, 395] on p "pendulum" at bounding box center [419, 394] width 76 height 15
click at [387, 517] on p "True" at bounding box center [403, 511] width 44 height 15
click at [943, 481] on p "As a beginner its advised to master whip shading before moving over to pendulum…" at bounding box center [696, 476] width 658 height 15
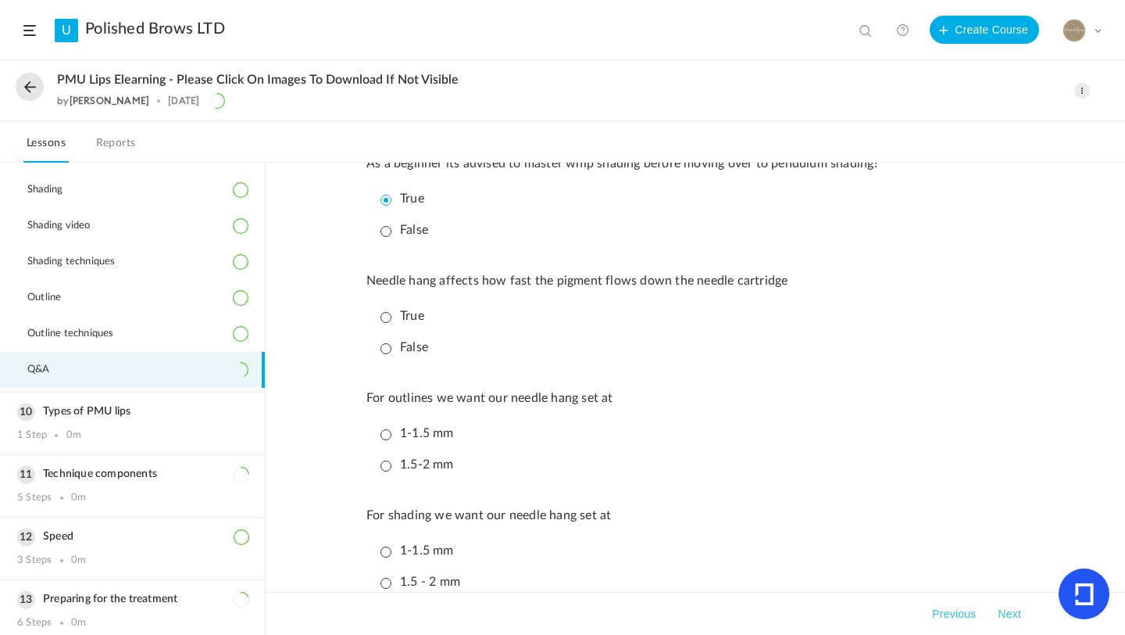
scroll to position [344, 0]
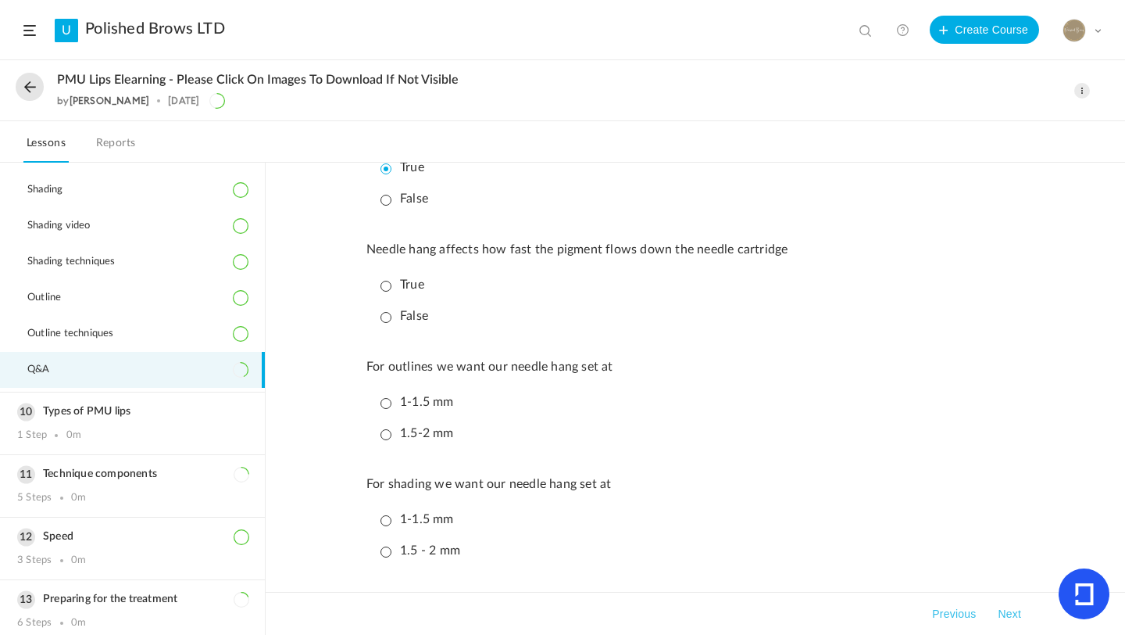
click at [395, 287] on p "True" at bounding box center [403, 284] width 44 height 15
click at [386, 436] on p "1.5-2 mm" at bounding box center [417, 433] width 73 height 15
click at [383, 524] on p "1-1.5 mm" at bounding box center [417, 519] width 73 height 15
click at [1015, 612] on button "Next" at bounding box center [1010, 613] width 30 height 19
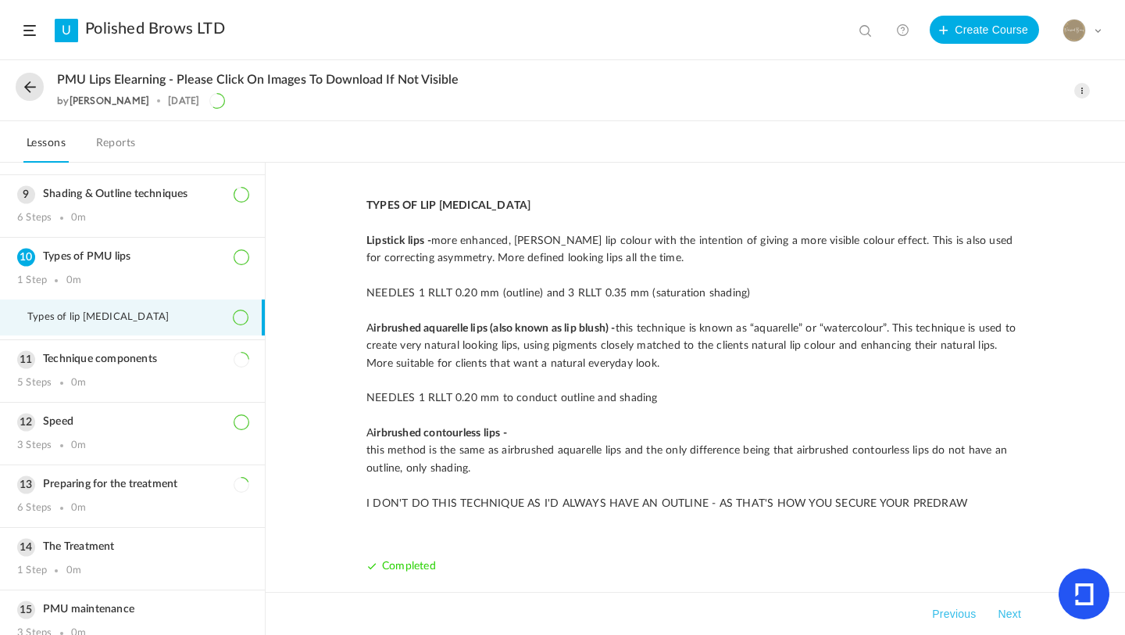
scroll to position [488, 0]
click at [104, 364] on h3 "Technique components" at bounding box center [132, 358] width 231 height 13
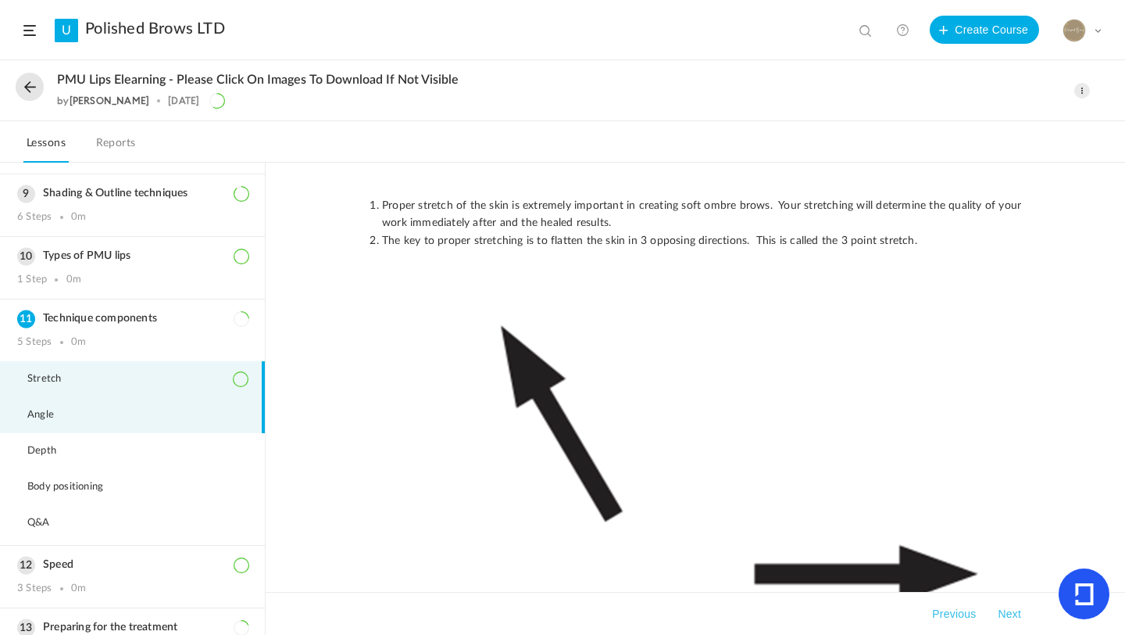
click at [67, 422] on li "Angle" at bounding box center [132, 415] width 265 height 36
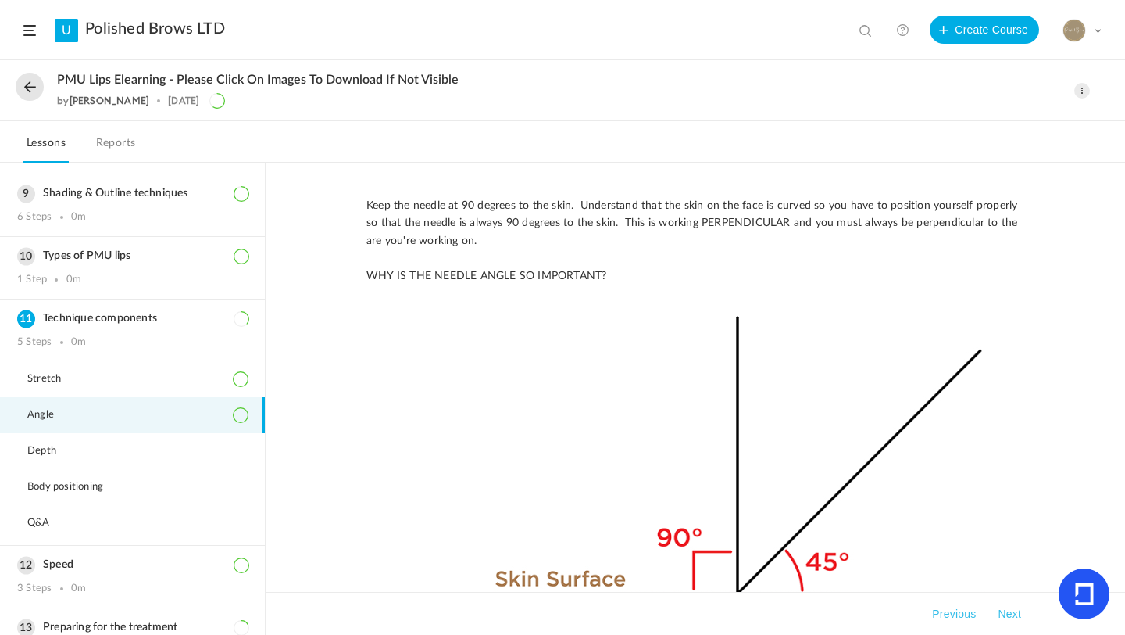
click at [1018, 612] on button "Next" at bounding box center [1010, 613] width 30 height 19
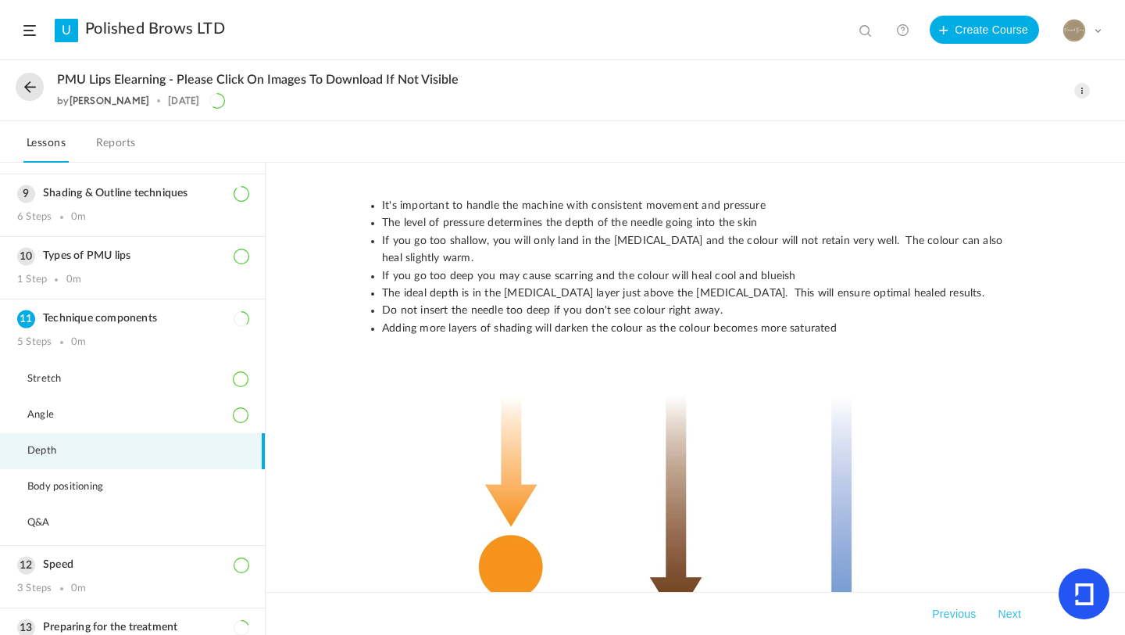
click at [1018, 612] on button "Next" at bounding box center [1010, 613] width 30 height 19
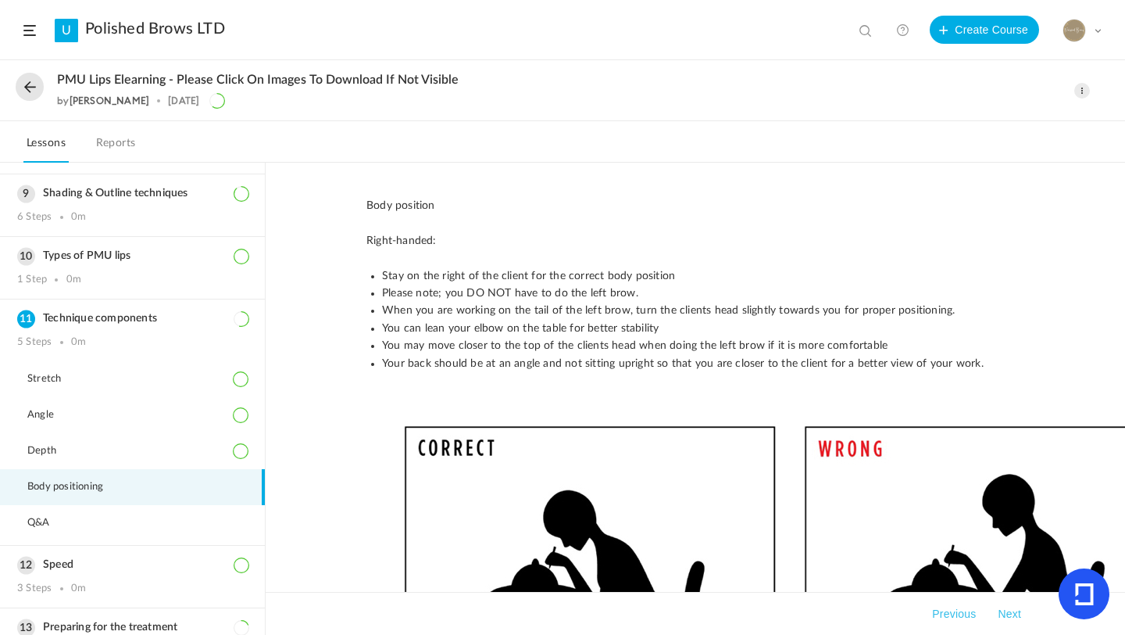
click at [1018, 613] on button "Next" at bounding box center [1010, 613] width 30 height 19
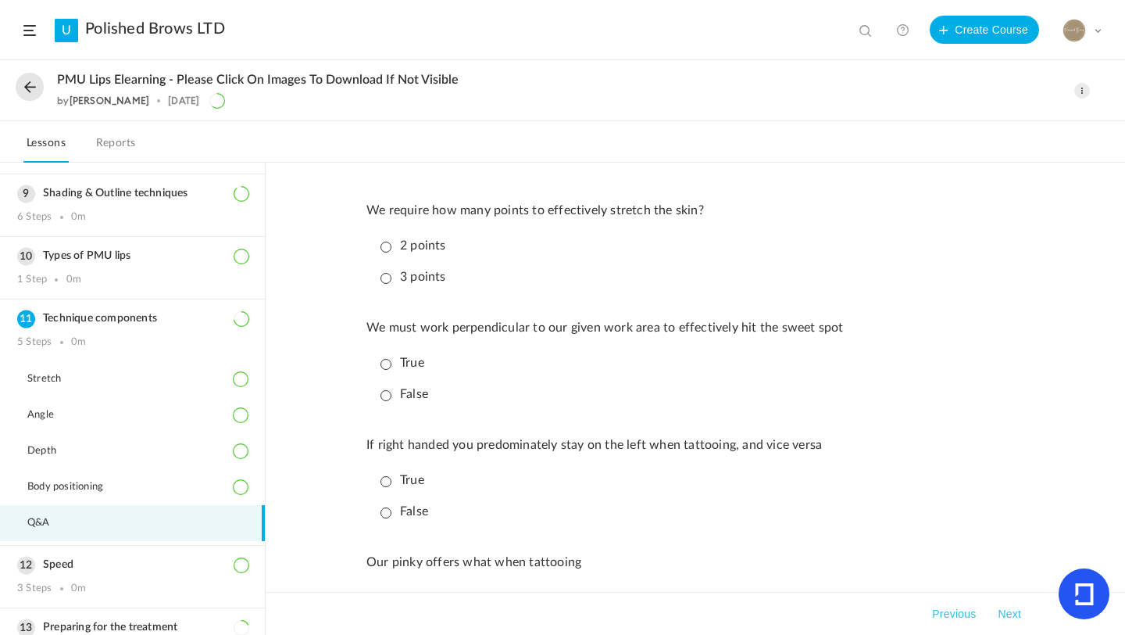
click at [388, 279] on p "3 points" at bounding box center [414, 277] width 66 height 15
click at [391, 366] on p "True" at bounding box center [403, 363] width 44 height 15
click at [384, 486] on p "True" at bounding box center [403, 480] width 44 height 15
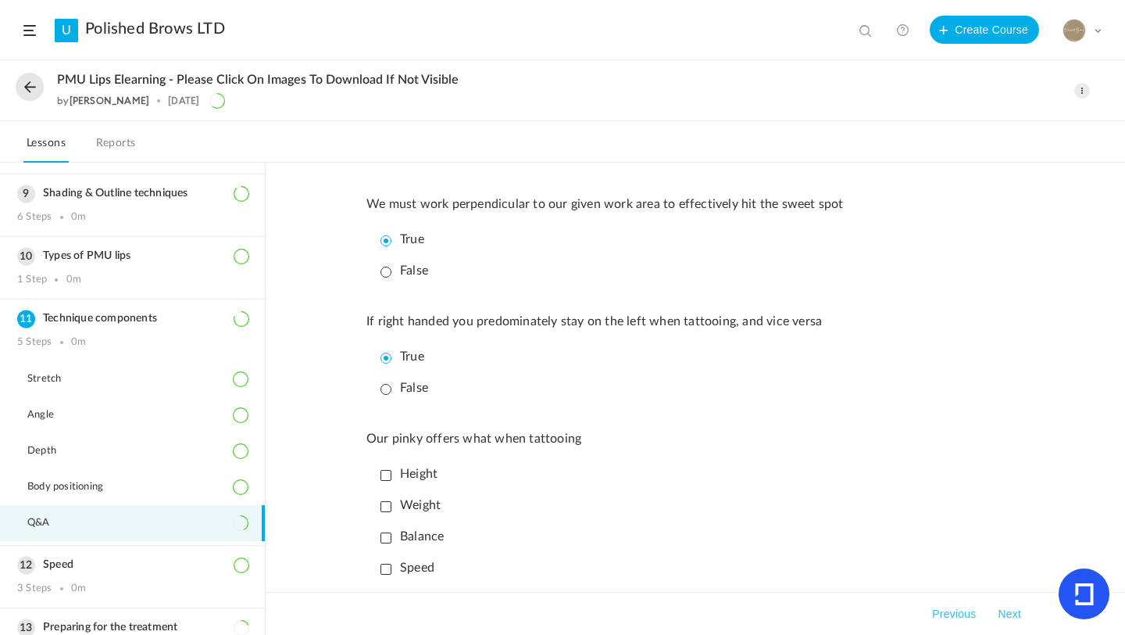
scroll to position [156, 0]
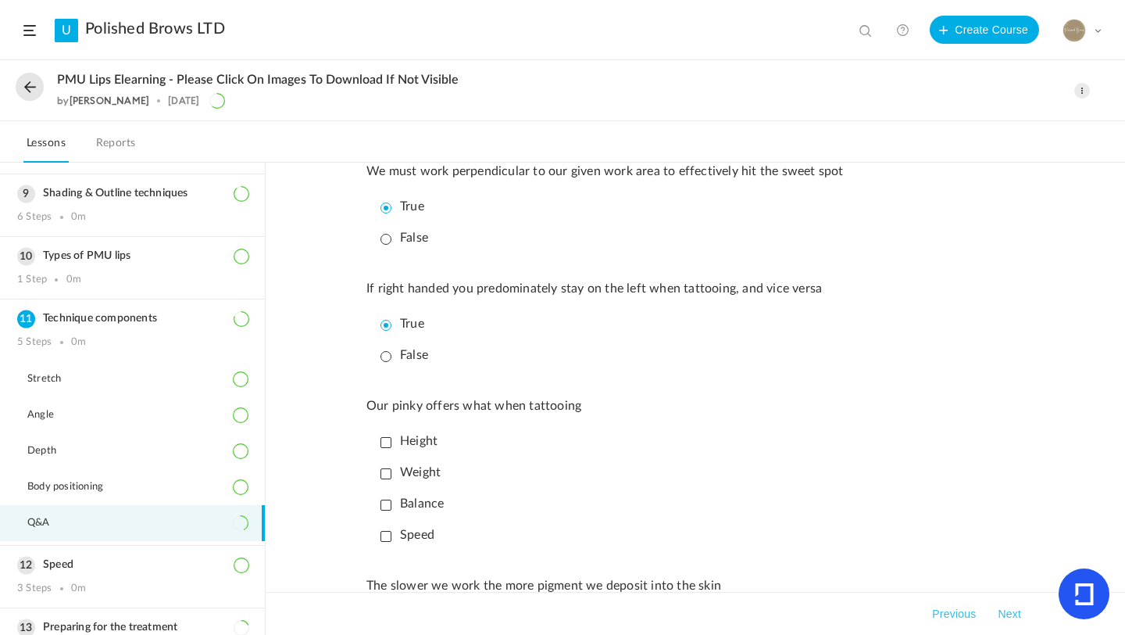
click at [388, 446] on p "Height" at bounding box center [409, 441] width 57 height 15
click at [382, 480] on p "Weight" at bounding box center [411, 472] width 60 height 15
click at [382, 507] on p "Balance" at bounding box center [412, 503] width 63 height 15
click at [640, 503] on li "Balance" at bounding box center [699, 503] width 650 height 27
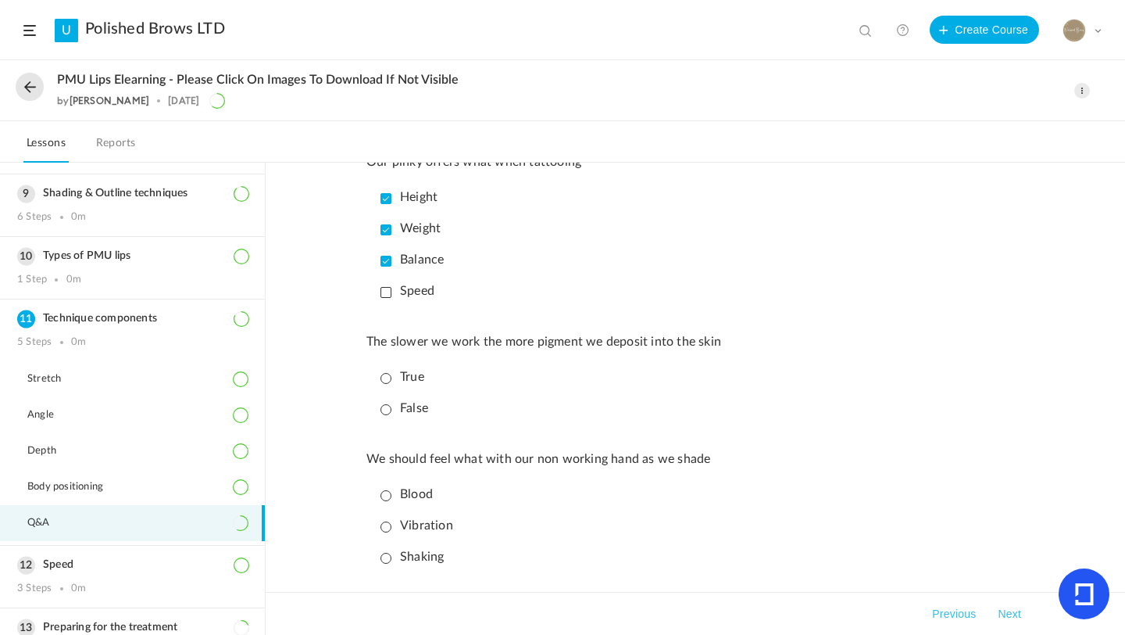
scroll to position [406, 0]
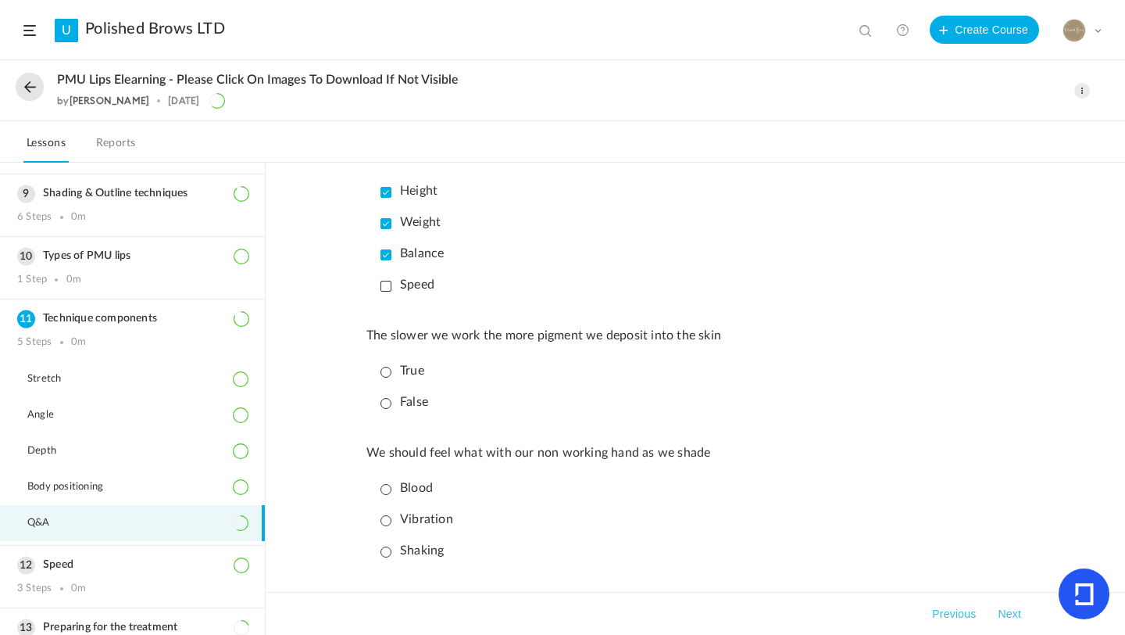
click at [411, 378] on p "True" at bounding box center [403, 370] width 44 height 15
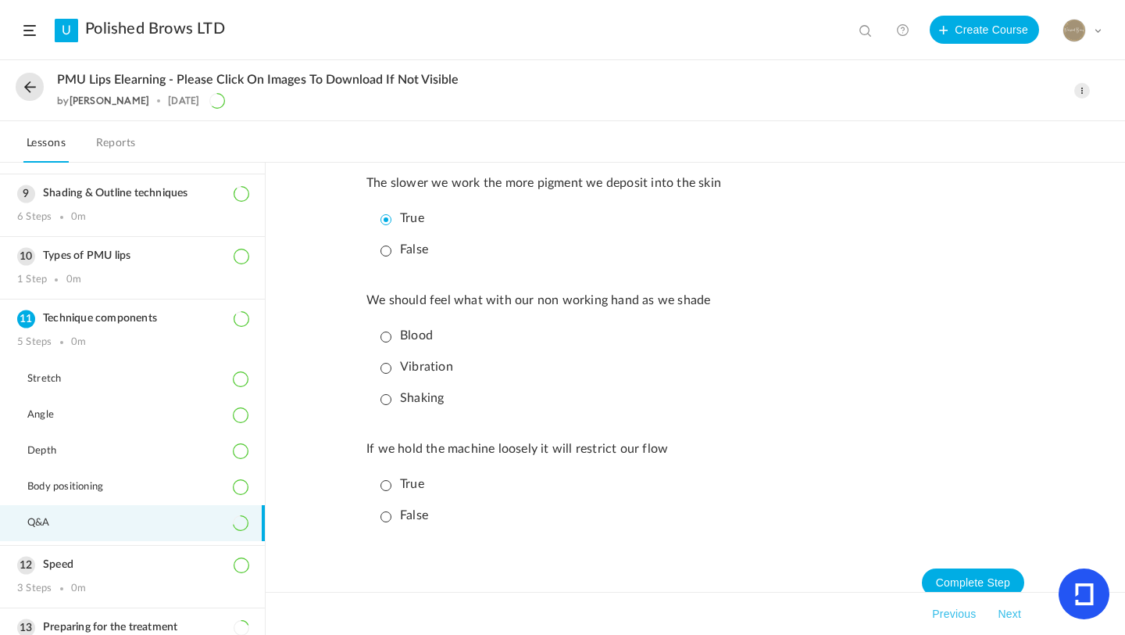
scroll to position [563, 0]
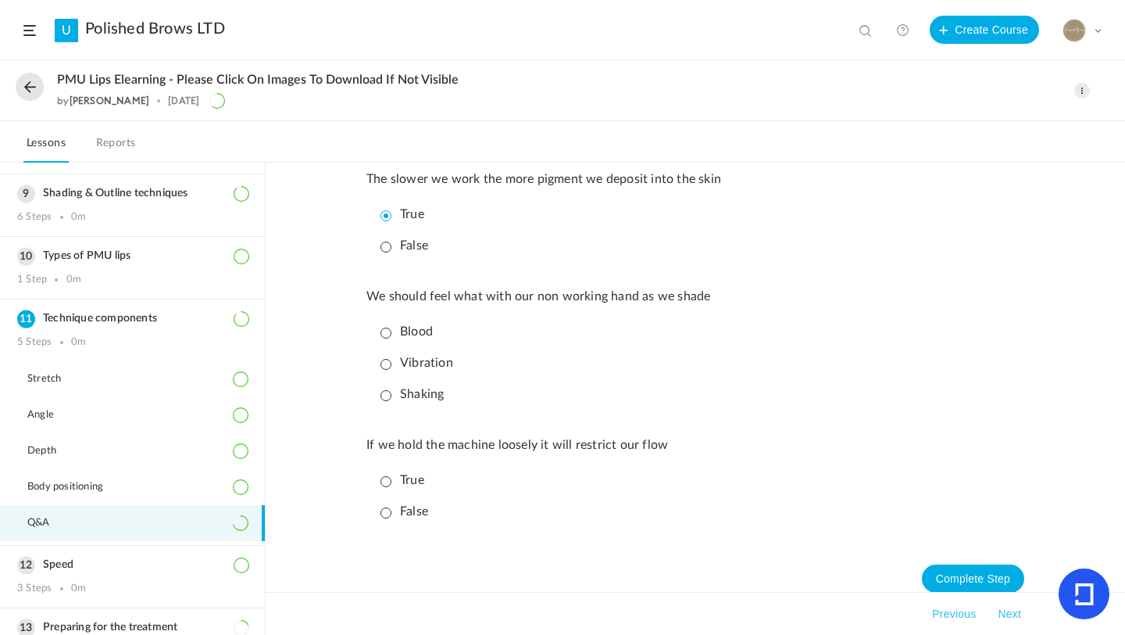
click at [381, 365] on p "Vibration" at bounding box center [417, 363] width 73 height 15
click at [384, 519] on p "False" at bounding box center [405, 511] width 48 height 15
click at [978, 580] on button "Complete Step" at bounding box center [973, 578] width 102 height 28
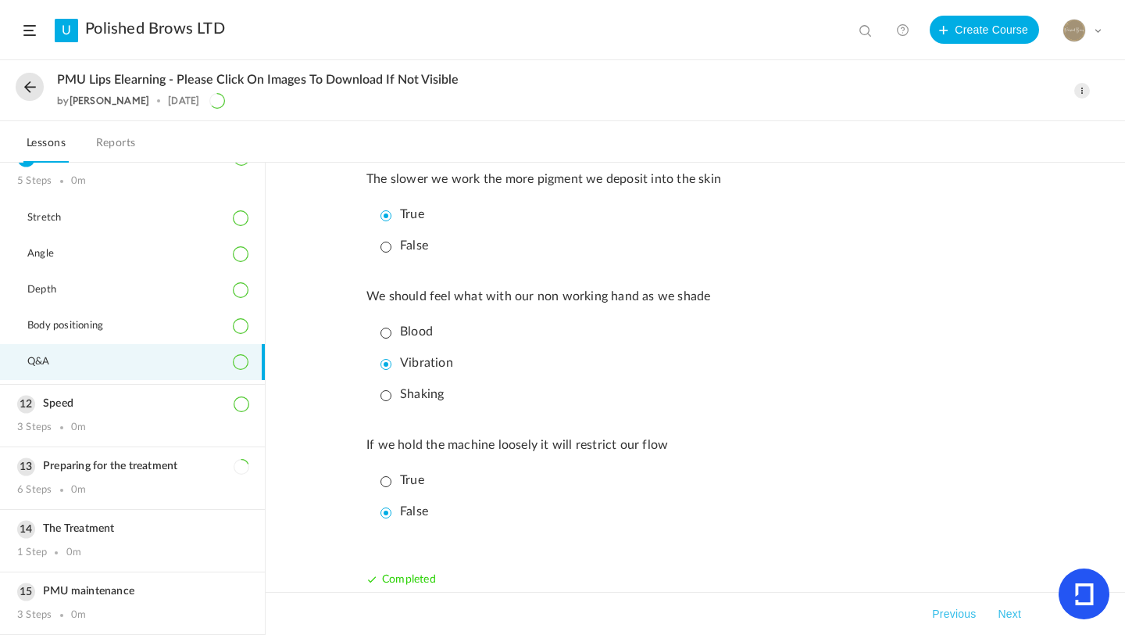
scroll to position [686, 0]
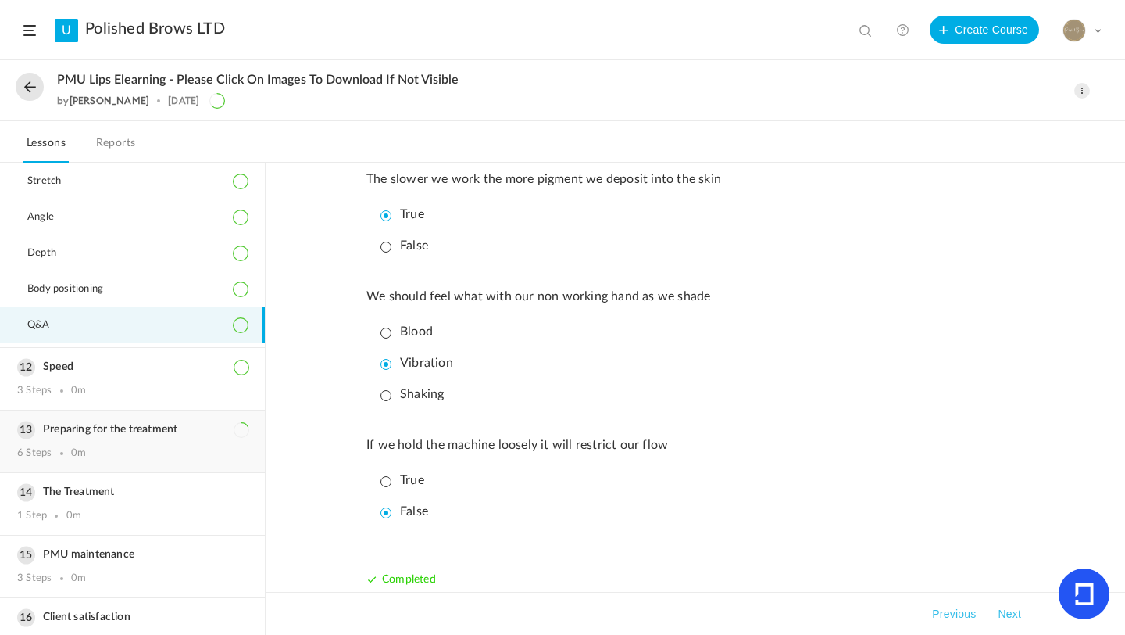
click at [118, 425] on h3 "Preparing for the treatment" at bounding box center [132, 429] width 231 height 13
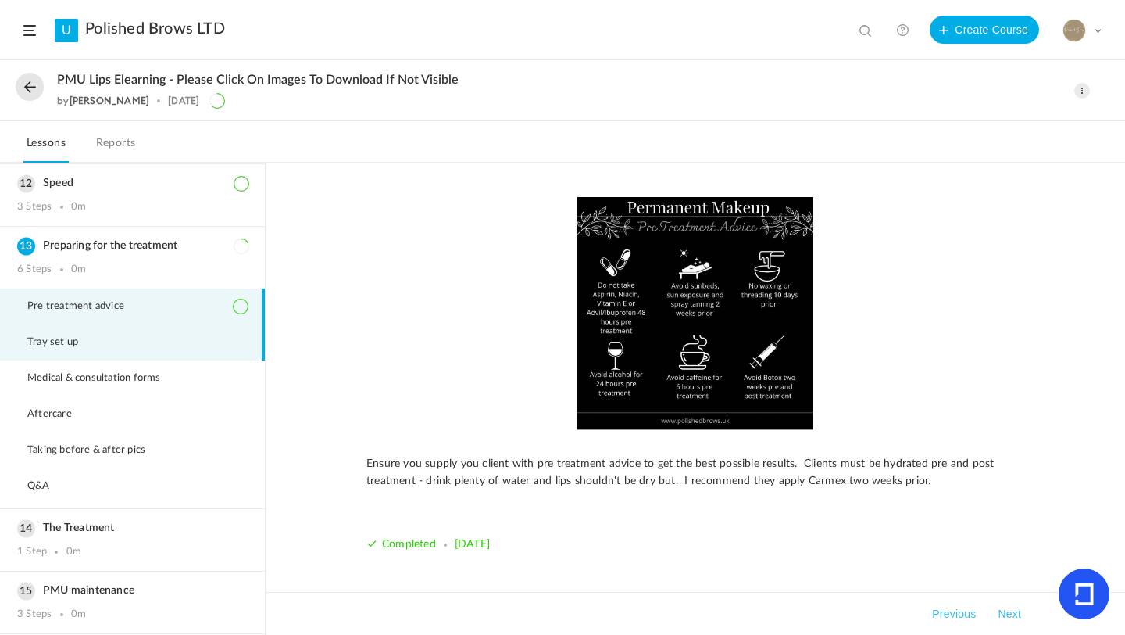
click at [105, 335] on li "Tray set up" at bounding box center [132, 342] width 265 height 36
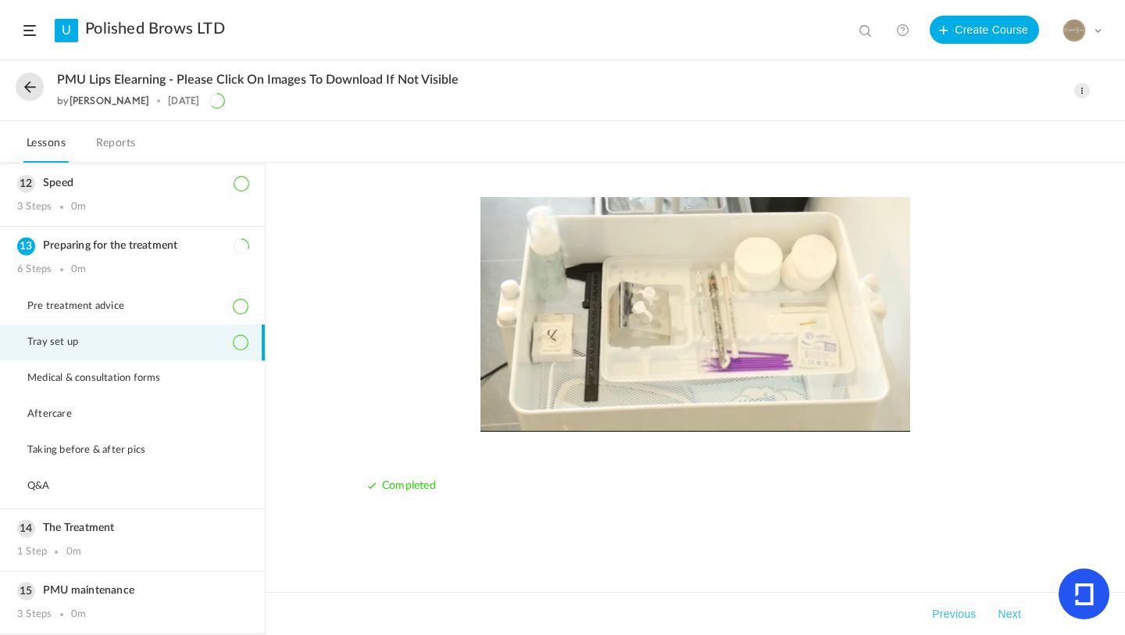
click at [1000, 607] on button "Next" at bounding box center [1010, 613] width 30 height 19
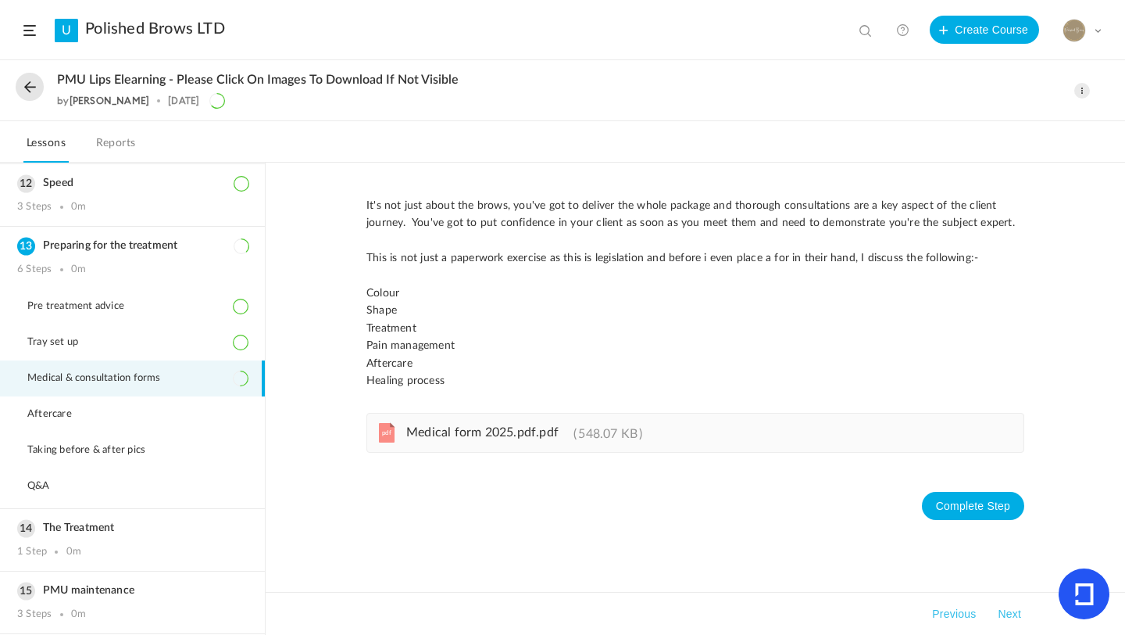
click at [1020, 610] on button "Next" at bounding box center [1010, 613] width 30 height 19
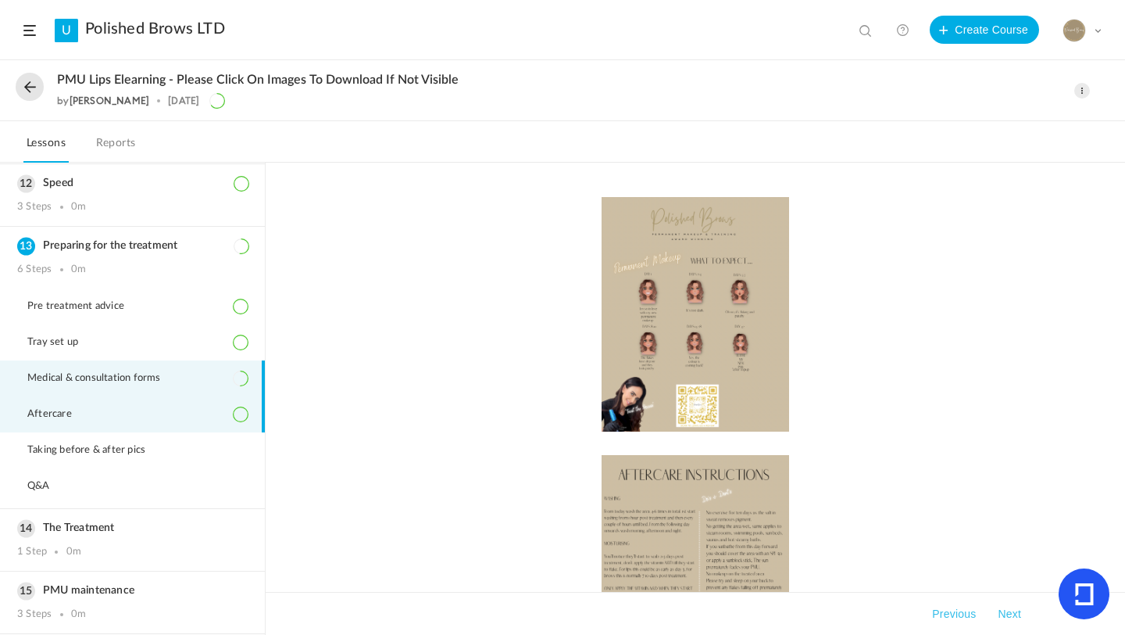
click at [140, 377] on span "Medical & consultation forms" at bounding box center [103, 378] width 153 height 13
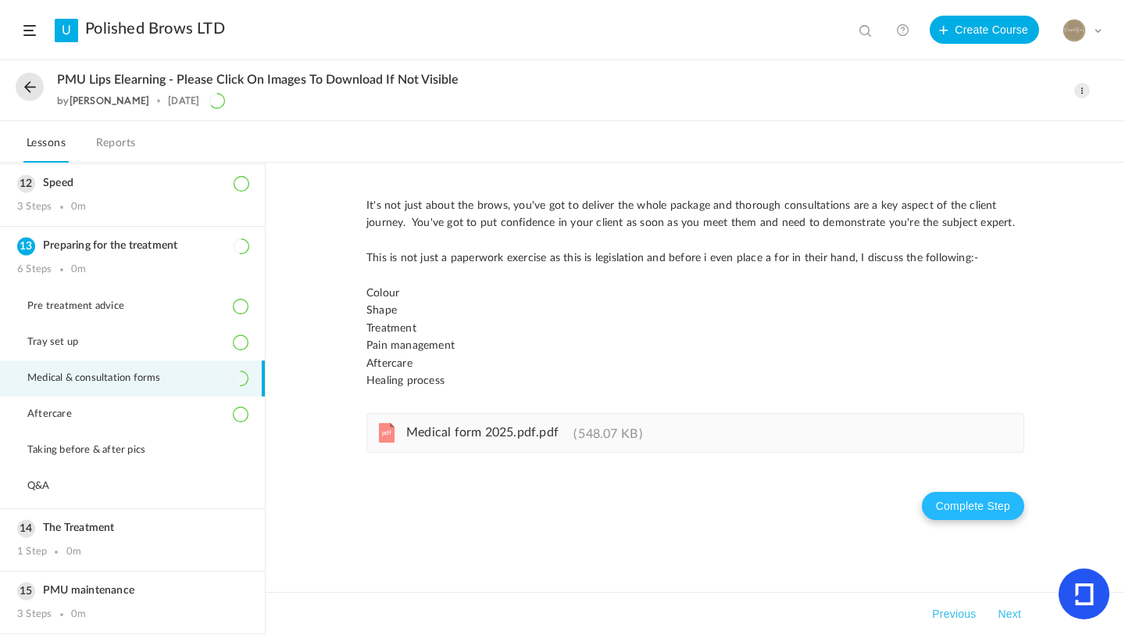
click at [945, 497] on button "Complete Step" at bounding box center [973, 506] width 102 height 28
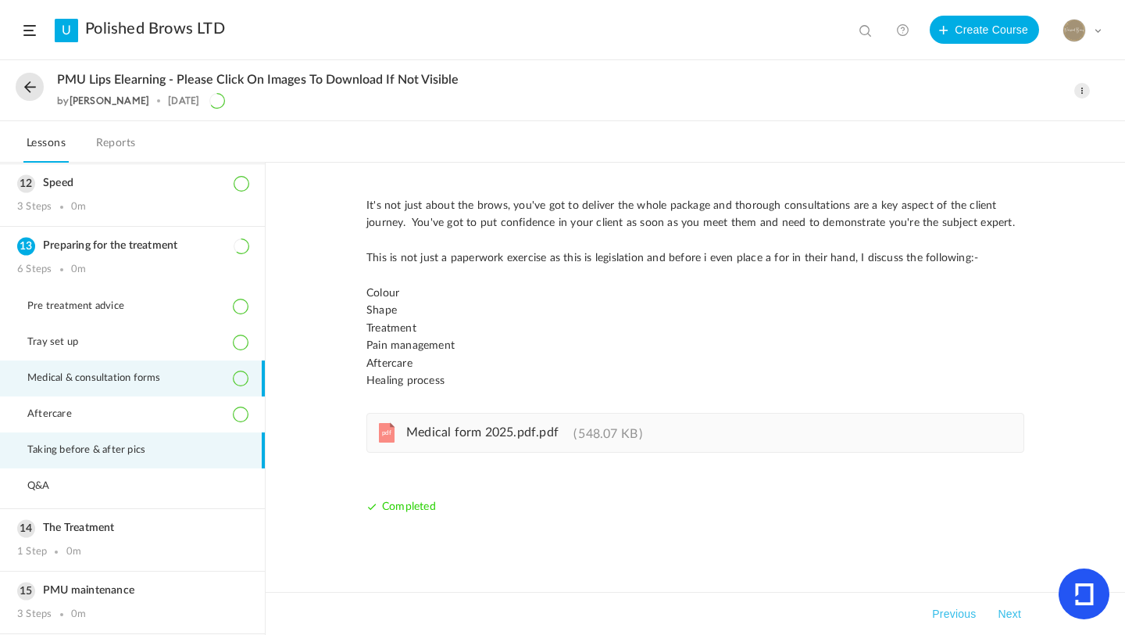
click at [88, 459] on li "Taking before & after pics" at bounding box center [132, 450] width 265 height 36
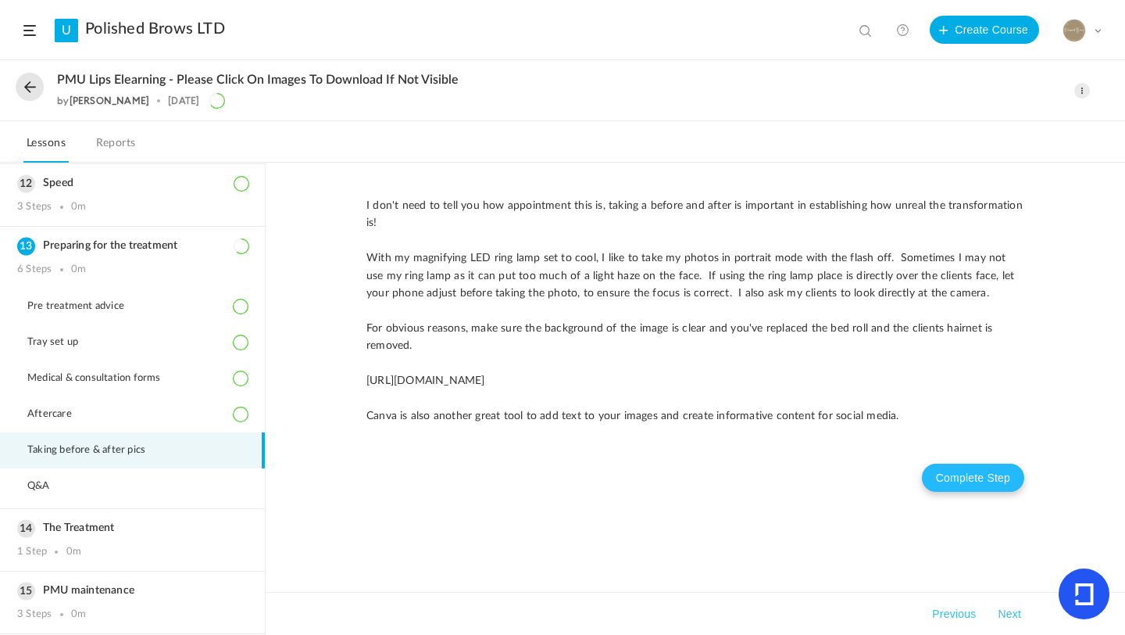
click at [952, 483] on button "Complete Step" at bounding box center [973, 477] width 102 height 28
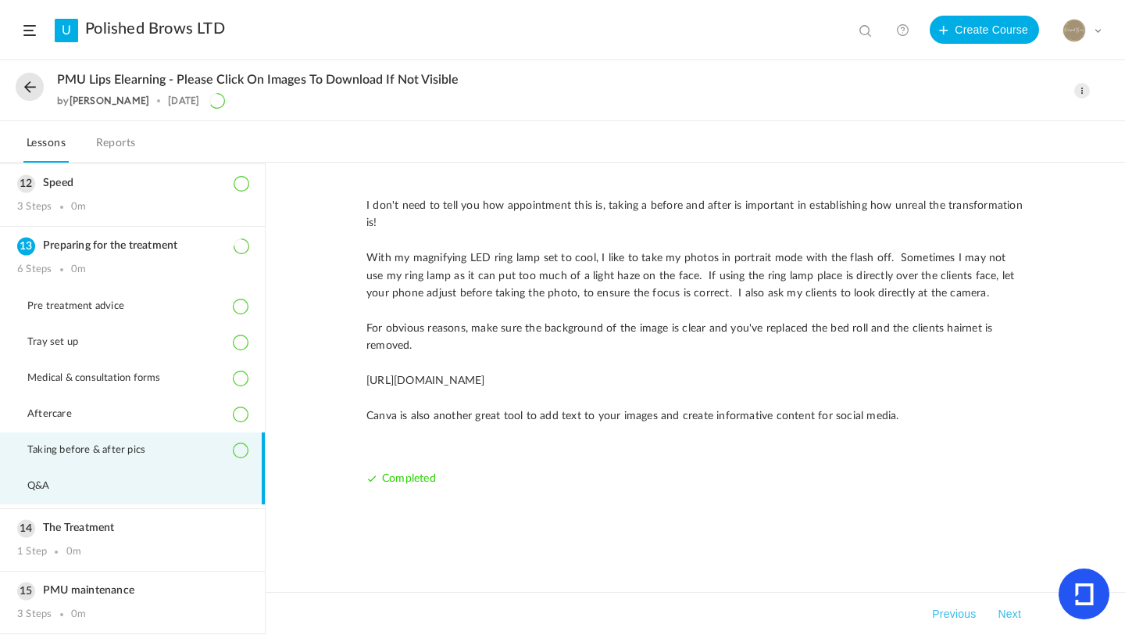
click at [57, 490] on span "Q&A" at bounding box center [48, 486] width 42 height 13
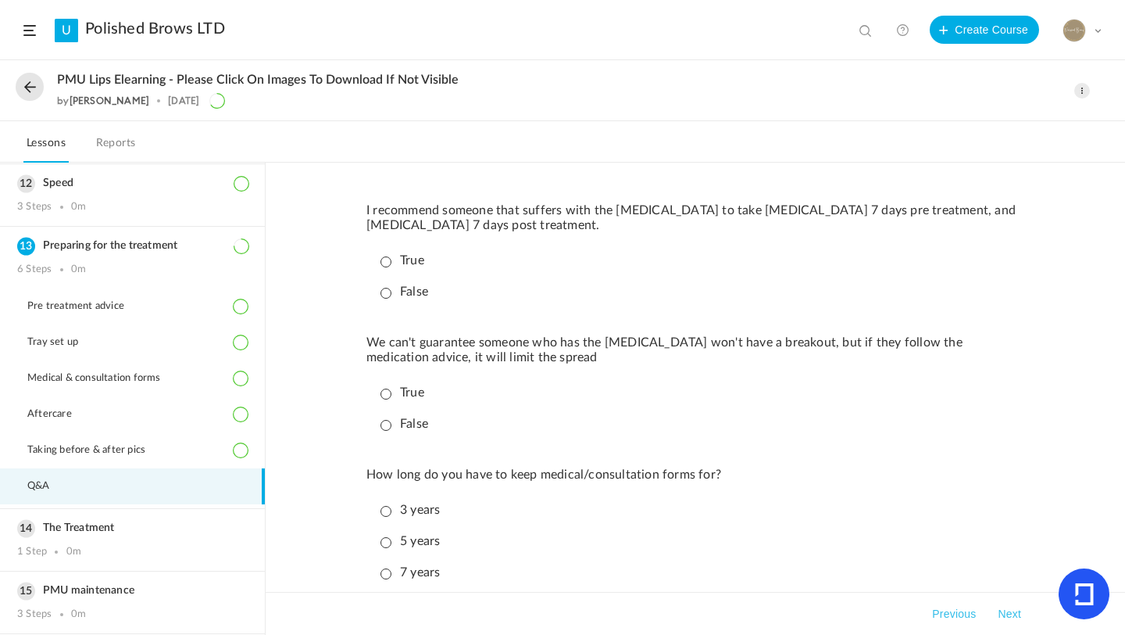
click at [392, 261] on p "True" at bounding box center [403, 260] width 44 height 15
click at [388, 397] on p "True" at bounding box center [403, 392] width 44 height 15
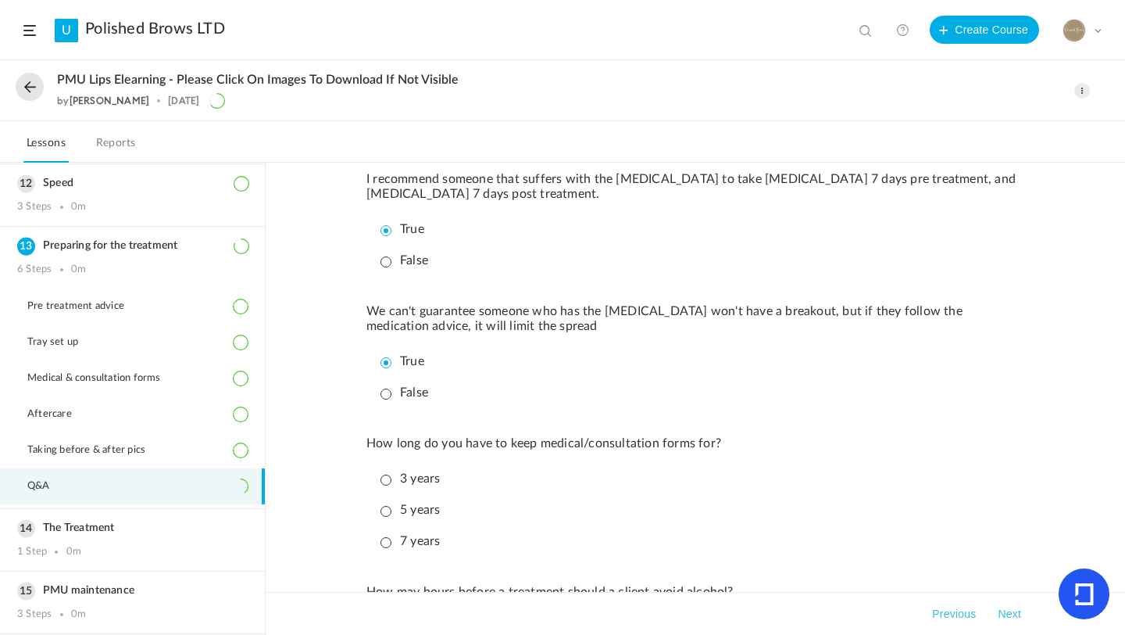
scroll to position [63, 0]
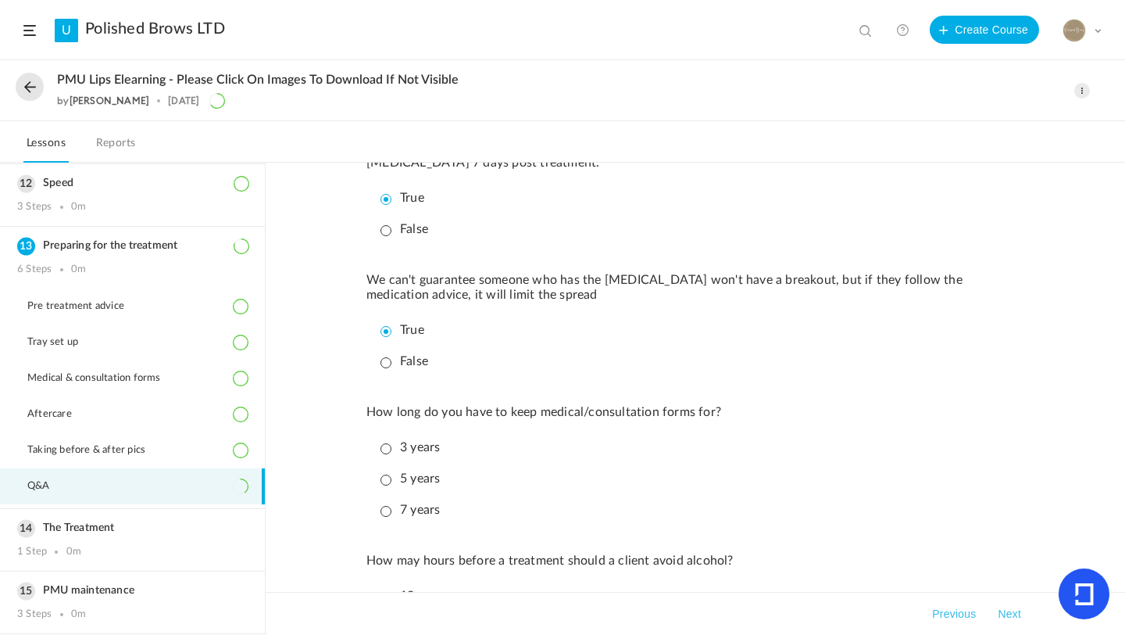
click at [387, 510] on p "7 years" at bounding box center [410, 510] width 59 height 15
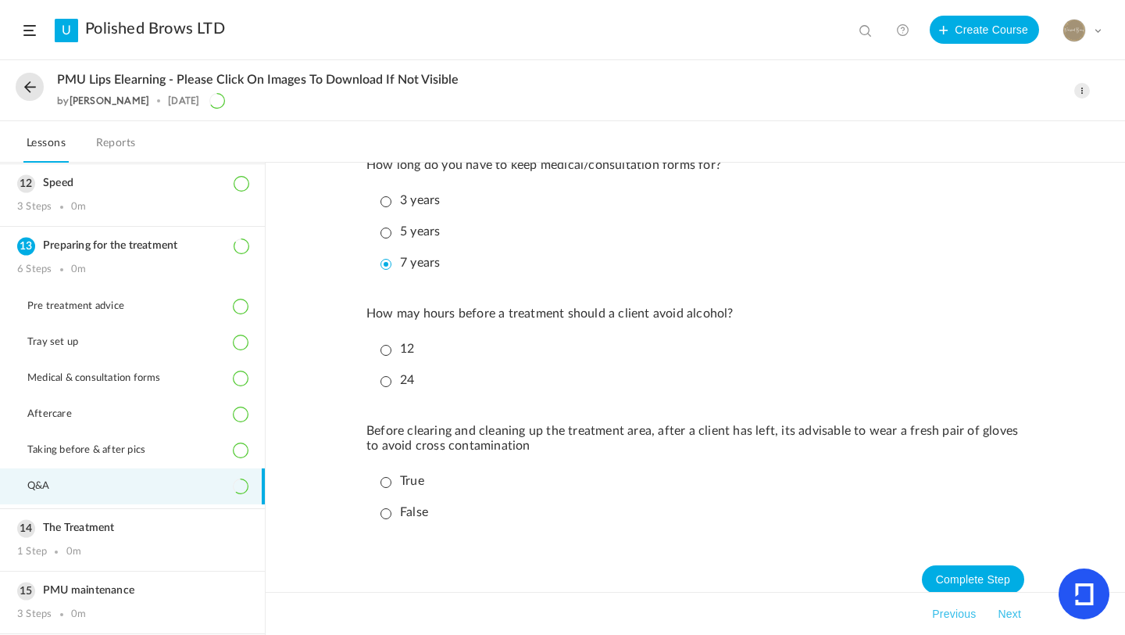
scroll to position [313, 0]
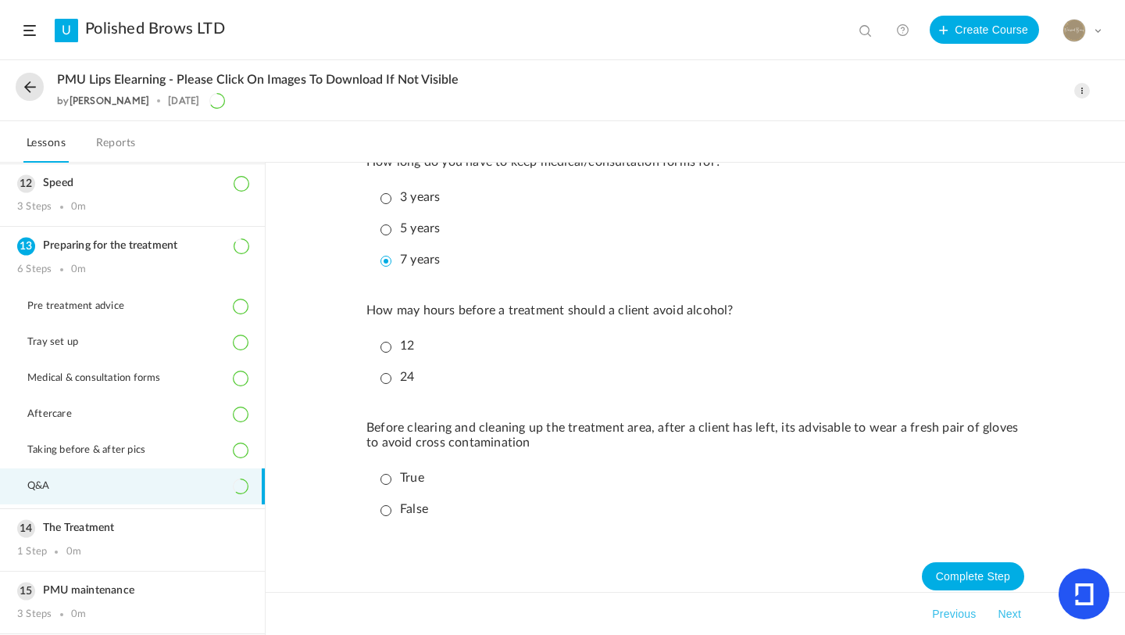
click at [381, 376] on p "24" at bounding box center [398, 377] width 34 height 15
click at [387, 485] on p "True" at bounding box center [403, 477] width 44 height 15
click at [981, 577] on div "I recommend someone that suffers with the [MEDICAL_DATA] to take [MEDICAL_DATA]…" at bounding box center [696, 245] width 658 height 723
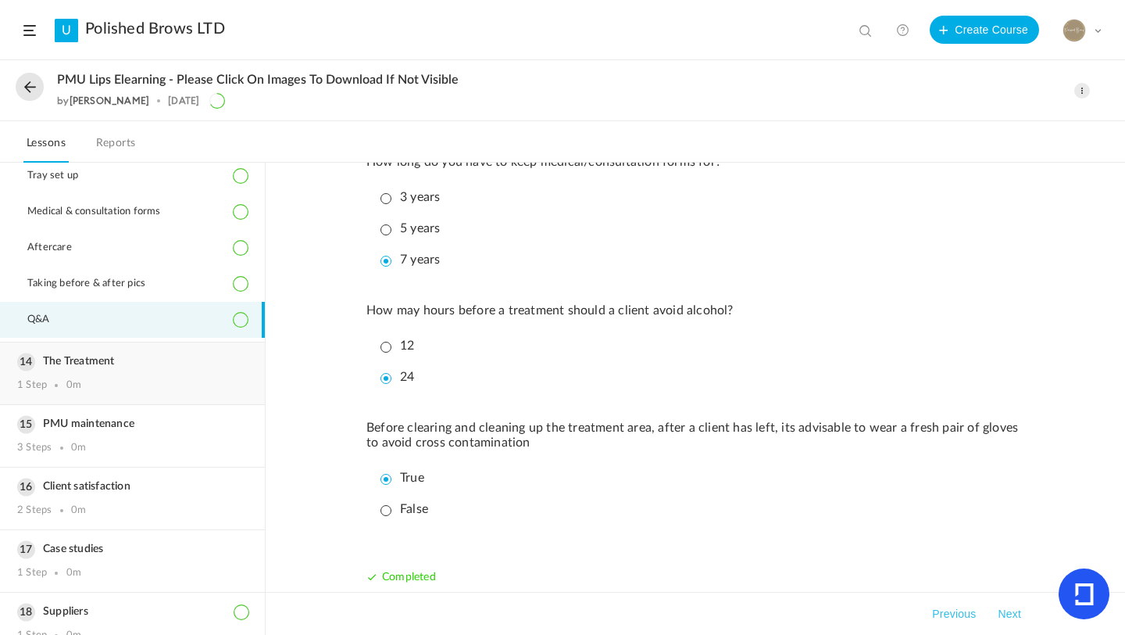
click at [67, 360] on h3 "The Treatment" at bounding box center [132, 361] width 231 height 13
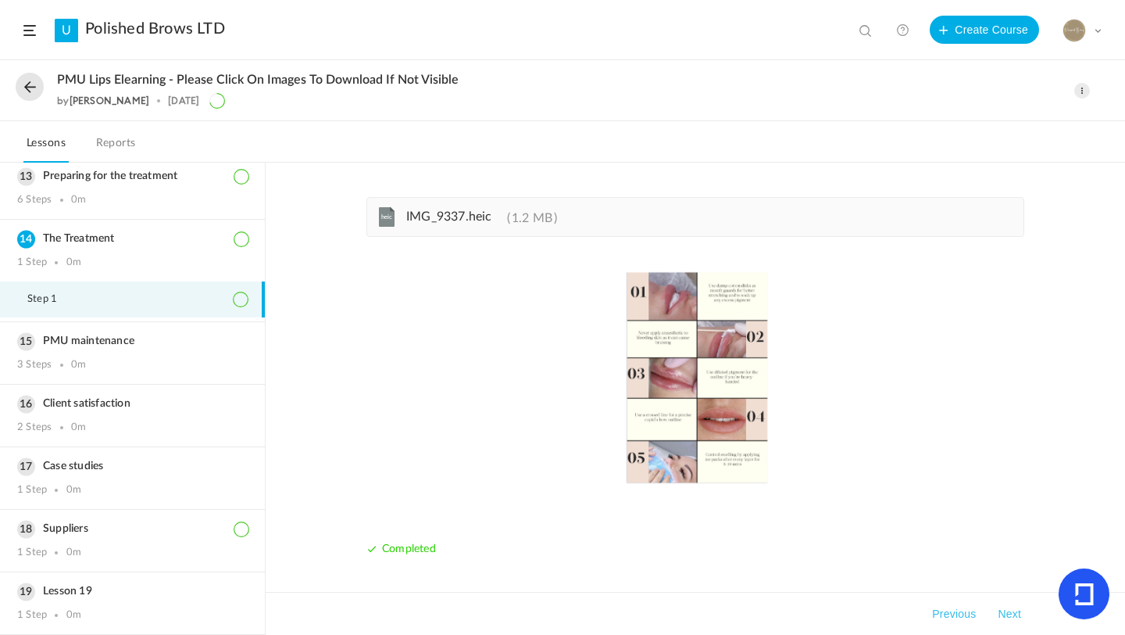
click at [1008, 609] on button "Next" at bounding box center [1010, 613] width 30 height 19
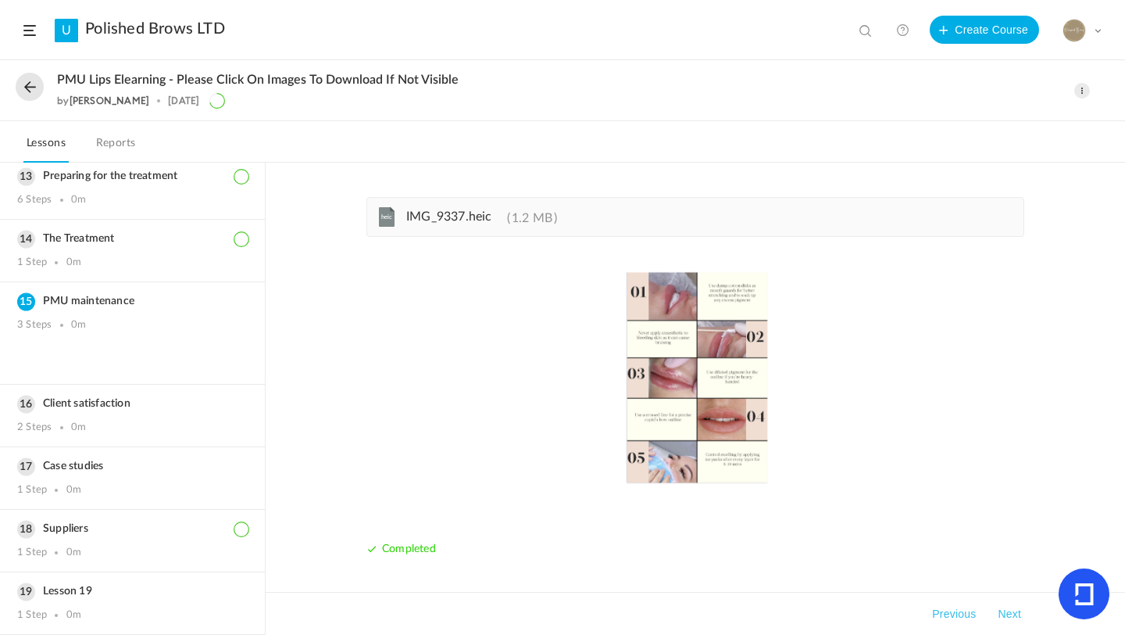
scroll to position [828, 0]
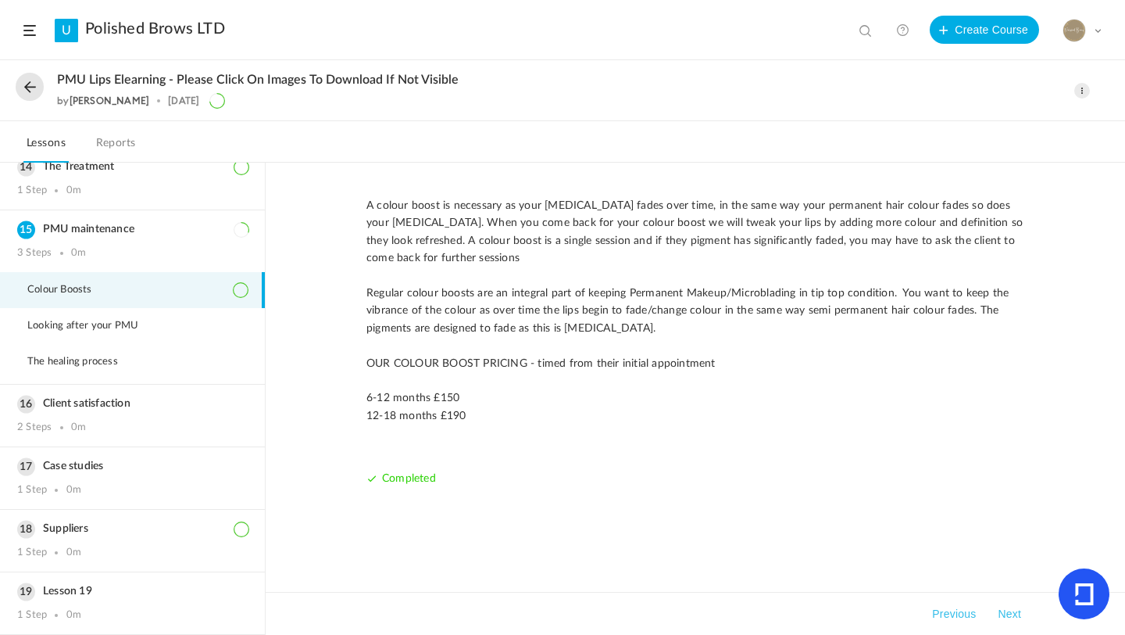
click at [1008, 617] on button "Next" at bounding box center [1010, 613] width 30 height 19
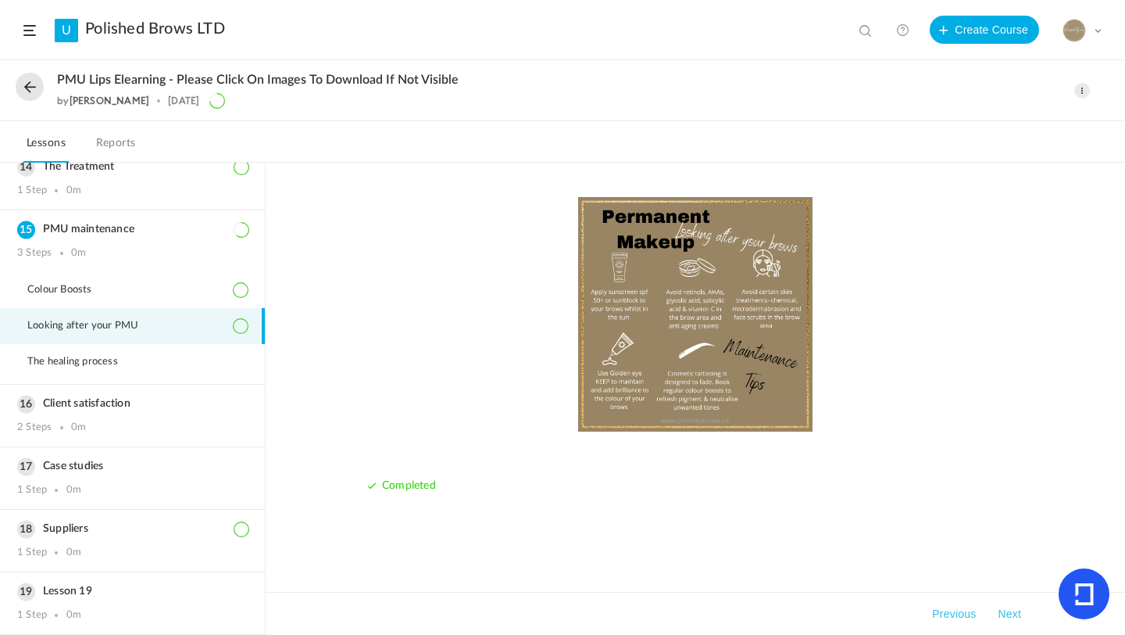
click at [1008, 617] on button "Next" at bounding box center [1010, 613] width 30 height 19
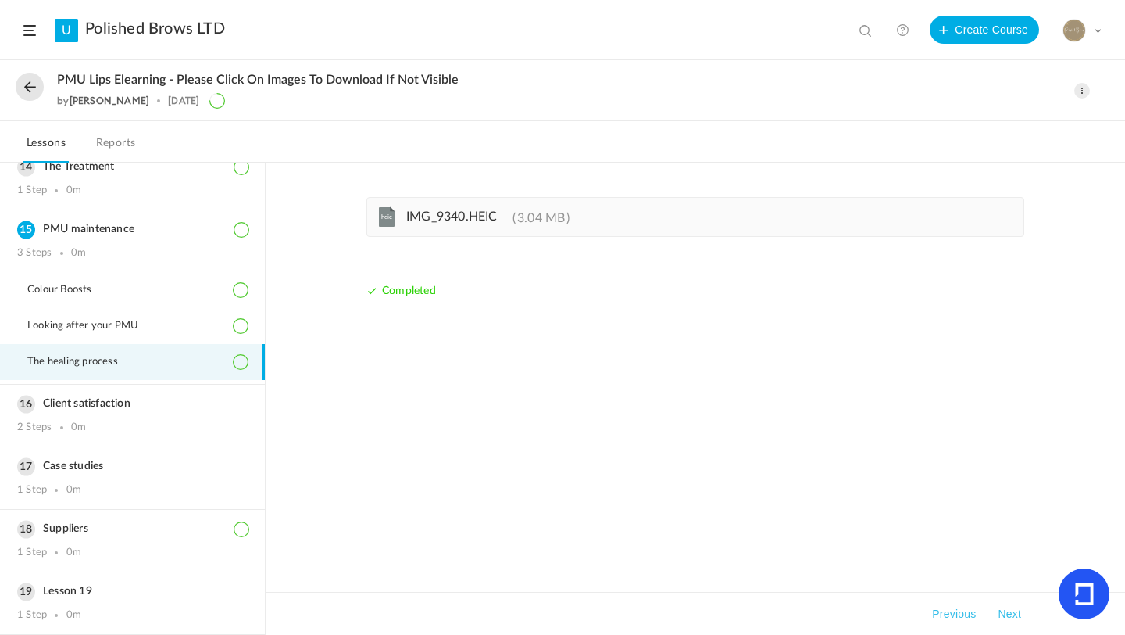
click at [1008, 618] on button "Next" at bounding box center [1010, 613] width 30 height 19
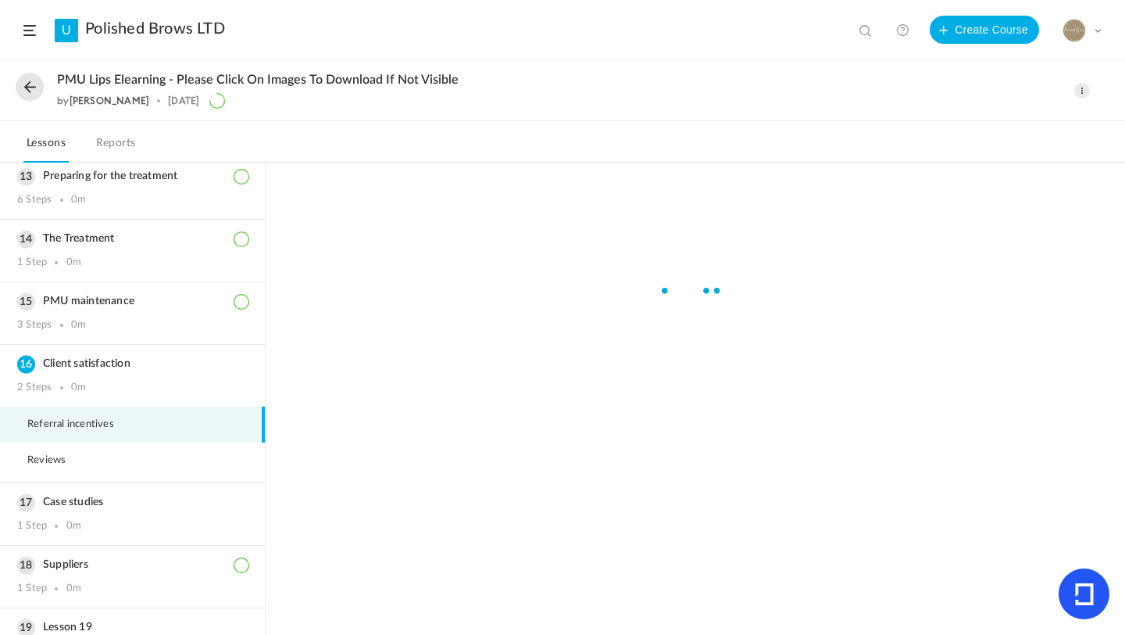
scroll to position [792, 0]
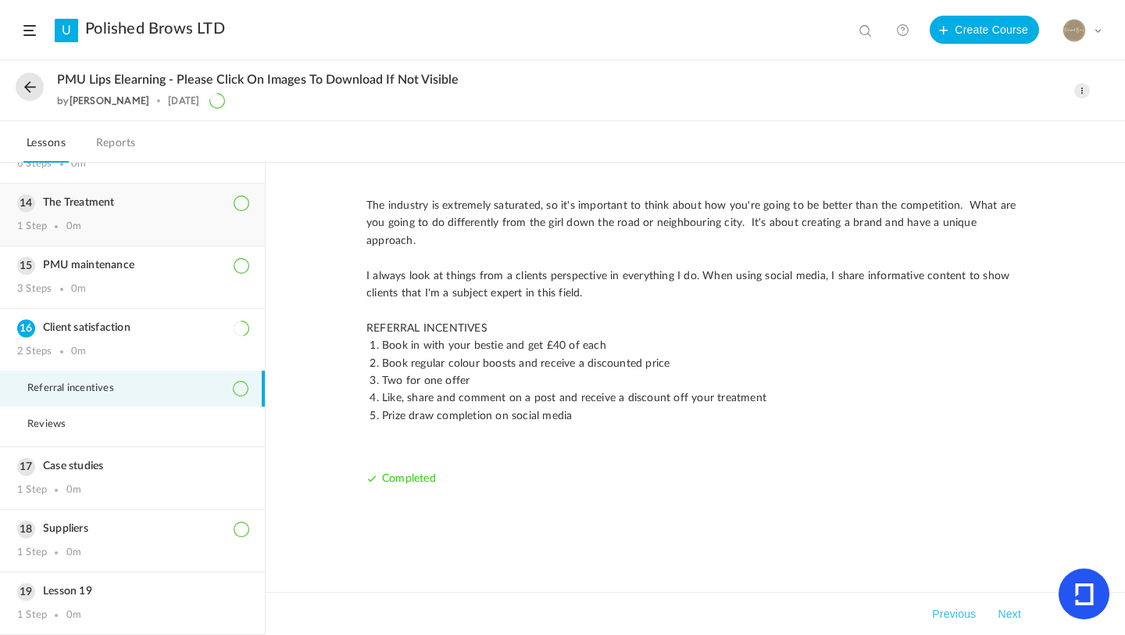
click at [111, 202] on h3 "The Treatment" at bounding box center [132, 202] width 231 height 13
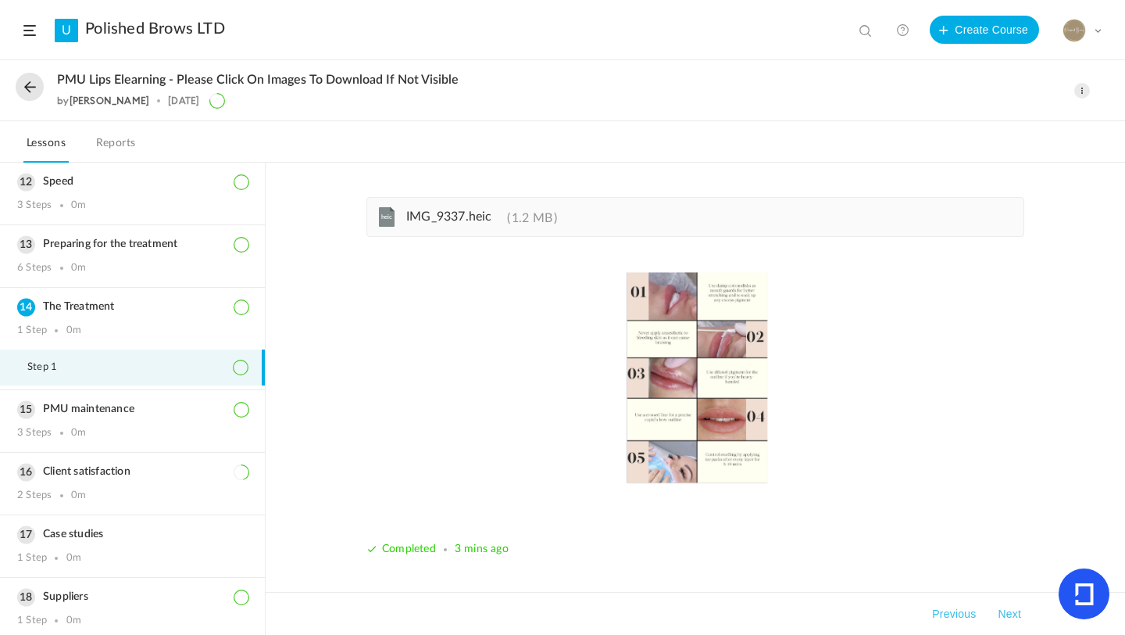
scroll to position [679, 0]
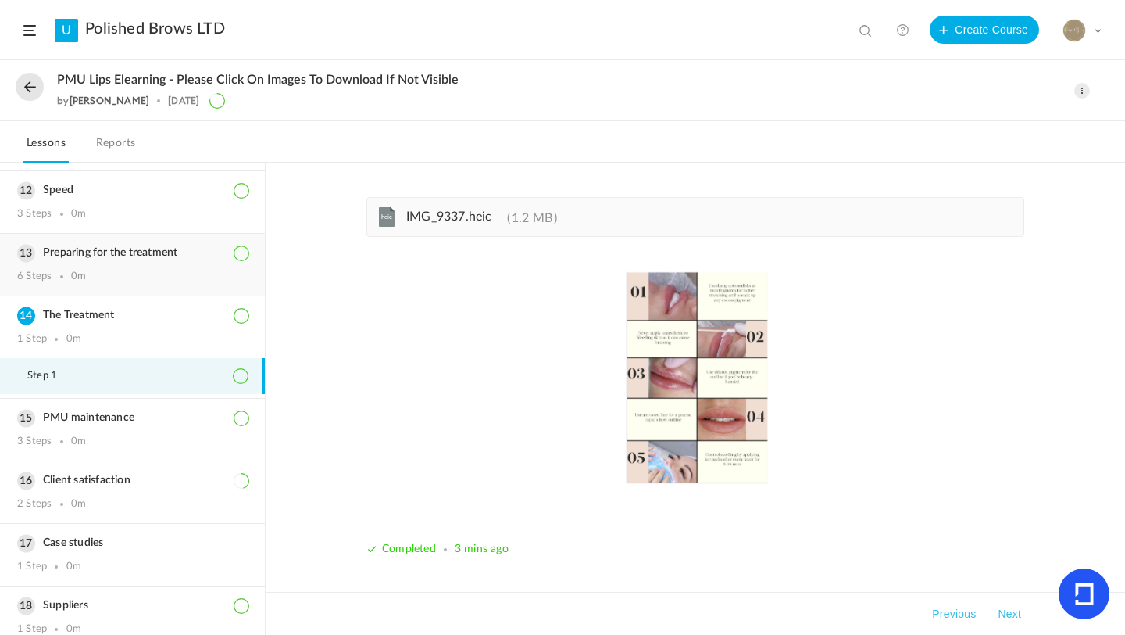
click at [148, 244] on div "Preparing for the treatment 6 Steps 0m" at bounding box center [132, 265] width 265 height 62
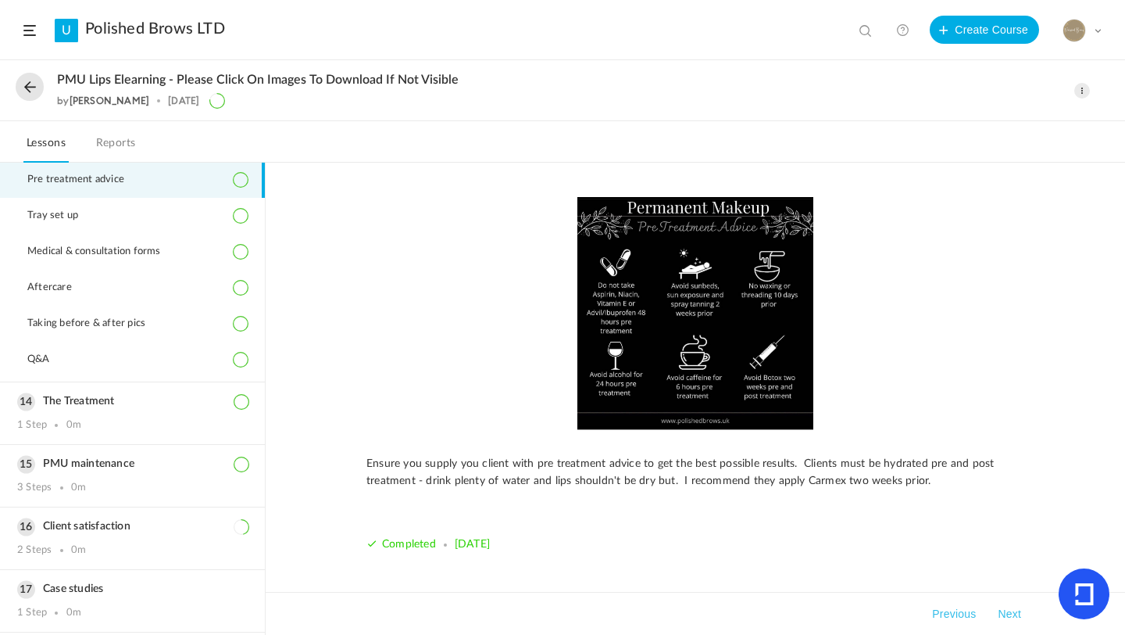
scroll to position [810, 0]
click at [102, 396] on div "The Treatment 1 Step 0m" at bounding box center [132, 416] width 265 height 62
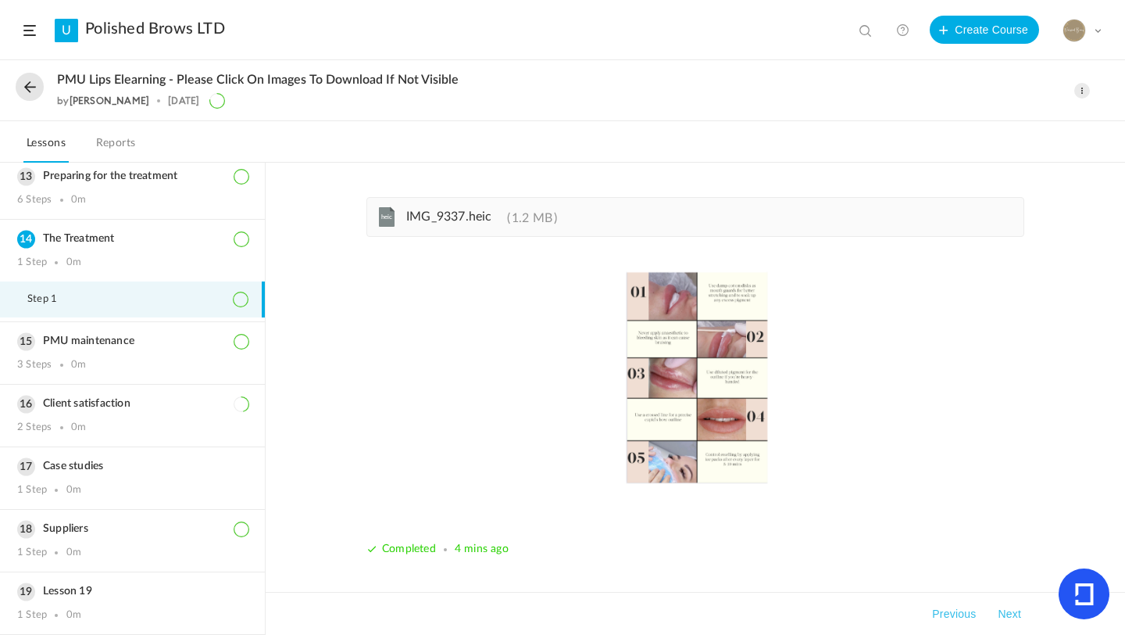
click at [1004, 614] on button "Next" at bounding box center [1010, 613] width 30 height 19
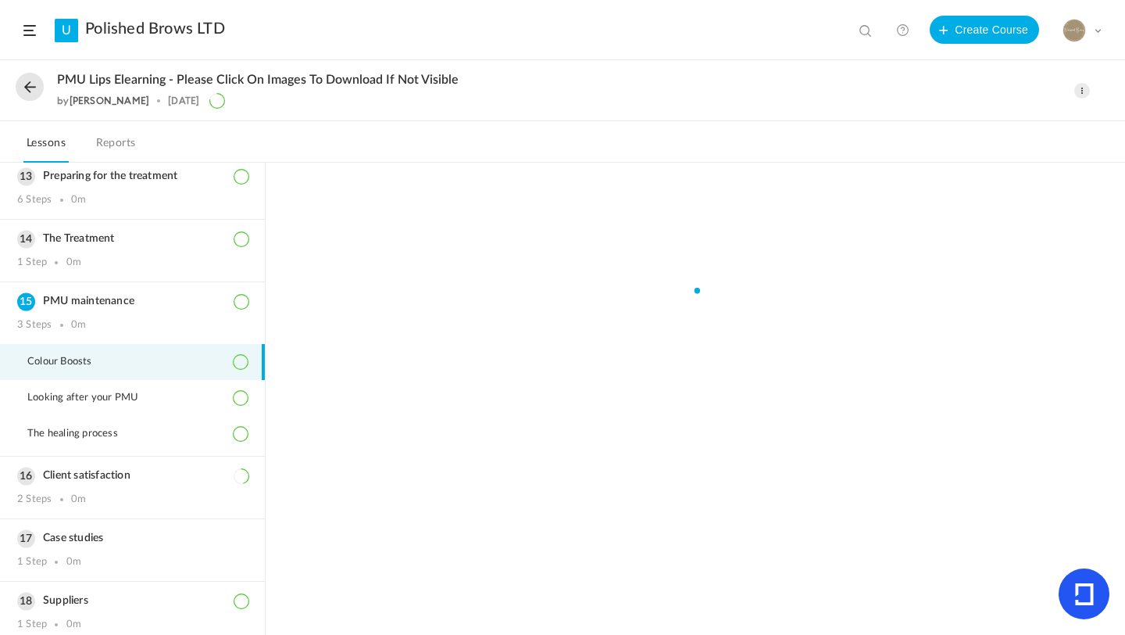
scroll to position [810, 0]
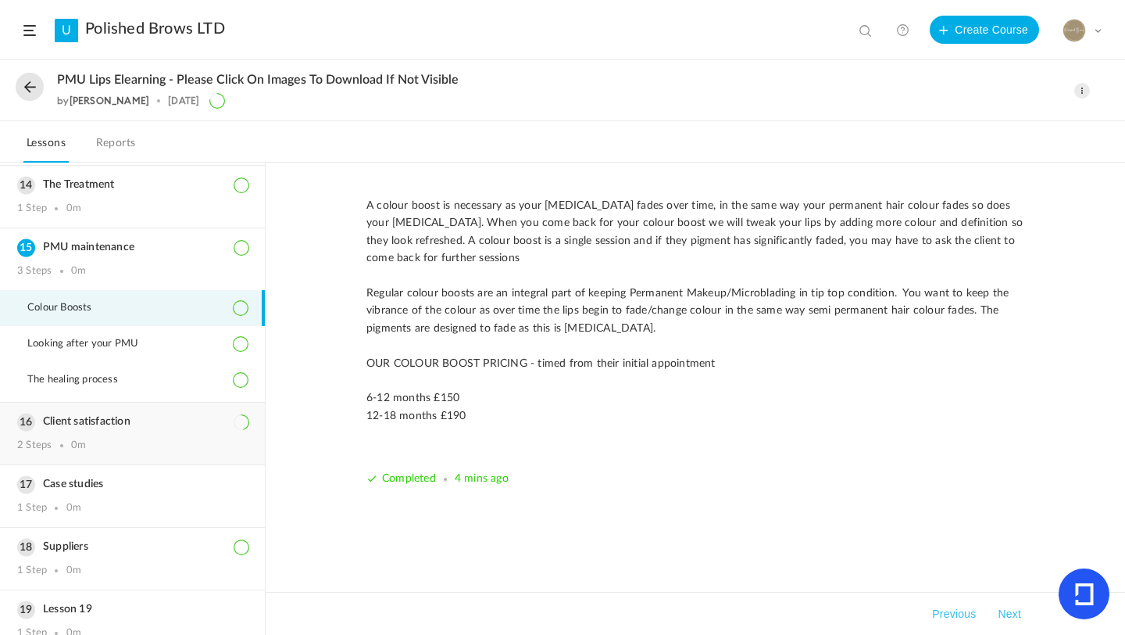
click at [127, 430] on div "Client satisfaction 2 Steps 0m" at bounding box center [132, 433] width 265 height 62
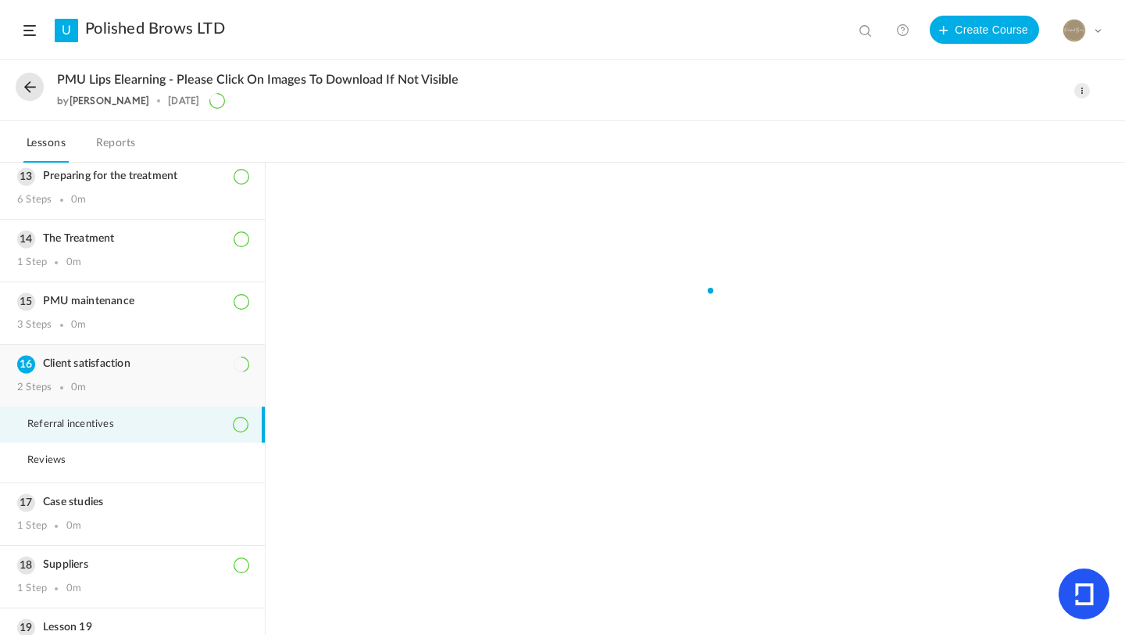
scroll to position [792, 0]
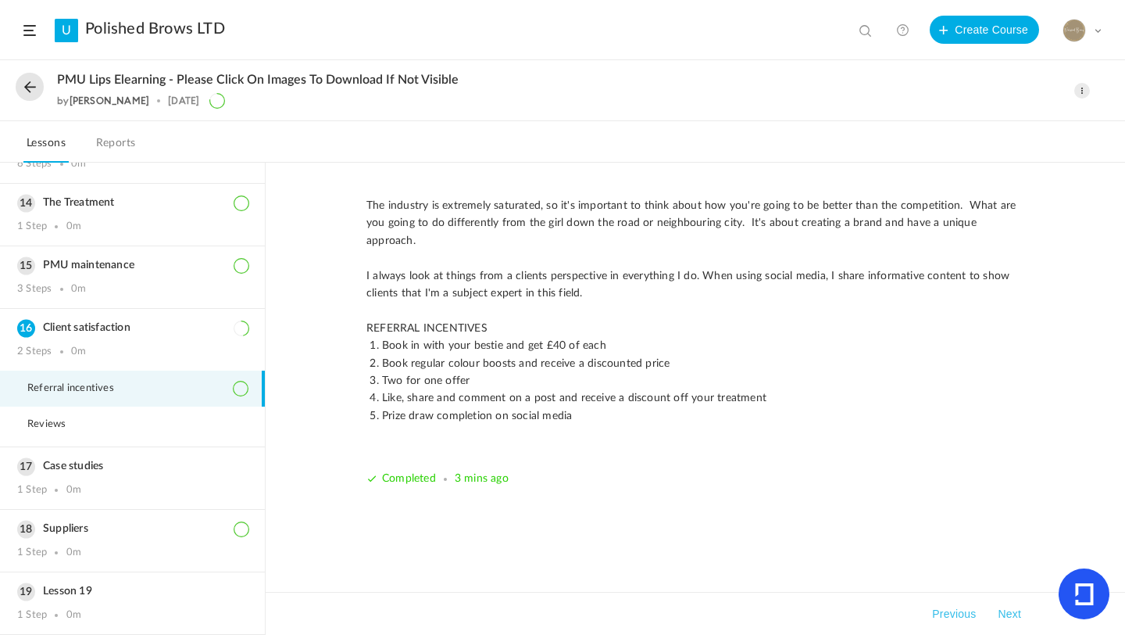
click at [106, 396] on li "Referral incentives" at bounding box center [132, 388] width 265 height 36
click at [1008, 617] on button "Next" at bounding box center [1010, 613] width 30 height 19
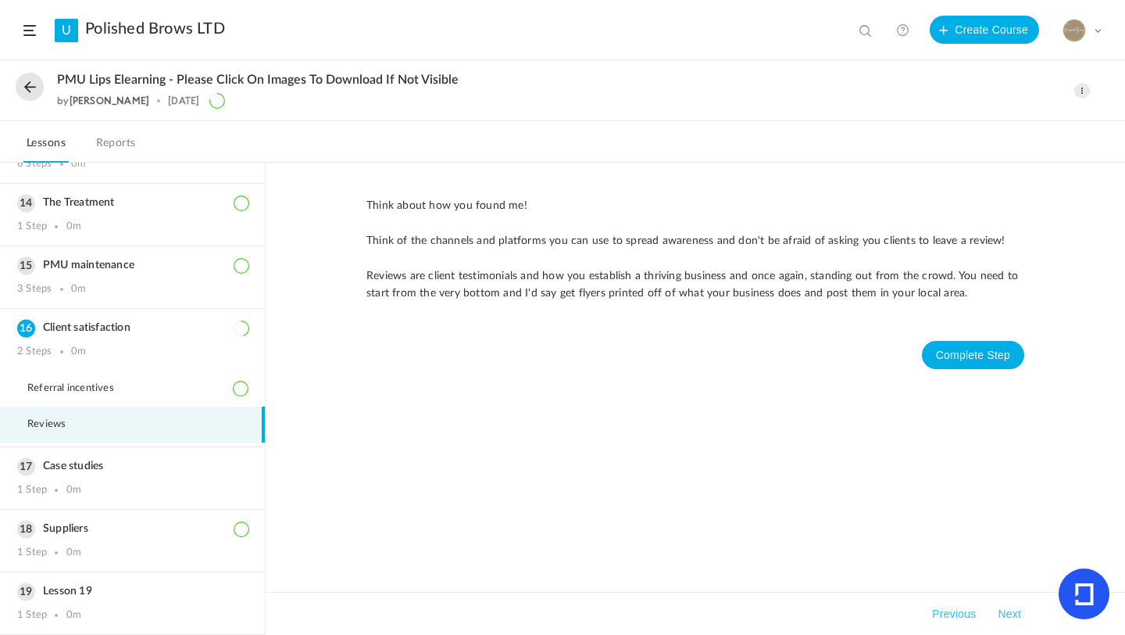
click at [1009, 617] on button "Next" at bounding box center [1010, 613] width 30 height 19
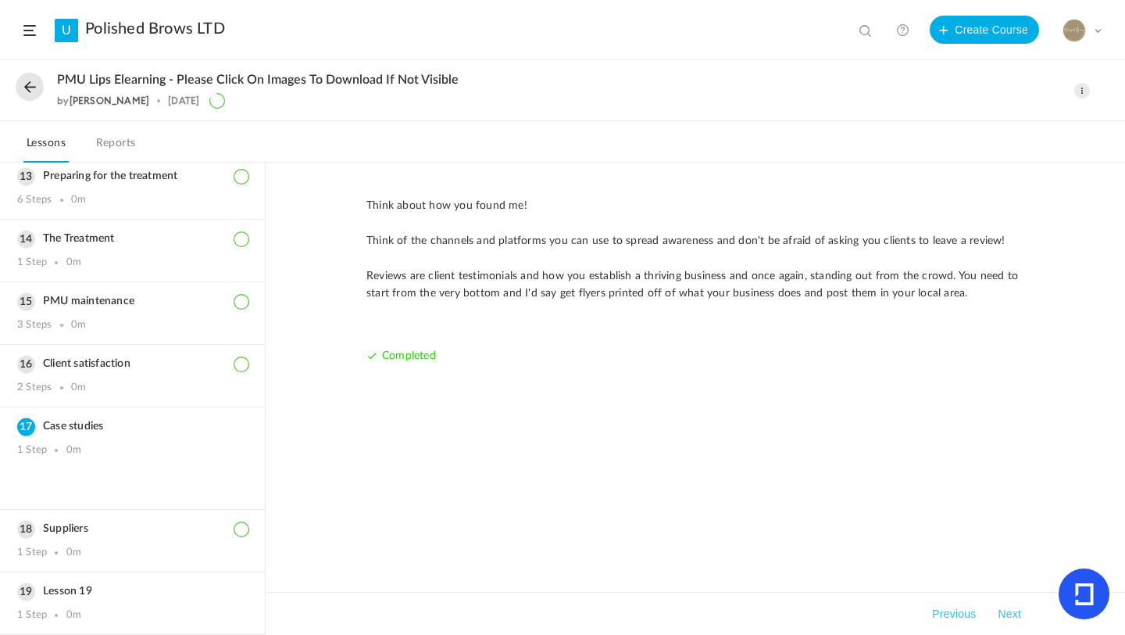
scroll to position [756, 0]
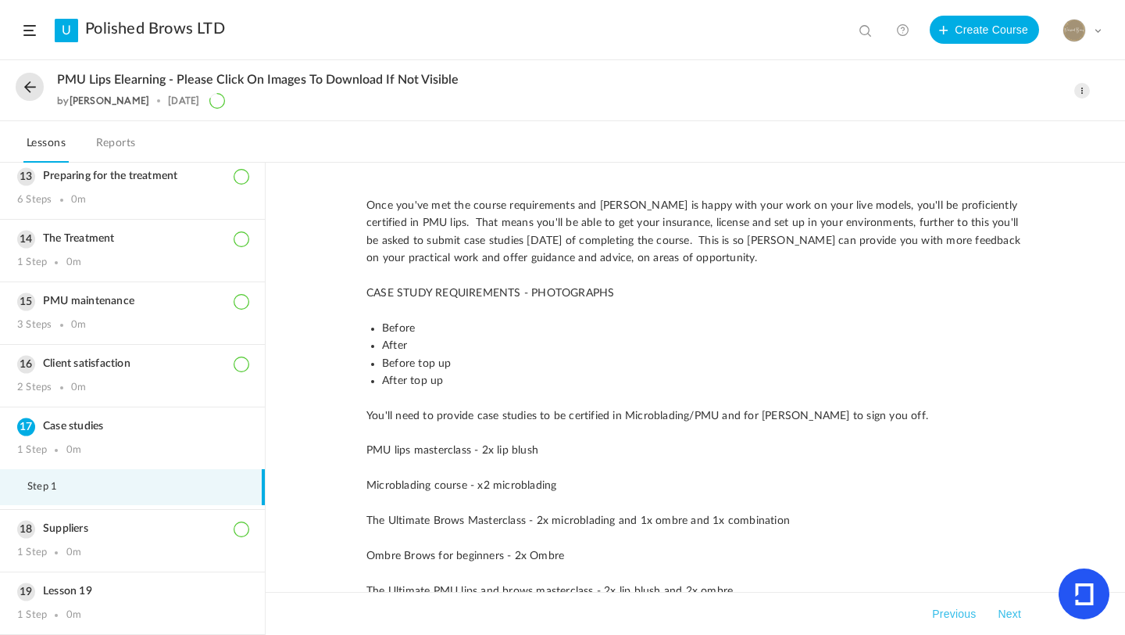
click at [1009, 617] on button "Next" at bounding box center [1010, 613] width 30 height 19
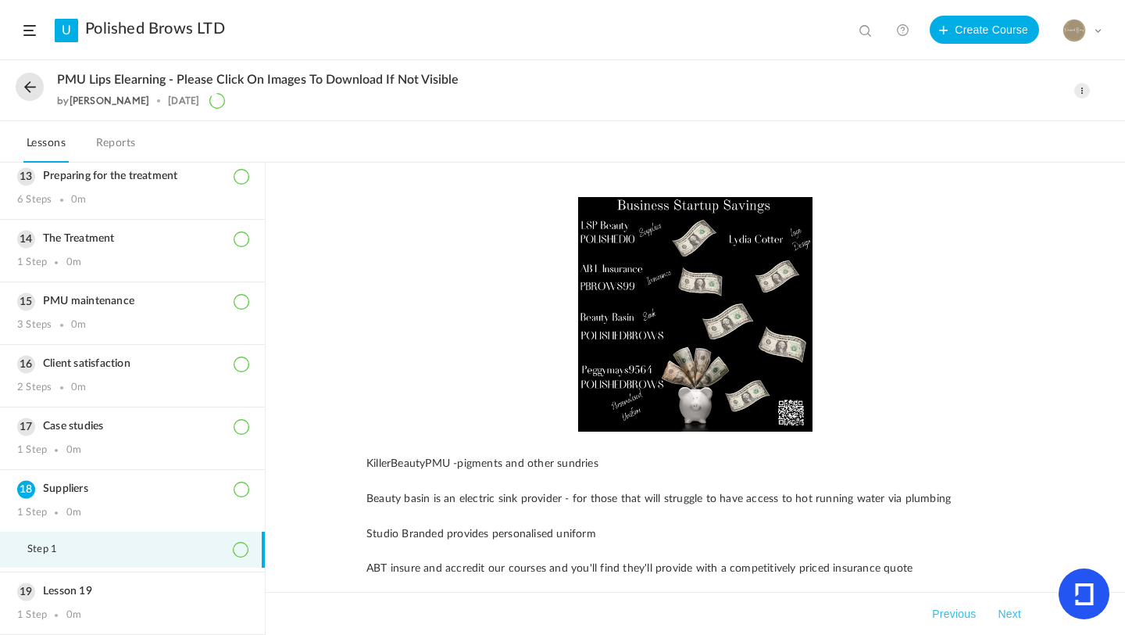
click at [1010, 617] on button "Next" at bounding box center [1010, 613] width 30 height 19
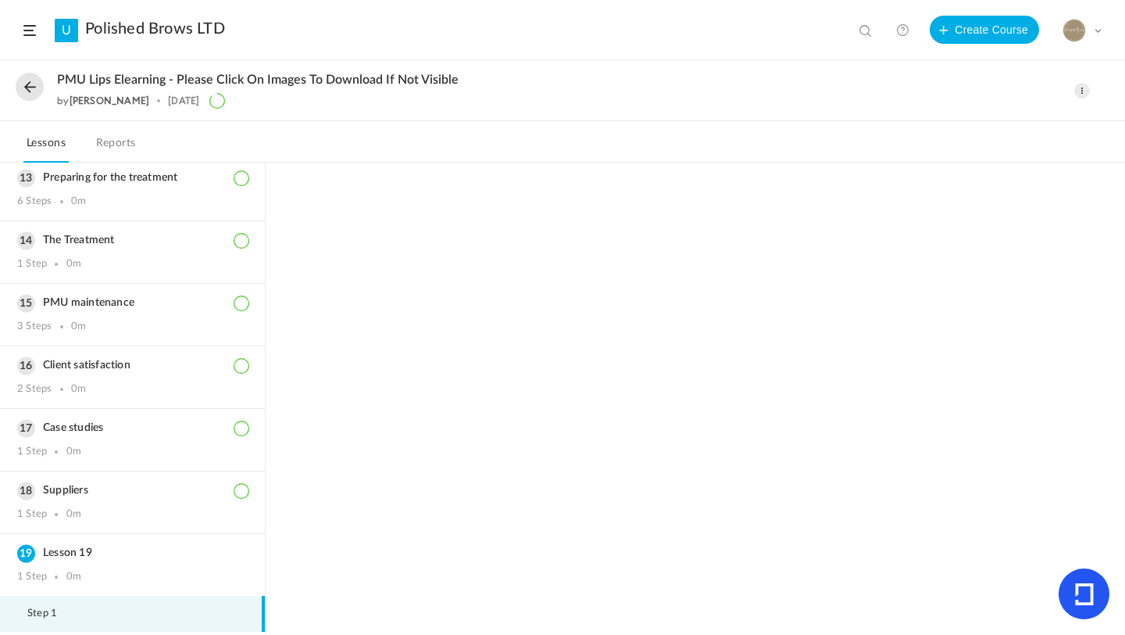
scroll to position [756, 0]
click at [86, 603] on li "Step 1" at bounding box center [132, 612] width 265 height 36
click at [25, 87] on button at bounding box center [30, 87] width 28 height 28
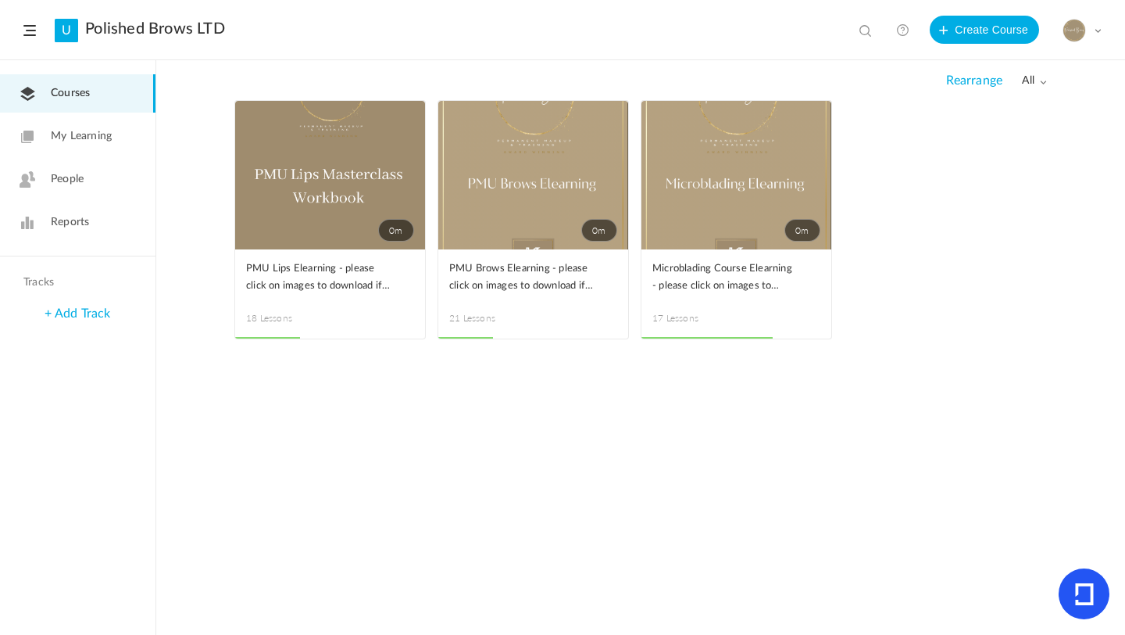
click at [0, 0] on span at bounding box center [0, 0] width 0 height 0
click at [0, 0] on link "Edit" at bounding box center [0, 0] width 0 height 0
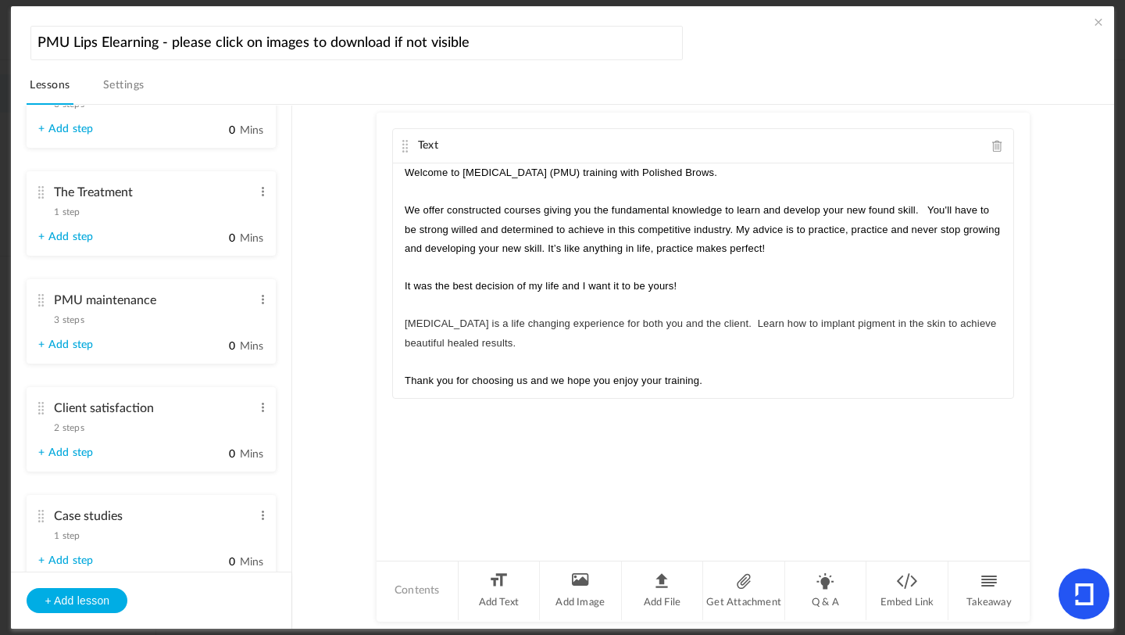
scroll to position [1795, 0]
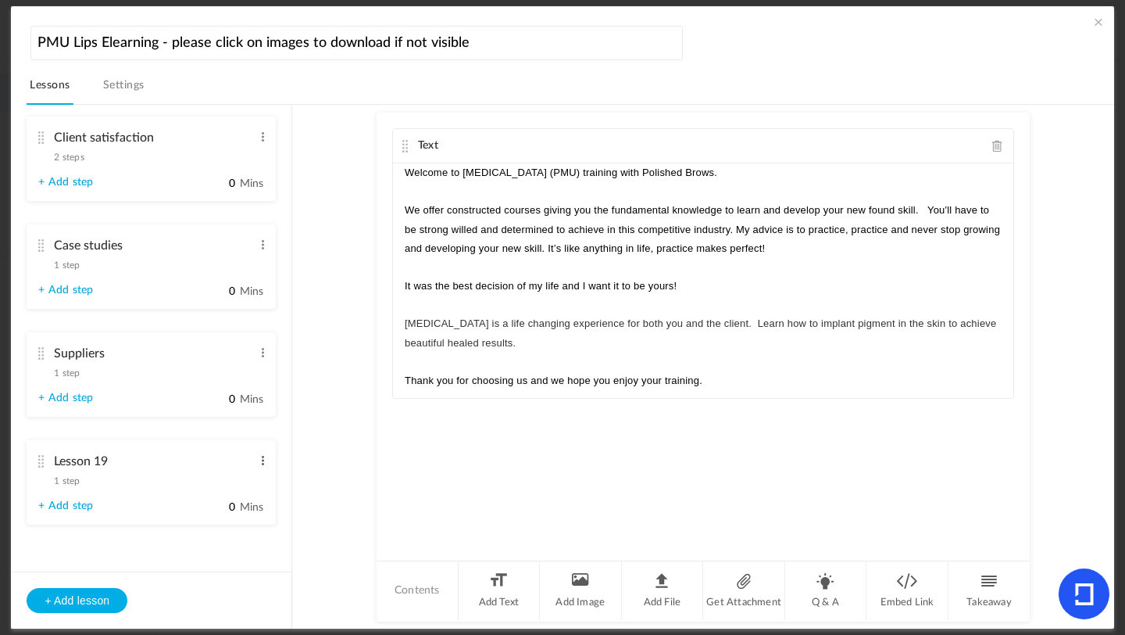
click at [257, 459] on span at bounding box center [263, 461] width 12 height 16
click at [227, 501] on link "Delete" at bounding box center [237, 504] width 61 height 19
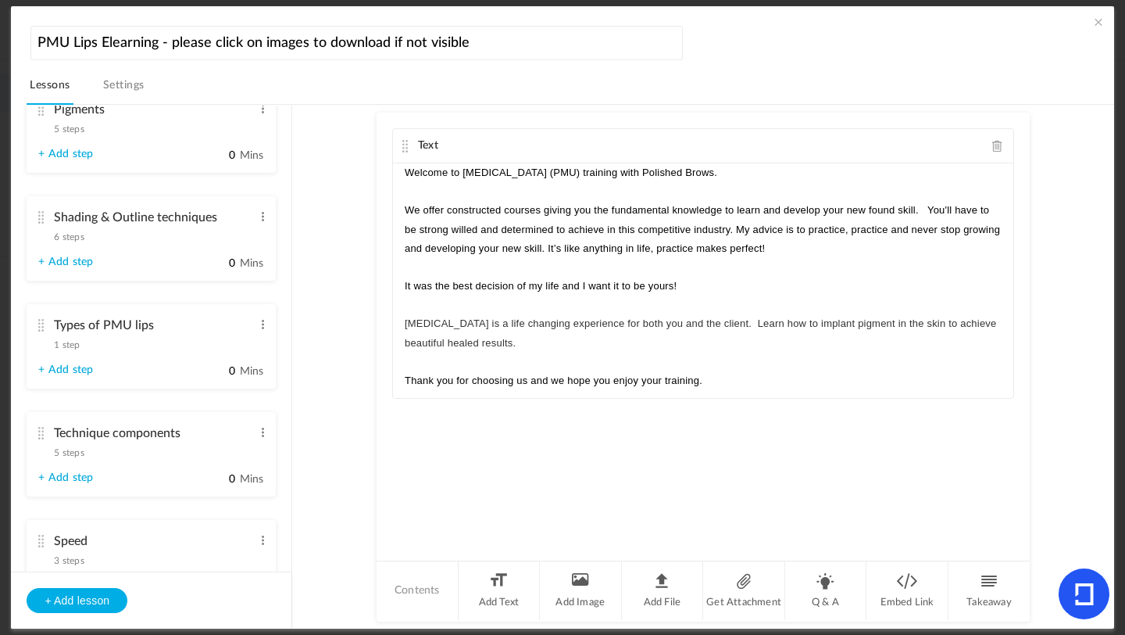
scroll to position [961, 0]
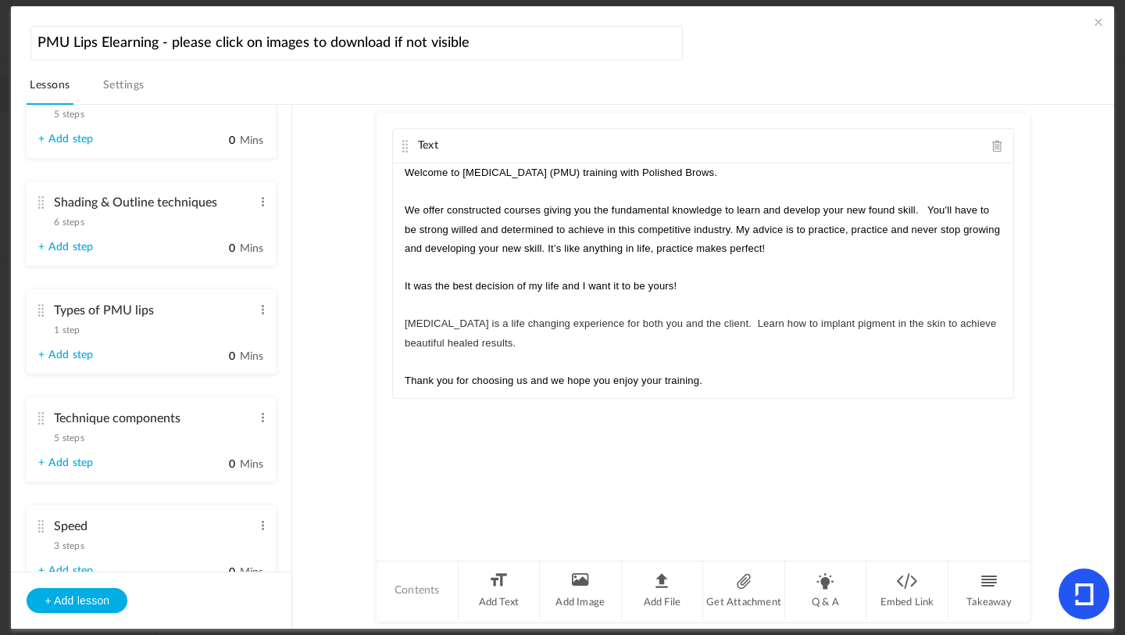
click at [79, 442] on span "5 steps" at bounding box center [69, 437] width 30 height 9
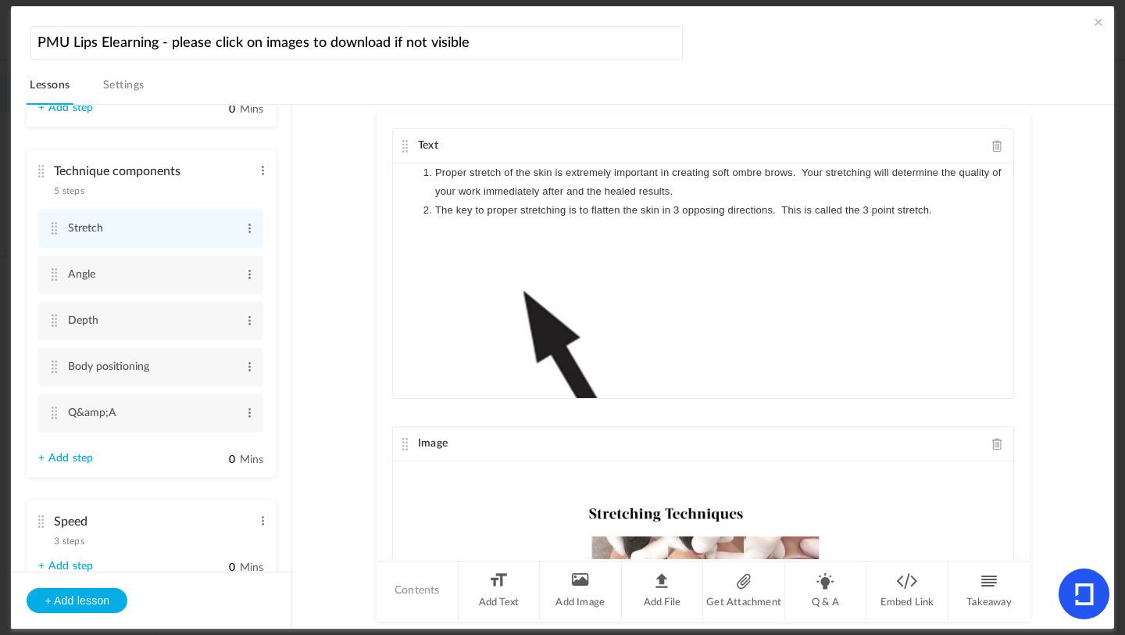
scroll to position [1086, 0]
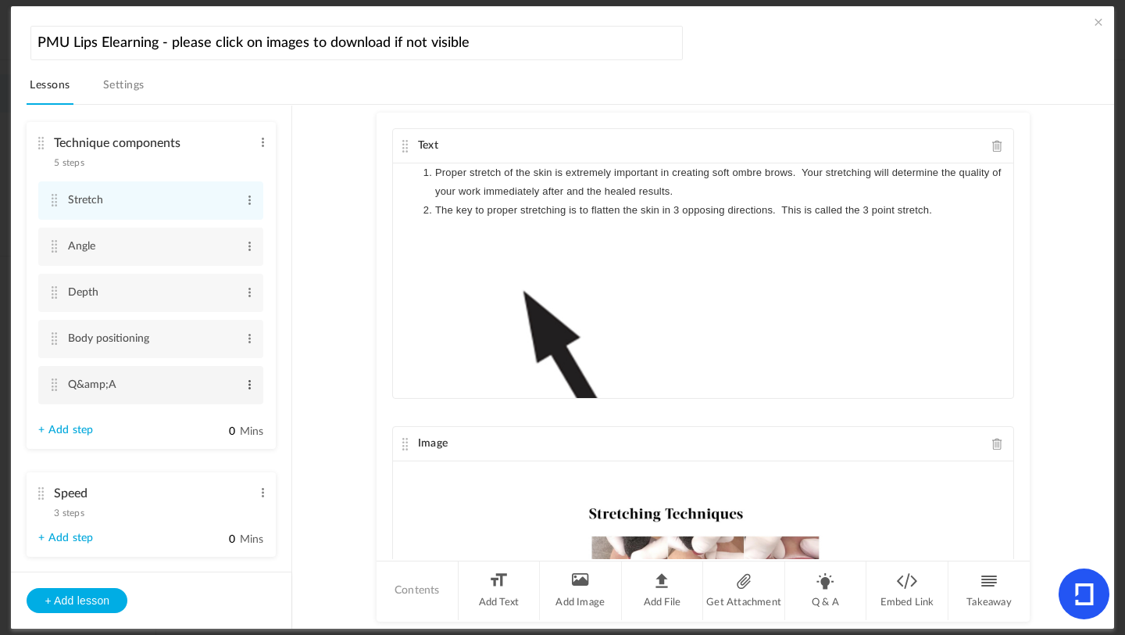
click at [247, 392] on span at bounding box center [250, 385] width 12 height 16
click at [224, 410] on link "Edit" at bounding box center [224, 410] width 61 height 19
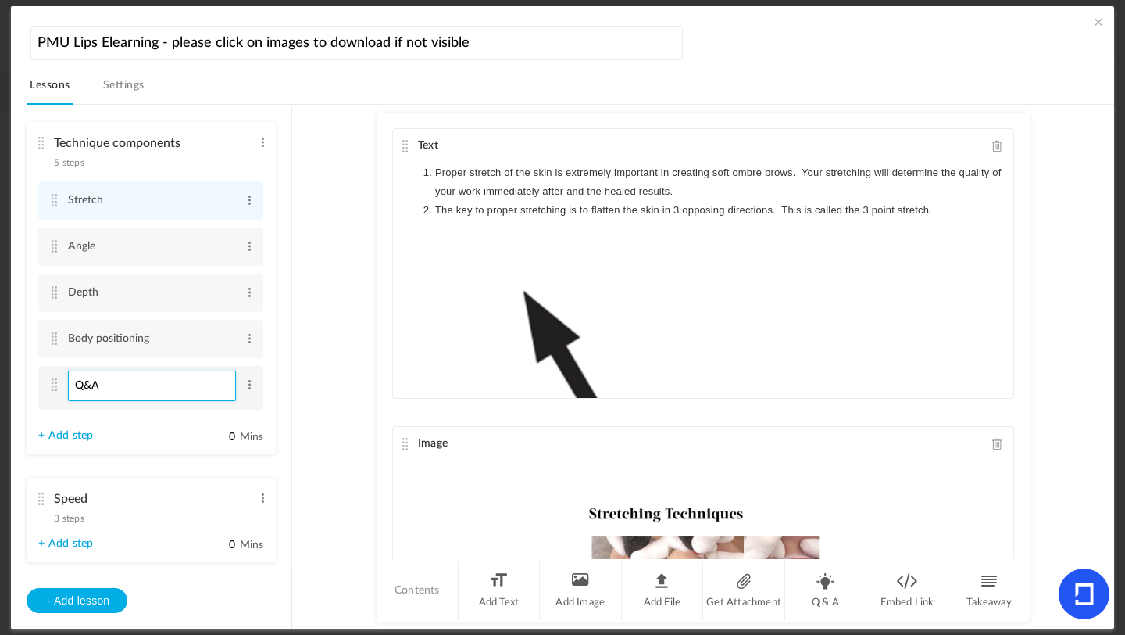
type input "Q&A"
click at [46, 397] on li "Q&A Edit Delete" at bounding box center [150, 388] width 225 height 44
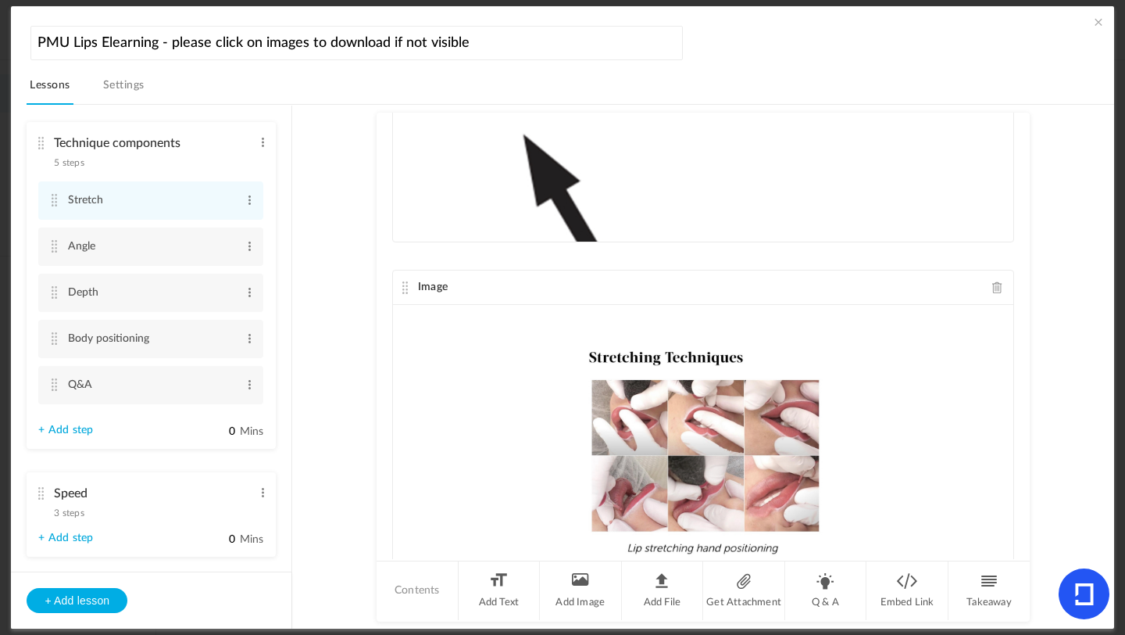
scroll to position [248, 0]
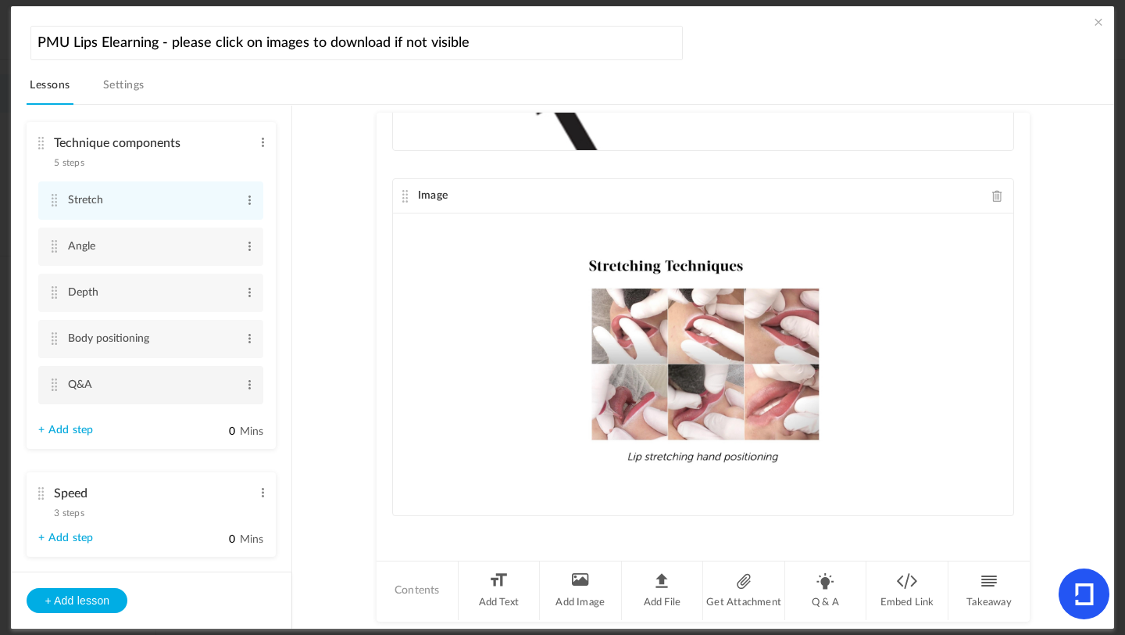
click at [51, 391] on cite at bounding box center [53, 384] width 11 height 13
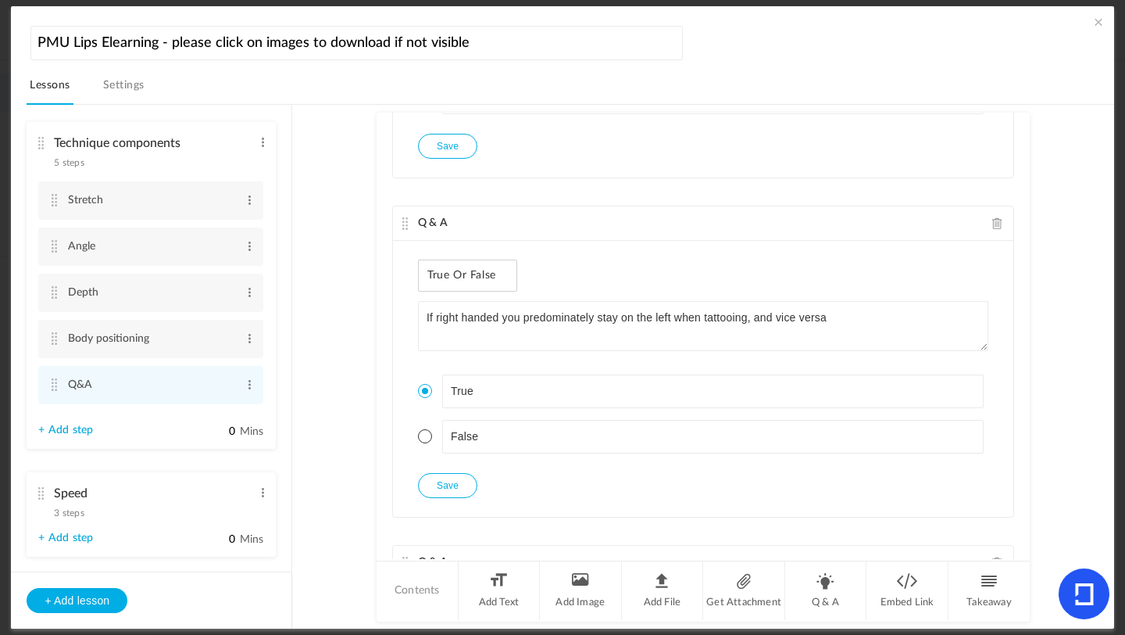
scroll to position [599, 0]
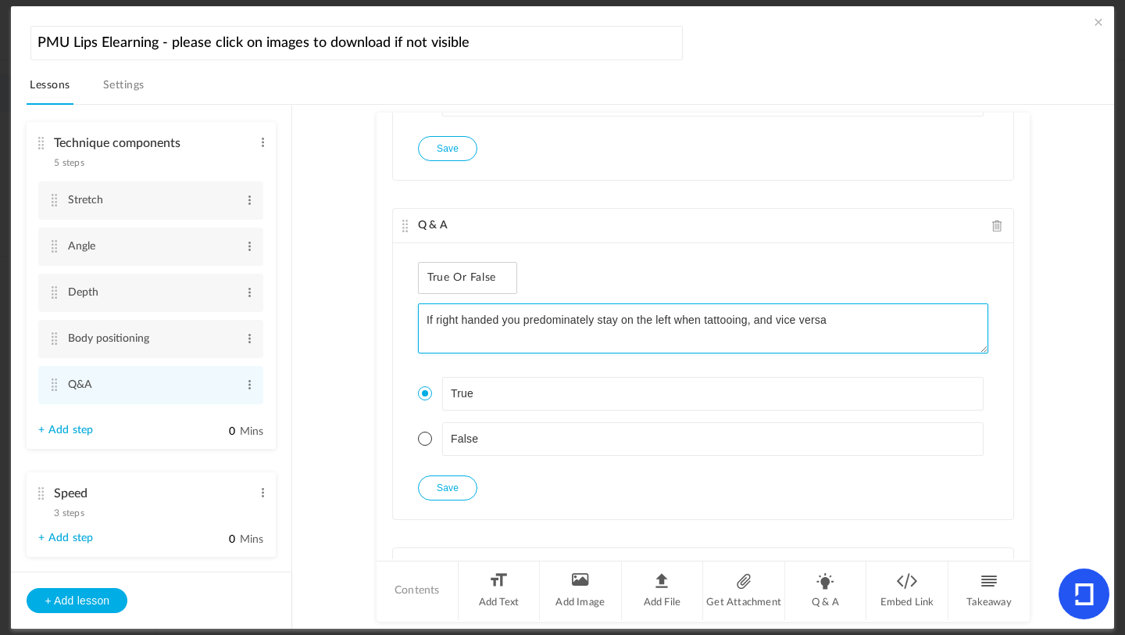
click at [677, 318] on textarea "If right handed you predominately stay on the left when tattooing, and vice ver…" at bounding box center [703, 328] width 571 height 50
type textarea "If right handed you predominately stay on the right when tattooing, and vice ve…"
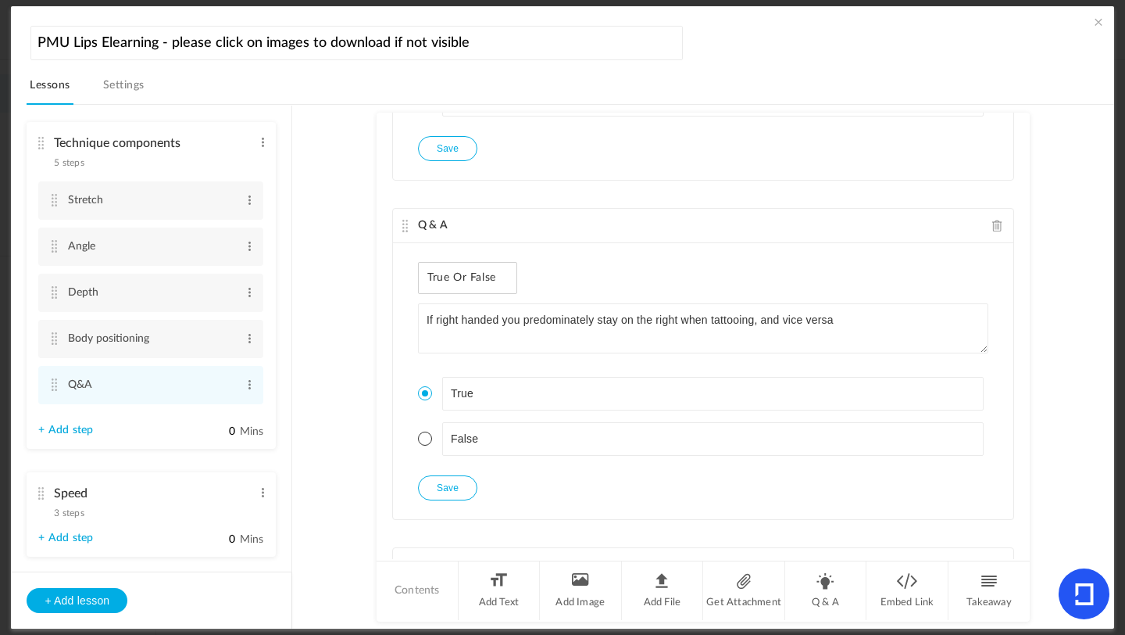
click at [439, 487] on button "Save" at bounding box center [447, 487] width 59 height 25
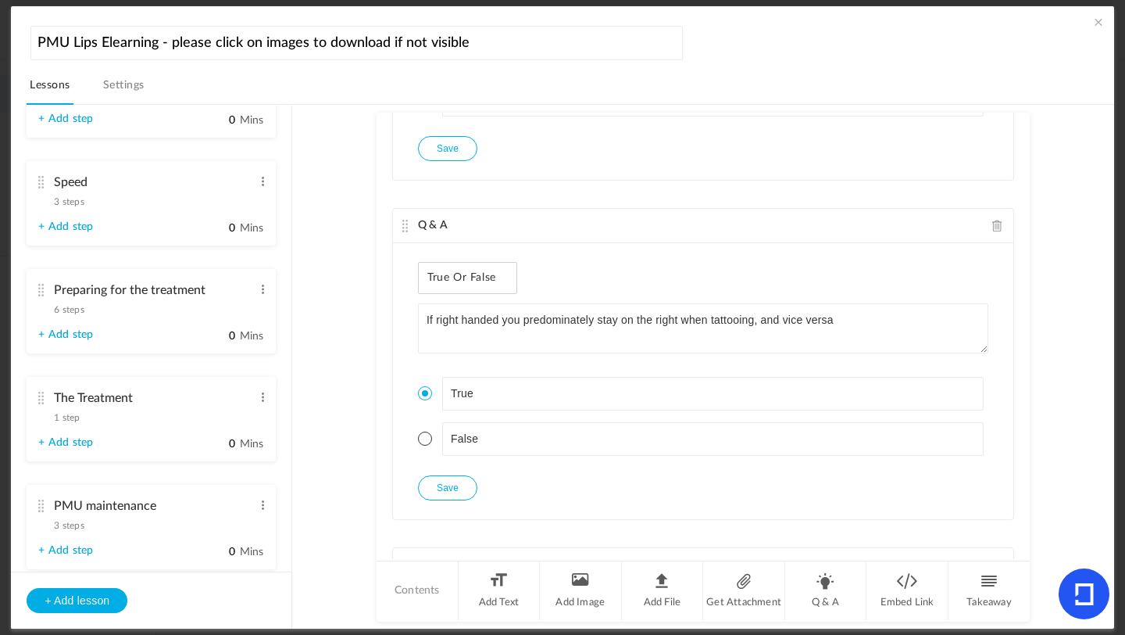
scroll to position [1394, 0]
click at [77, 317] on span "6 steps" at bounding box center [69, 311] width 30 height 9
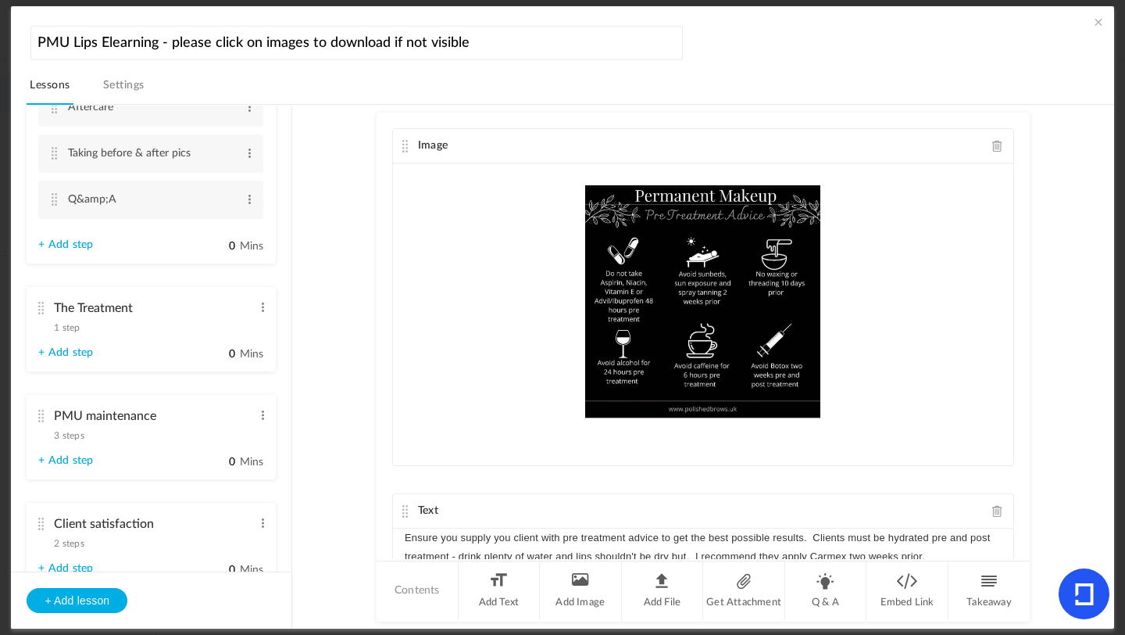
scroll to position [1554, 0]
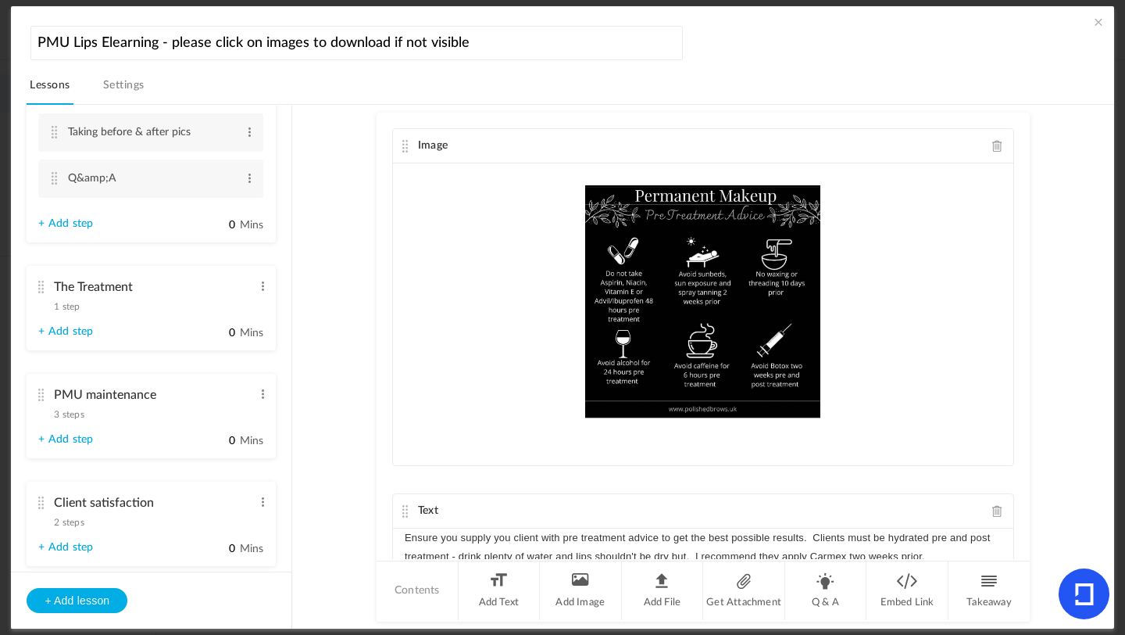
click at [75, 311] on span "1 step" at bounding box center [67, 306] width 26 height 9
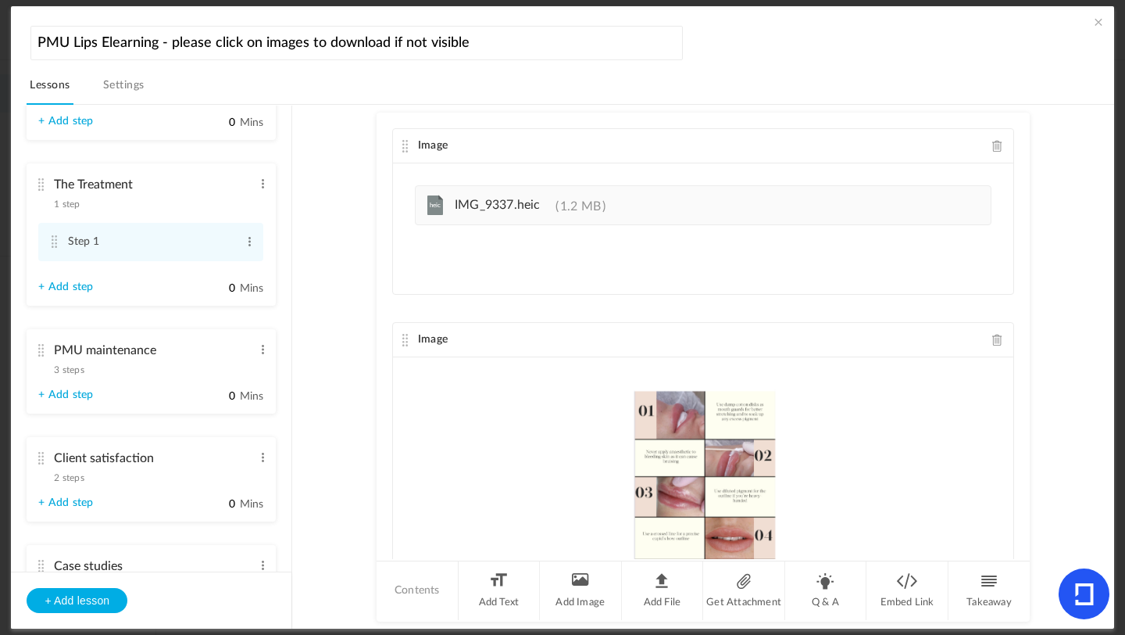
scroll to position [1371, 0]
click at [590, 599] on li "Add Image" at bounding box center [581, 590] width 82 height 59
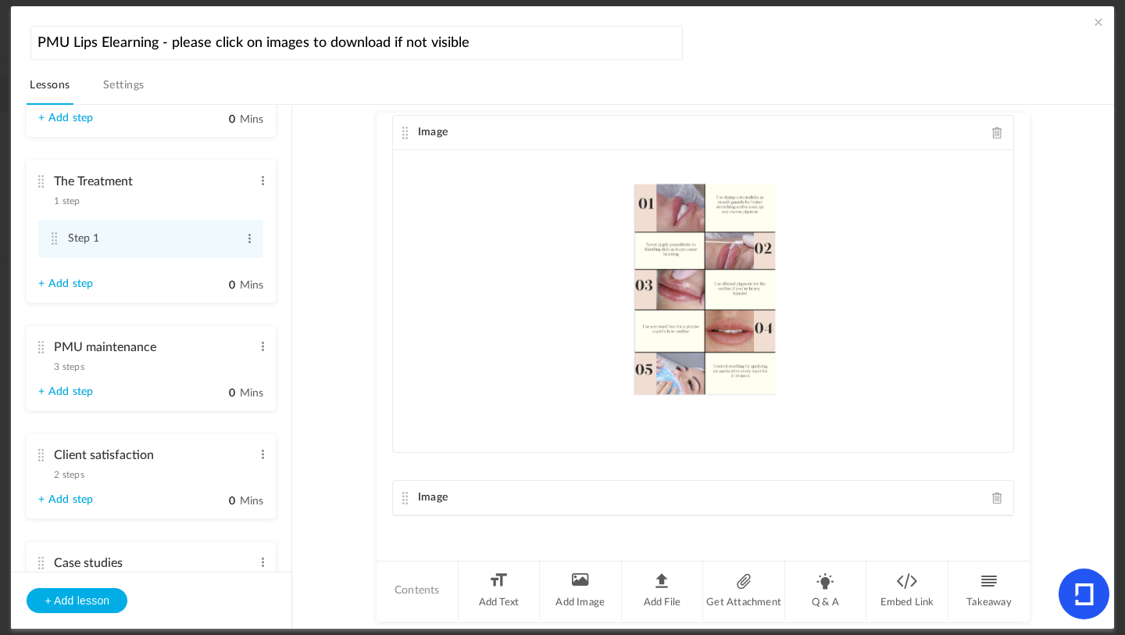
click at [85, 291] on link "+ Add step" at bounding box center [65, 283] width 55 height 13
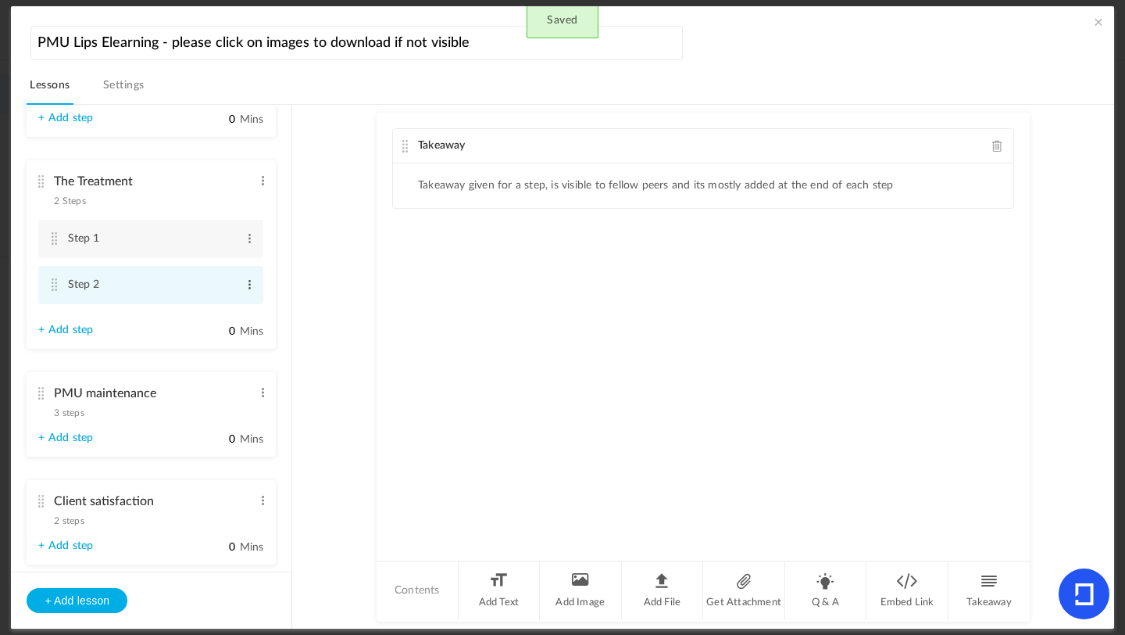
click at [245, 292] on span at bounding box center [250, 285] width 12 height 16
click at [222, 314] on link "Edit" at bounding box center [224, 310] width 61 height 19
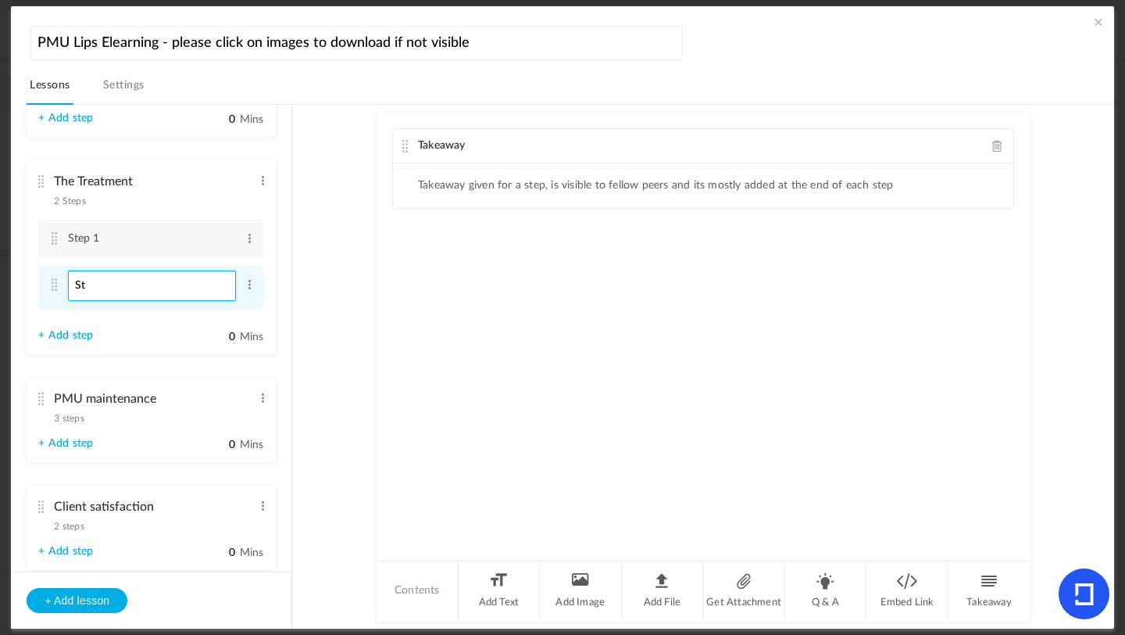
type input "S"
type input "My Lip Blush Diary"
click at [996, 150] on span at bounding box center [998, 146] width 11 height 12
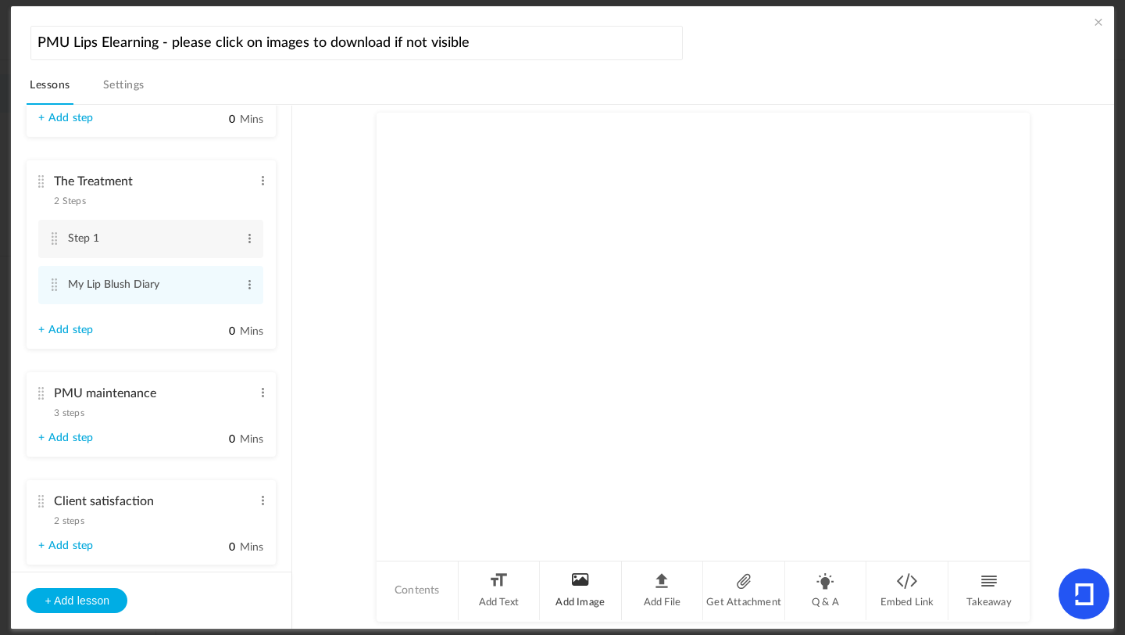
click at [568, 592] on li "Add Image" at bounding box center [581, 590] width 82 height 59
click at [1083, 510] on au-course-substep "Image Upload your file here jpeg IMG_9782.jpg 1.1 MB Contents Add Text Add Imag…" at bounding box center [703, 367] width 784 height 524
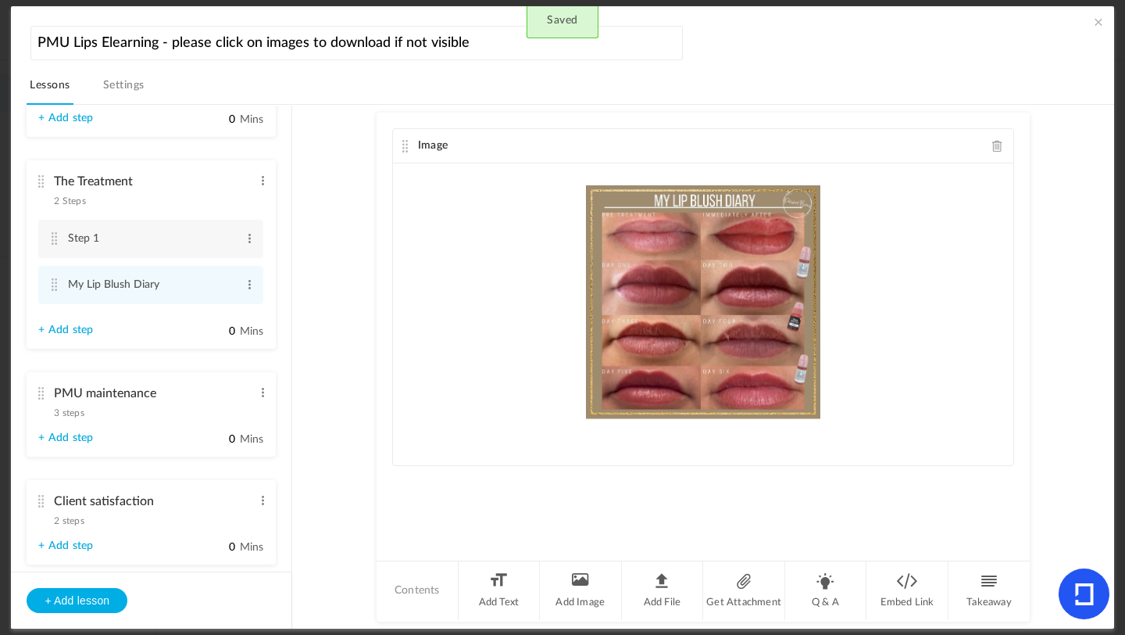
click at [338, 376] on au-course-substep "Image Upload your file here Saved Contents Add Text Add Image Add File Get Atta…" at bounding box center [703, 367] width 784 height 524
click at [54, 245] on cite at bounding box center [53, 238] width 11 height 13
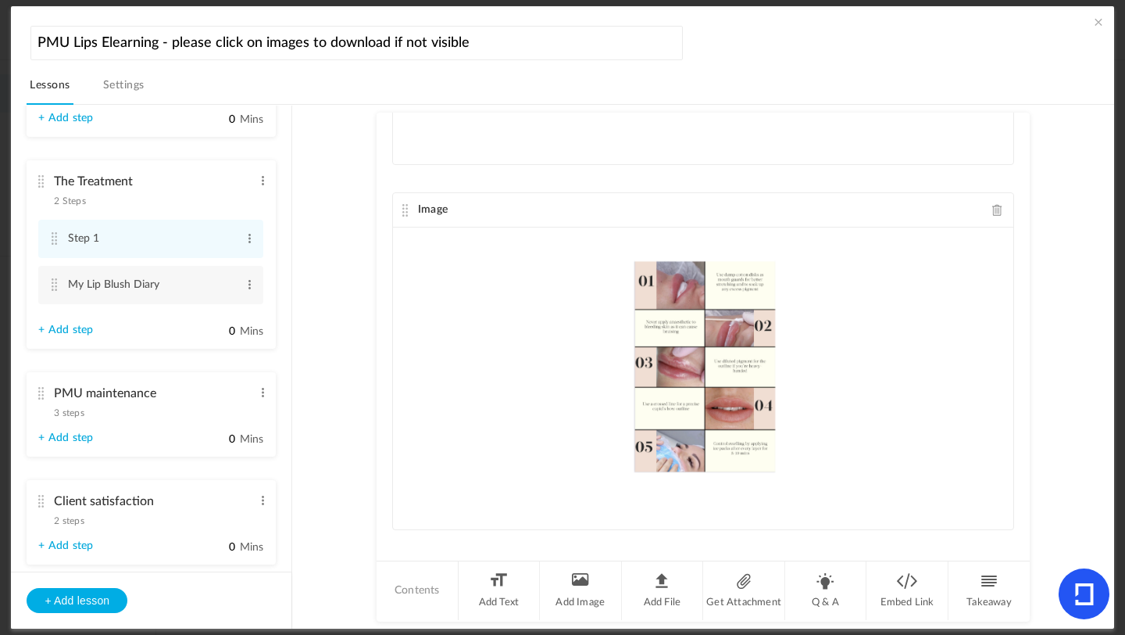
scroll to position [144, 0]
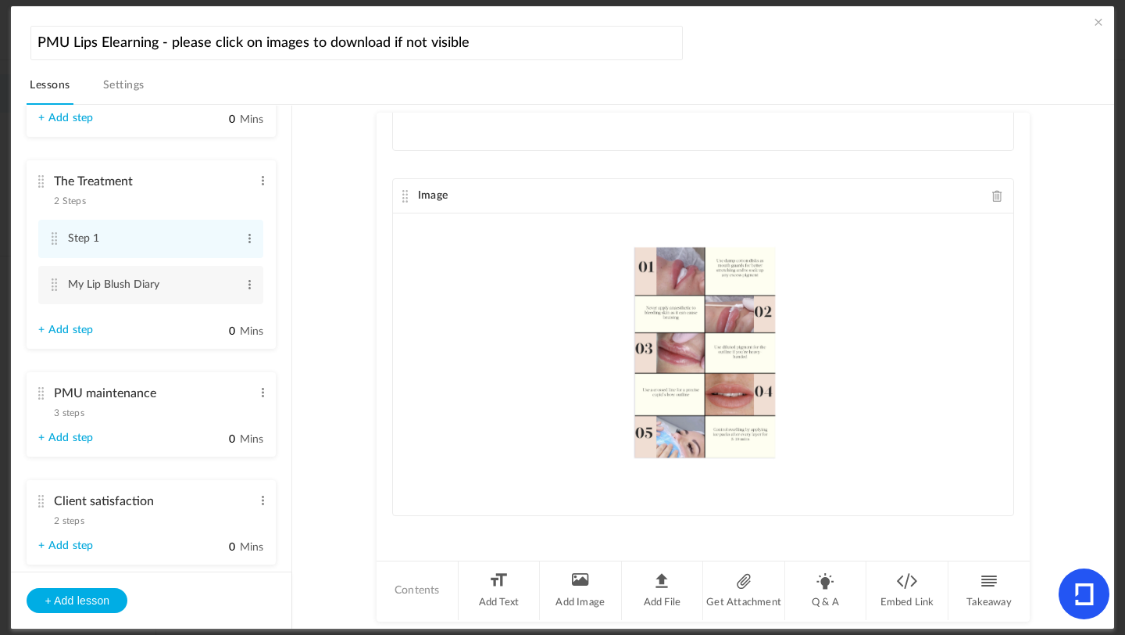
click at [1092, 21] on span at bounding box center [1099, 22] width 16 height 16
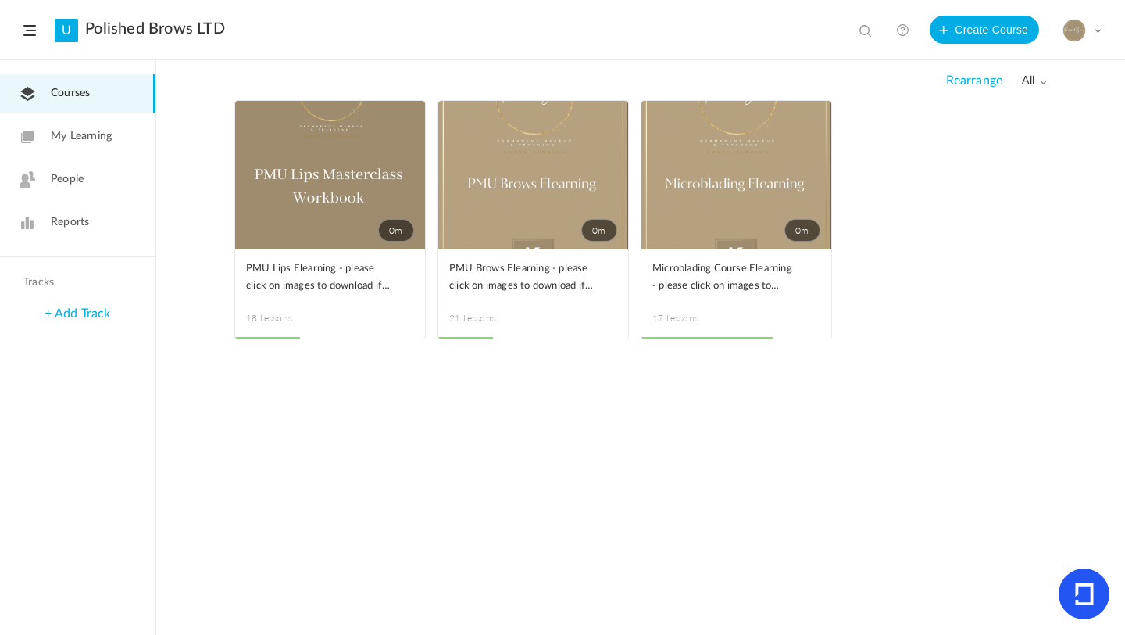
click at [327, 220] on link "0m" at bounding box center [330, 175] width 190 height 148
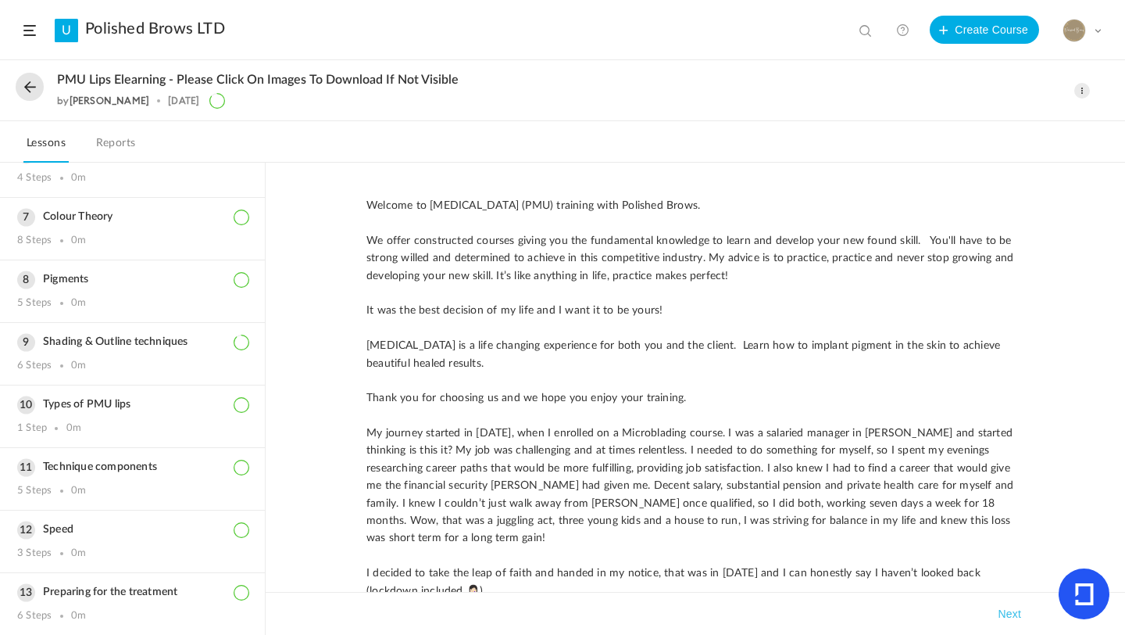
scroll to position [465, 0]
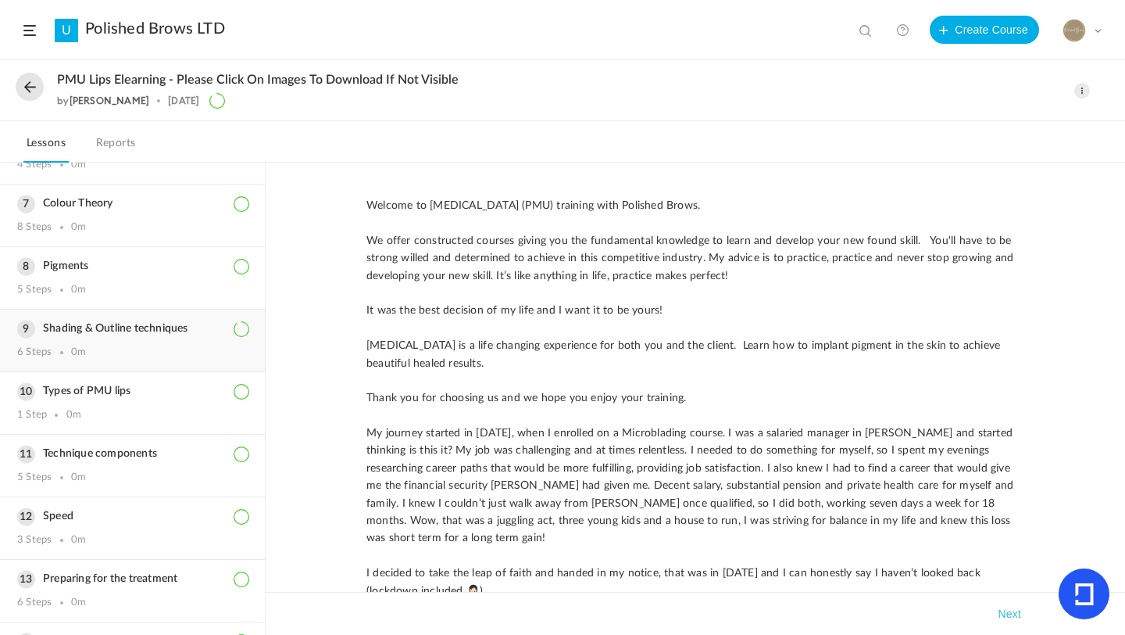
click at [98, 329] on h3 "Shading & Outline techniques" at bounding box center [132, 328] width 231 height 13
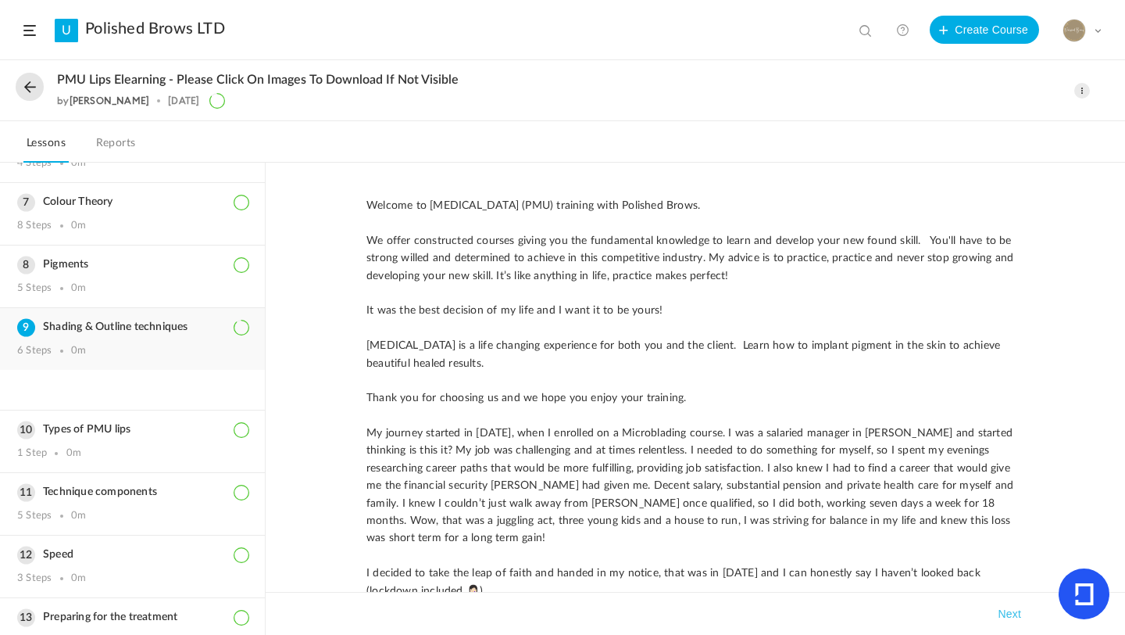
scroll to position [353, 0]
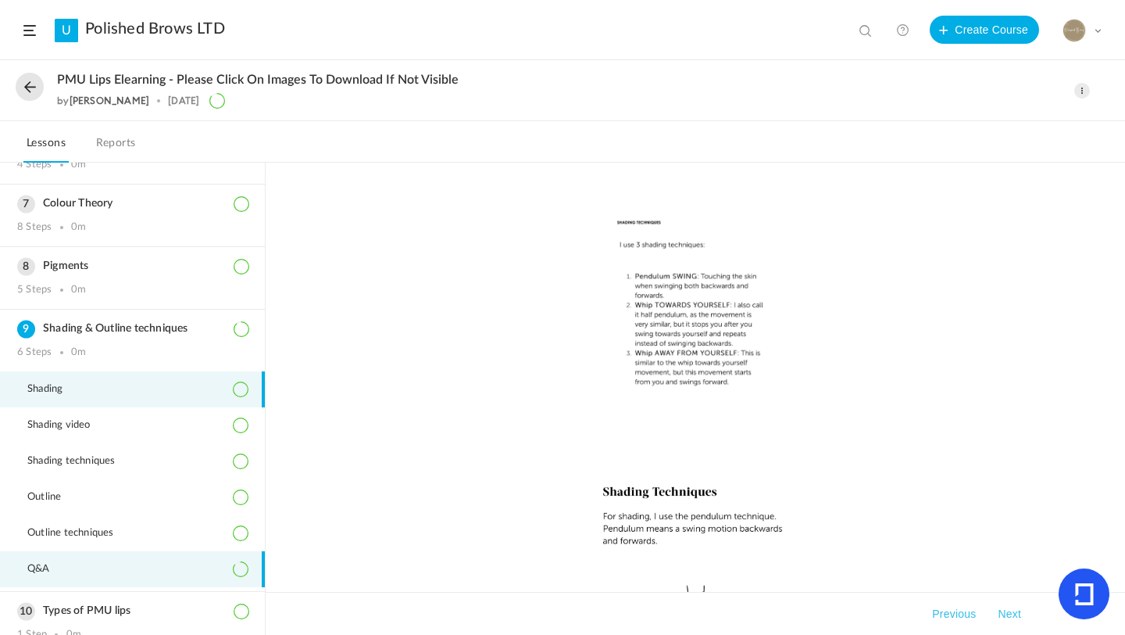
click at [111, 562] on li "Q&A" at bounding box center [132, 569] width 265 height 36
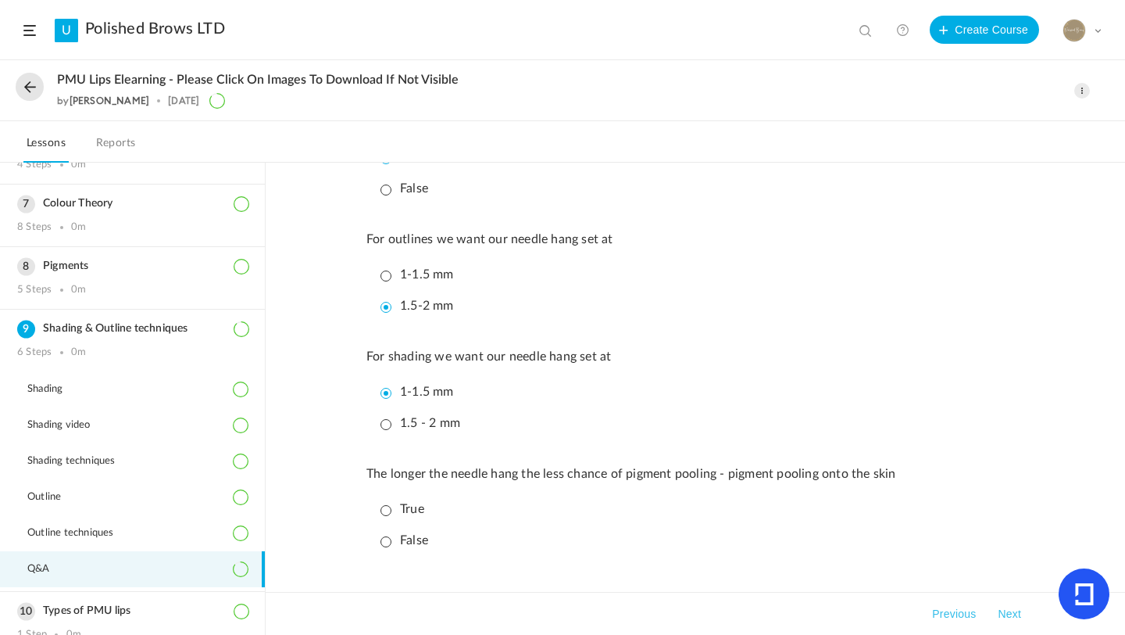
scroll to position [484, 0]
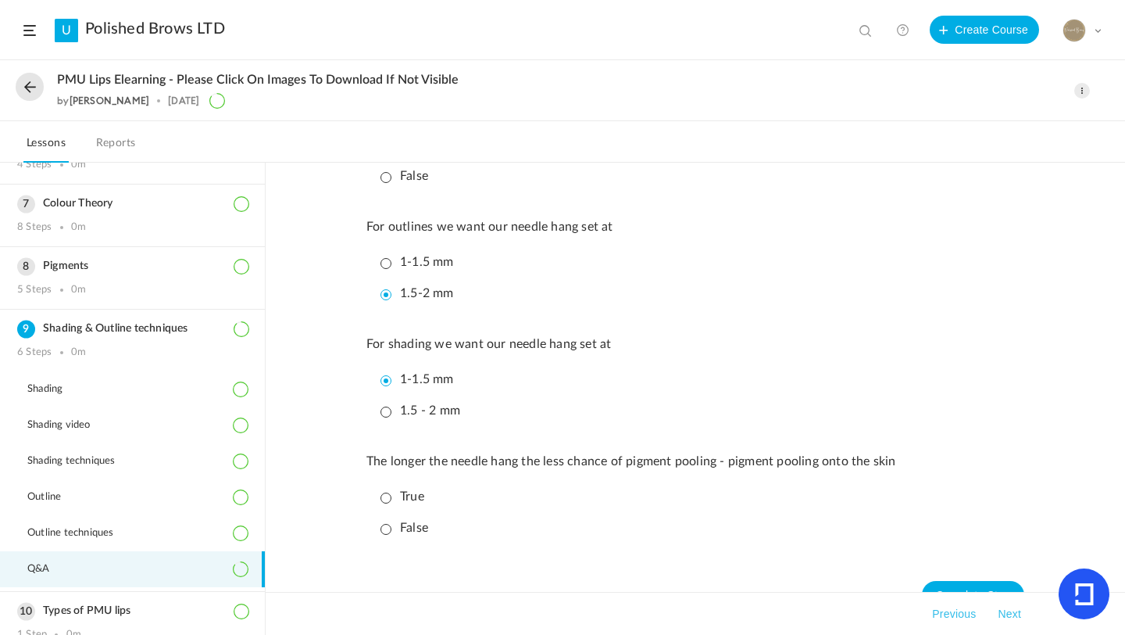
click at [385, 503] on p "True" at bounding box center [403, 496] width 44 height 15
click at [1008, 615] on button "Next" at bounding box center [1010, 613] width 30 height 19
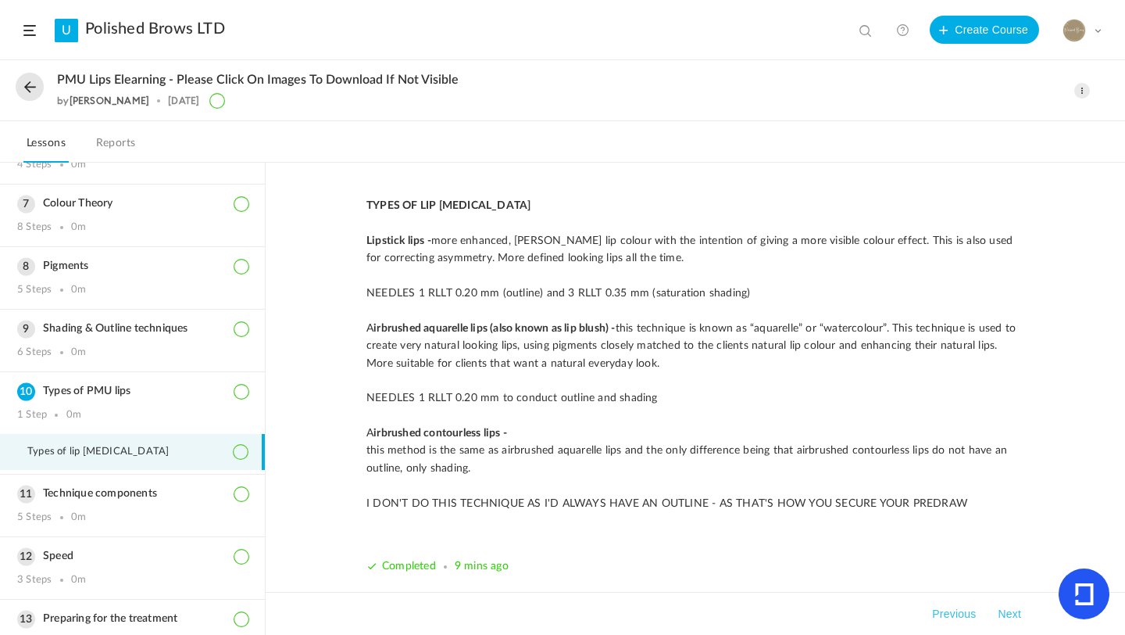
click at [1009, 610] on button "Next" at bounding box center [1010, 613] width 30 height 19
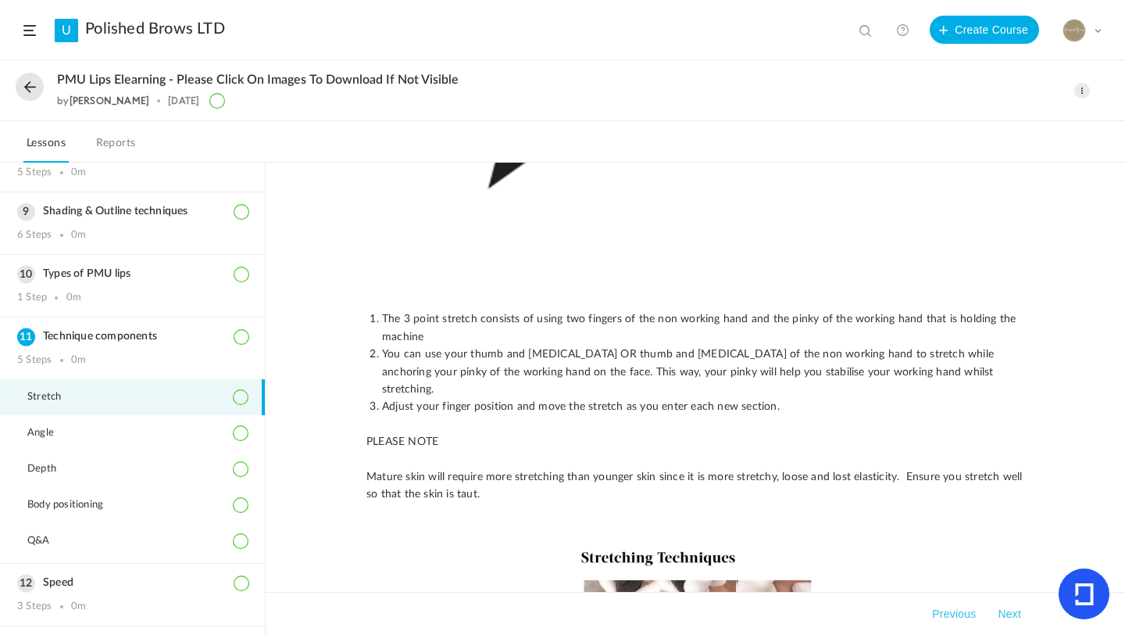
scroll to position [879, 0]
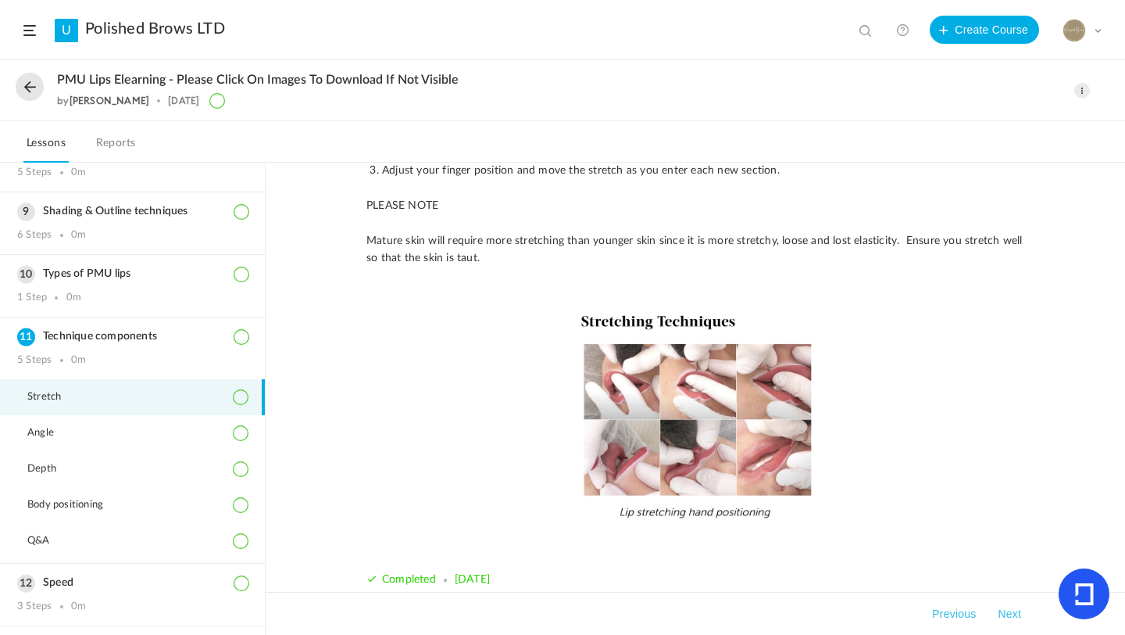
click at [35, 91] on button at bounding box center [30, 87] width 28 height 28
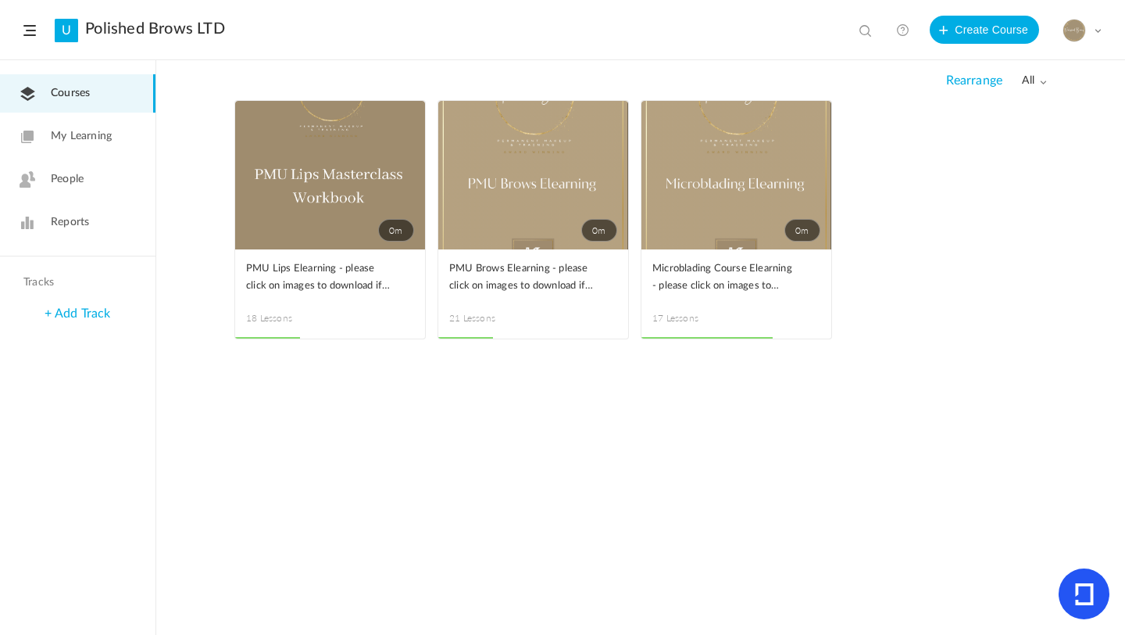
click at [0, 0] on span at bounding box center [0, 0] width 0 height 0
click at [0, 0] on link "Edit" at bounding box center [0, 0] width 0 height 0
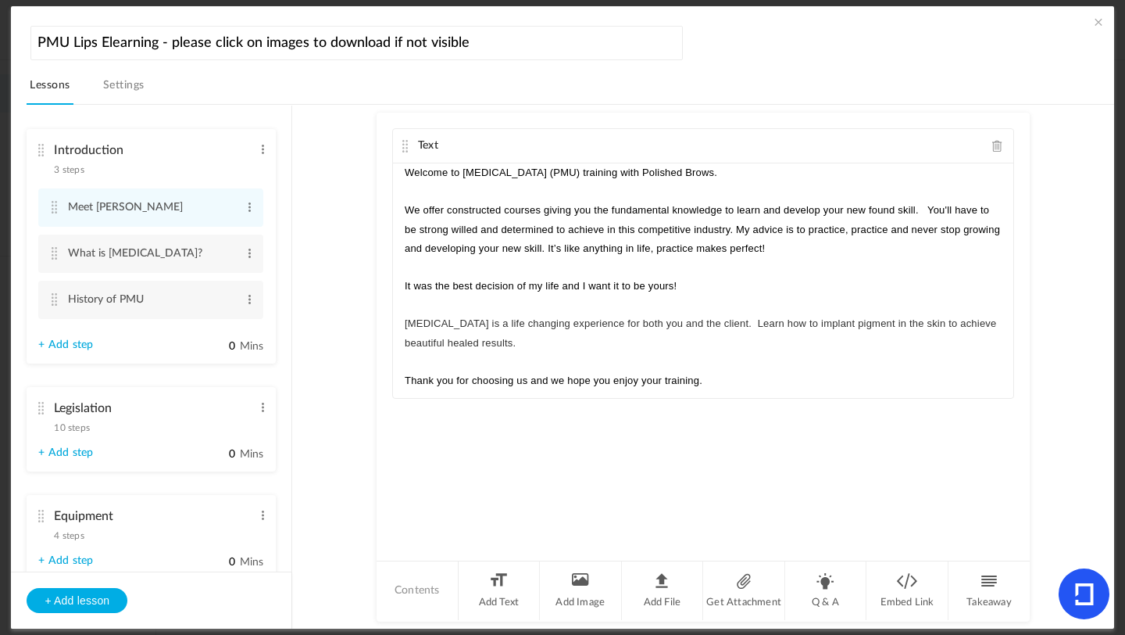
click at [1094, 23] on span at bounding box center [1099, 22] width 16 height 16
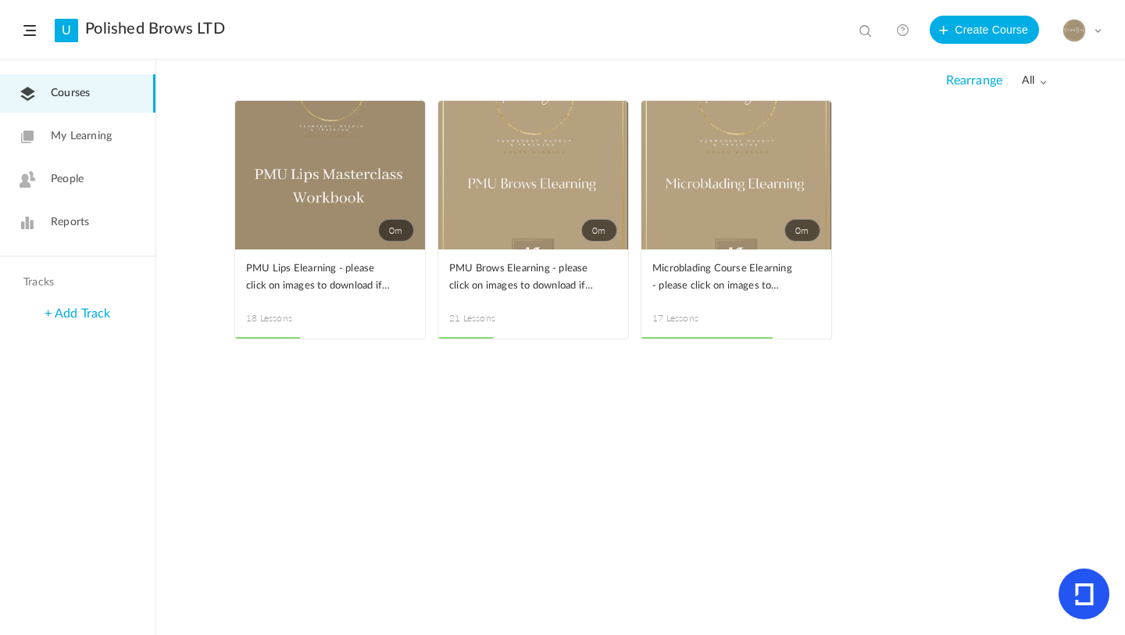
click at [1077, 29] on img at bounding box center [1075, 31] width 22 height 22
click at [1022, 179] on link "Logout" at bounding box center [1027, 184] width 147 height 29
